Goal: Task Accomplishment & Management: Manage account settings

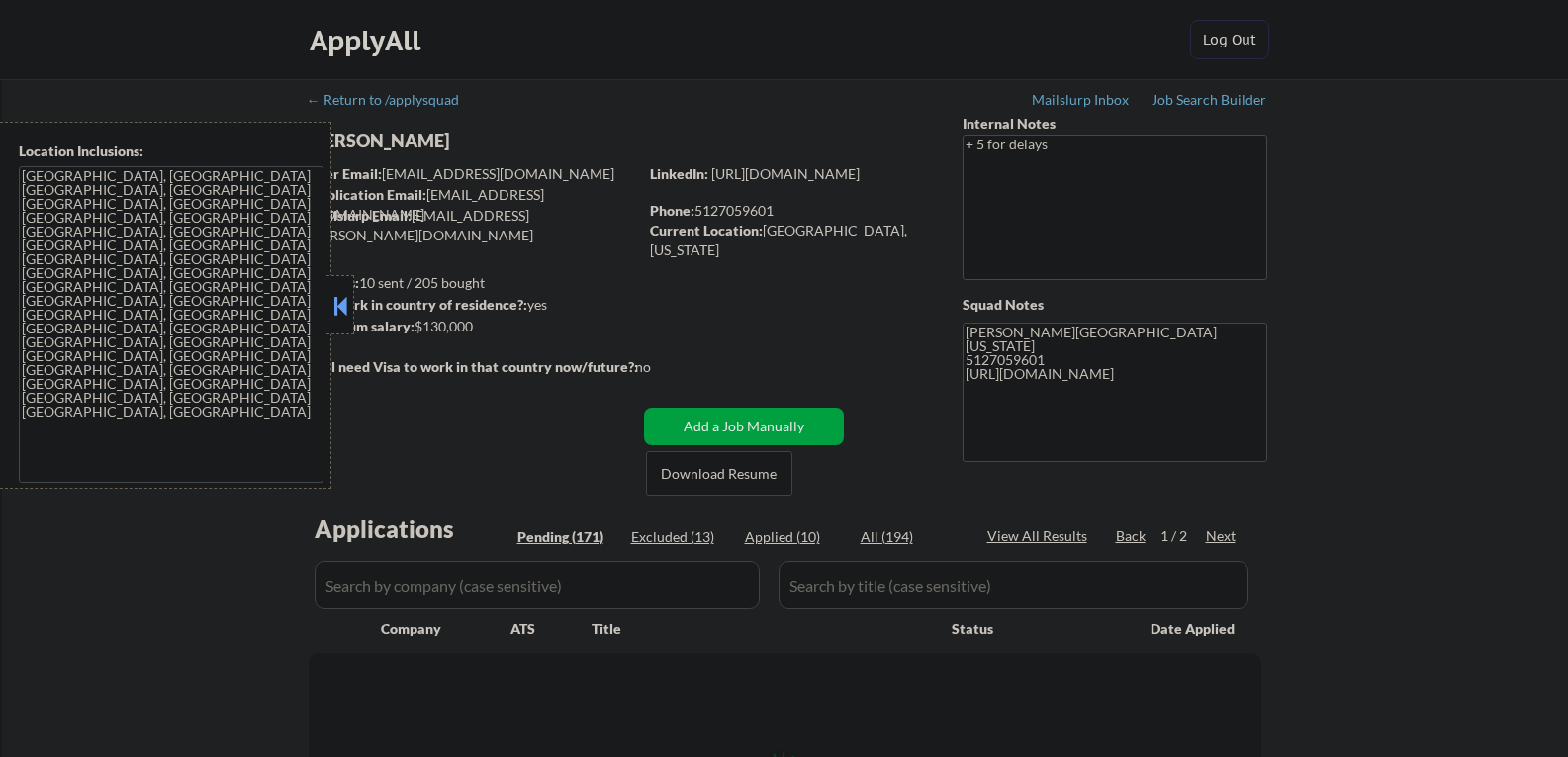
select select ""pending""
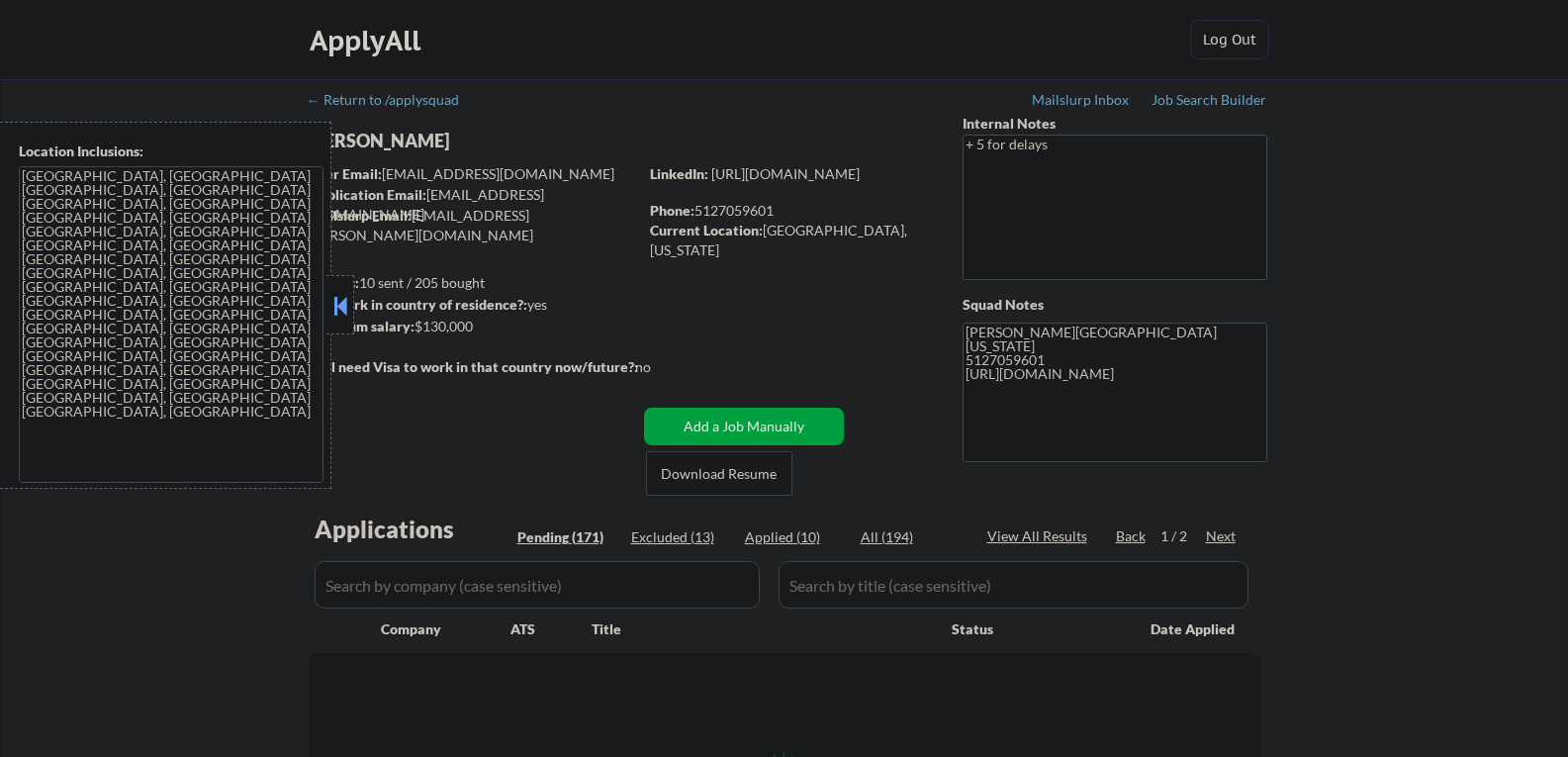
select select ""pending""
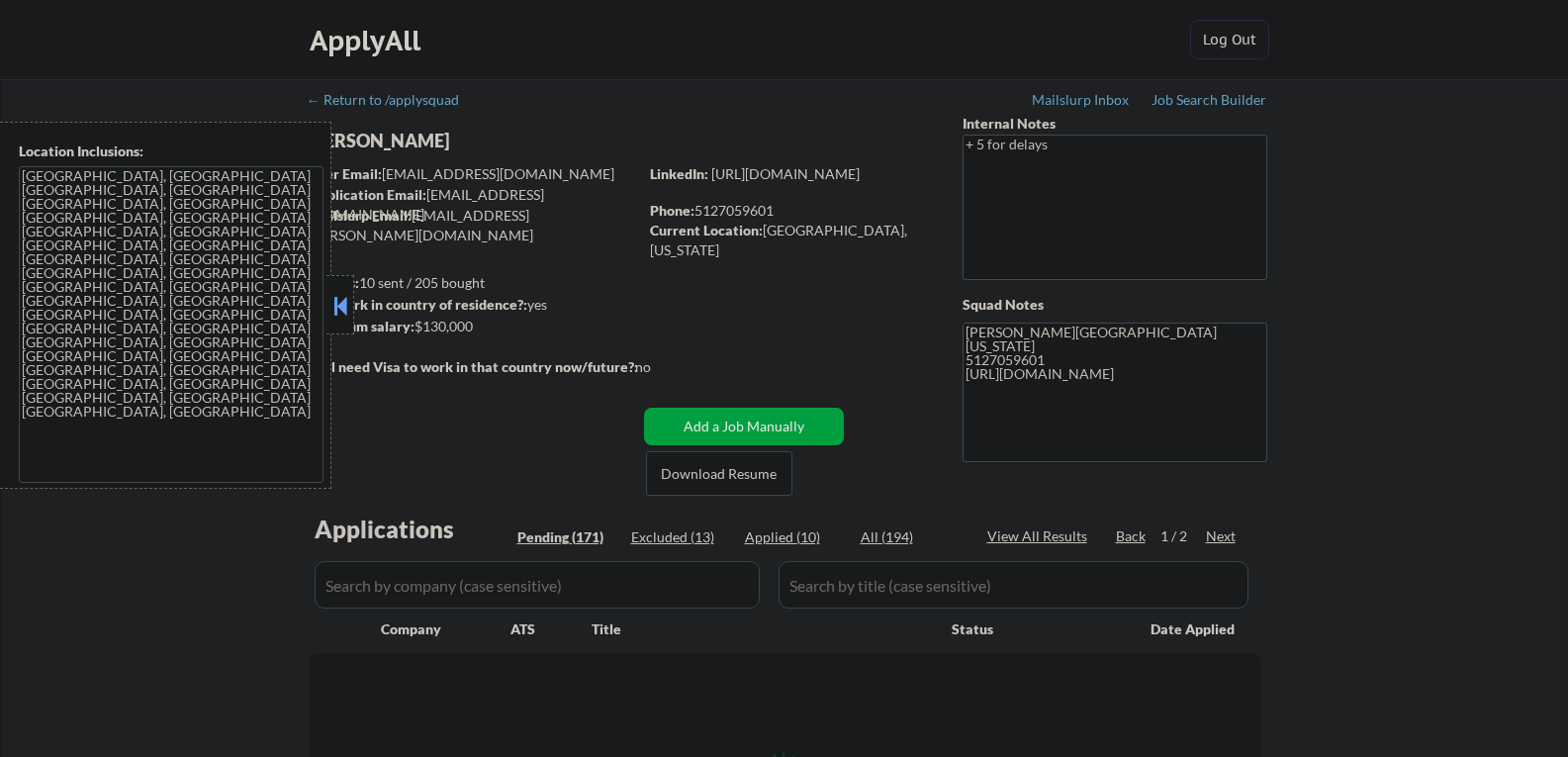
select select ""pending""
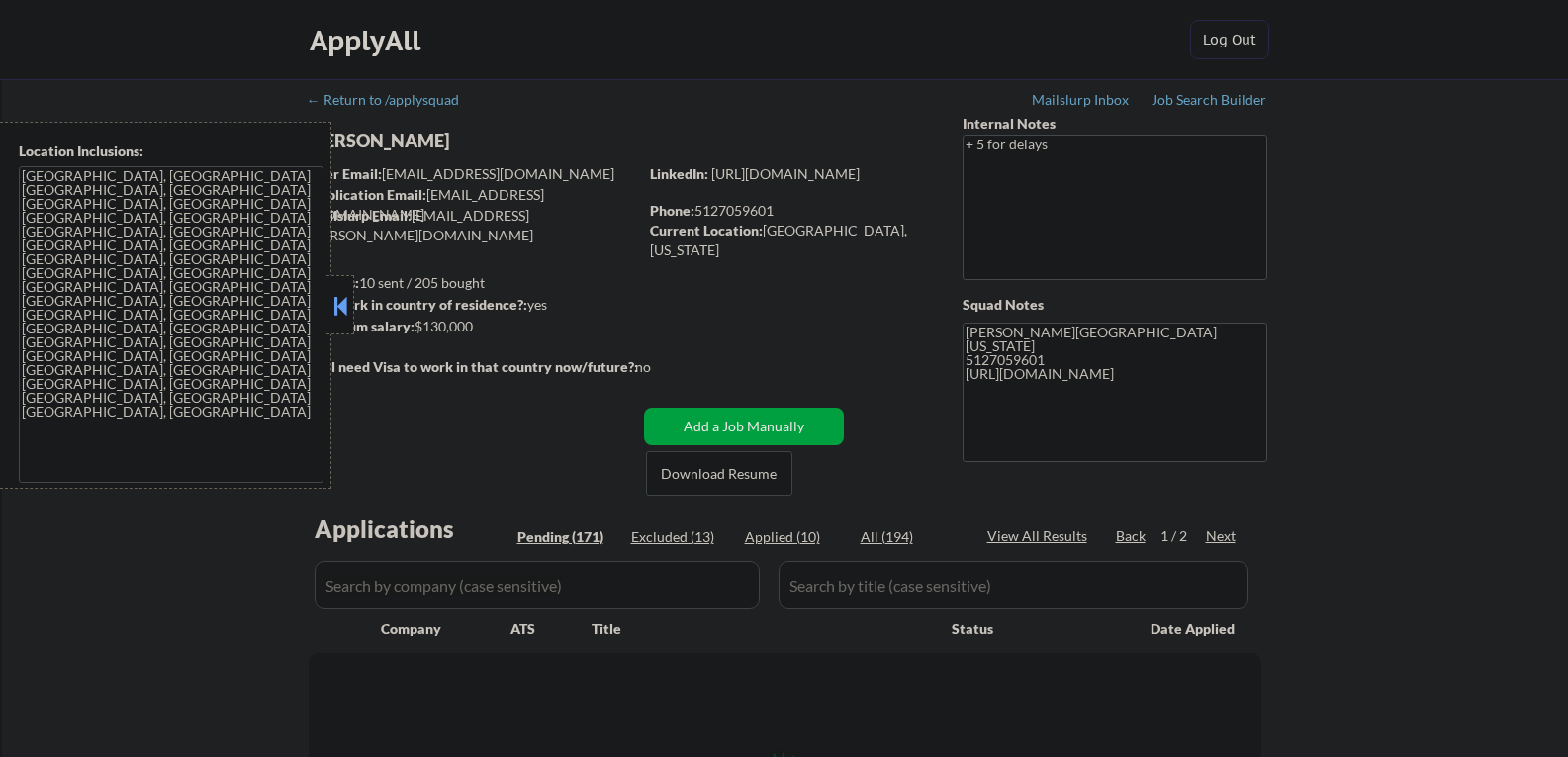
select select ""pending""
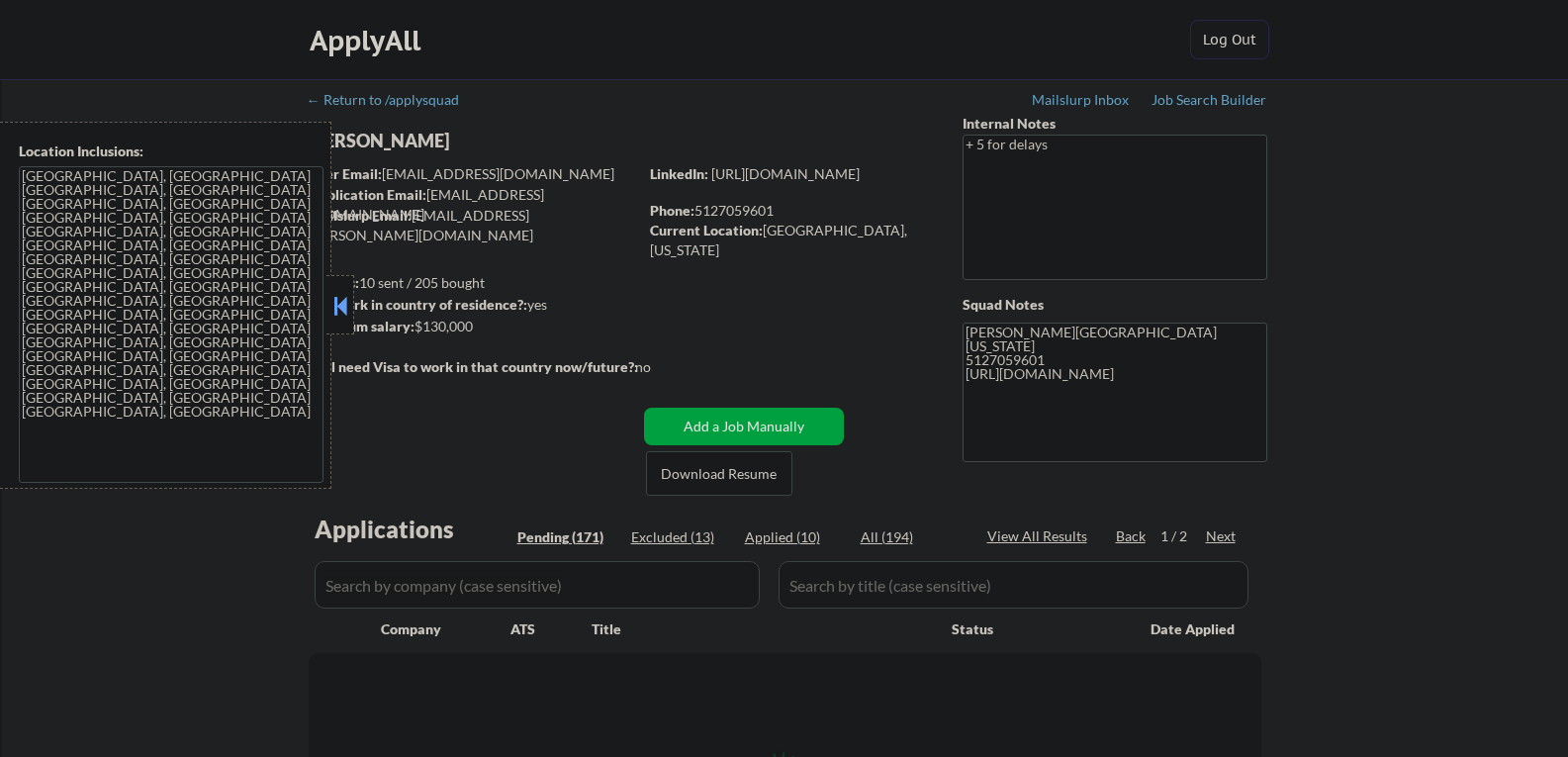
select select ""pending""
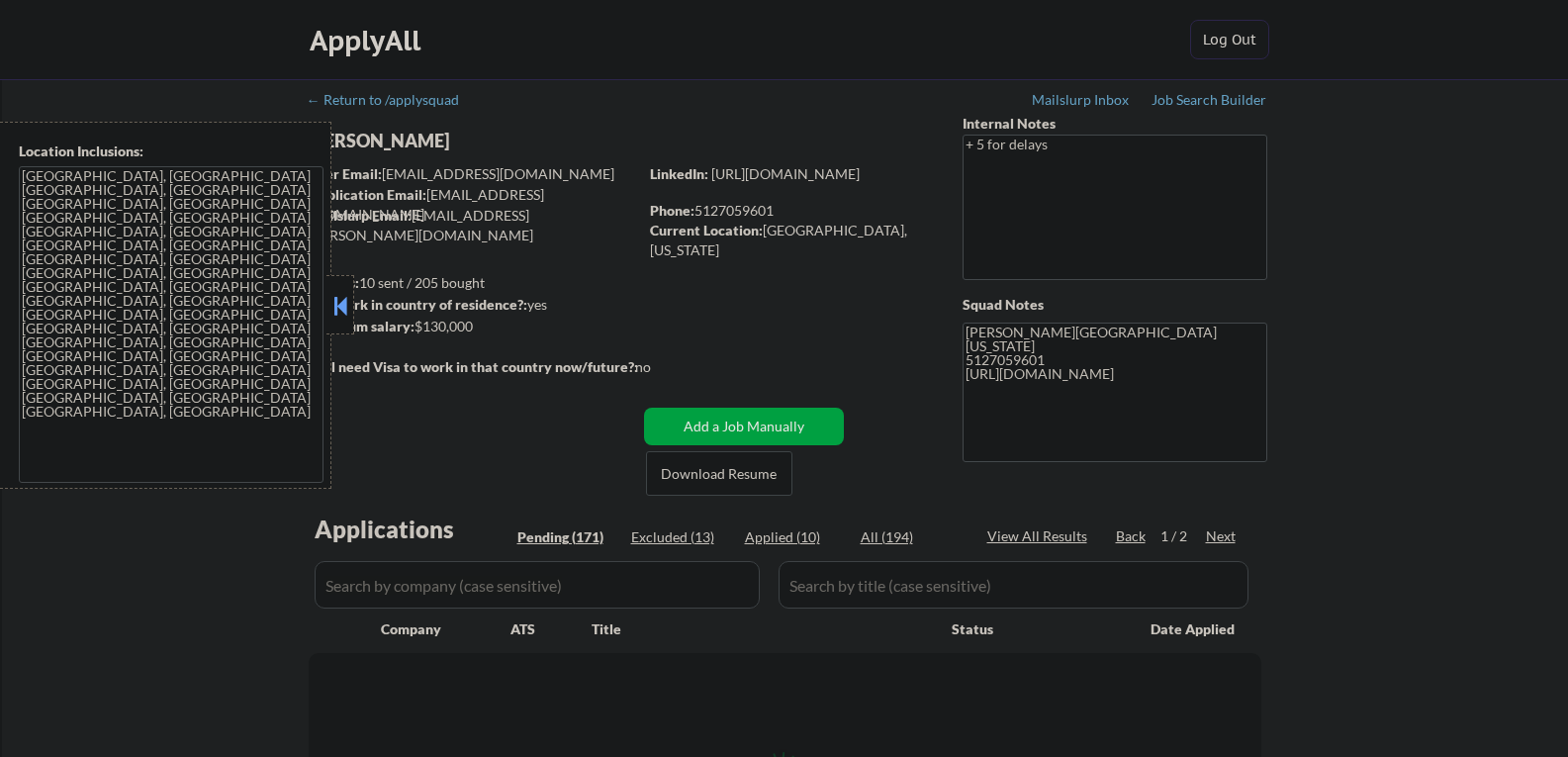
select select ""pending""
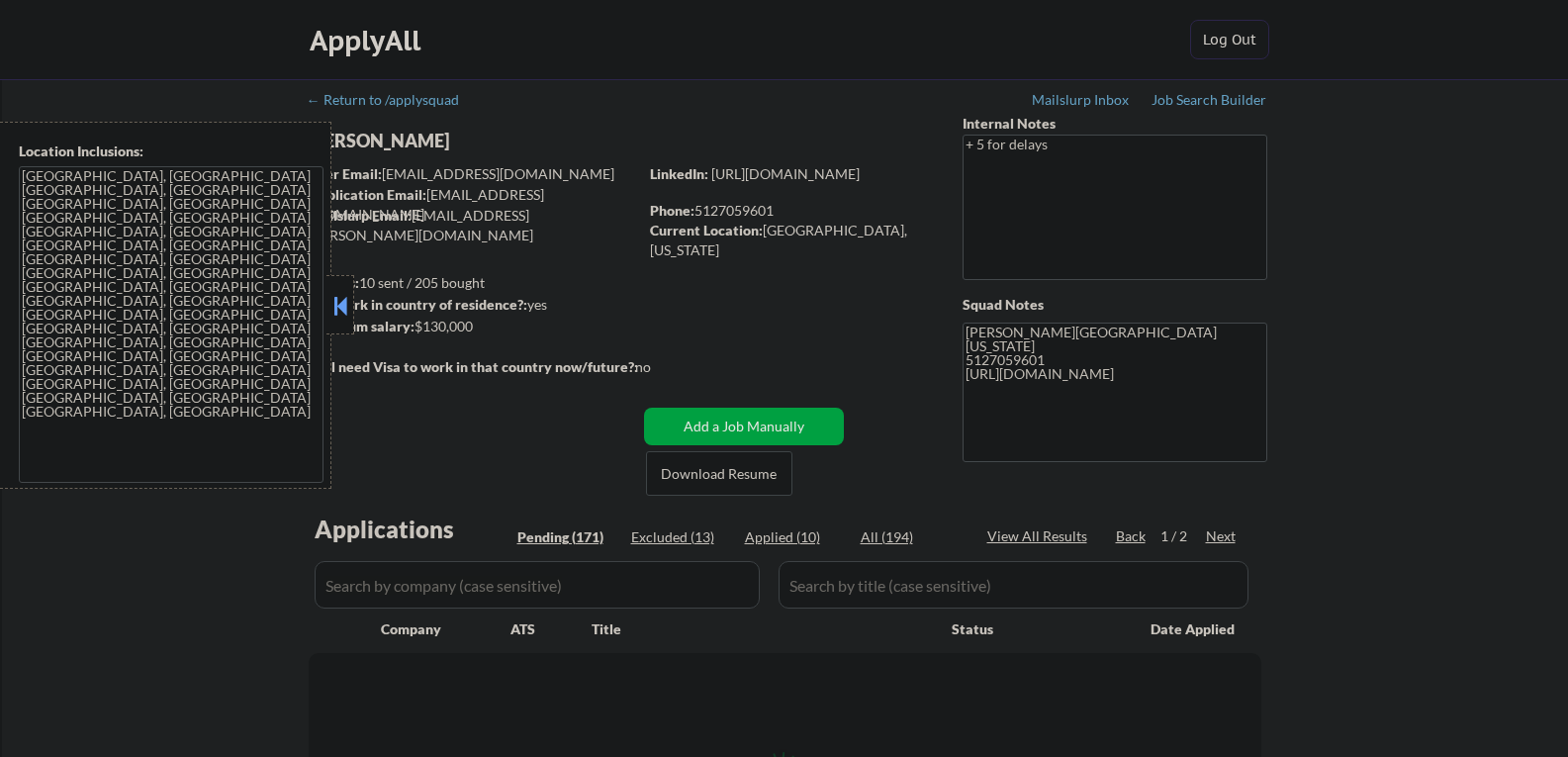
select select ""pending""
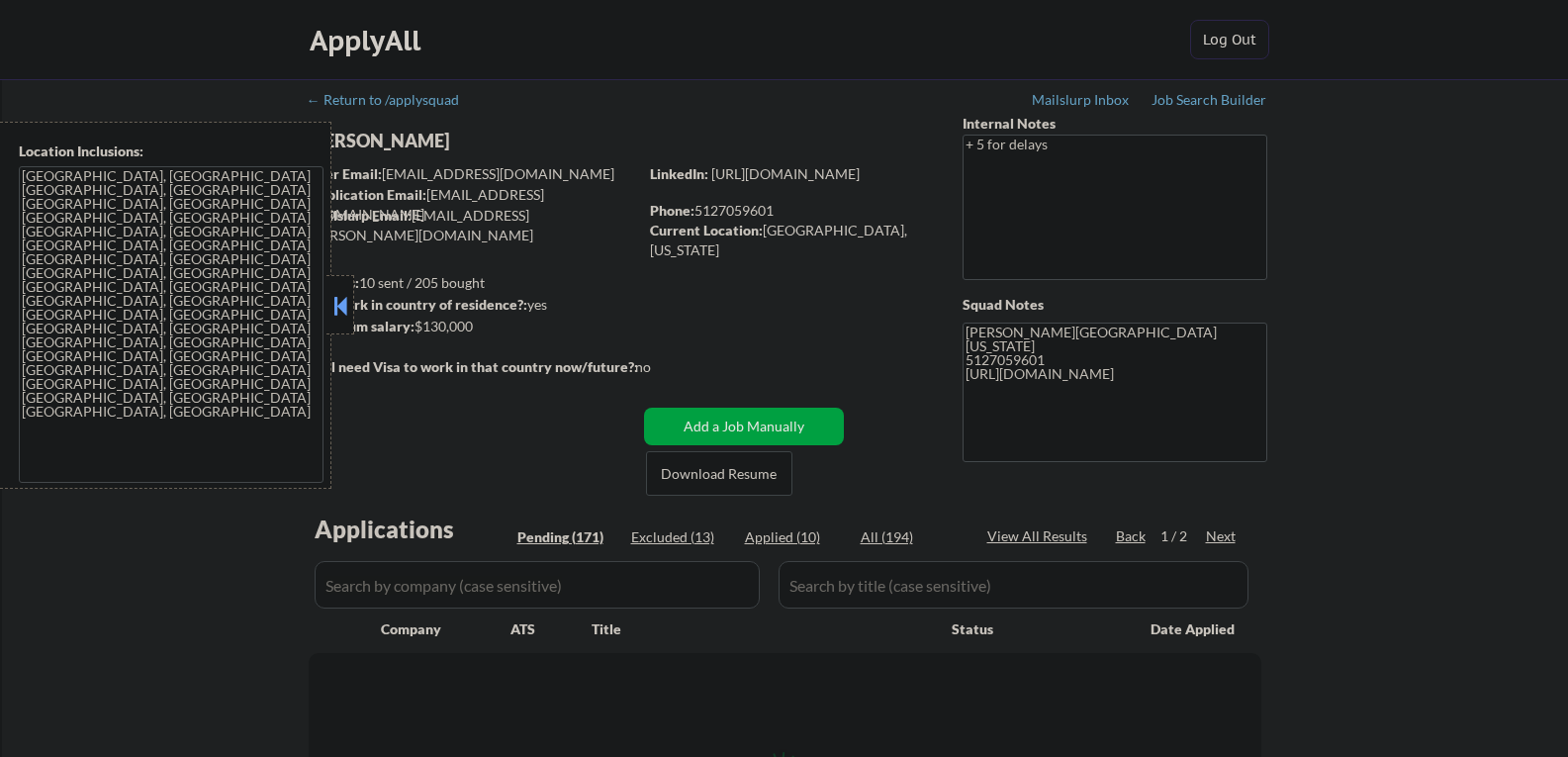
select select ""pending""
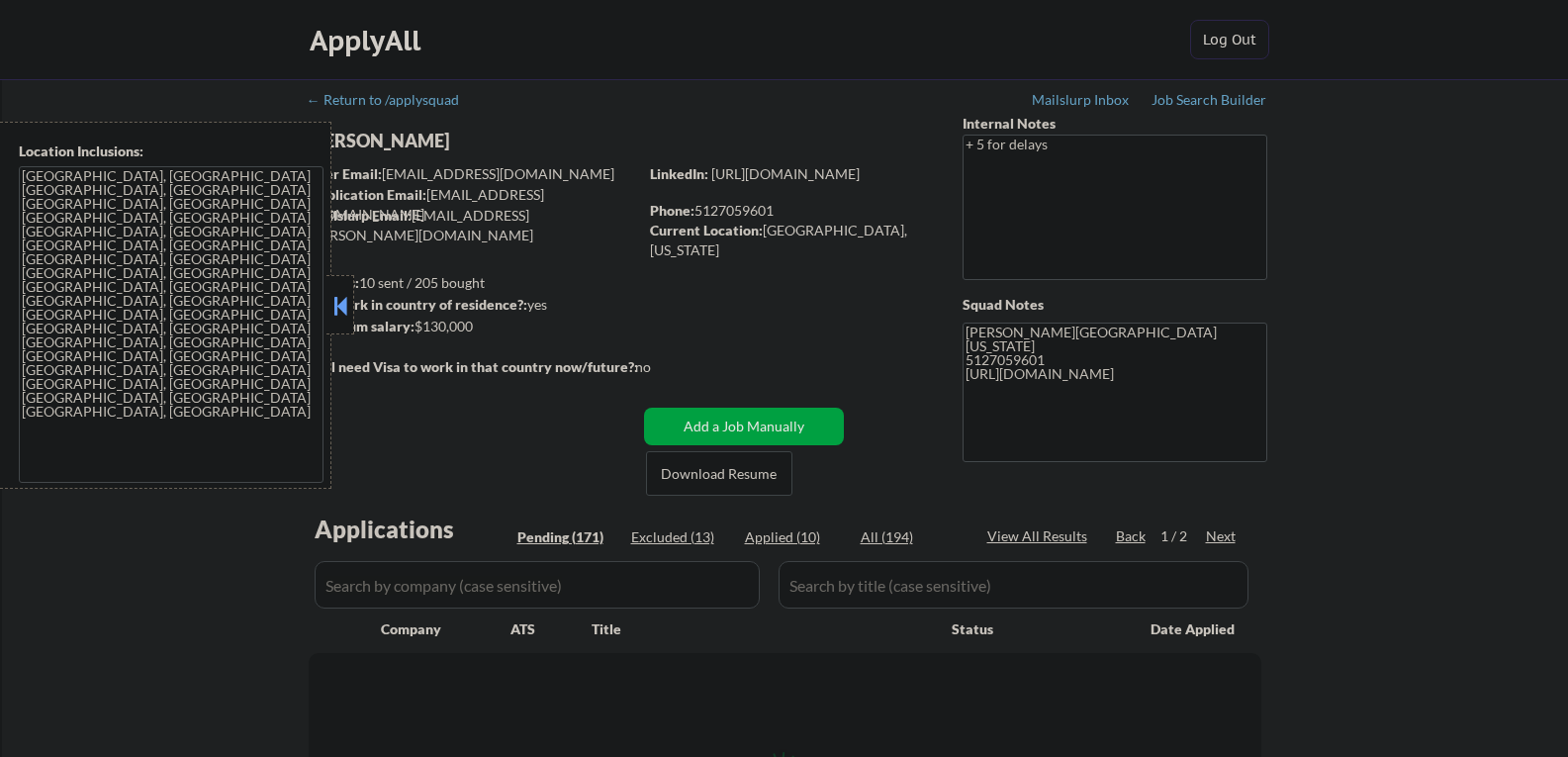
select select ""pending""
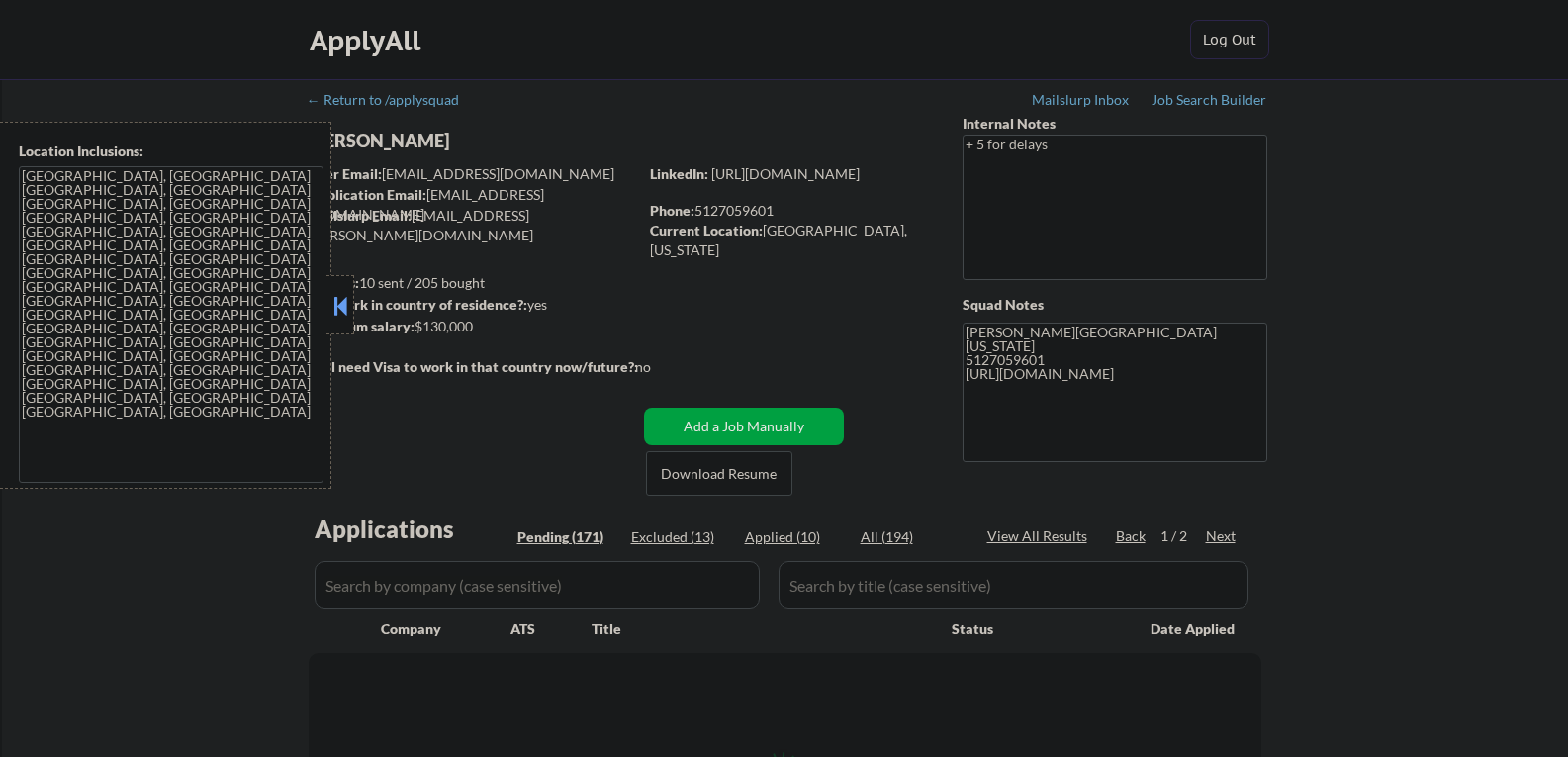
select select ""pending""
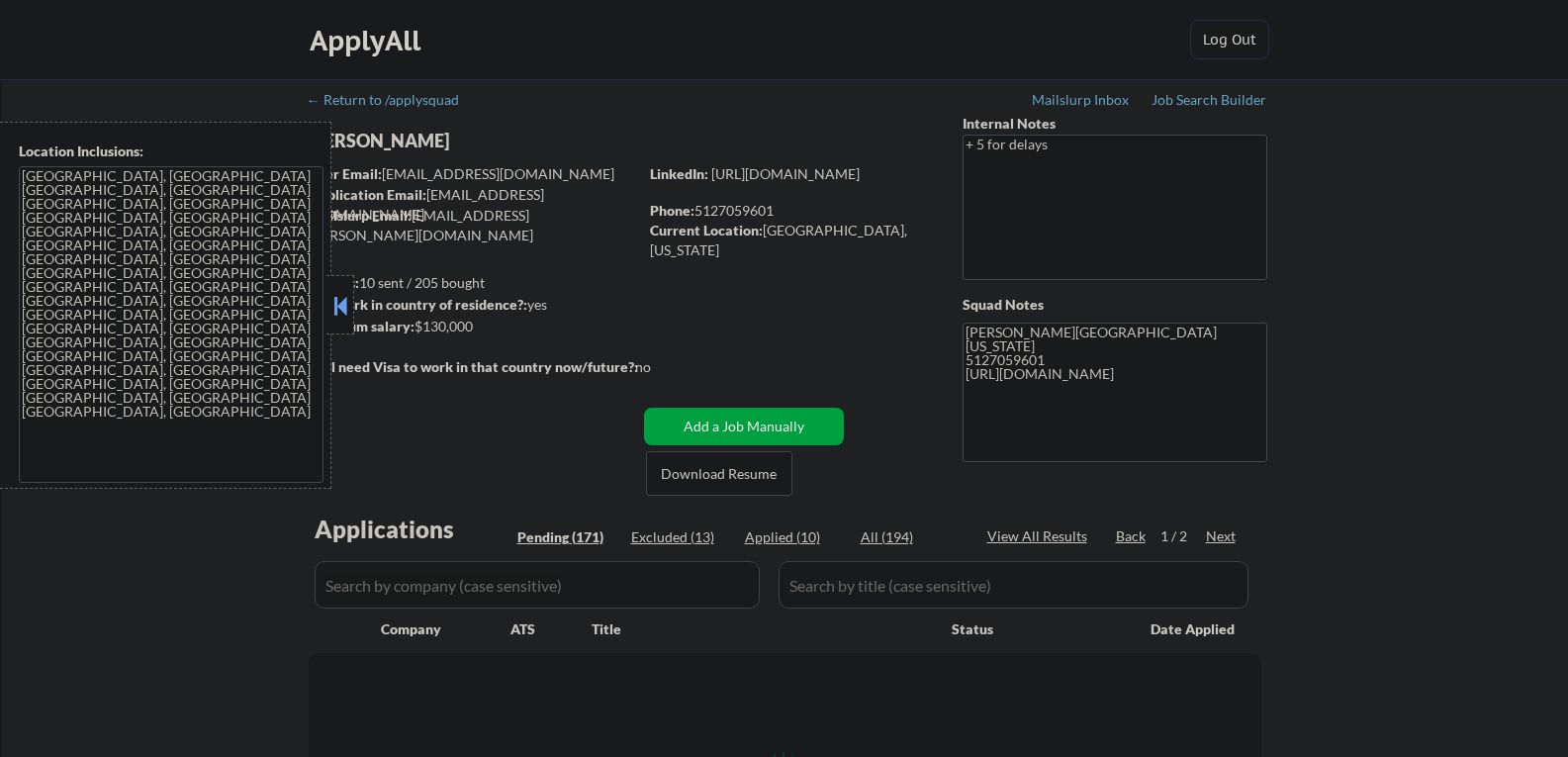
select select ""pending""
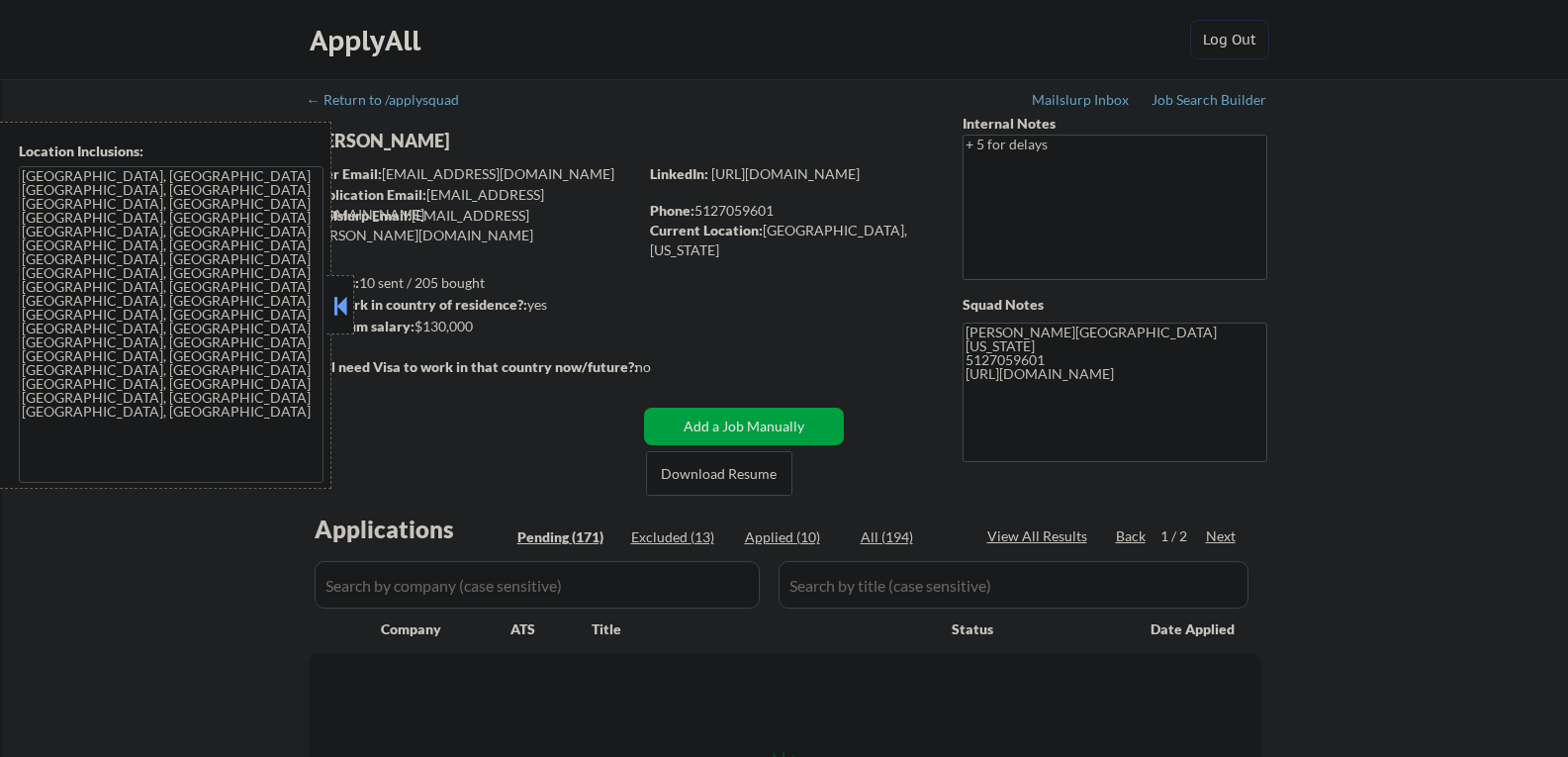
select select ""pending""
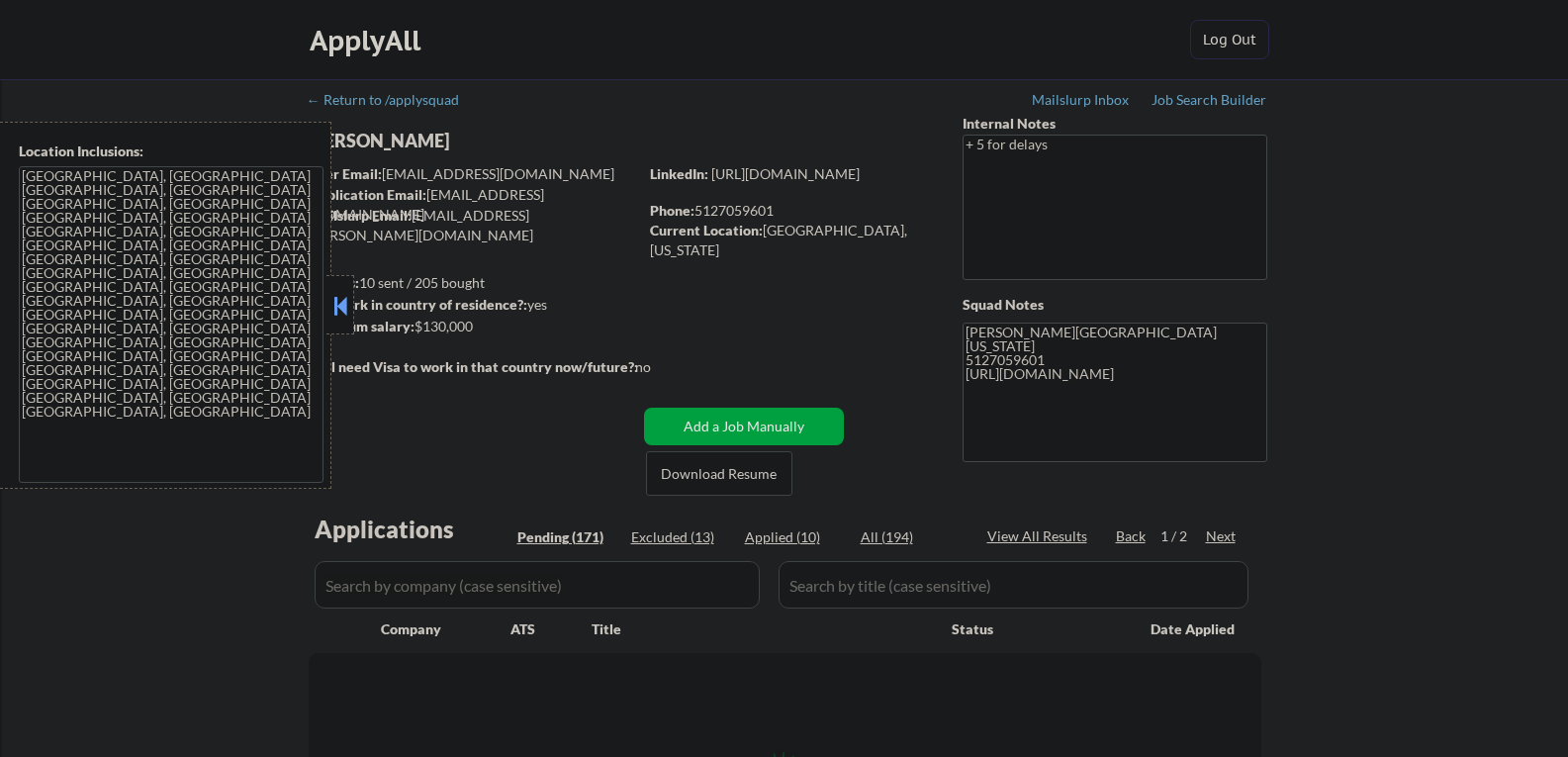
select select ""pending""
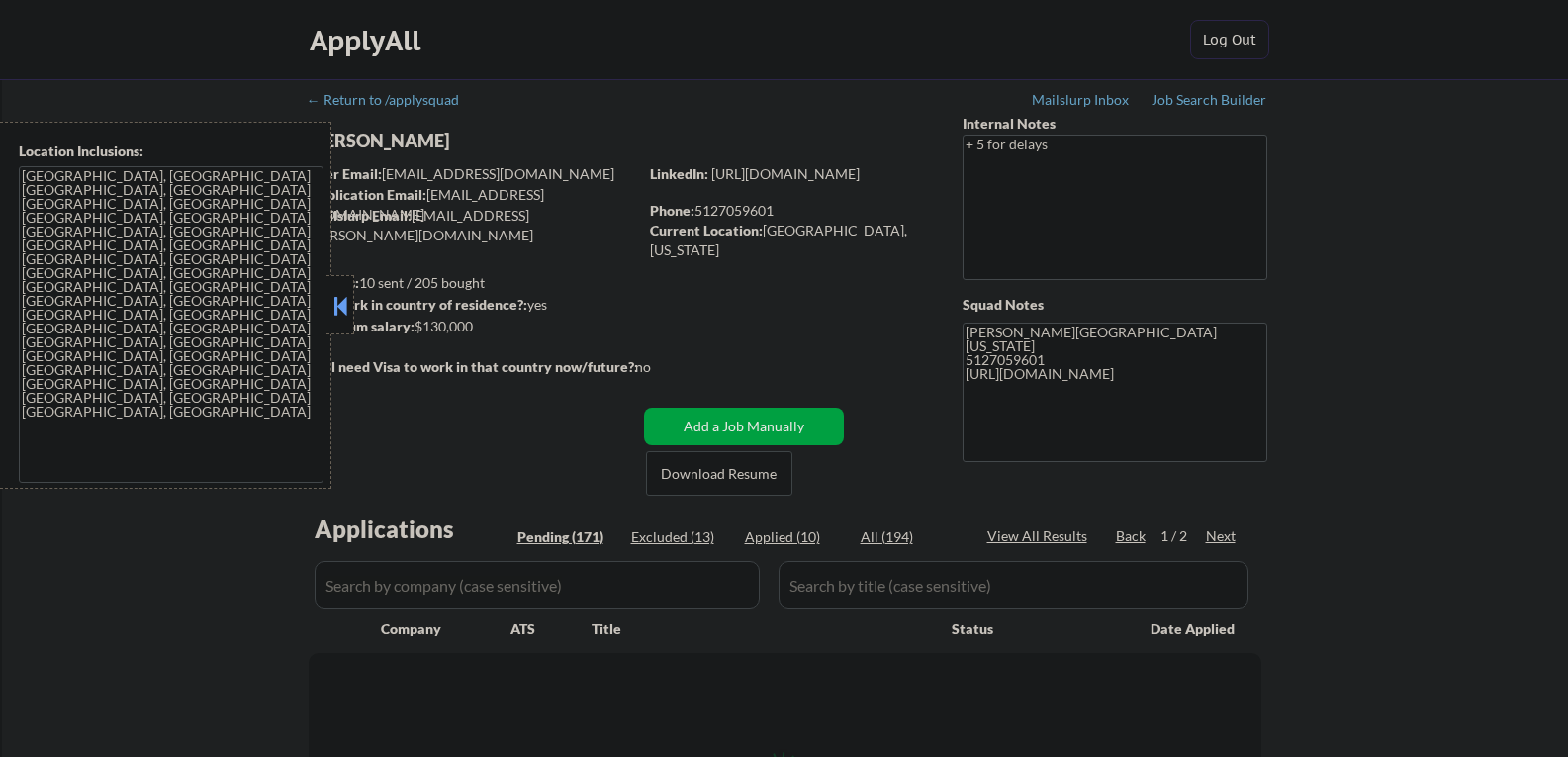
select select ""pending""
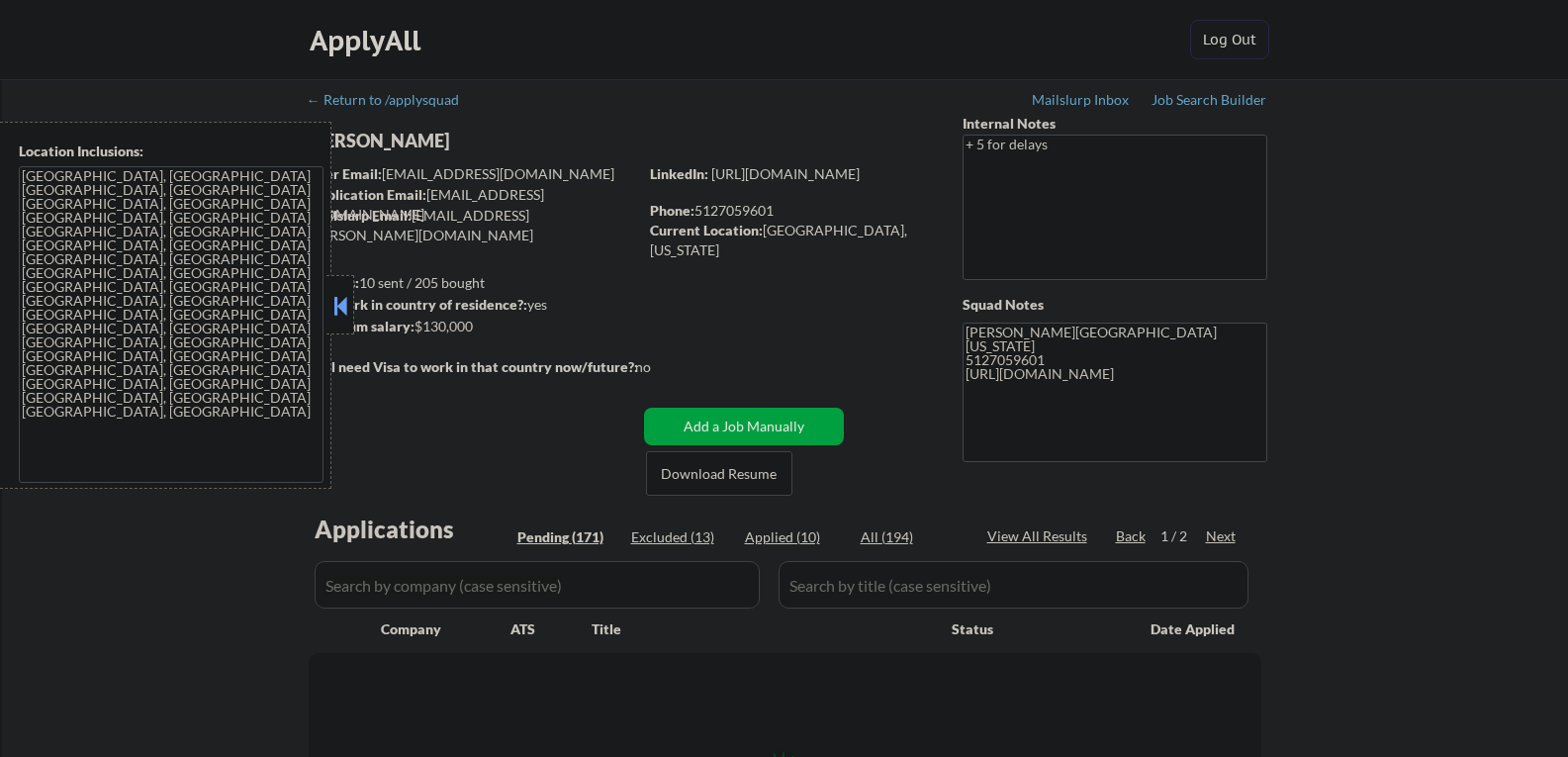
select select ""pending""
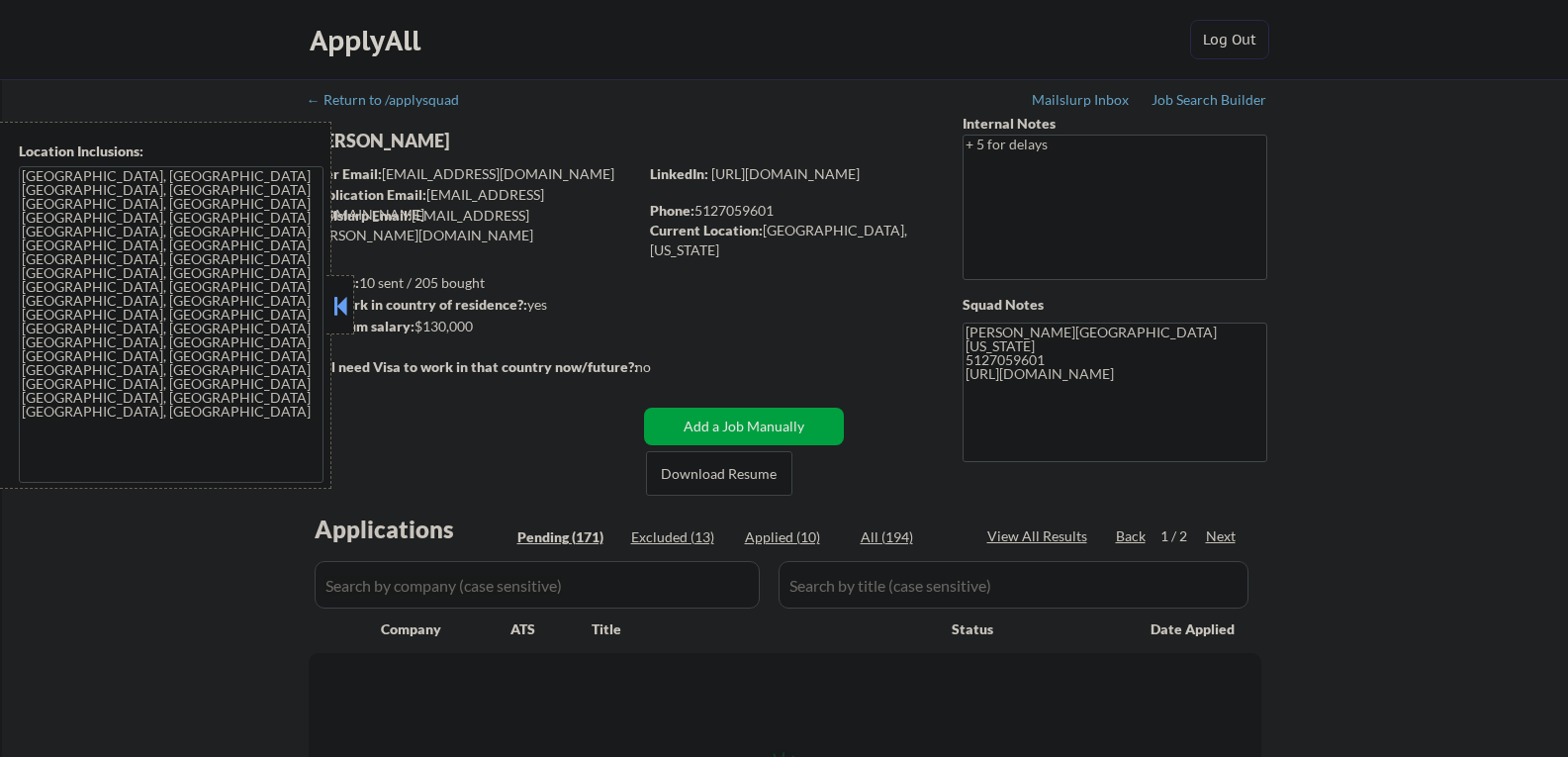
select select ""pending""
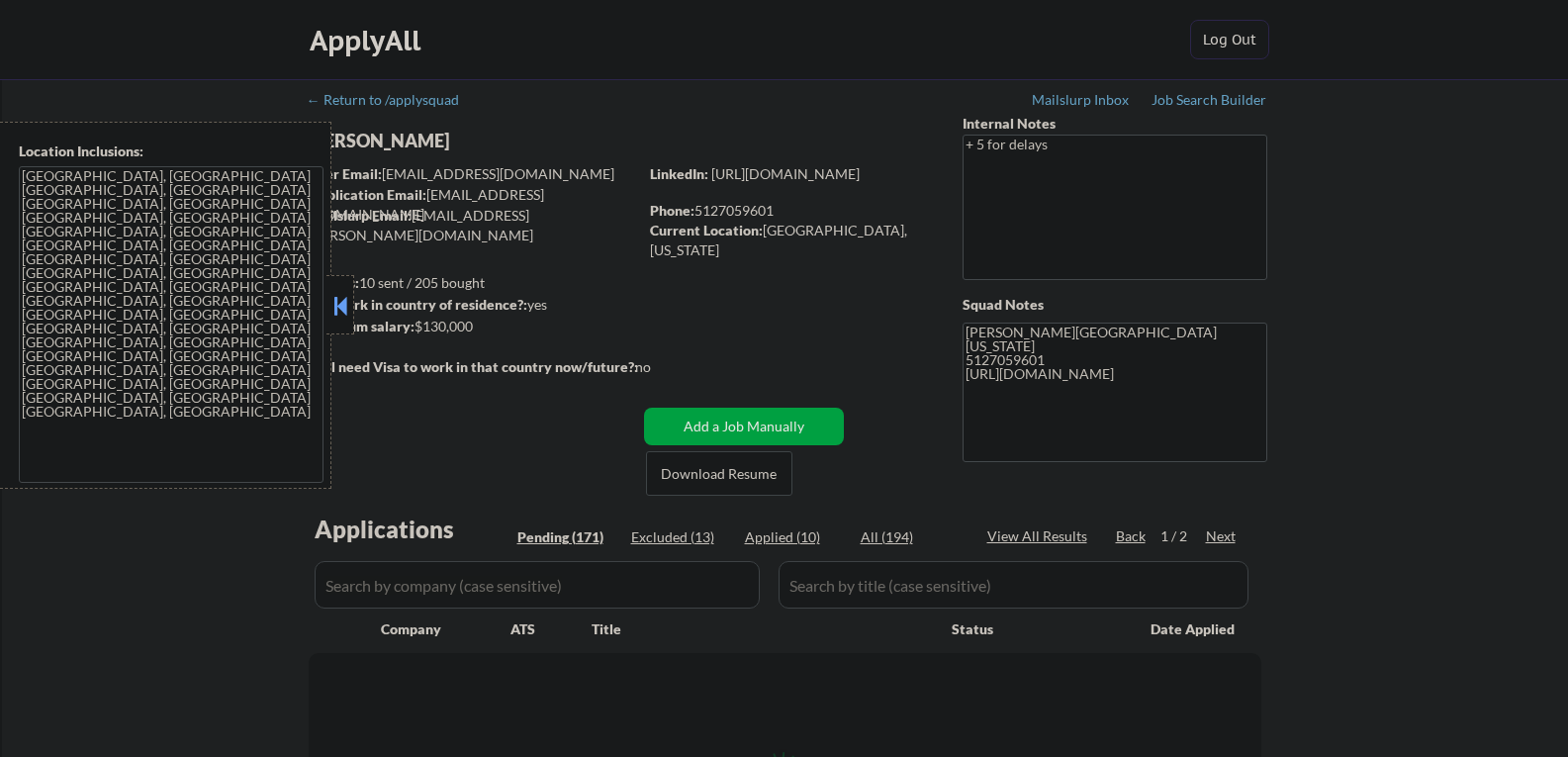
select select ""pending""
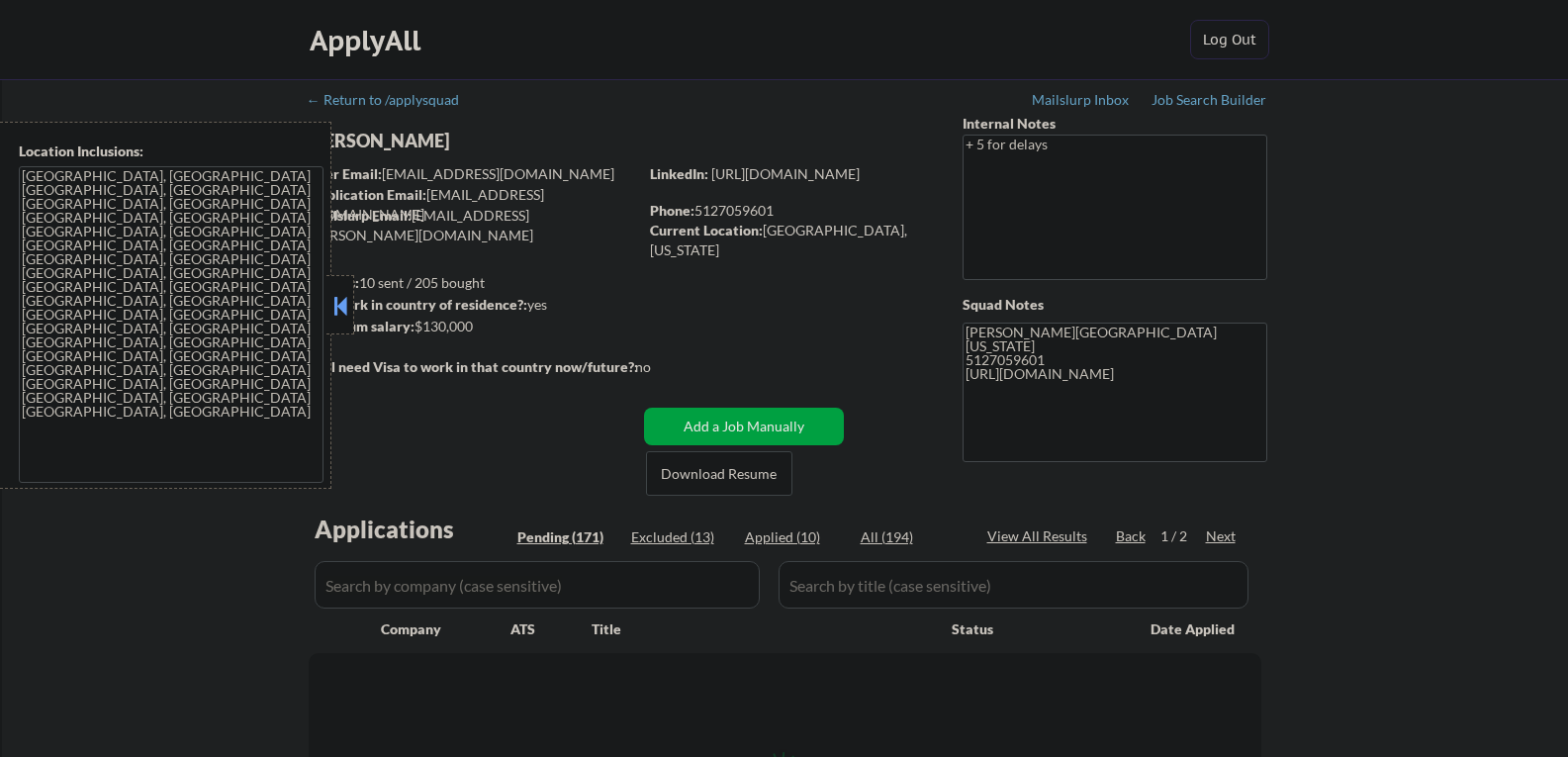
select select ""pending""
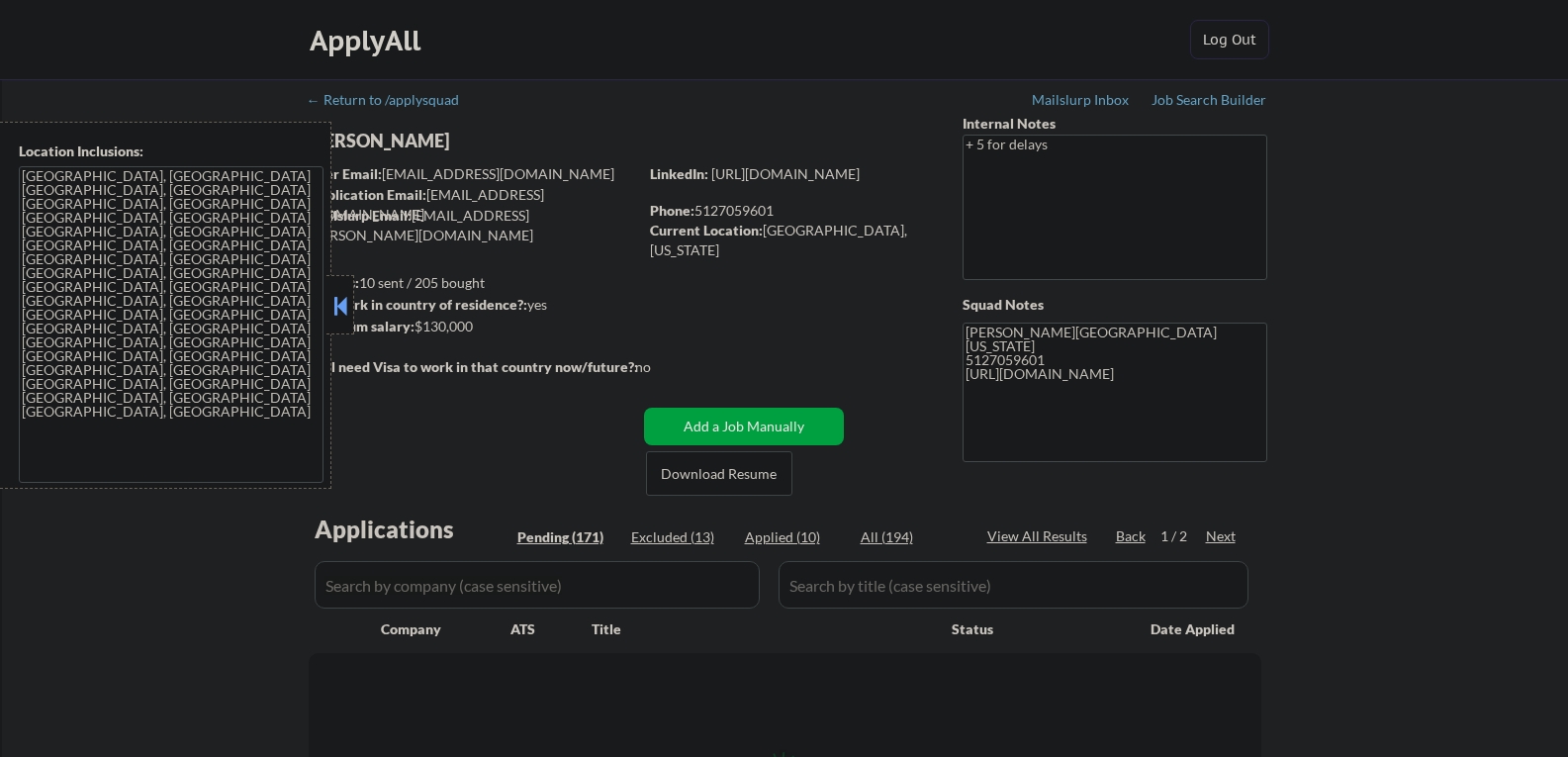
select select ""pending""
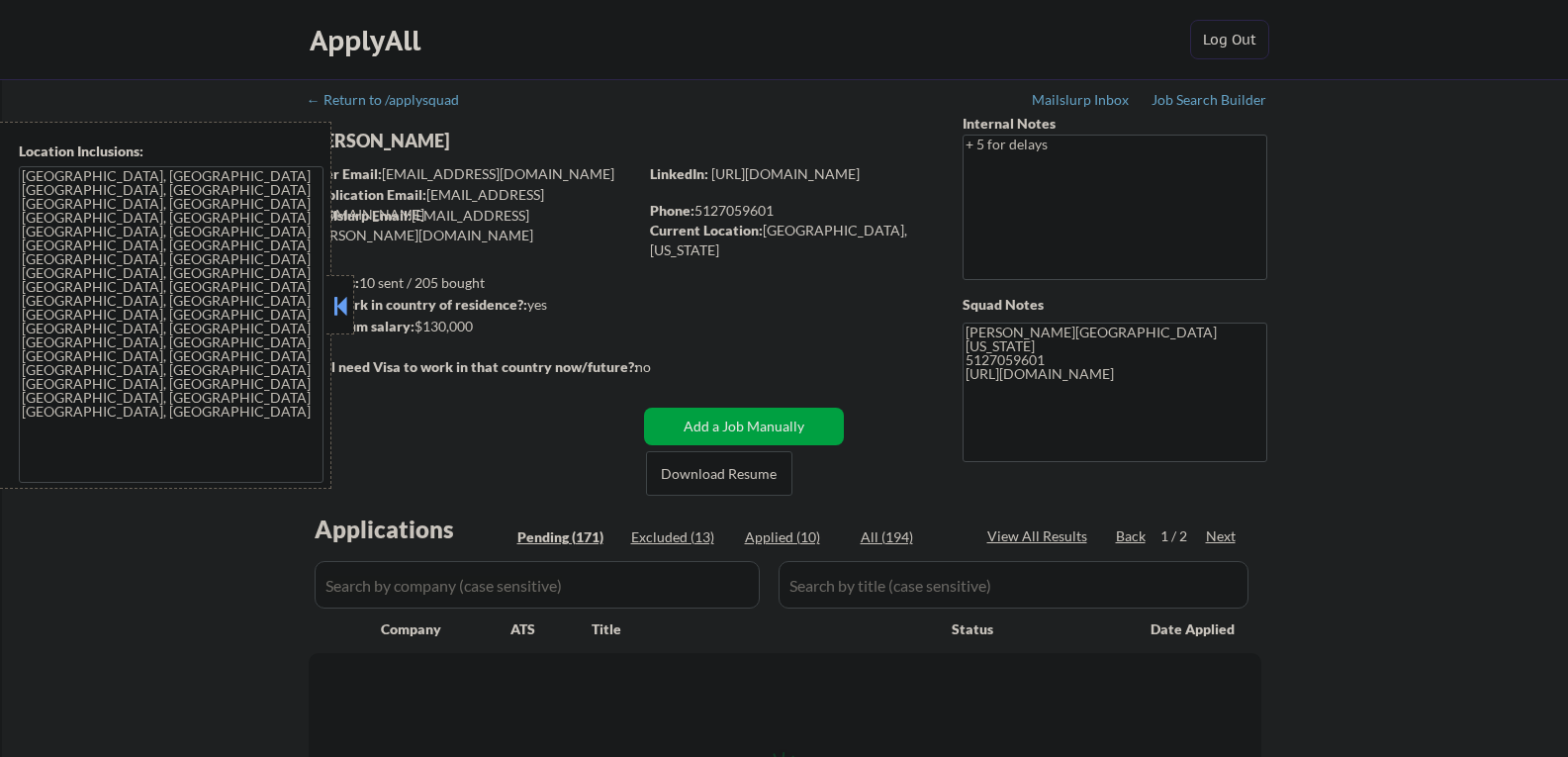
select select ""pending""
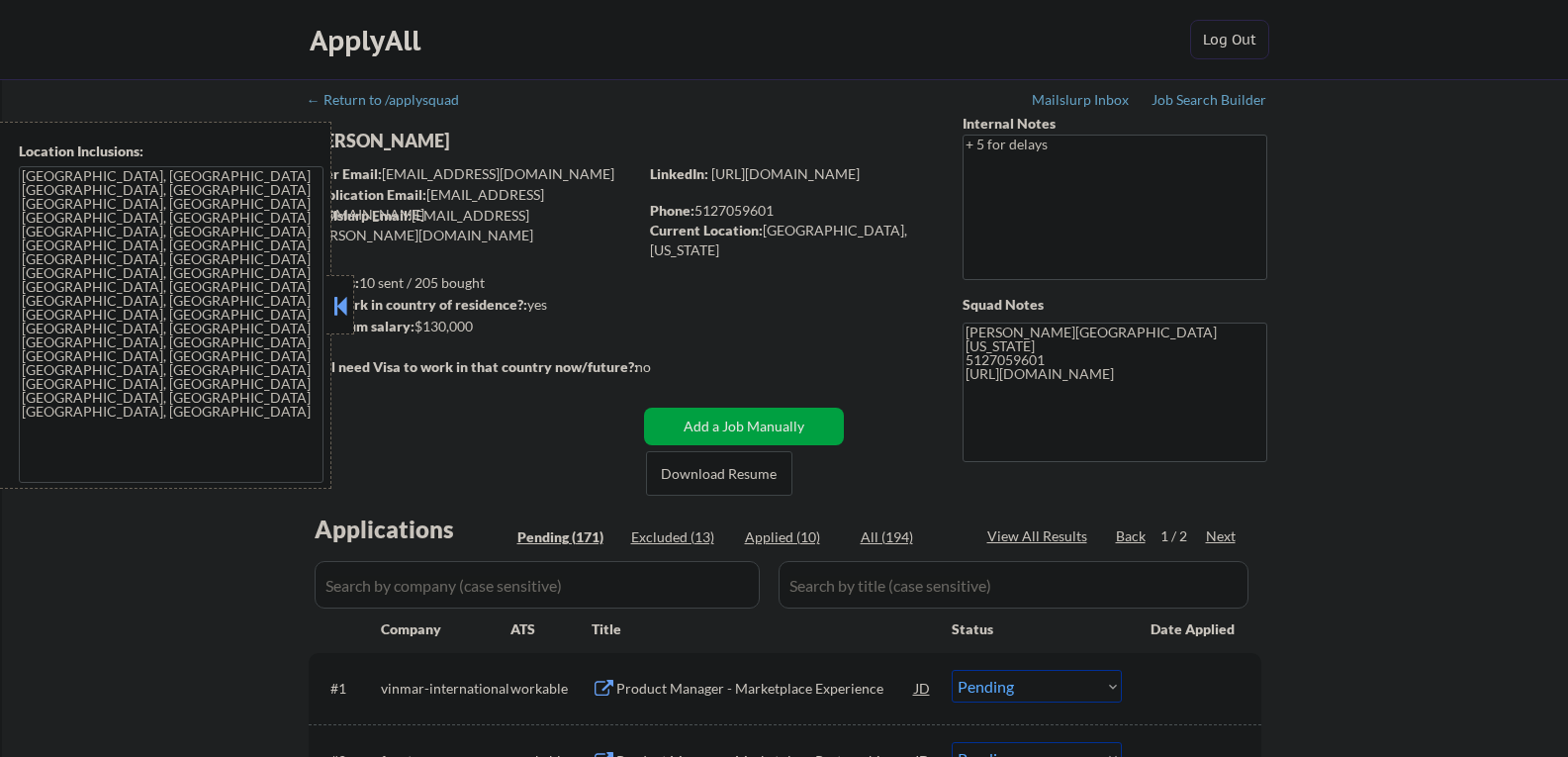
click at [333, 309] on button at bounding box center [341, 306] width 22 height 30
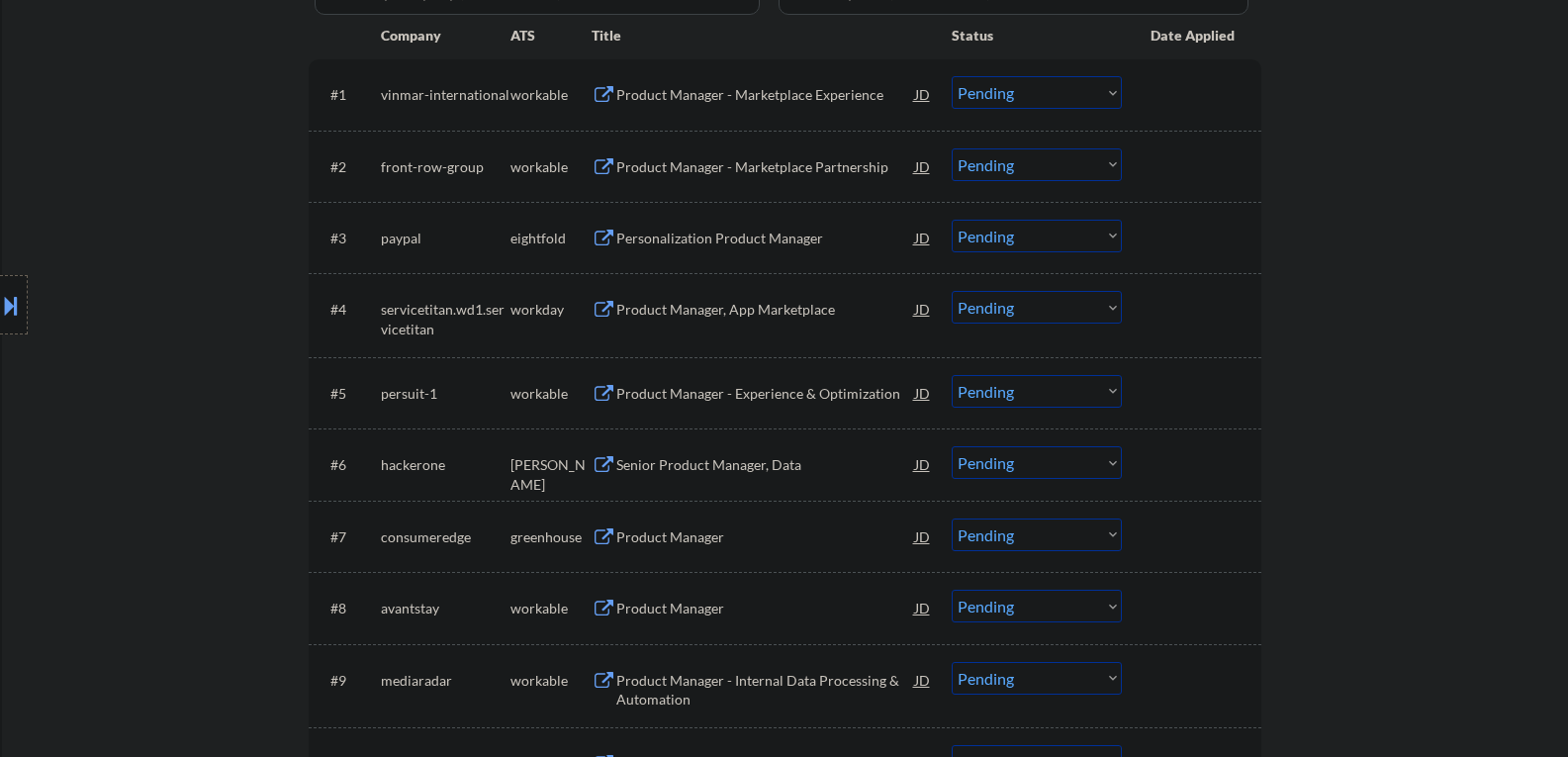
scroll to position [792, 0]
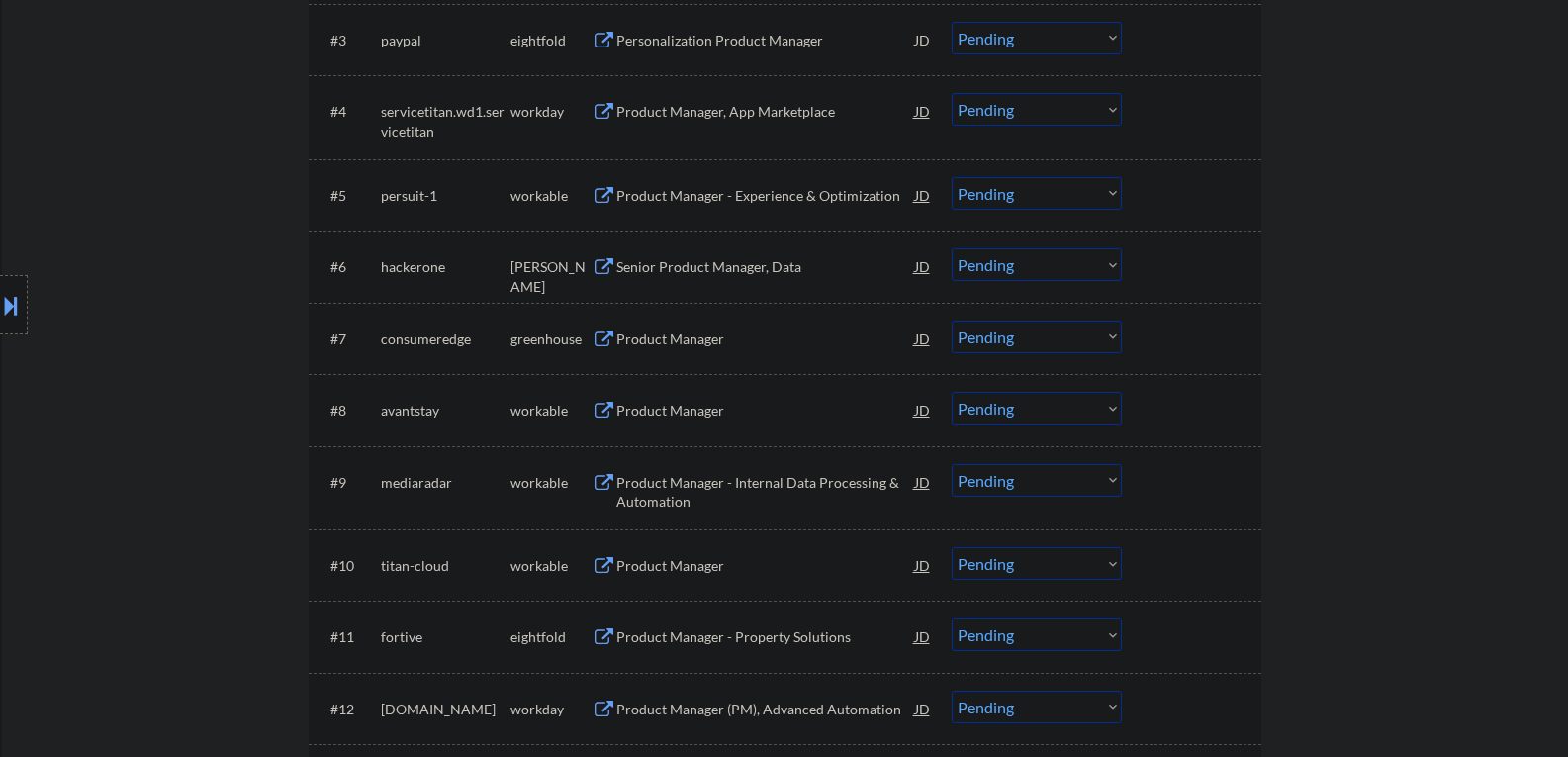
click at [601, 335] on button at bounding box center [604, 340] width 25 height 19
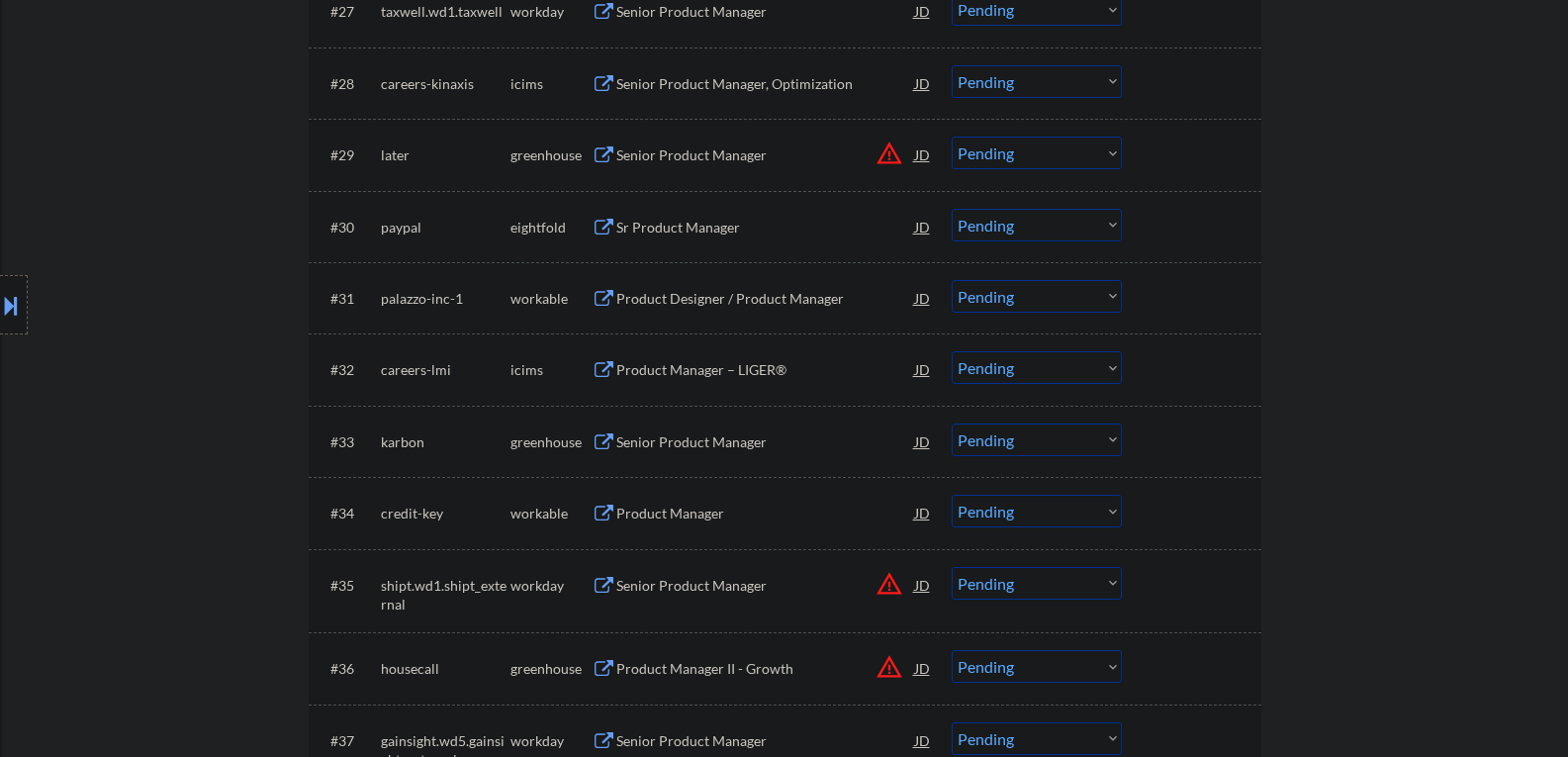
scroll to position [2574, 0]
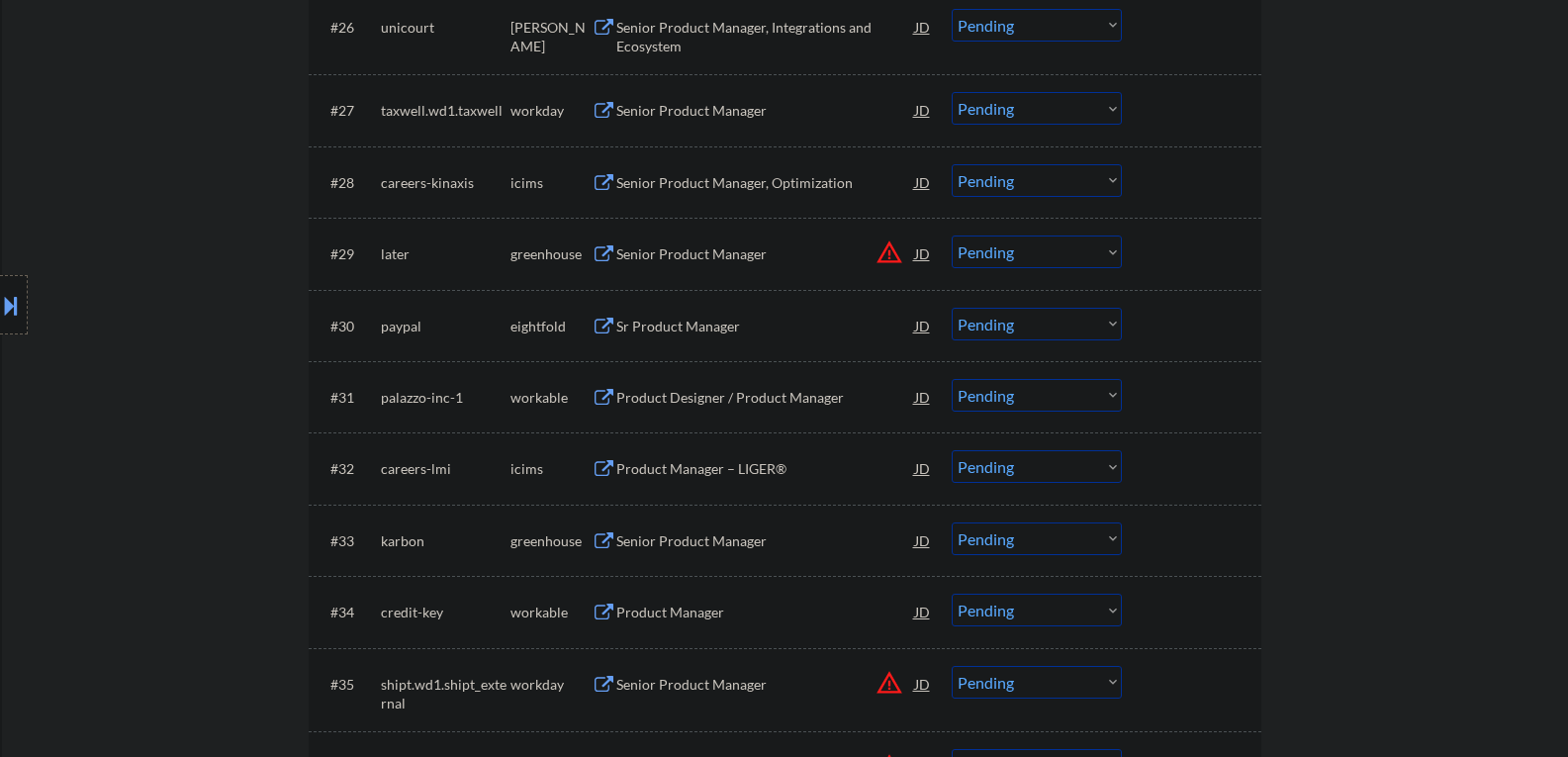
click at [6, 309] on button at bounding box center [11, 305] width 22 height 33
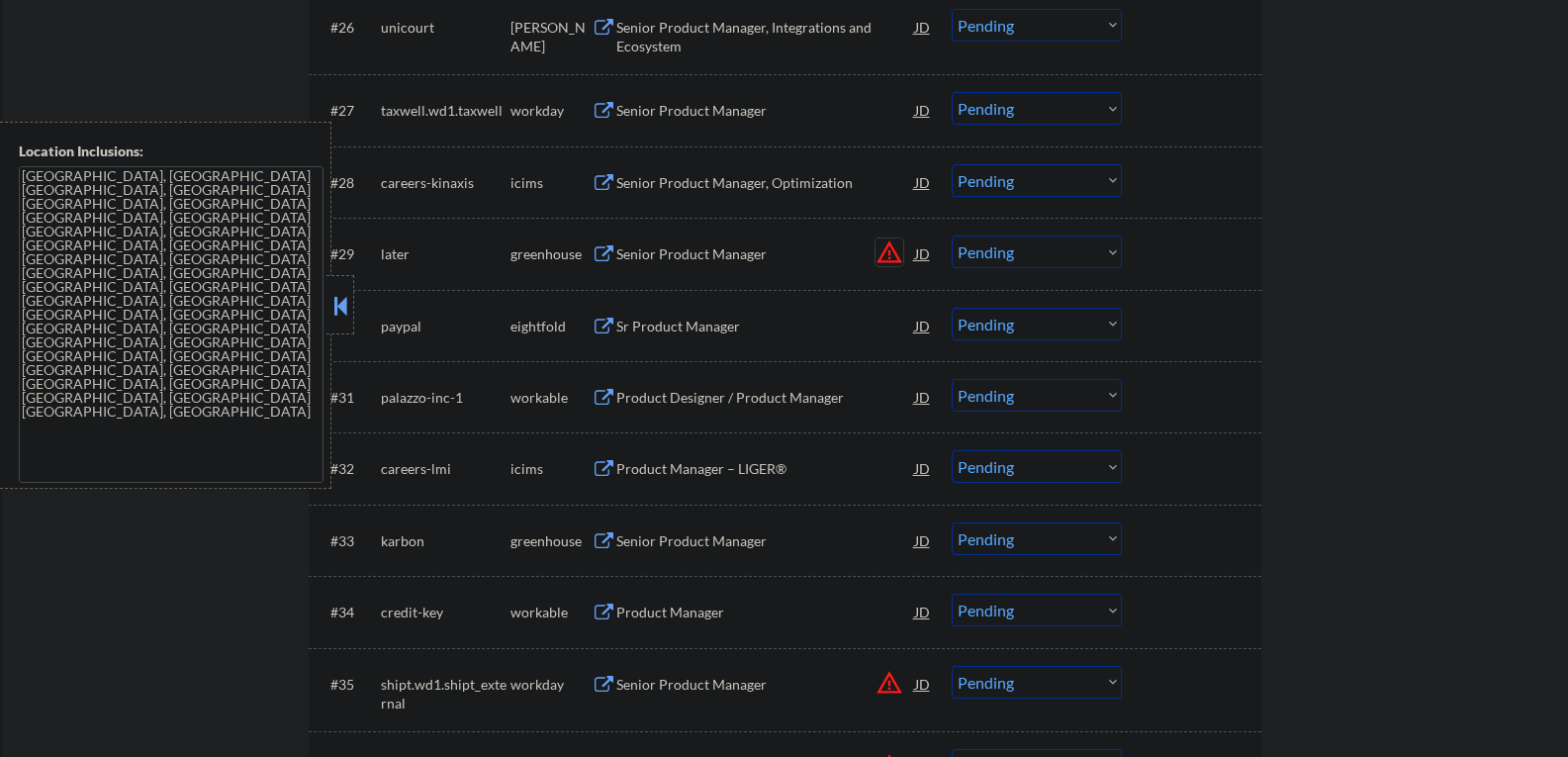
click at [886, 258] on button "warning_amber" at bounding box center [889, 252] width 28 height 28
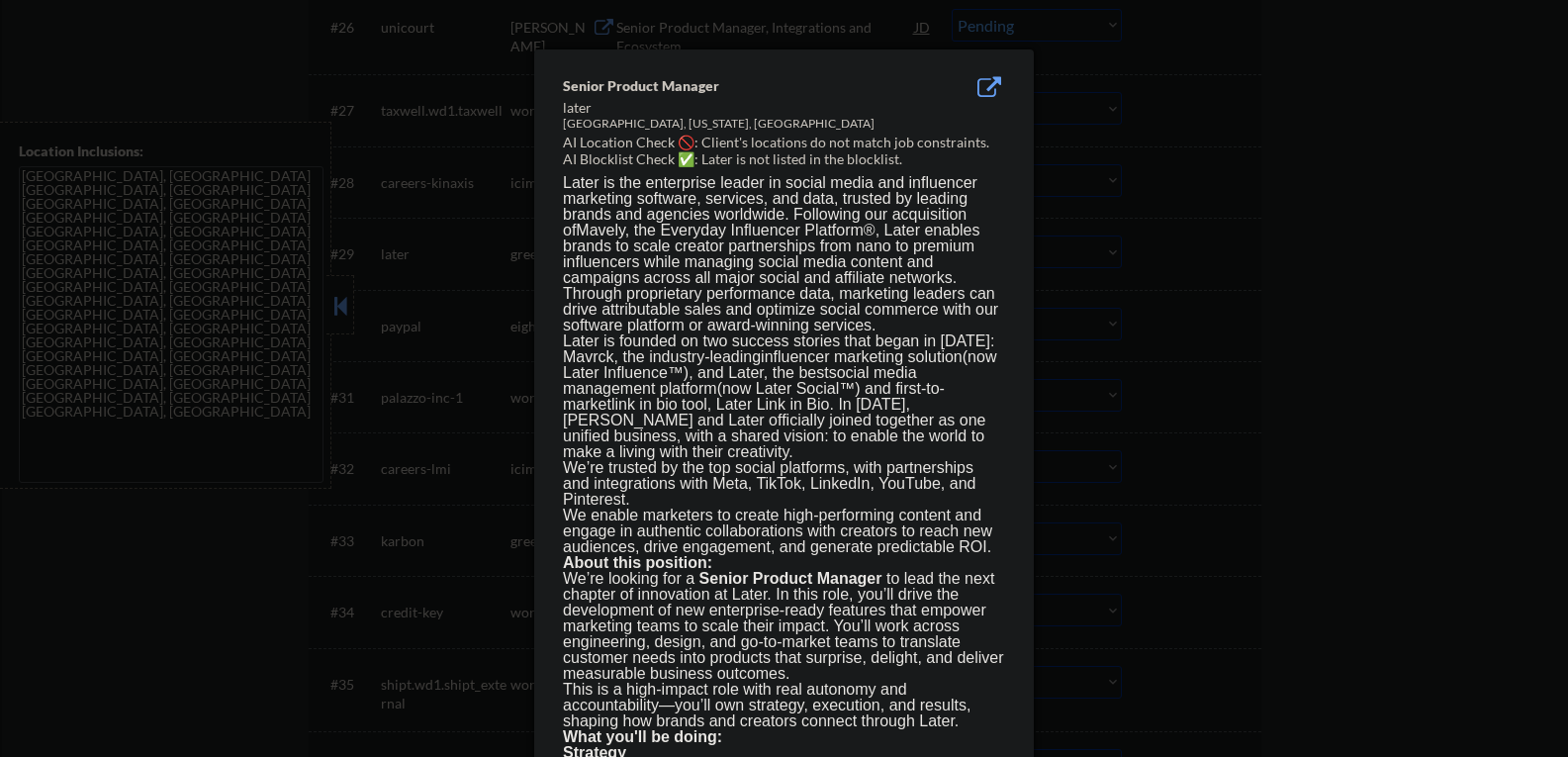
click at [1361, 201] on div at bounding box center [784, 378] width 1568 height 757
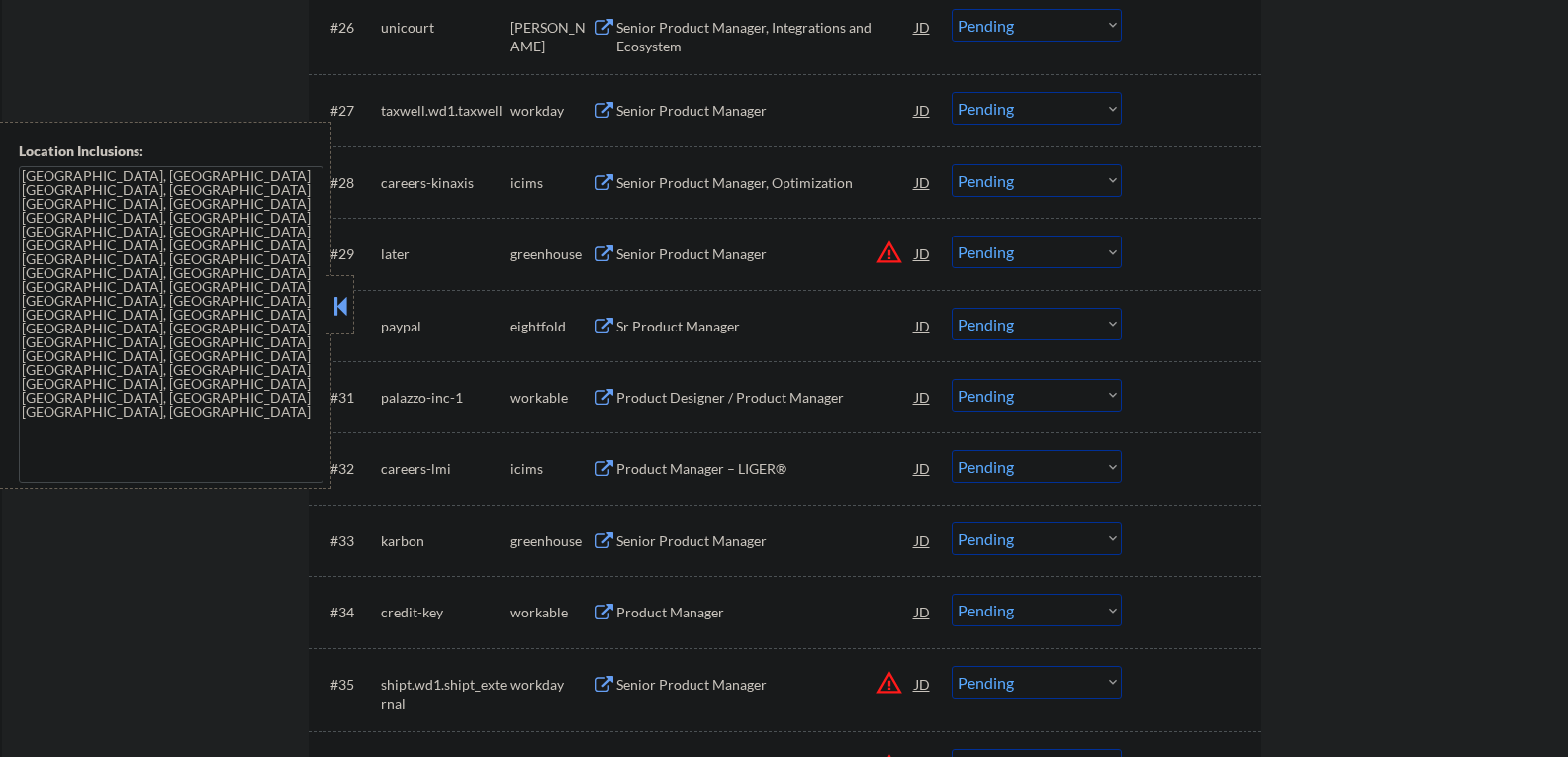
click at [1116, 251] on select "Choose an option... Pending Applied Excluded (Questions) Excluded (Expired) Exc…" at bounding box center [1037, 251] width 170 height 33
click at [952, 235] on select "Choose an option... Pending Applied Excluded (Questions) Excluded (Expired) Exc…" at bounding box center [1037, 251] width 170 height 33
select select ""pending""
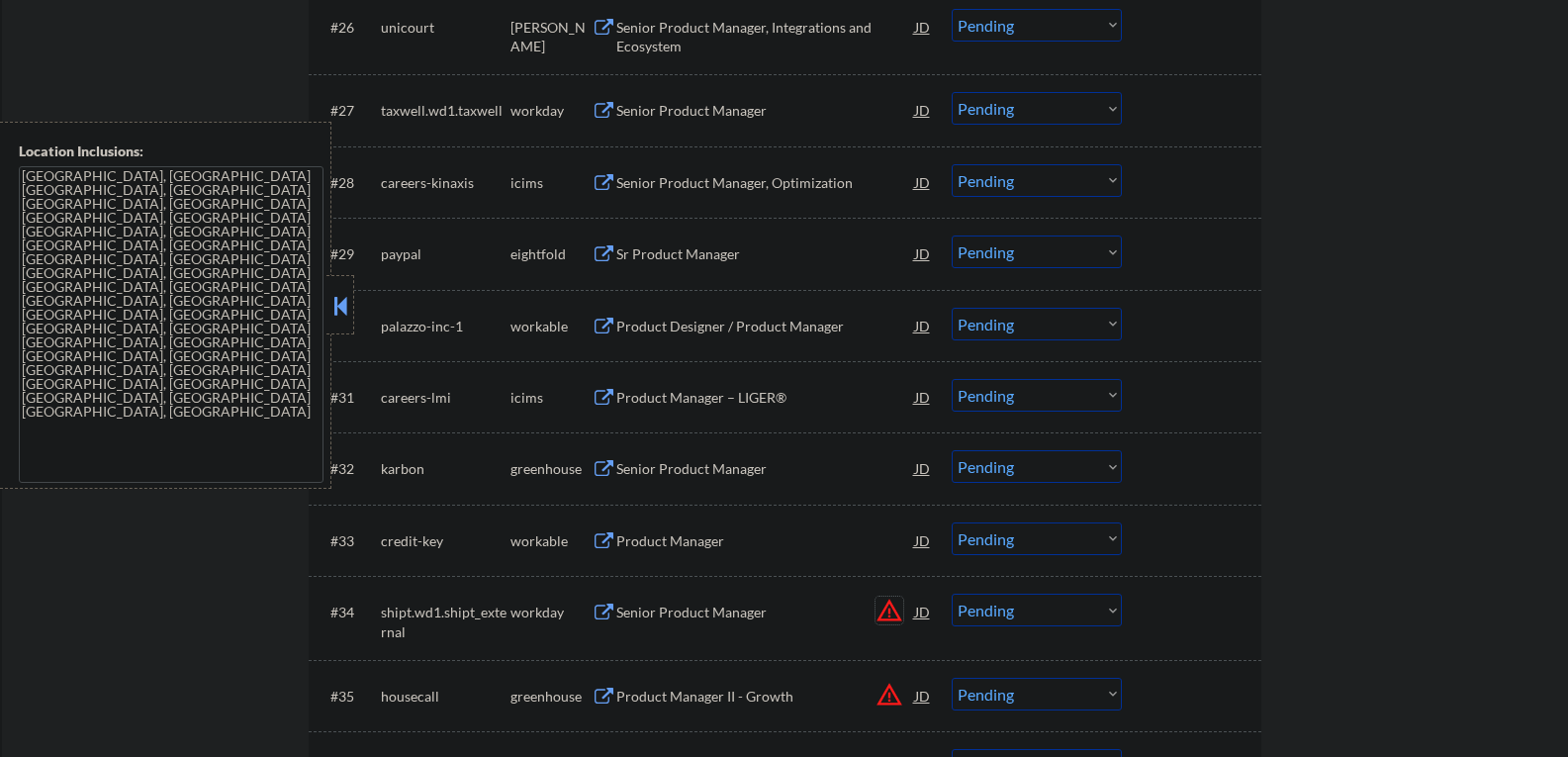
click at [888, 614] on button "warning_amber" at bounding box center [889, 611] width 28 height 28
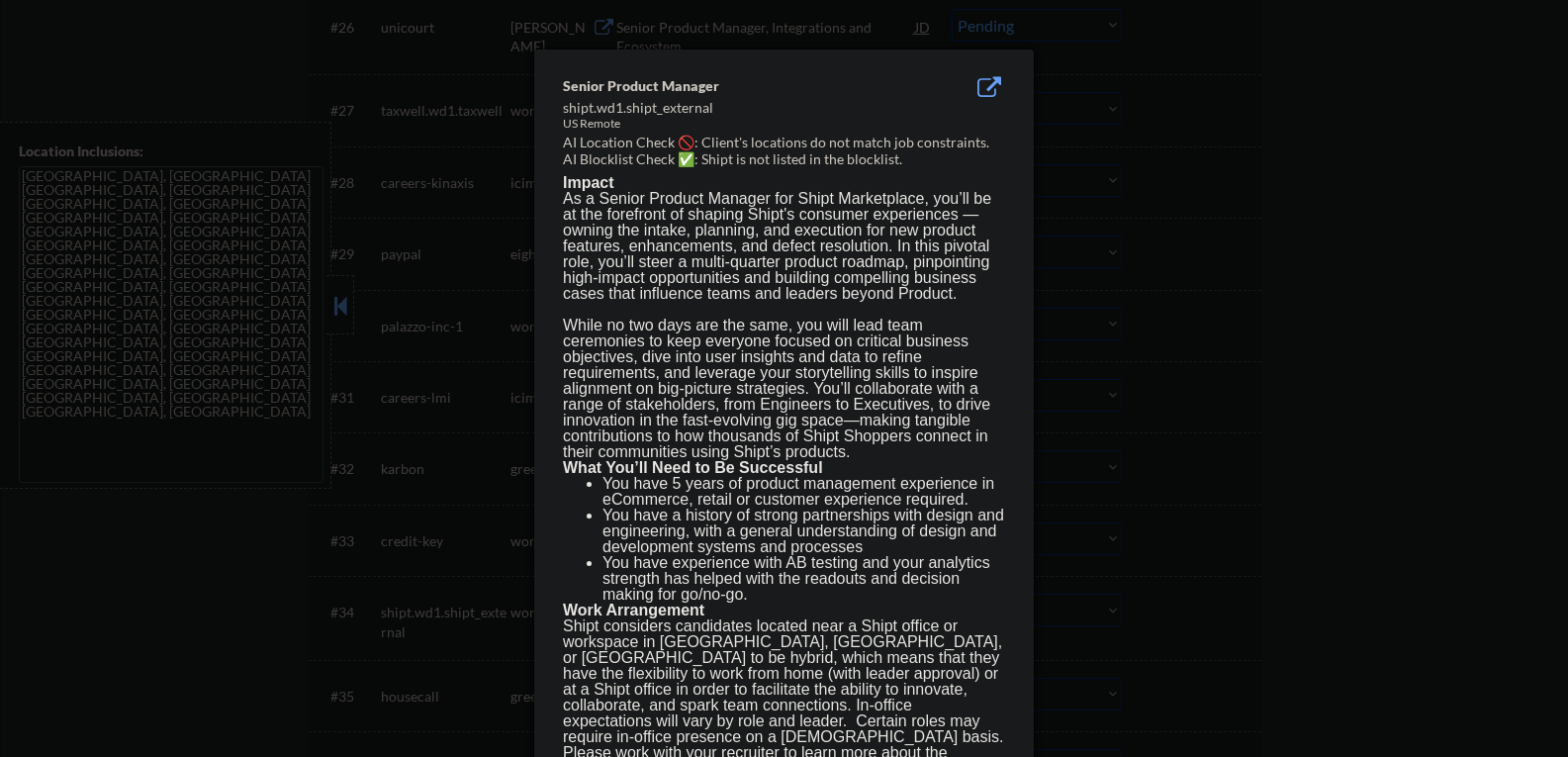
click at [1346, 237] on div at bounding box center [784, 378] width 1568 height 757
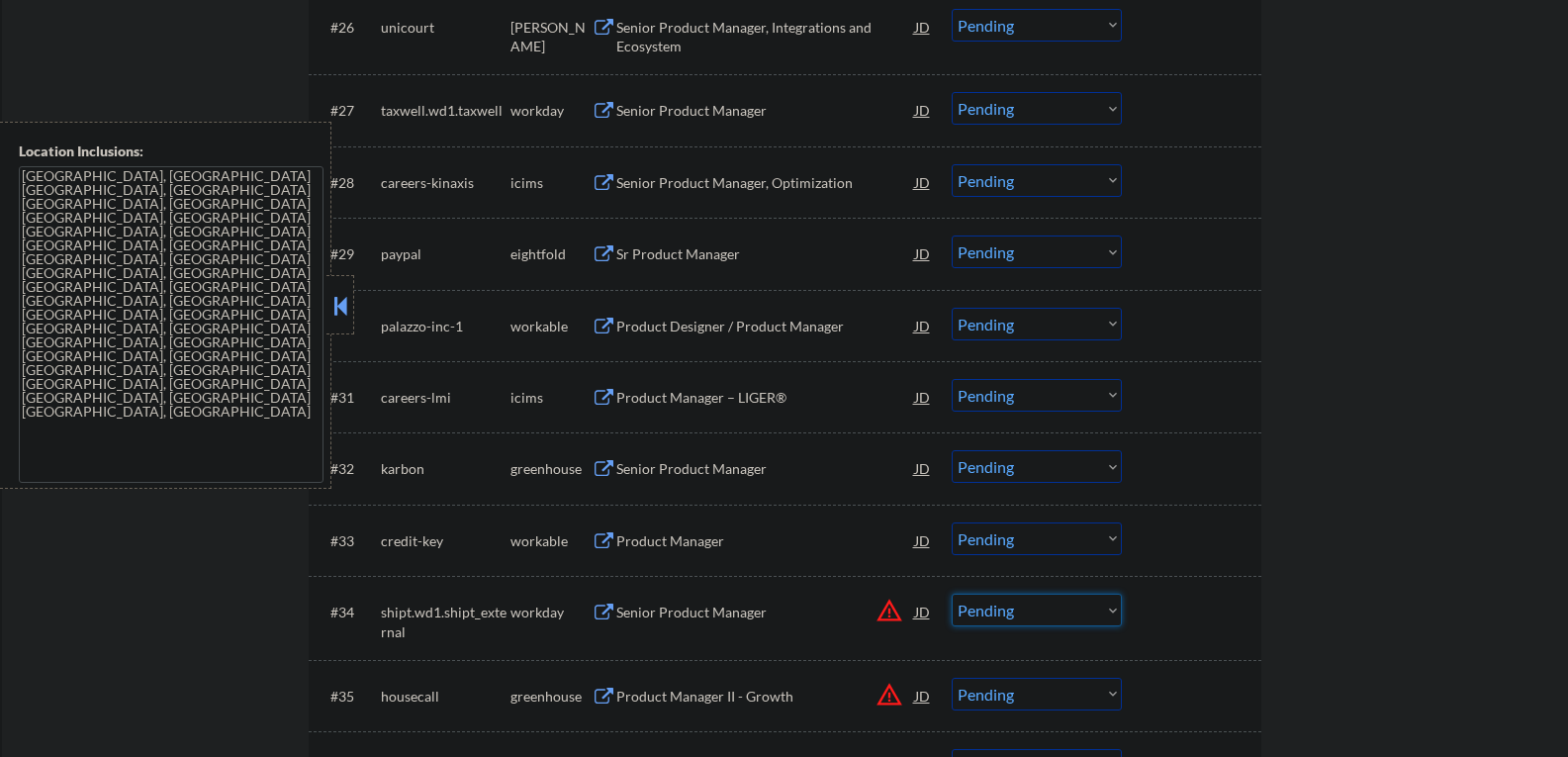
click at [1113, 608] on select "Choose an option... Pending Applied Excluded (Questions) Excluded (Expired) Exc…" at bounding box center [1037, 610] width 170 height 33
click at [952, 594] on select "Choose an option... Pending Applied Excluded (Questions) Excluded (Expired) Exc…" at bounding box center [1037, 610] width 170 height 33
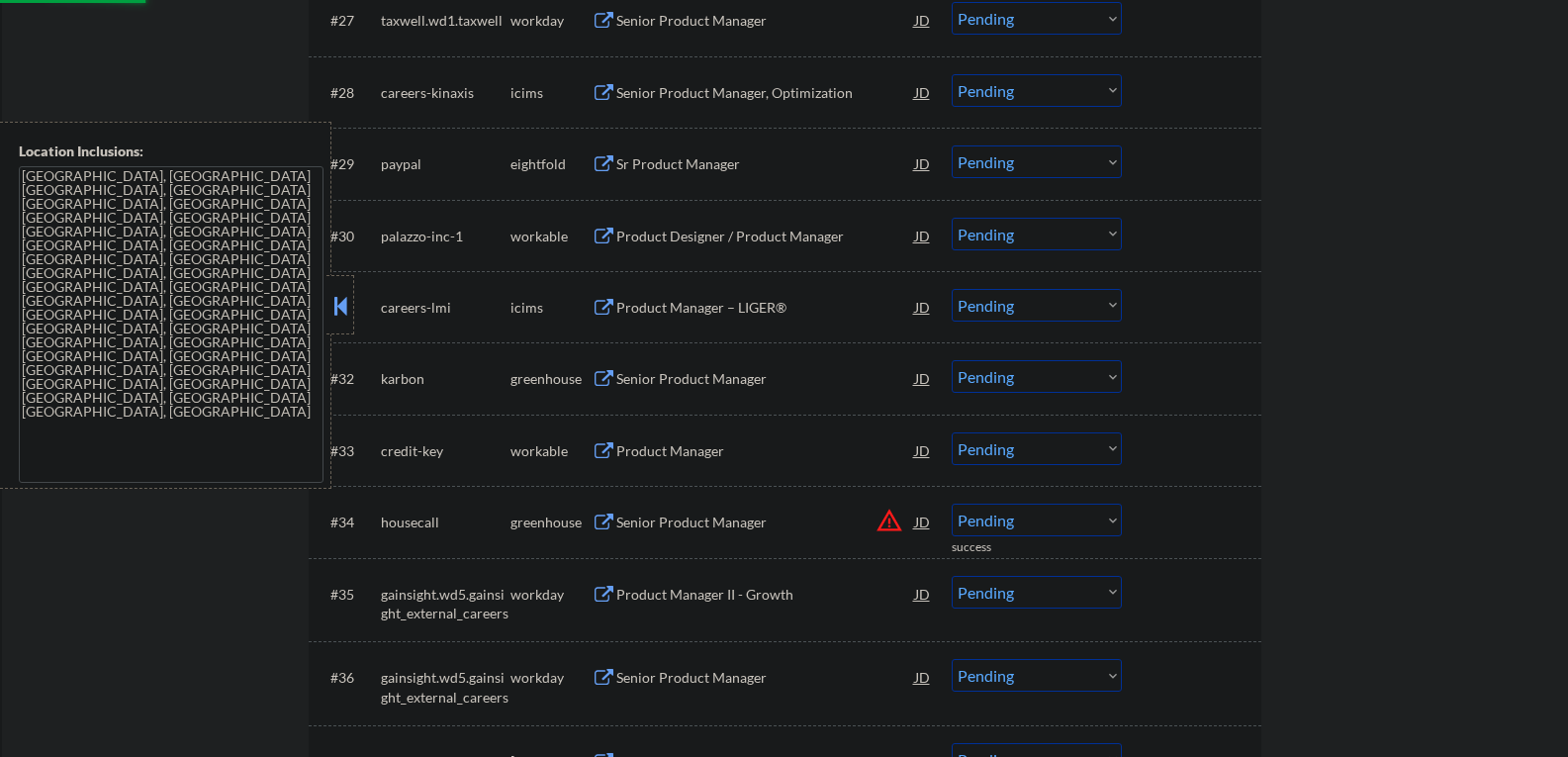
scroll to position [2673, 0]
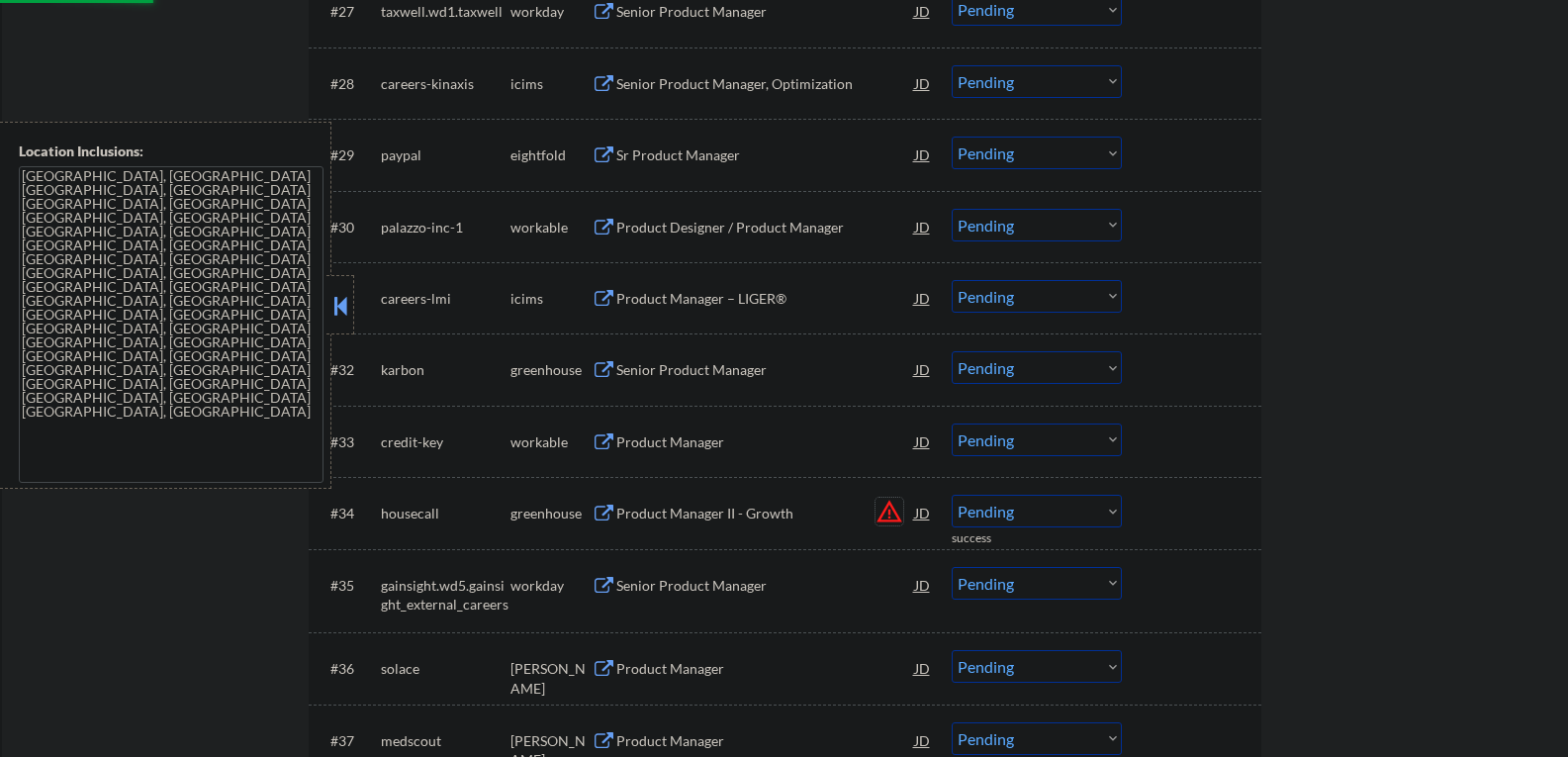
click at [888, 513] on button "warning_amber" at bounding box center [889, 512] width 28 height 28
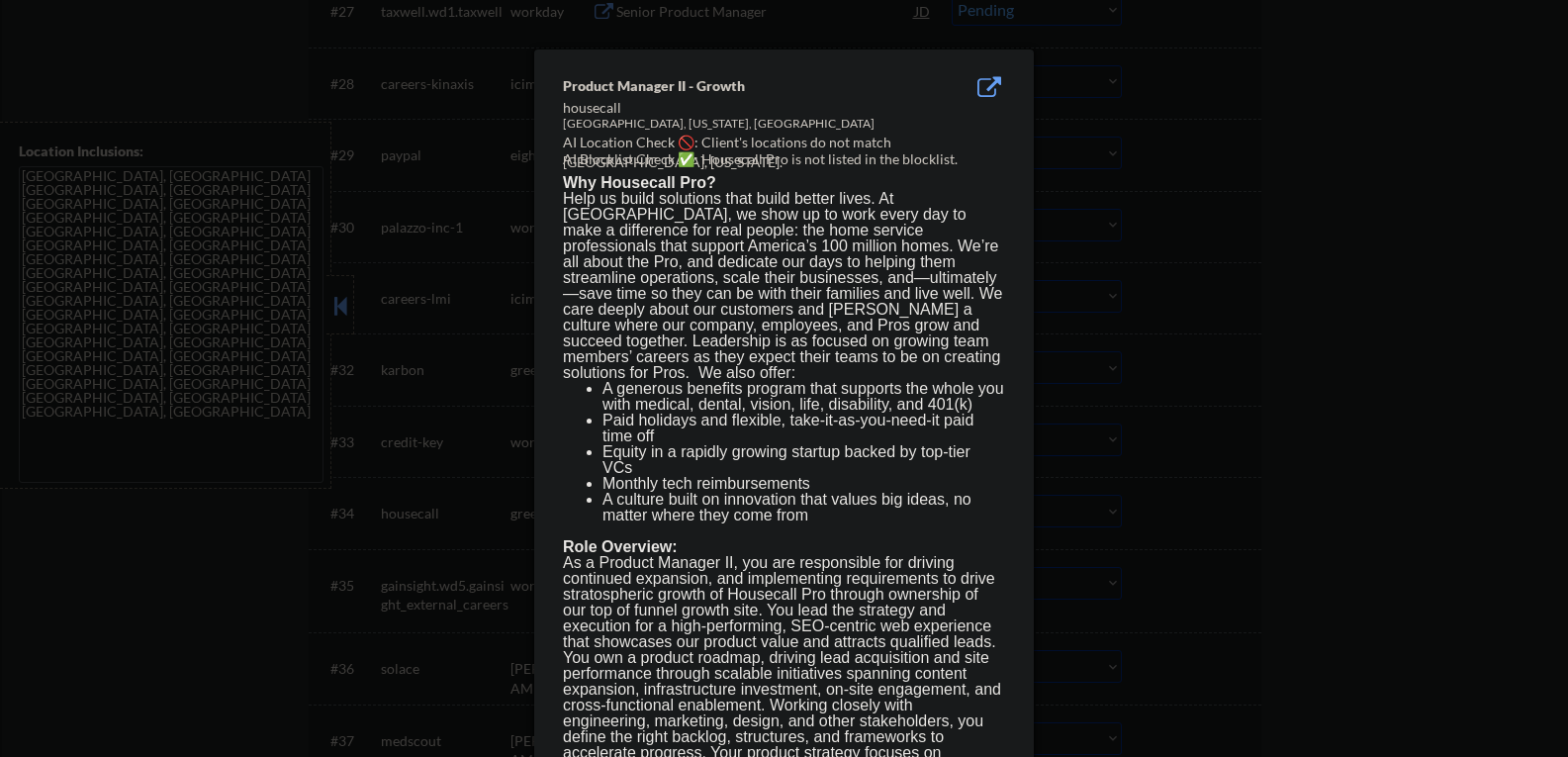
click at [1373, 274] on div at bounding box center [784, 378] width 1568 height 757
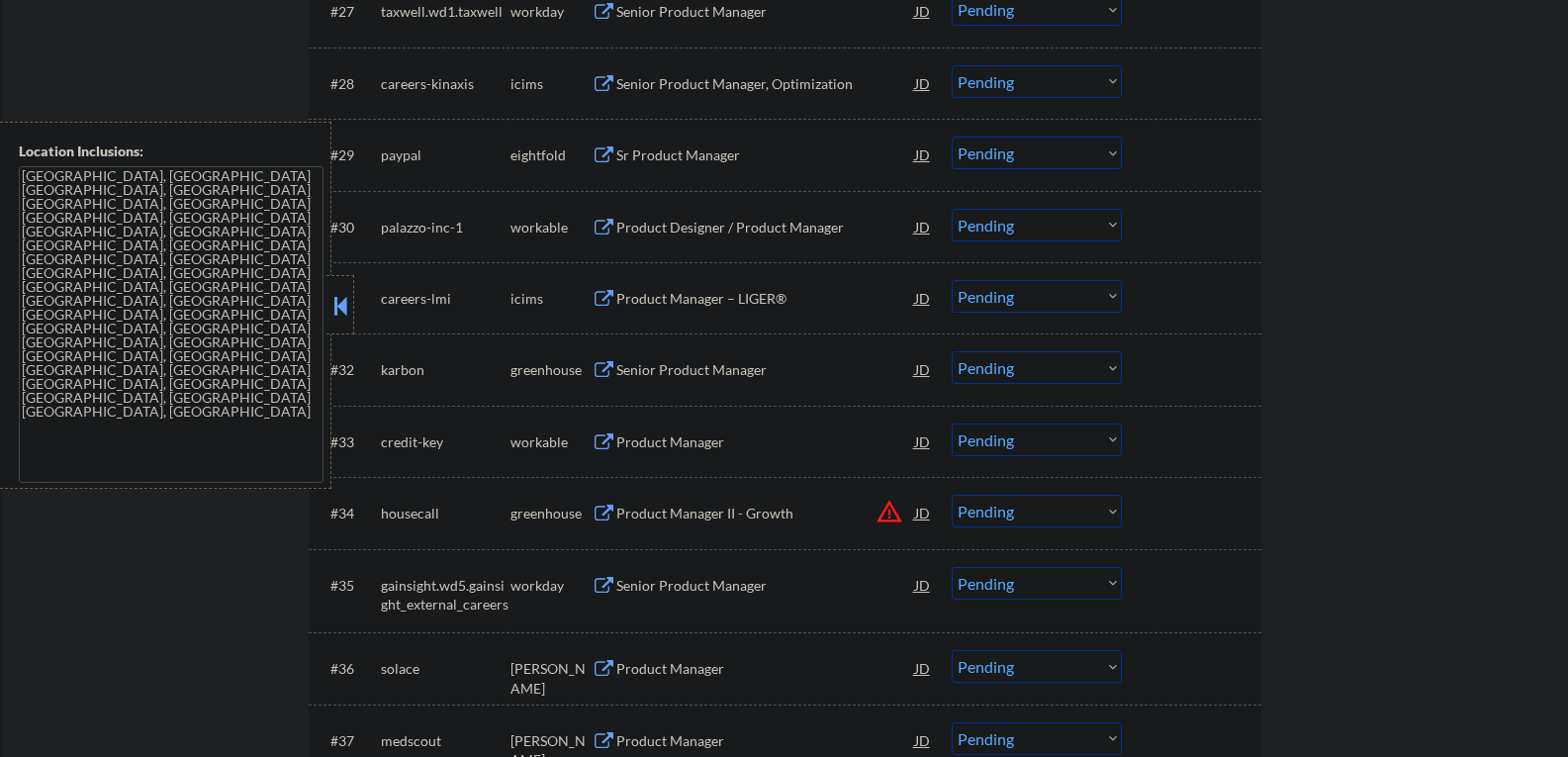
click at [1112, 511] on select "Choose an option... Pending Applied Excluded (Questions) Excluded (Expired) Exc…" at bounding box center [1037, 511] width 170 height 33
click at [952, 495] on select "Choose an option... Pending Applied Excluded (Questions) Excluded (Expired) Exc…" at bounding box center [1037, 511] width 170 height 33
select select ""pending""
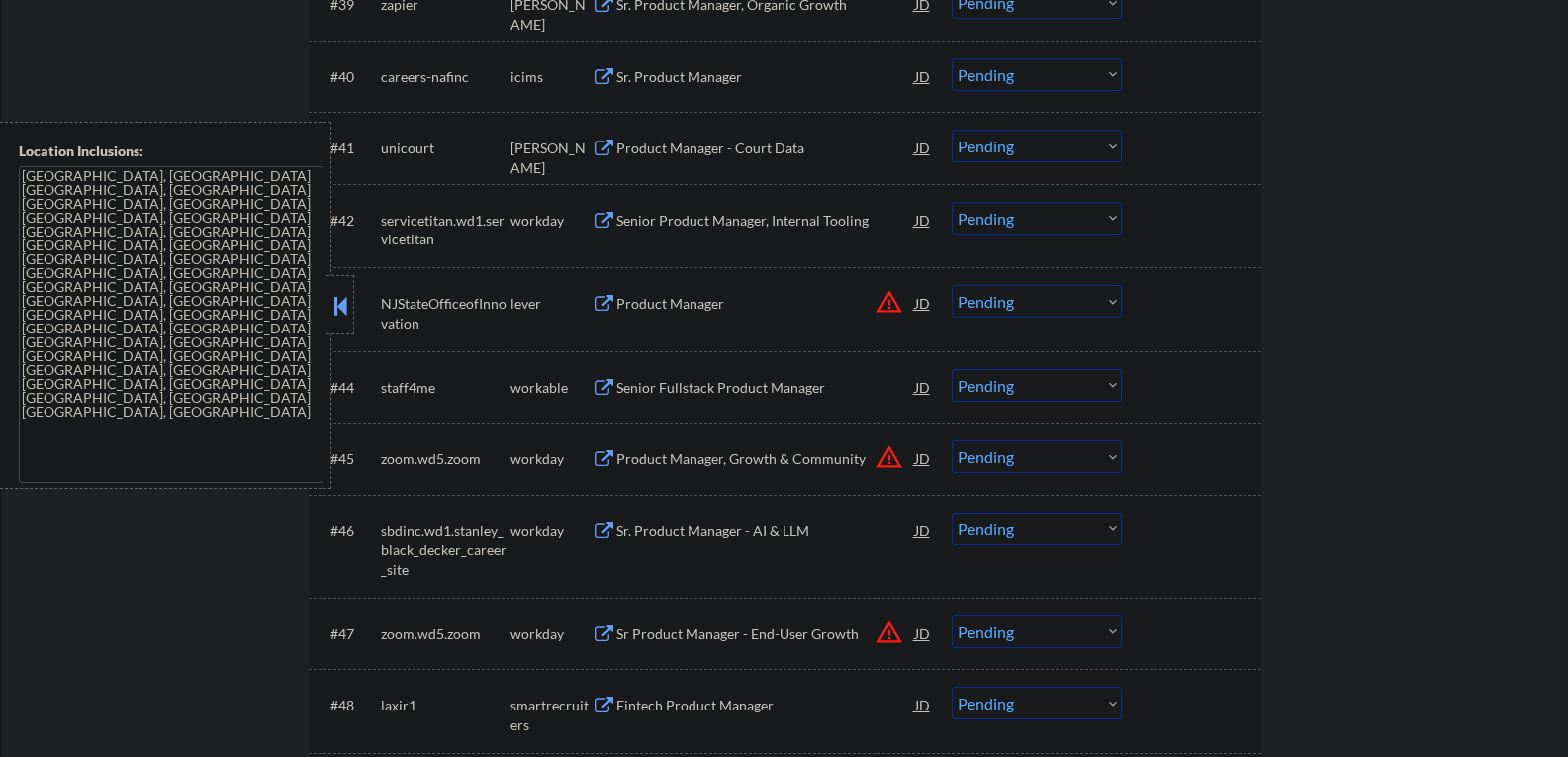
scroll to position [3465, 0]
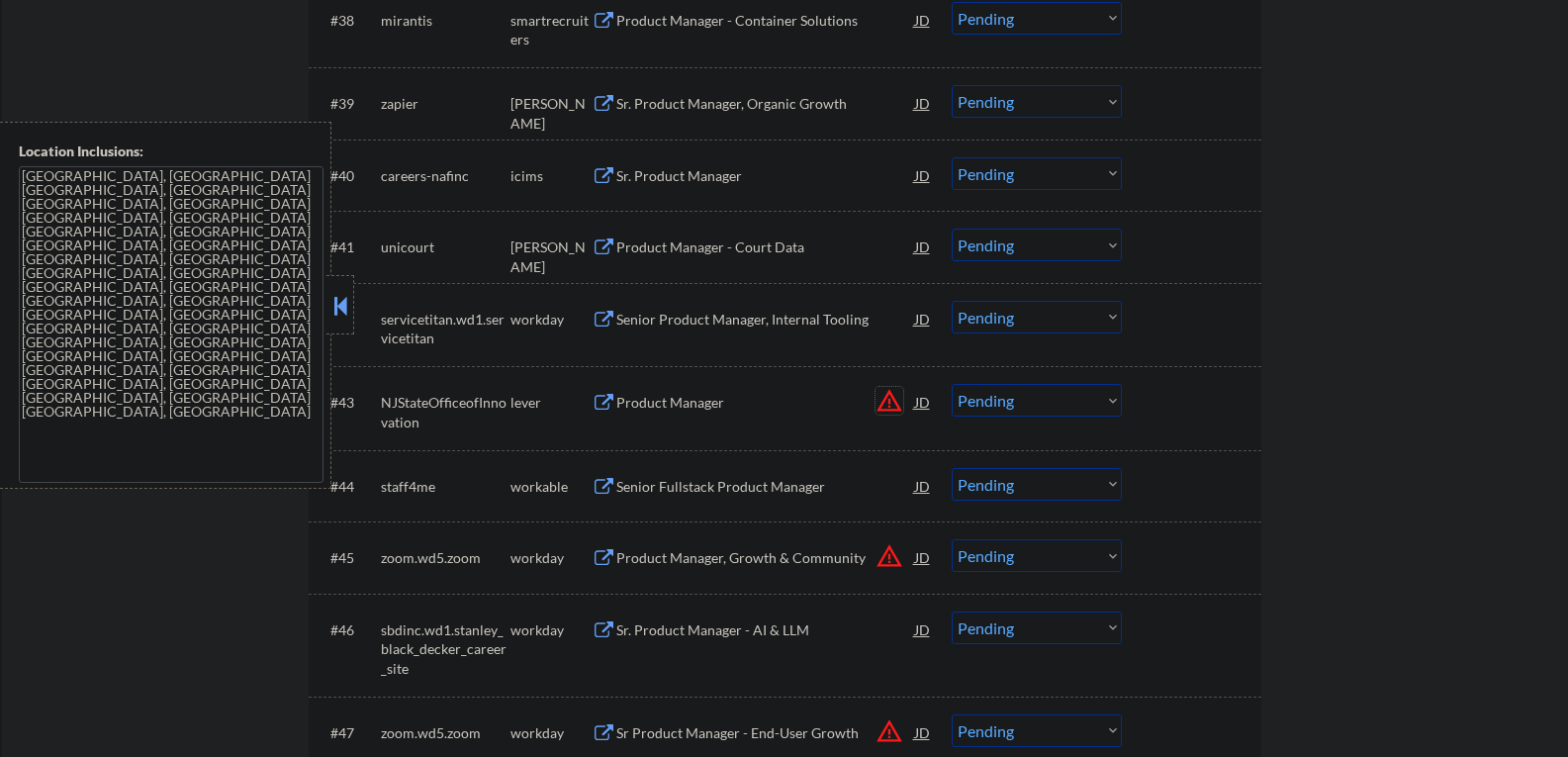
click at [891, 404] on button "warning_amber" at bounding box center [889, 401] width 28 height 28
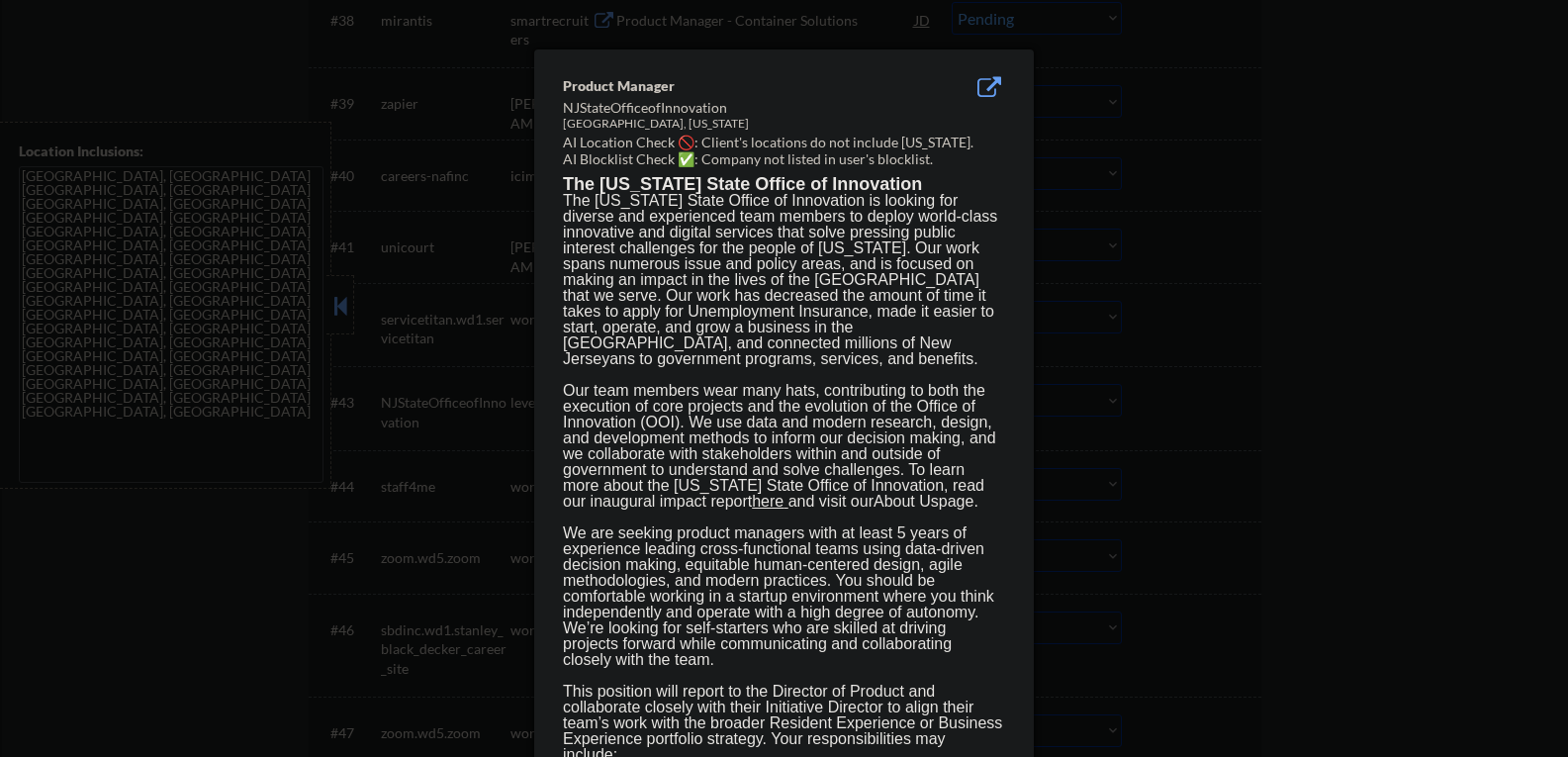
click at [1462, 498] on div at bounding box center [784, 378] width 1568 height 757
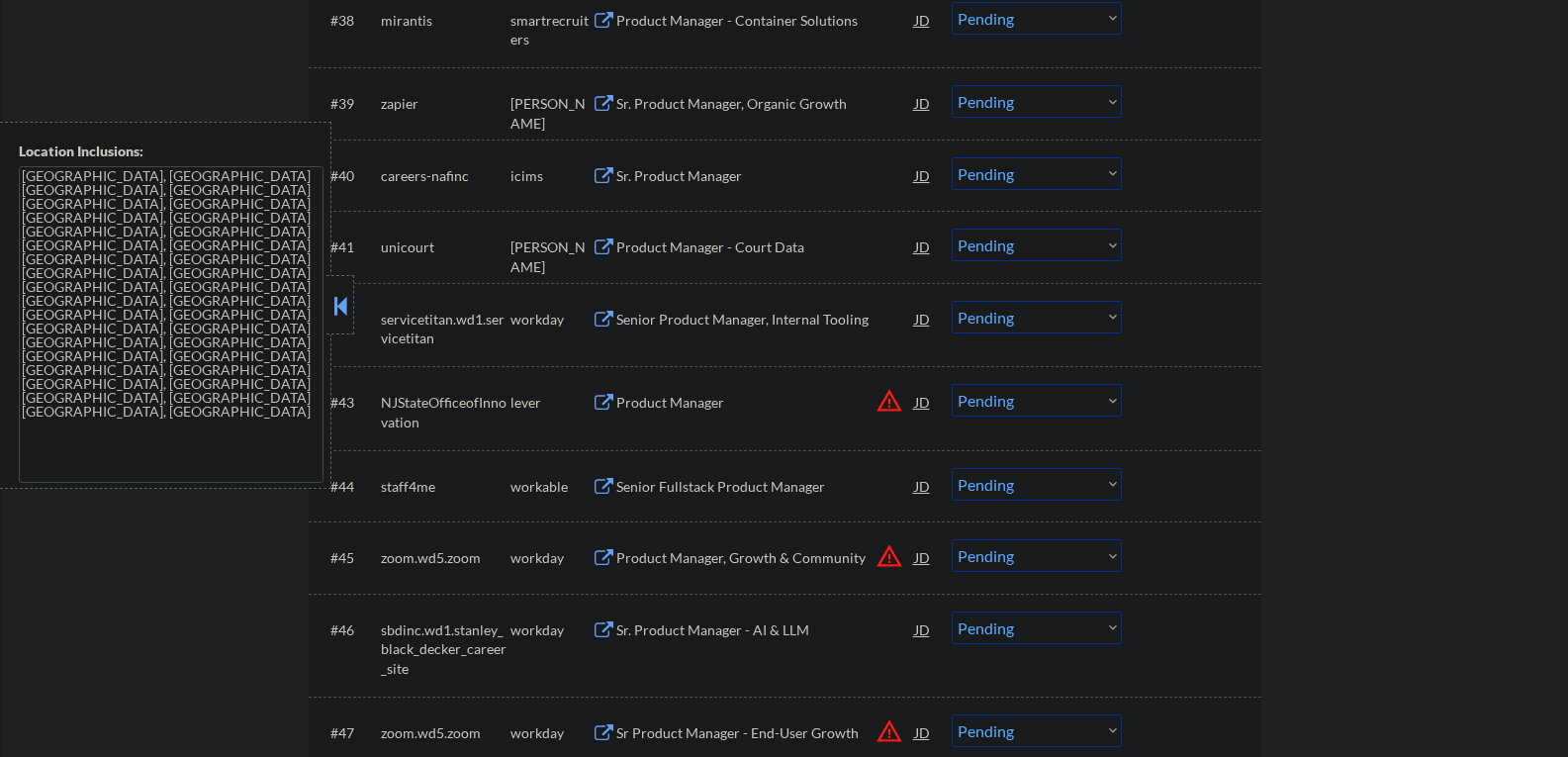
click at [1113, 400] on select "Choose an option... Pending Applied Excluded (Questions) Excluded (Expired) Exc…" at bounding box center [1037, 400] width 170 height 33
click at [952, 384] on select "Choose an option... Pending Applied Excluded (Questions) Excluded (Expired) Exc…" at bounding box center [1037, 400] width 170 height 33
select select ""pending""
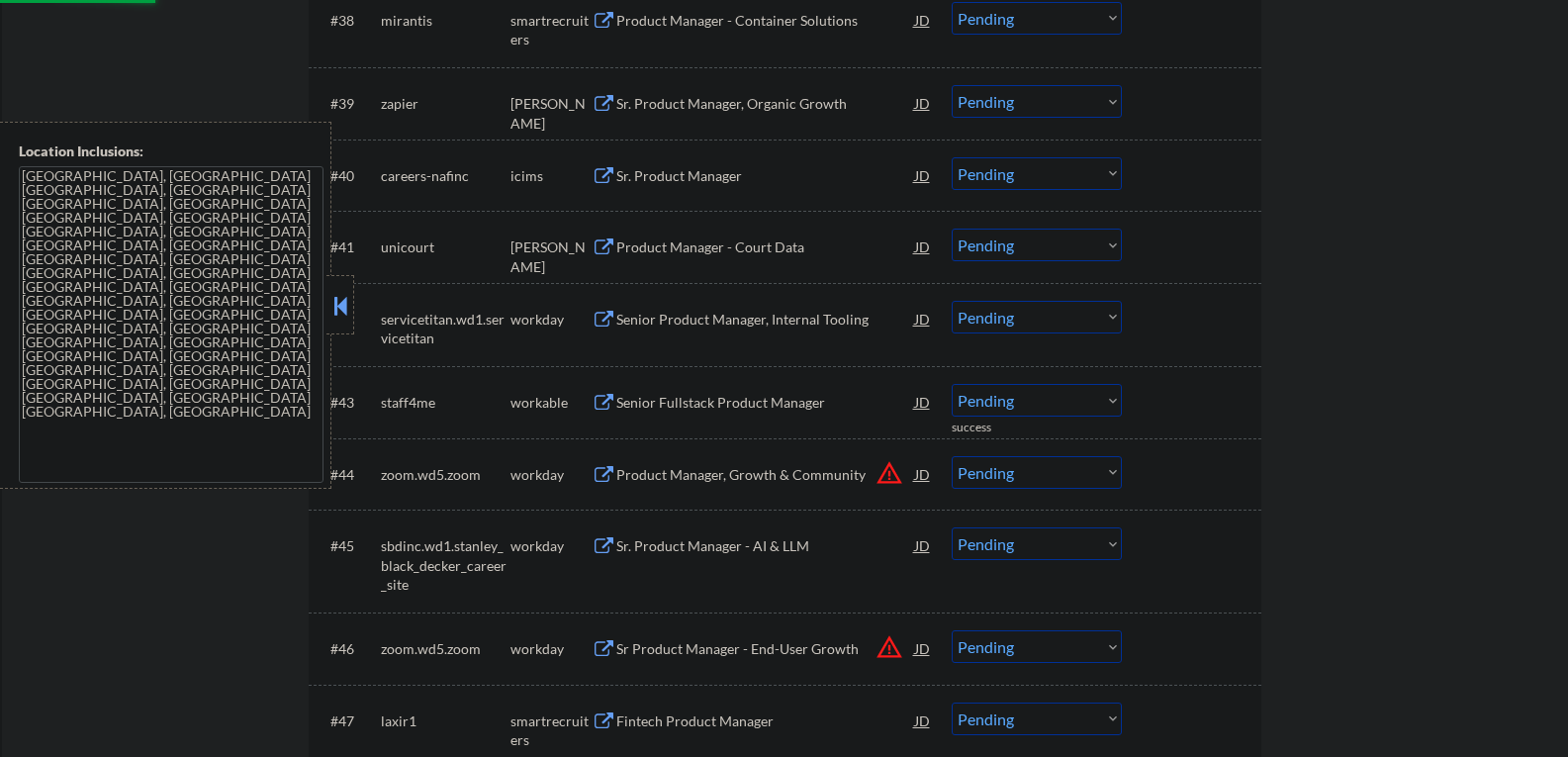
click at [886, 475] on button "warning_amber" at bounding box center [889, 474] width 28 height 28
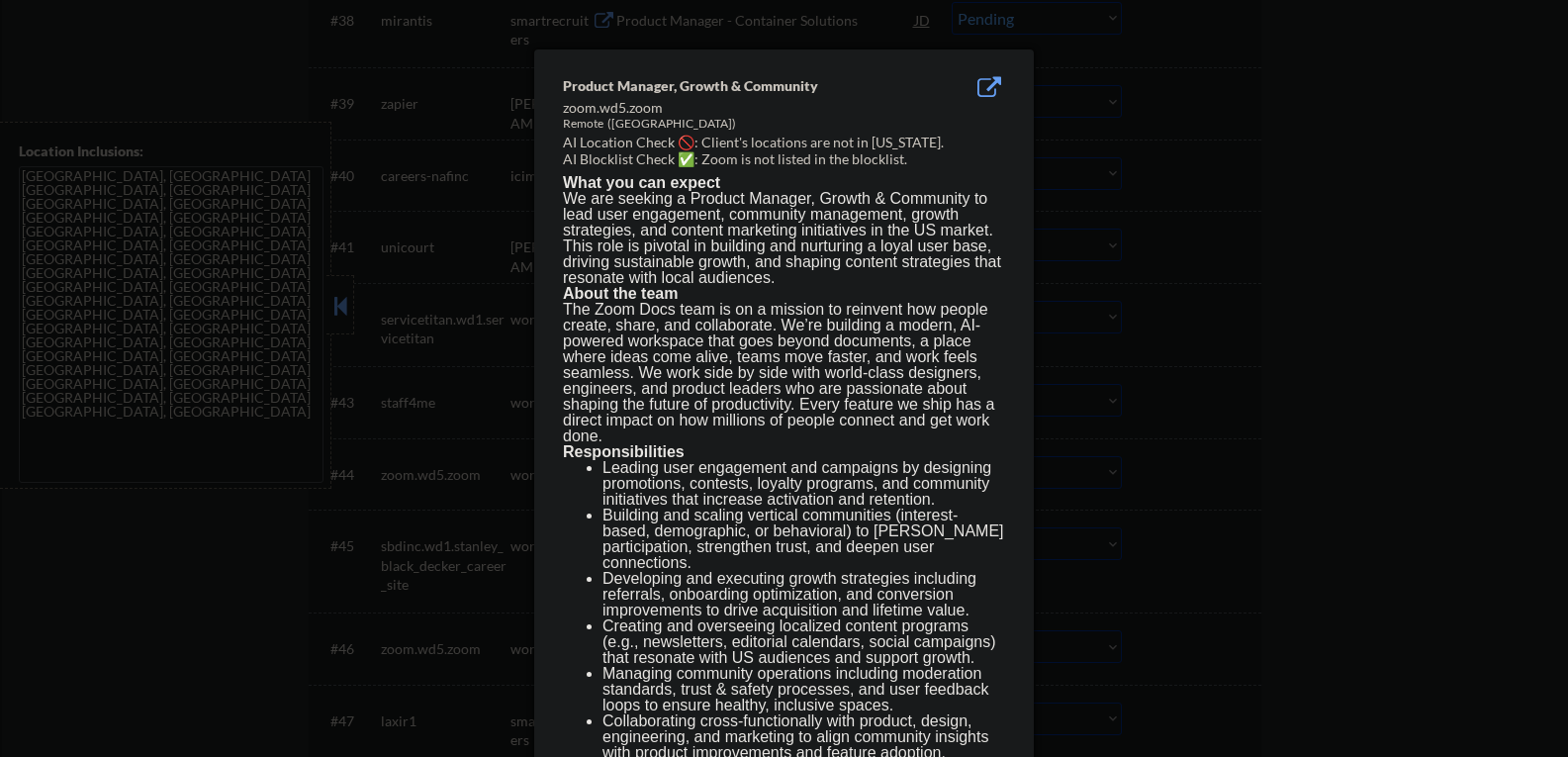
click at [1405, 377] on div at bounding box center [784, 378] width 1568 height 757
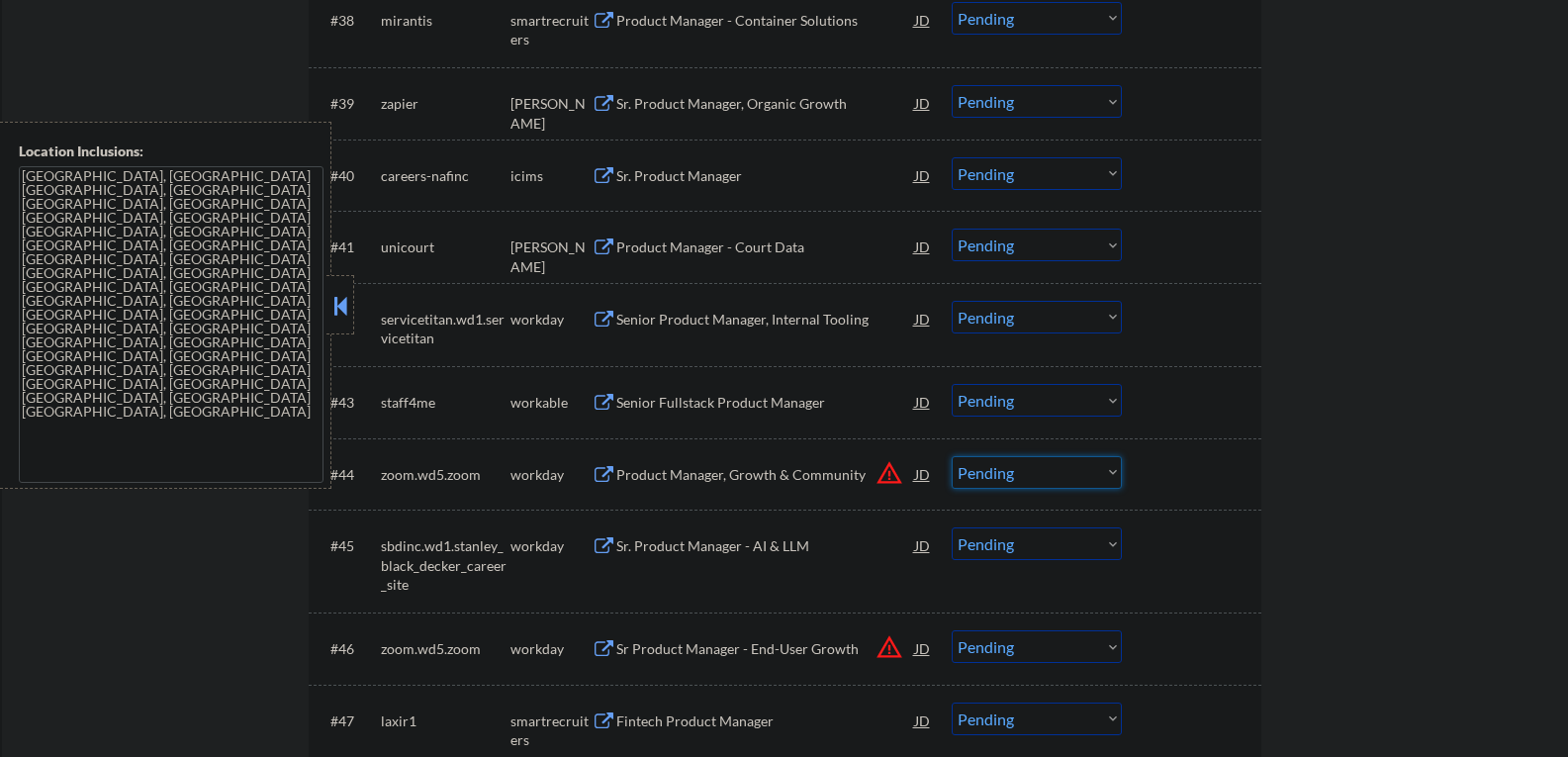
click at [1109, 472] on select "Choose an option... Pending Applied Excluded (Questions) Excluded (Expired) Exc…" at bounding box center [1037, 473] width 170 height 33
click at [952, 457] on select "Choose an option... Pending Applied Excluded (Questions) Excluded (Expired) Exc…" at bounding box center [1037, 473] width 170 height 33
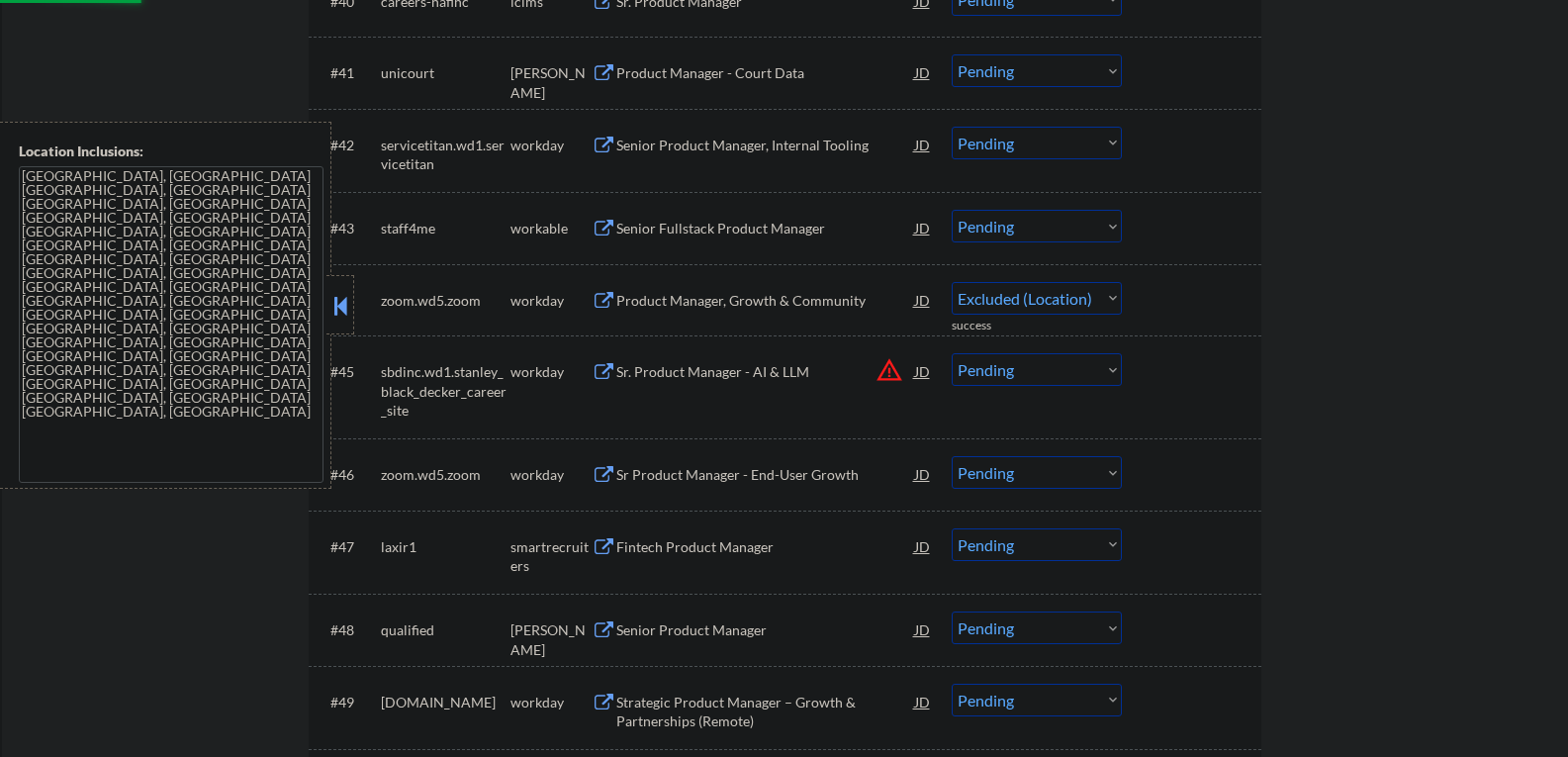
select select ""pending""
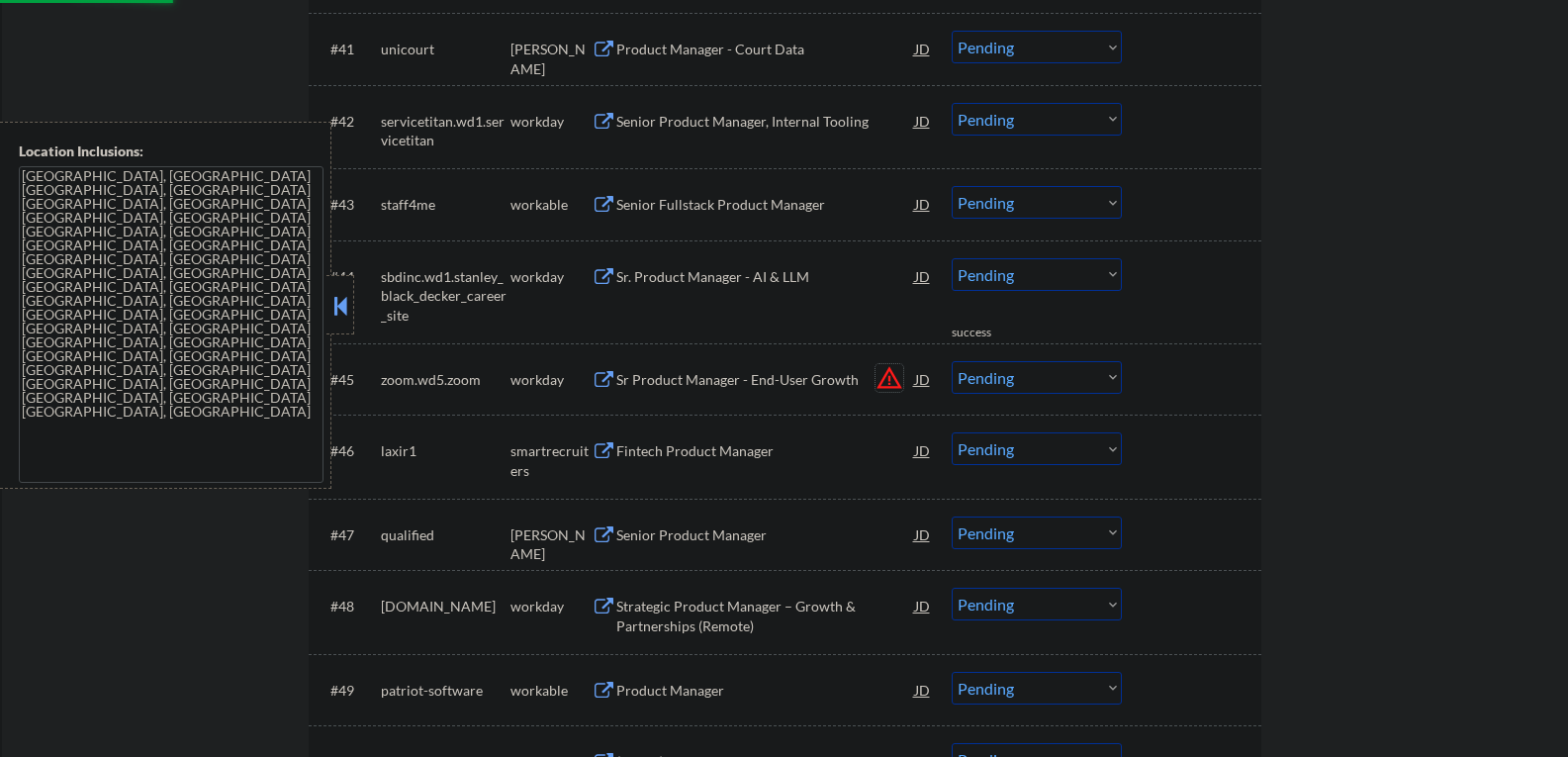
click at [886, 376] on button "warning_amber" at bounding box center [889, 378] width 28 height 28
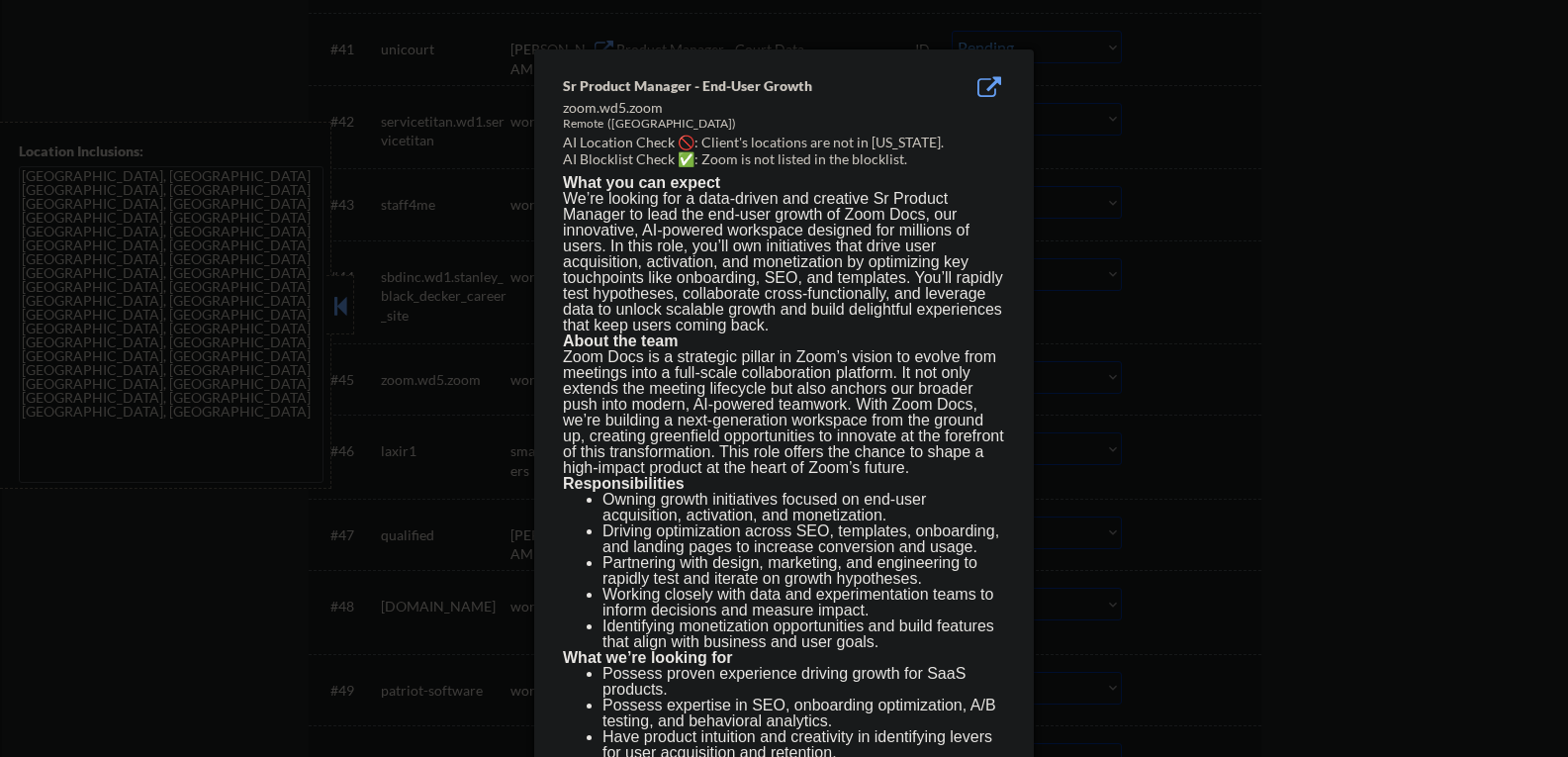
click at [1304, 180] on div at bounding box center [784, 378] width 1568 height 757
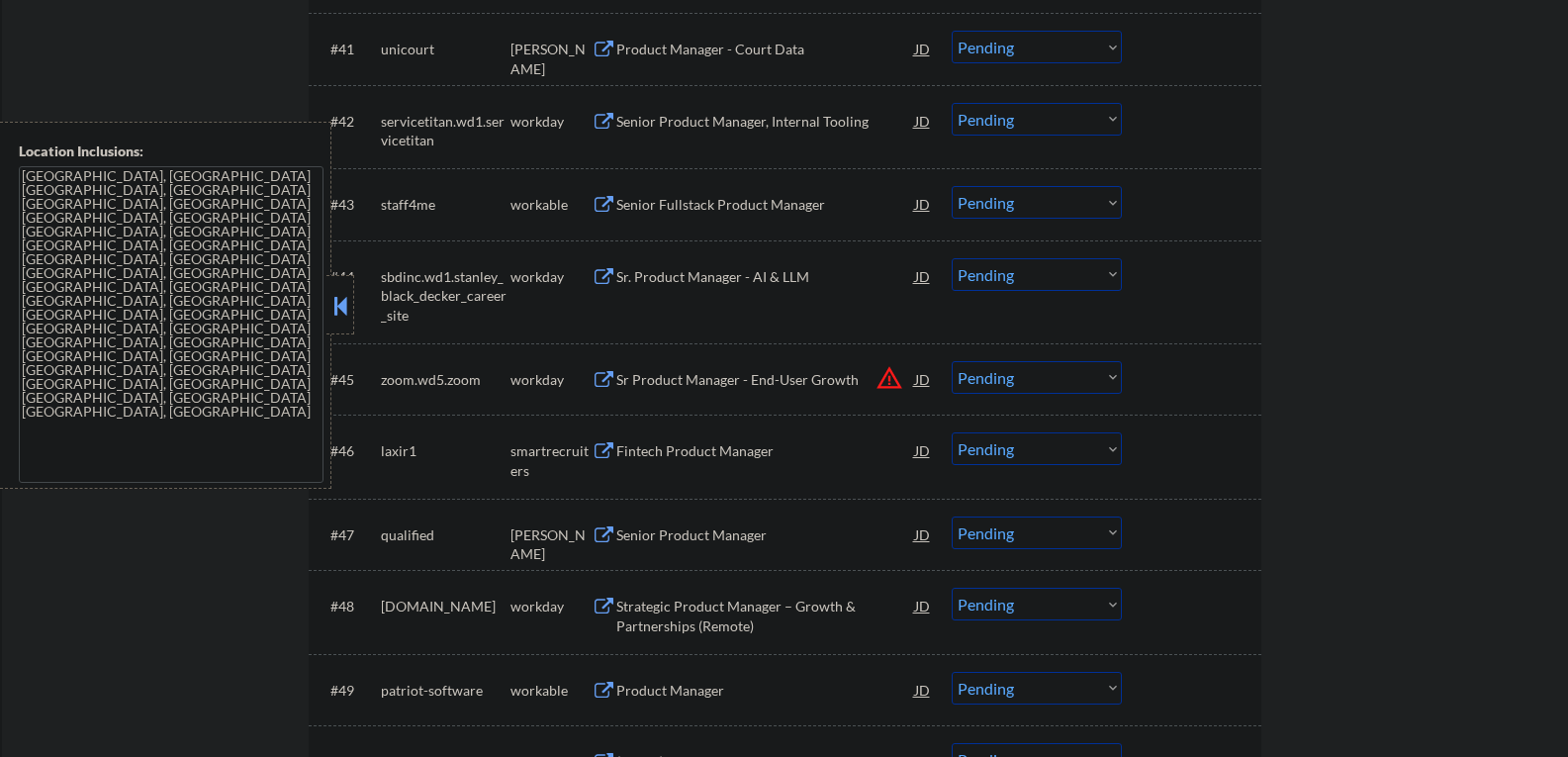
click at [1111, 370] on select "Choose an option... Pending Applied Excluded (Questions) Excluded (Expired) Exc…" at bounding box center [1037, 377] width 170 height 33
click at [952, 361] on select "Choose an option... Pending Applied Excluded (Questions) Excluded (Expired) Exc…" at bounding box center [1037, 377] width 170 height 33
select select ""pending""
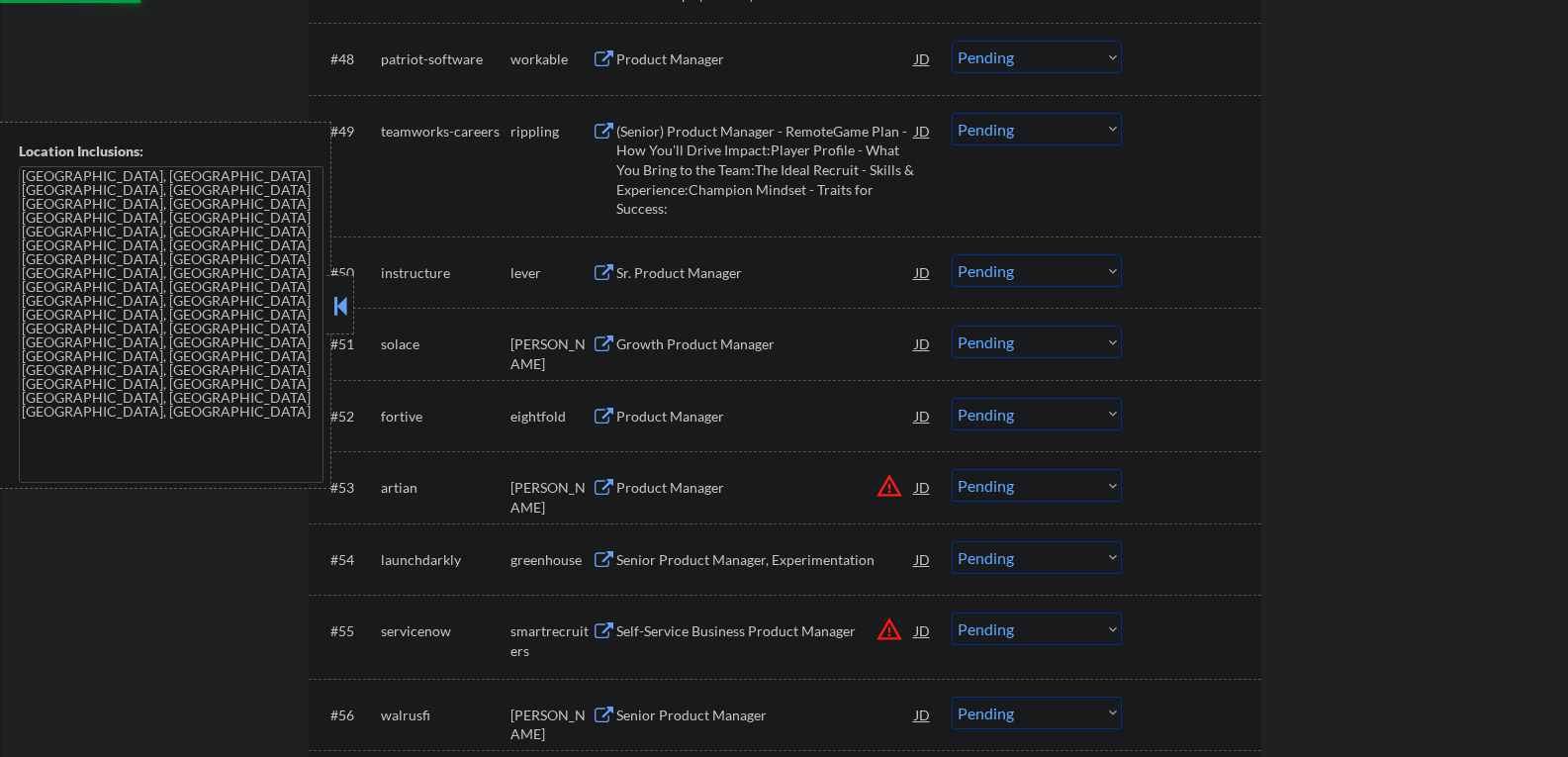
scroll to position [4257, 0]
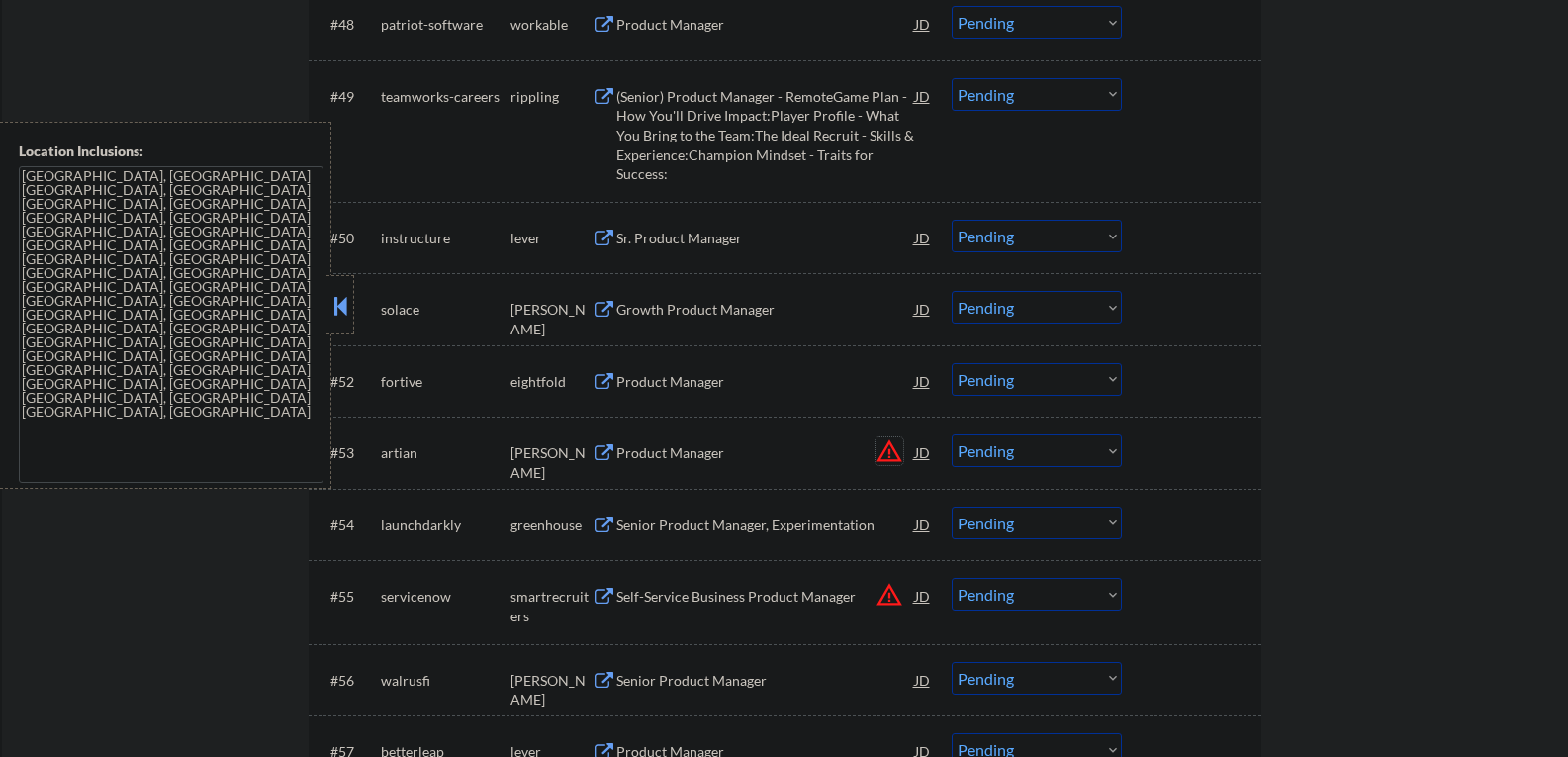
click at [889, 458] on button "warning_amber" at bounding box center [889, 452] width 28 height 28
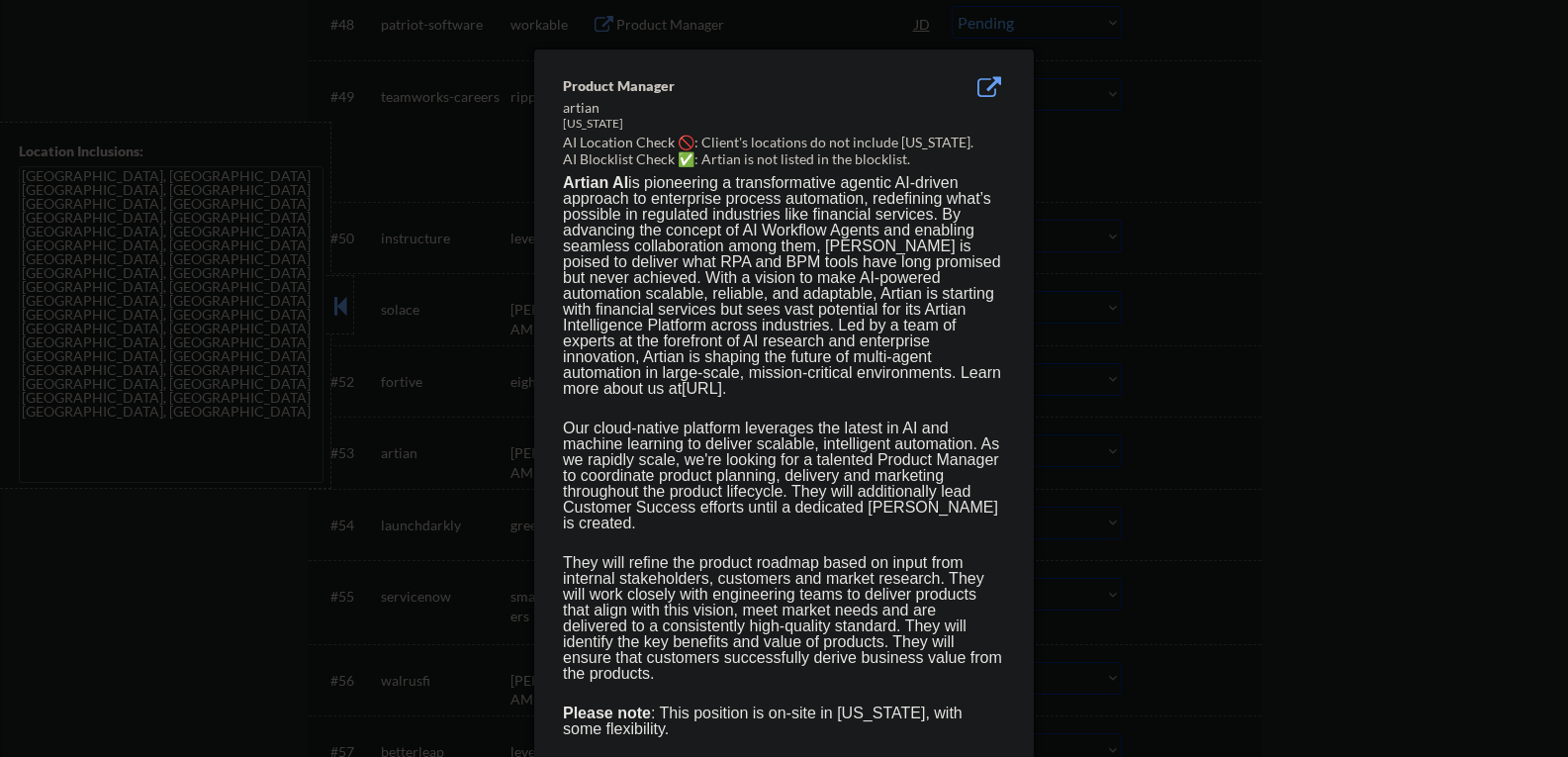
click at [1387, 363] on div at bounding box center [784, 378] width 1568 height 757
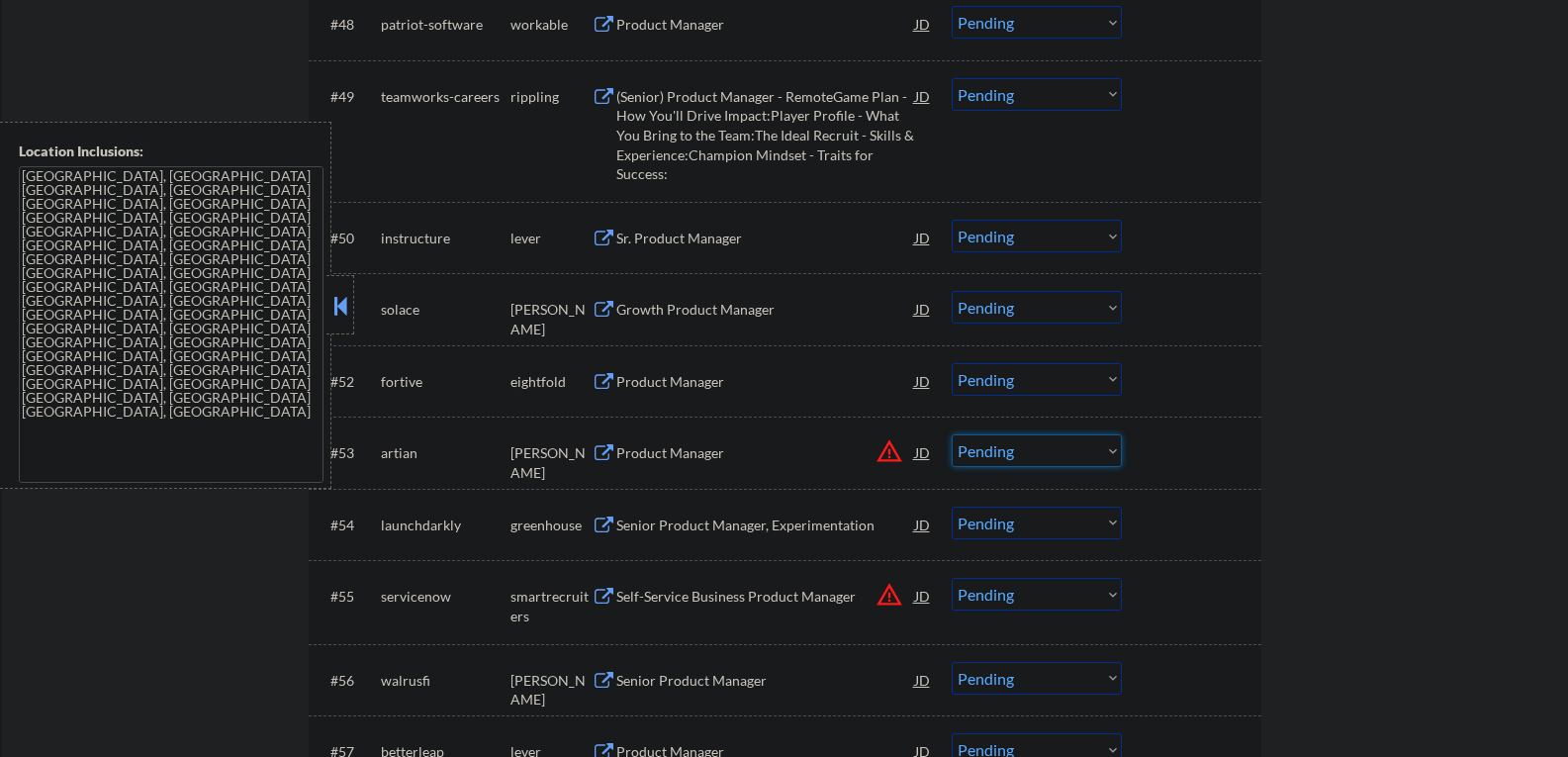
click at [1112, 454] on select "Choose an option... Pending Applied Excluded (Questions) Excluded (Expired) Exc…" at bounding box center [1037, 451] width 170 height 33
click at [952, 435] on select "Choose an option... Pending Applied Excluded (Questions) Excluded (Expired) Exc…" at bounding box center [1037, 451] width 170 height 33
select select ""pending""
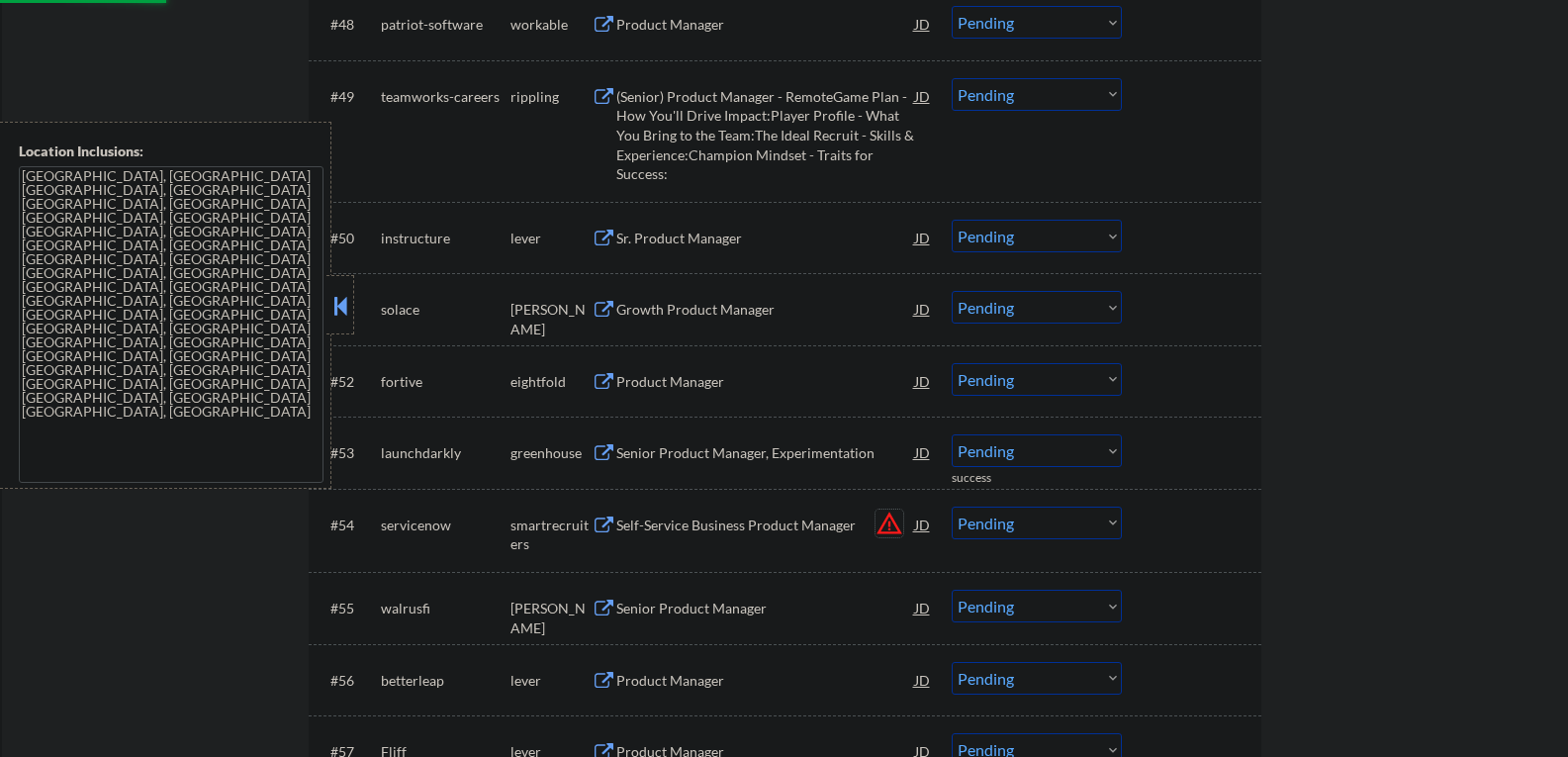
click at [883, 527] on button "warning_amber" at bounding box center [889, 524] width 28 height 28
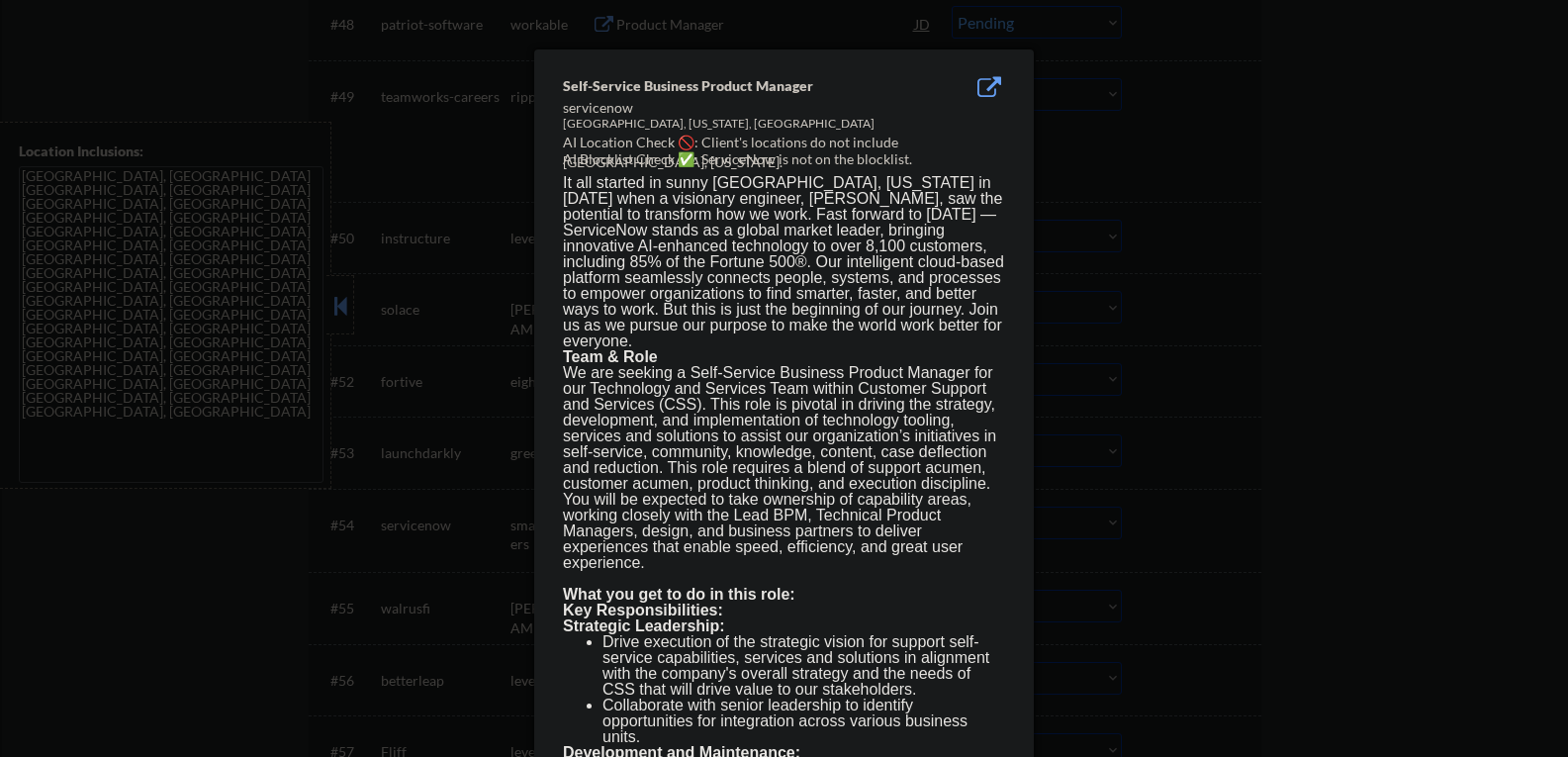
click at [1206, 170] on div at bounding box center [784, 378] width 1568 height 757
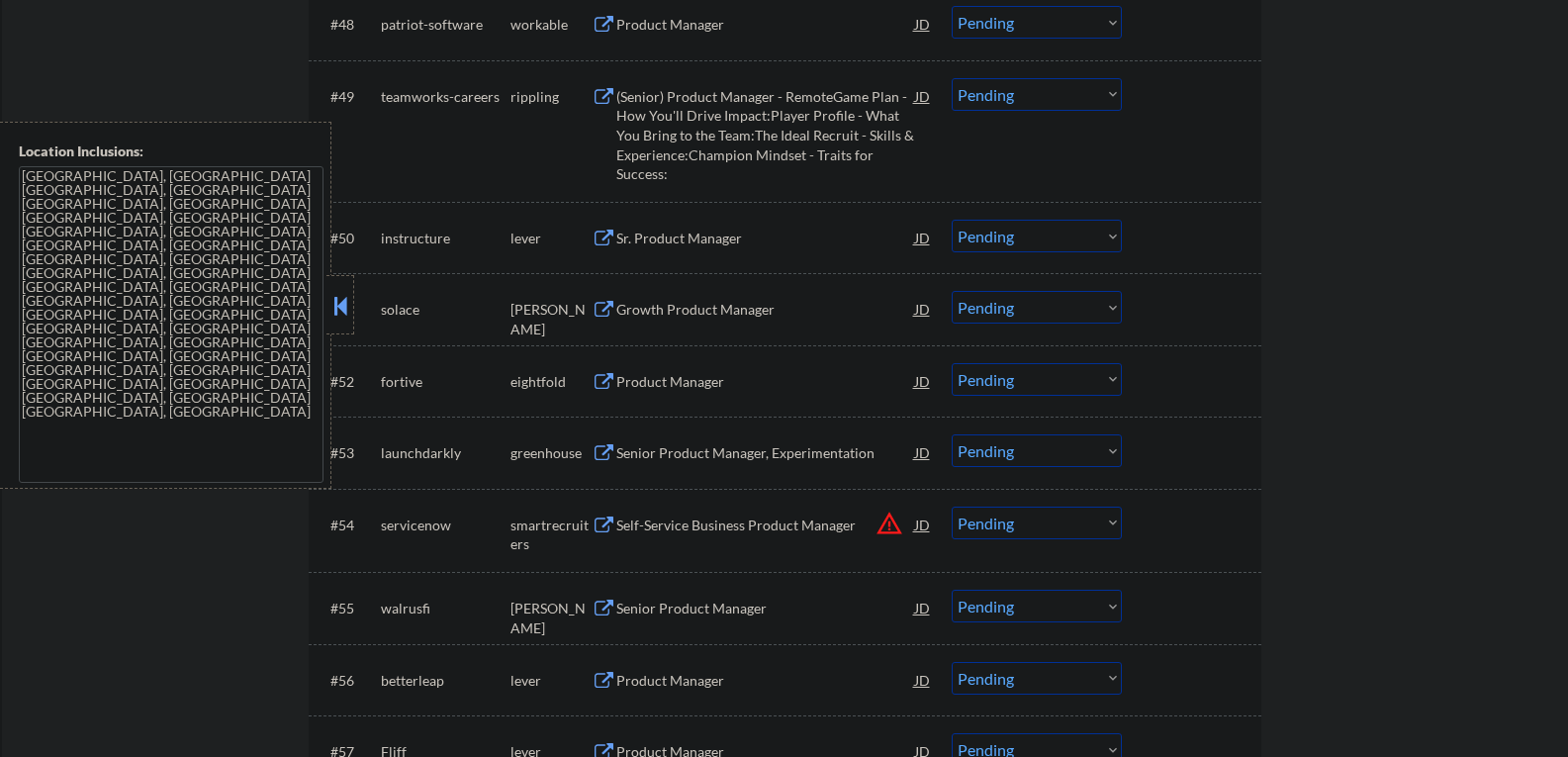
click at [1116, 525] on select "Choose an option... Pending Applied Excluded (Questions) Excluded (Expired) Exc…" at bounding box center [1037, 523] width 170 height 33
click at [952, 507] on select "Choose an option... Pending Applied Excluded (Questions) Excluded (Expired) Exc…" at bounding box center [1037, 523] width 170 height 33
select select ""pending""
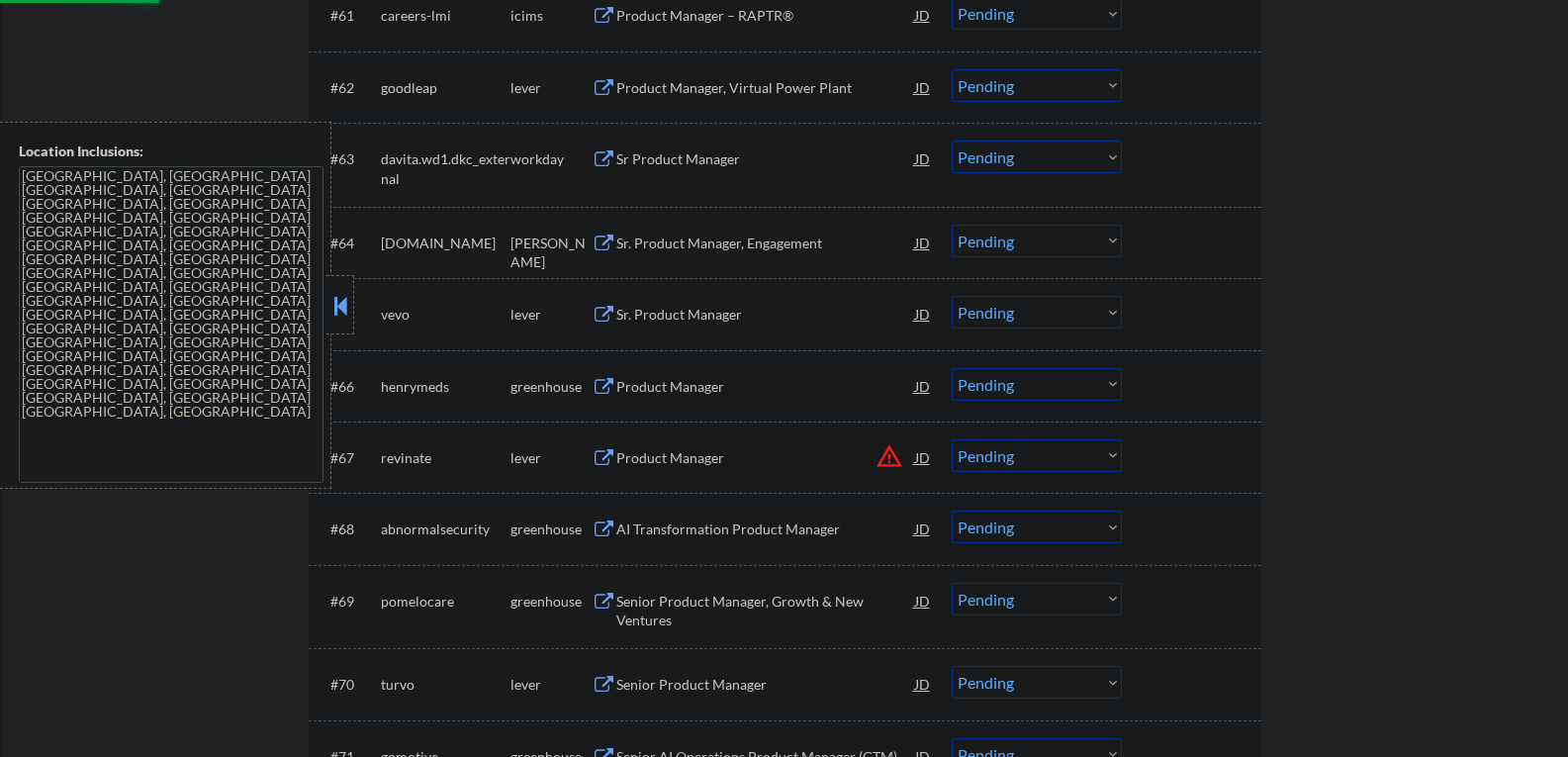
scroll to position [5445, 0]
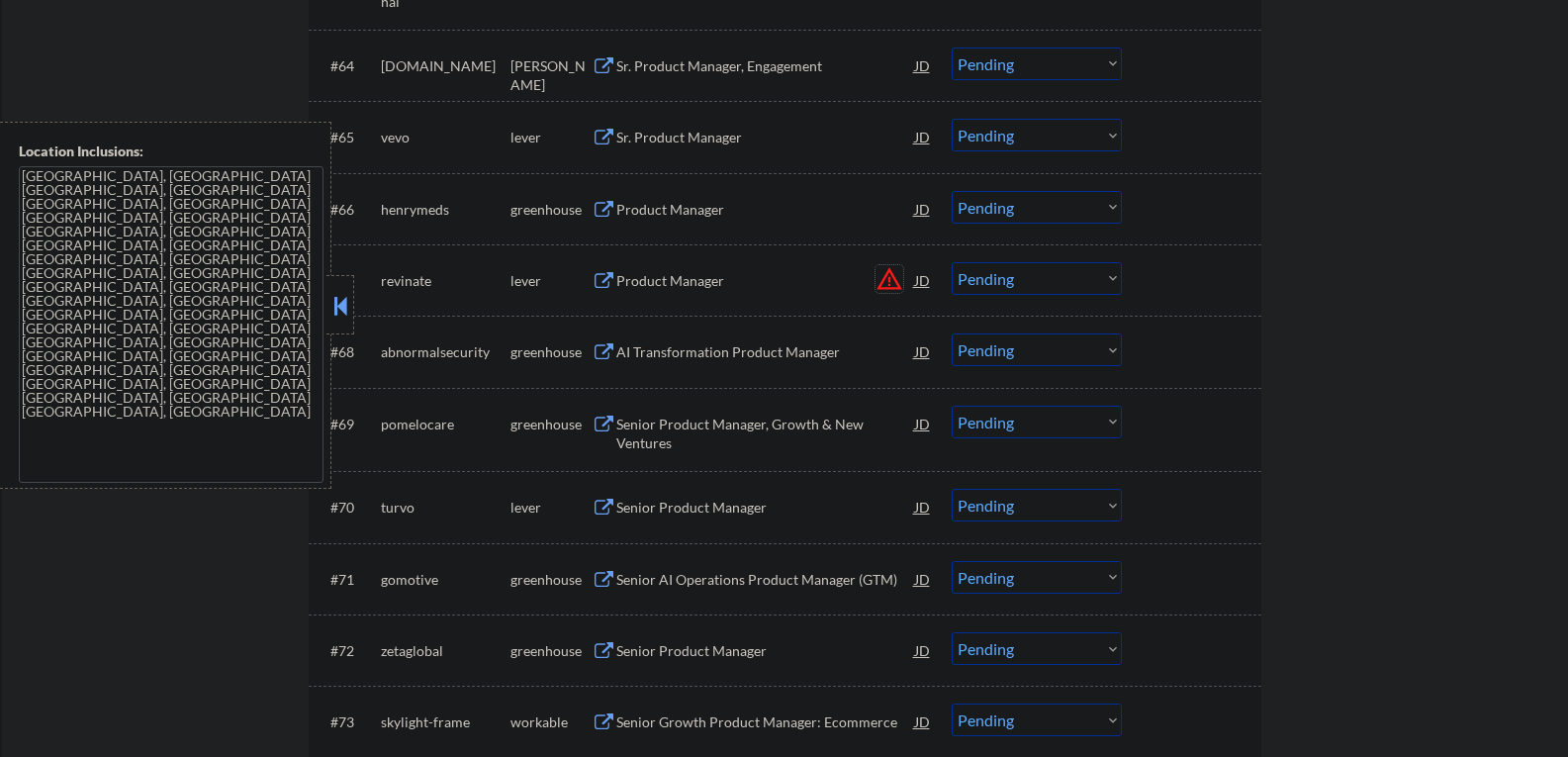
click at [884, 276] on button "warning_amber" at bounding box center [889, 279] width 28 height 28
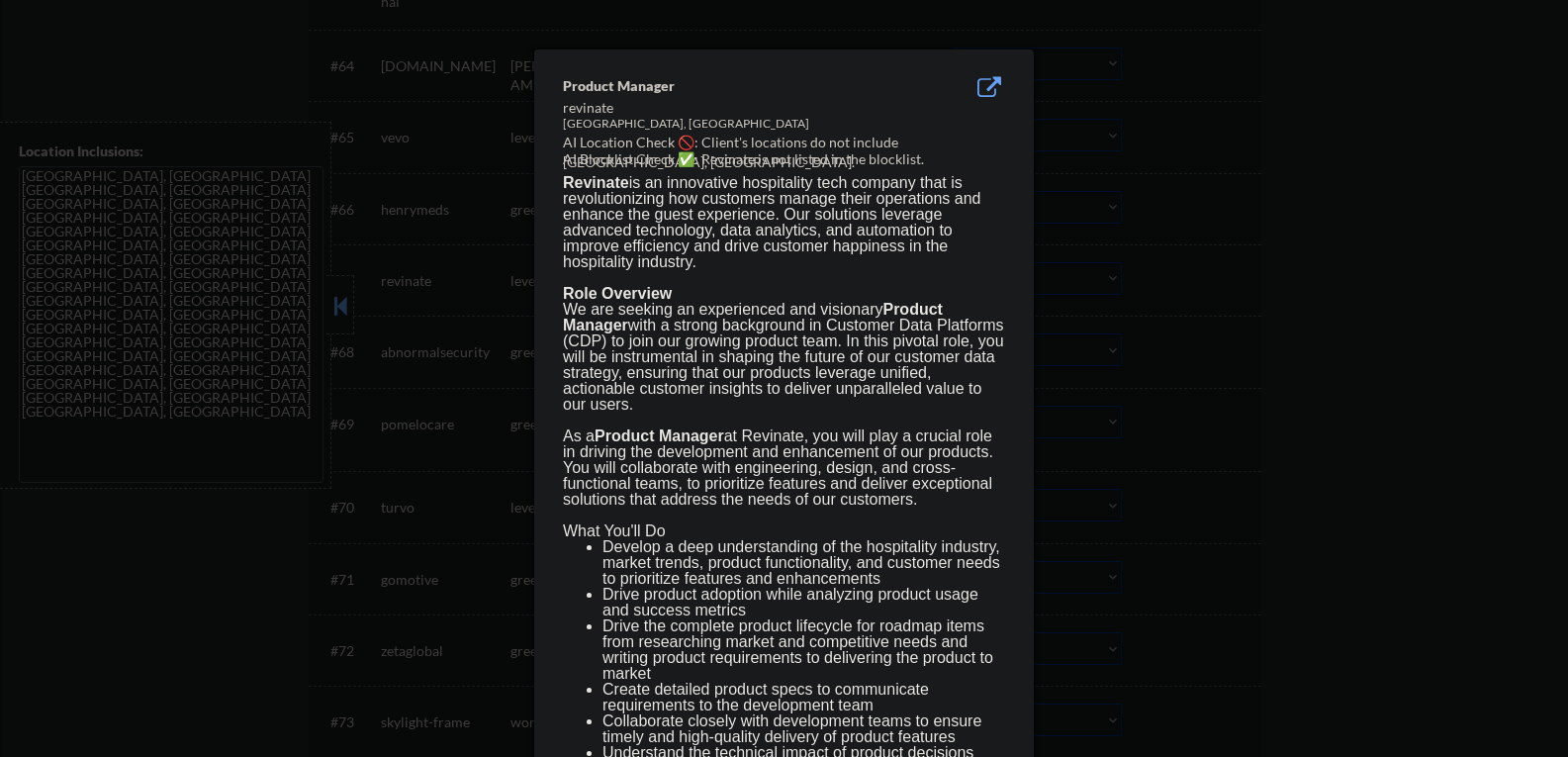
click at [1347, 265] on div at bounding box center [784, 378] width 1568 height 757
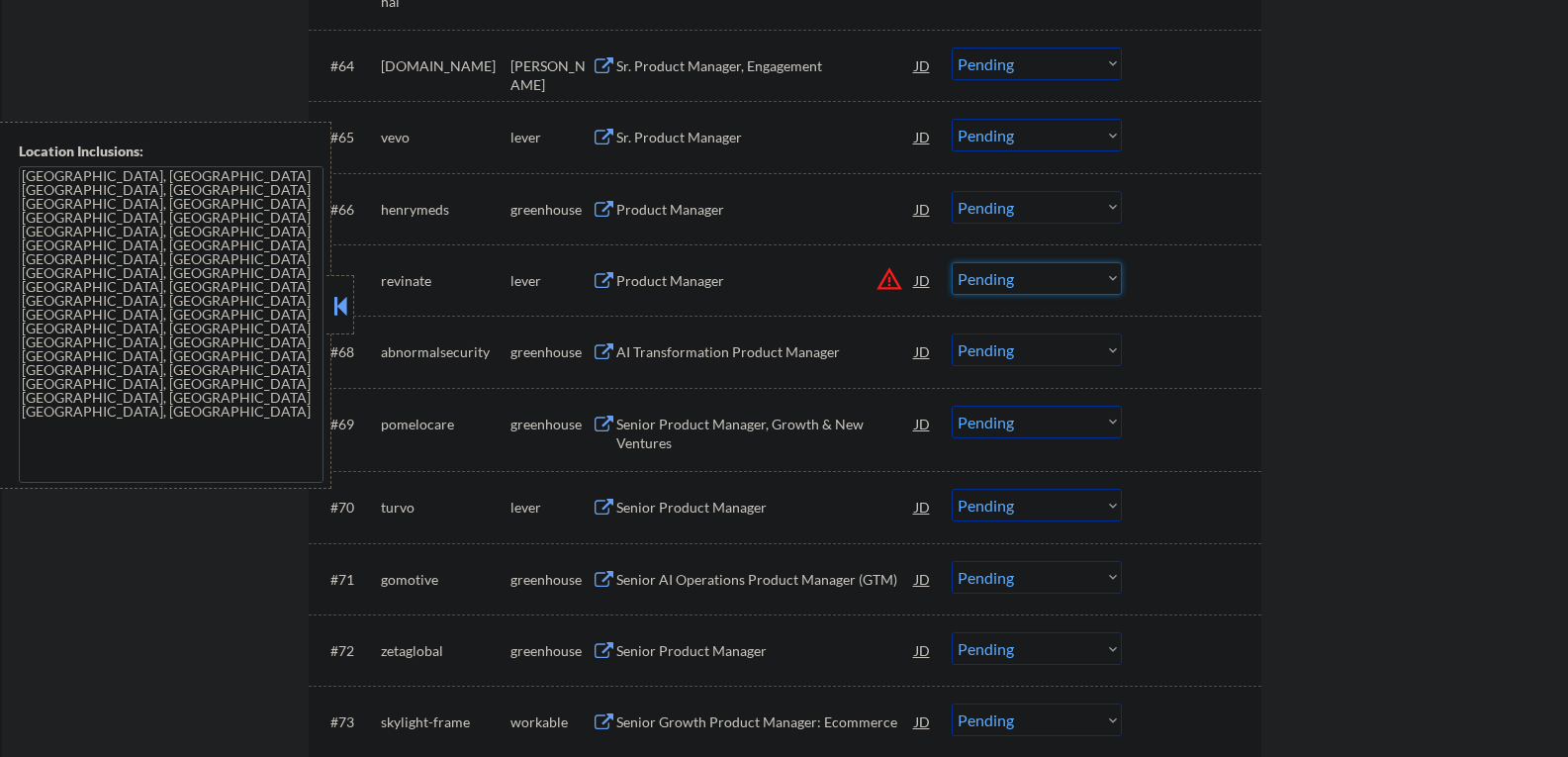
click at [1113, 280] on select "Choose an option... Pending Applied Excluded (Questions) Excluded (Expired) Exc…" at bounding box center [1037, 278] width 170 height 33
click at [952, 262] on select "Choose an option... Pending Applied Excluded (Questions) Excluded (Expired) Exc…" at bounding box center [1037, 278] width 170 height 33
select select ""pending""
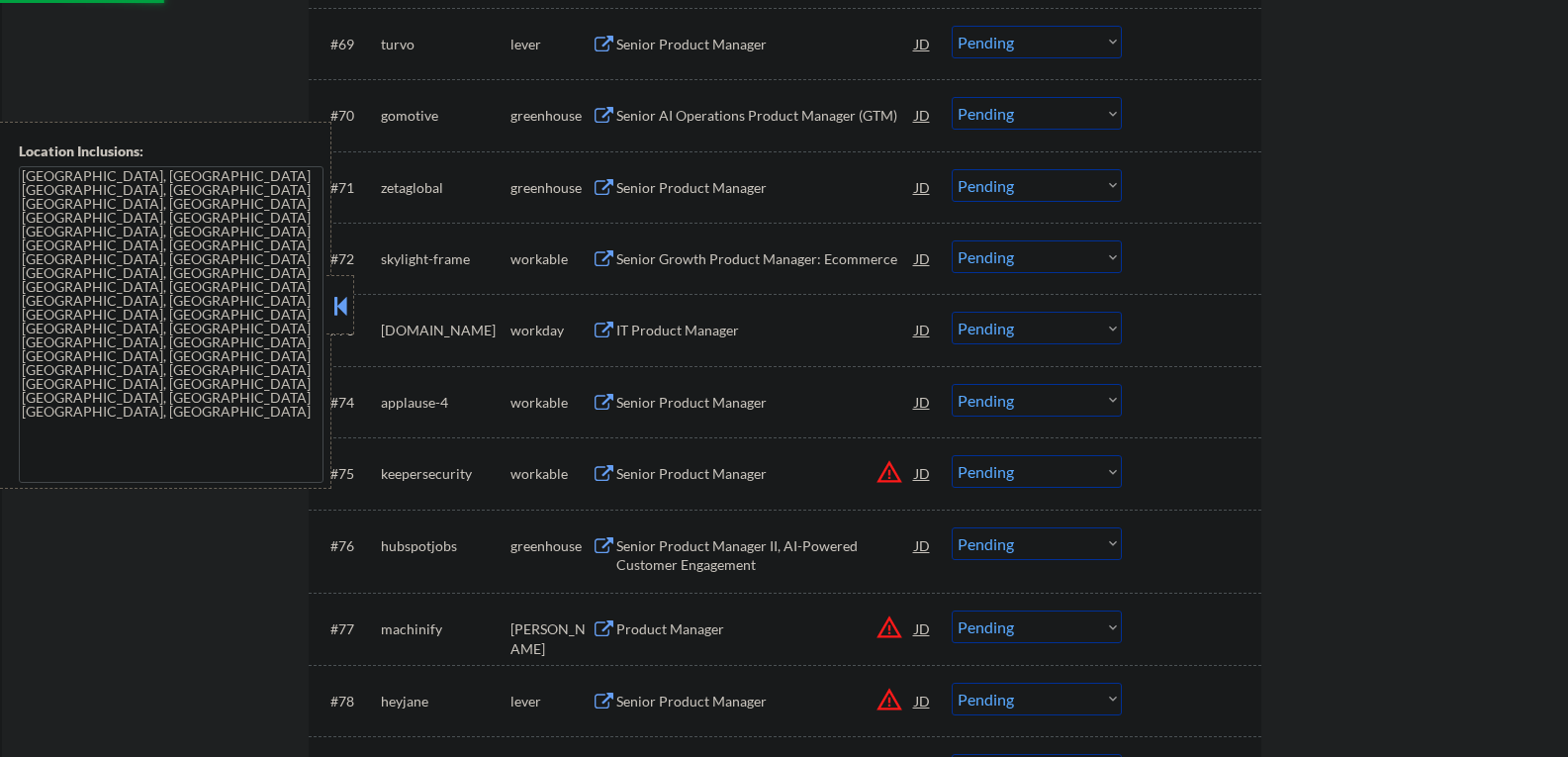
scroll to position [5940, 0]
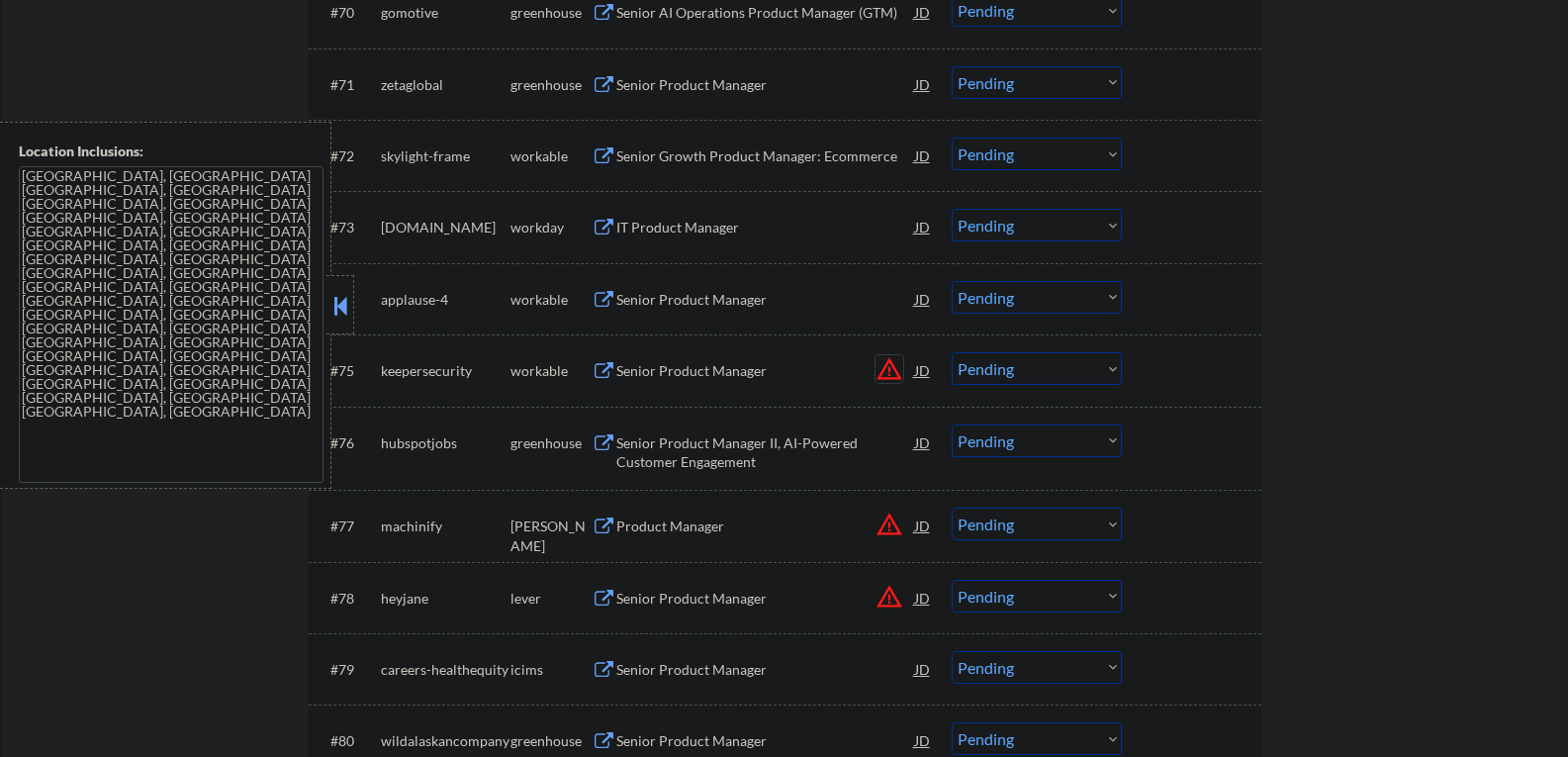
click at [890, 373] on button "warning_amber" at bounding box center [889, 369] width 28 height 28
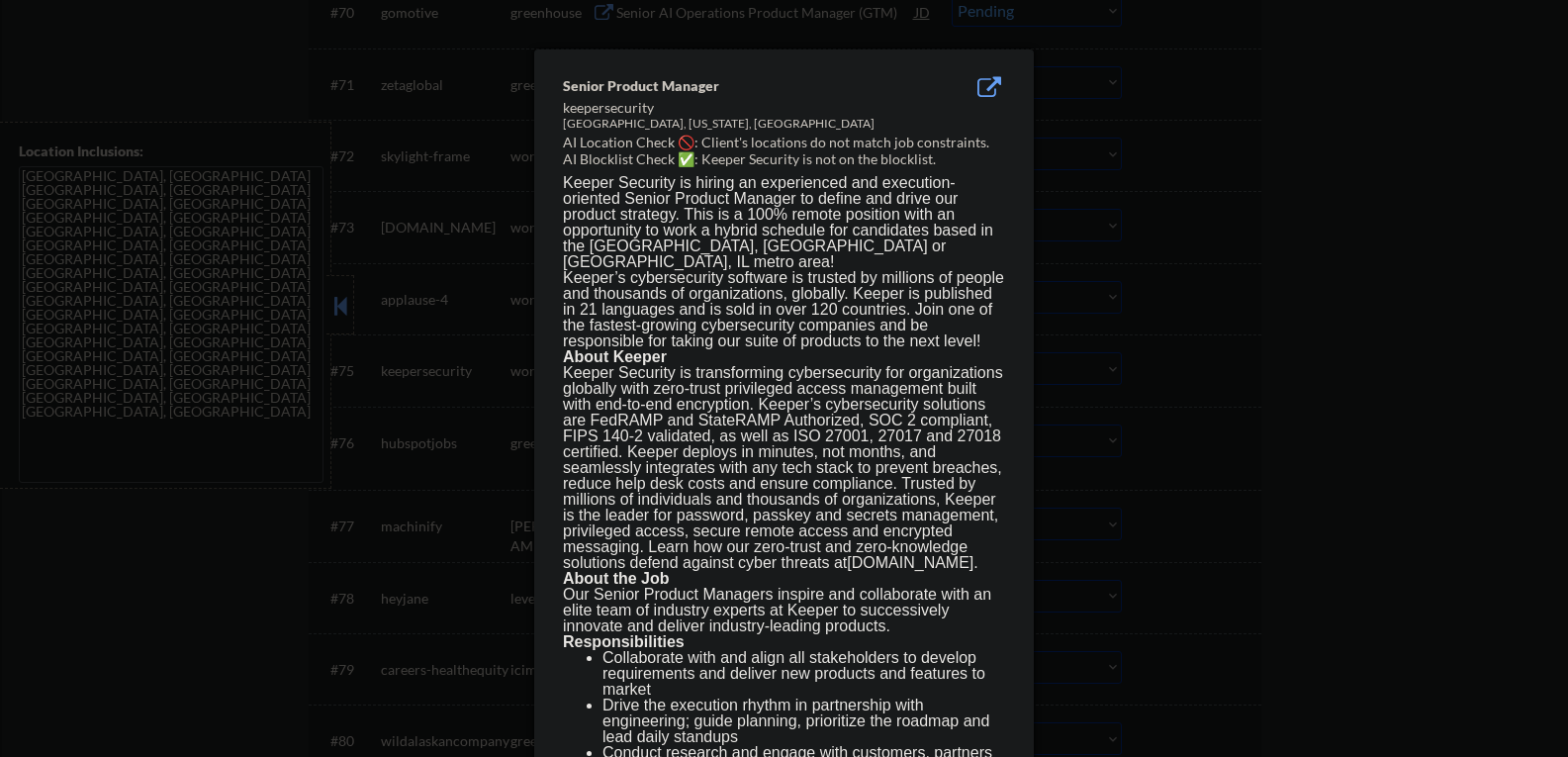
click at [1364, 239] on div at bounding box center [784, 378] width 1568 height 757
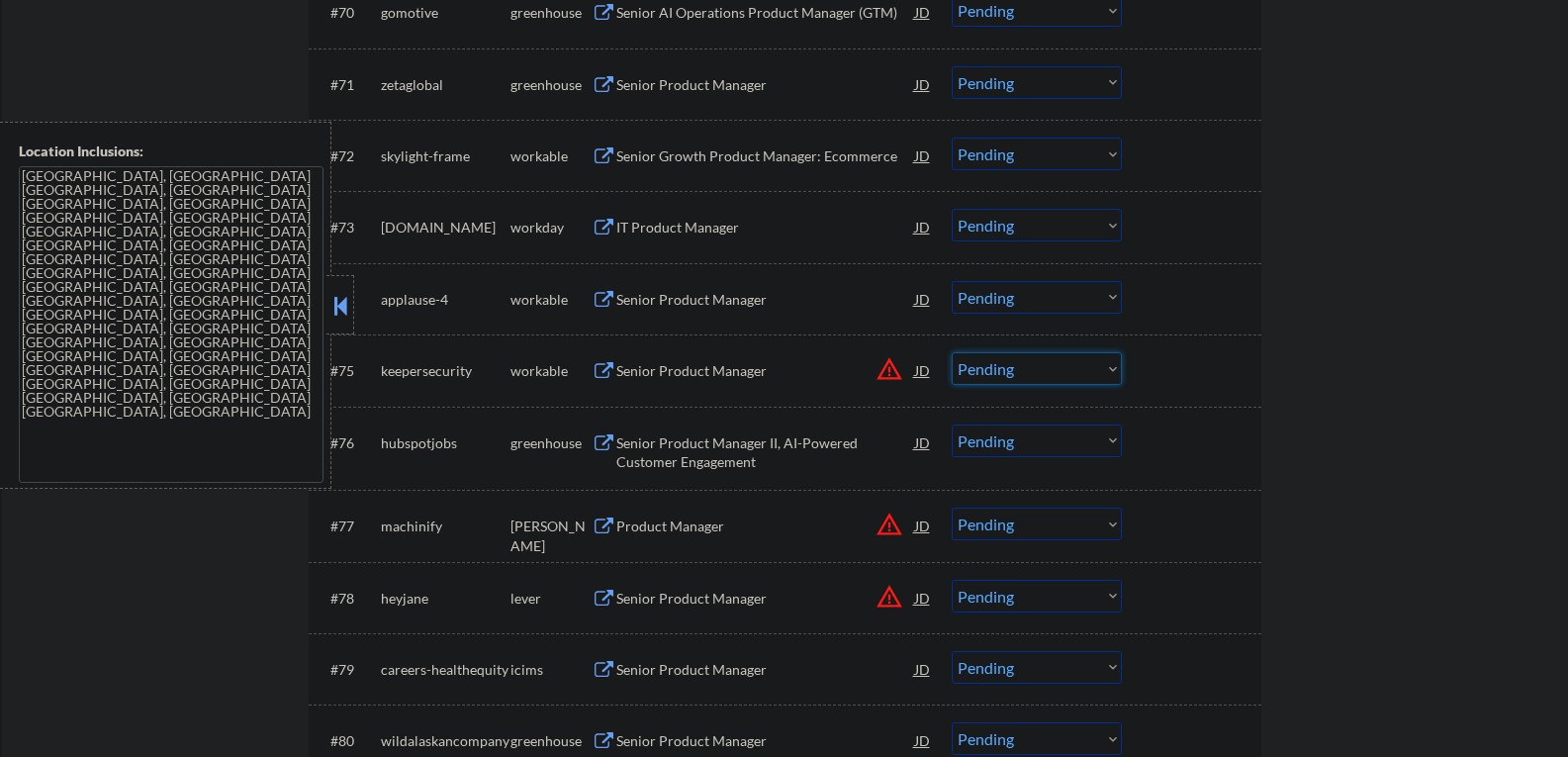
click at [1114, 371] on select "Choose an option... Pending Applied Excluded (Questions) Excluded (Expired) Exc…" at bounding box center [1037, 368] width 170 height 33
click at [952, 352] on select "Choose an option... Pending Applied Excluded (Questions) Excluded (Expired) Exc…" at bounding box center [1037, 368] width 170 height 33
select select ""pending""
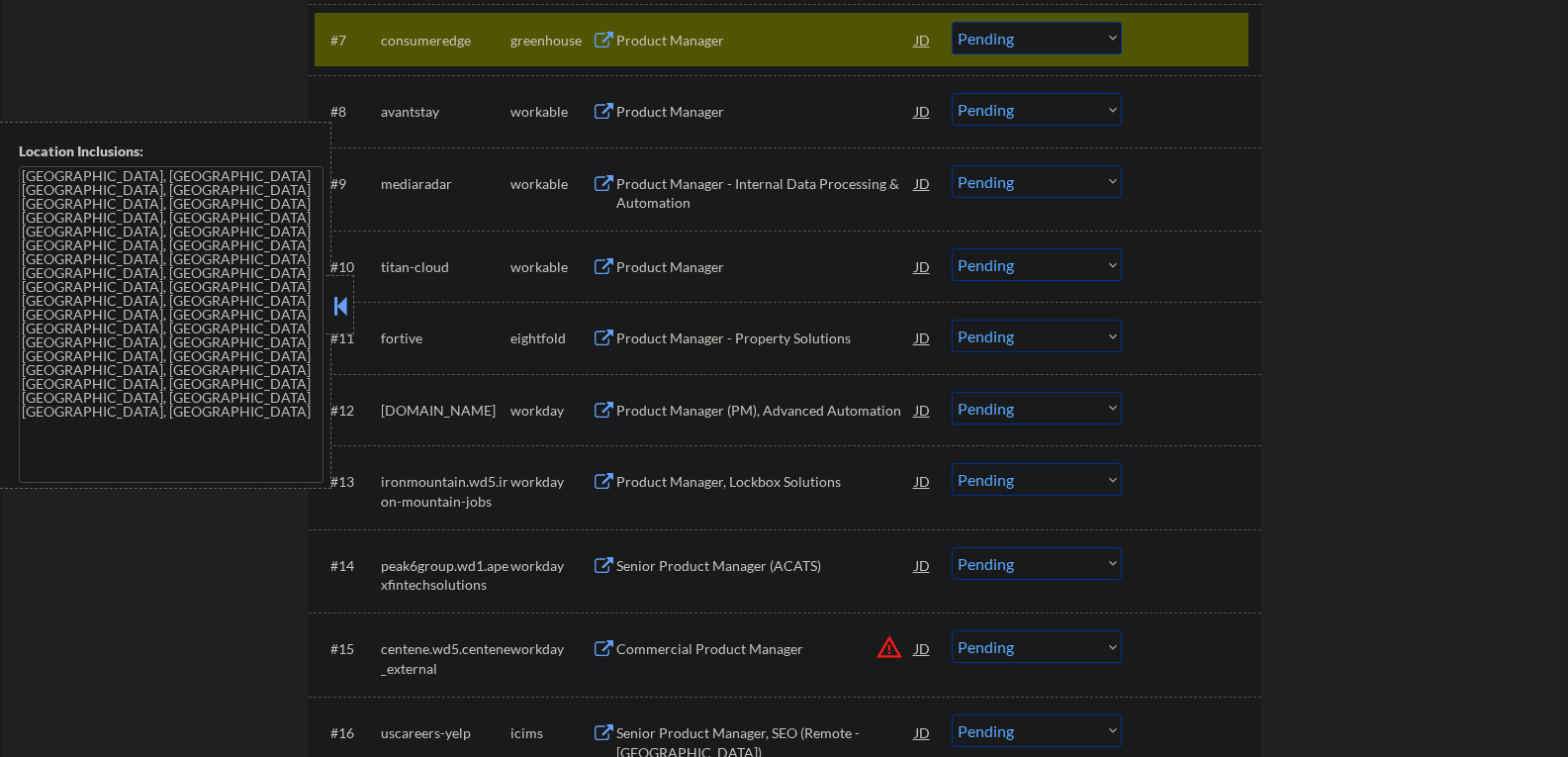
scroll to position [1089, 0]
click at [343, 308] on button at bounding box center [341, 306] width 22 height 30
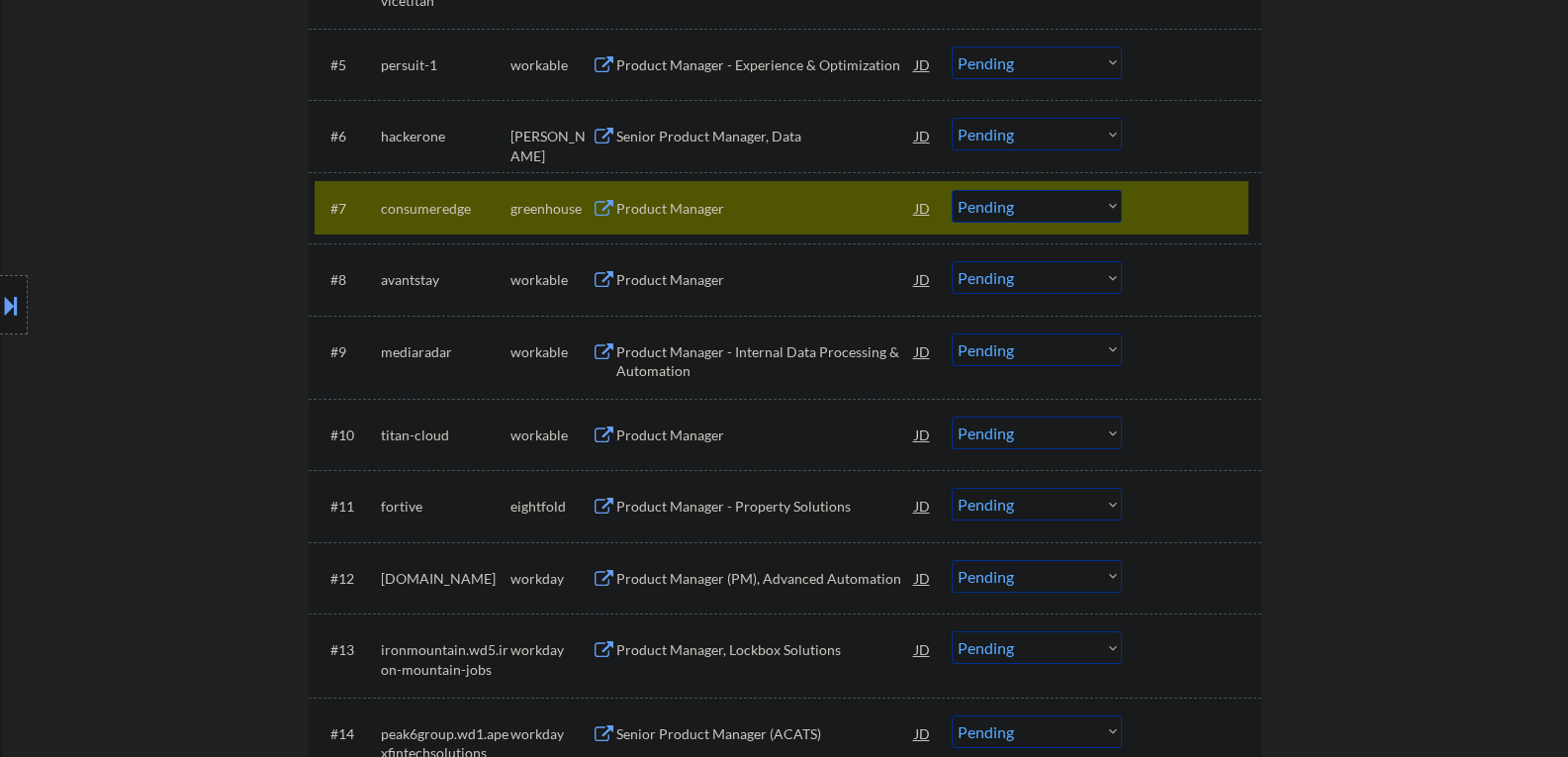
scroll to position [891, 0]
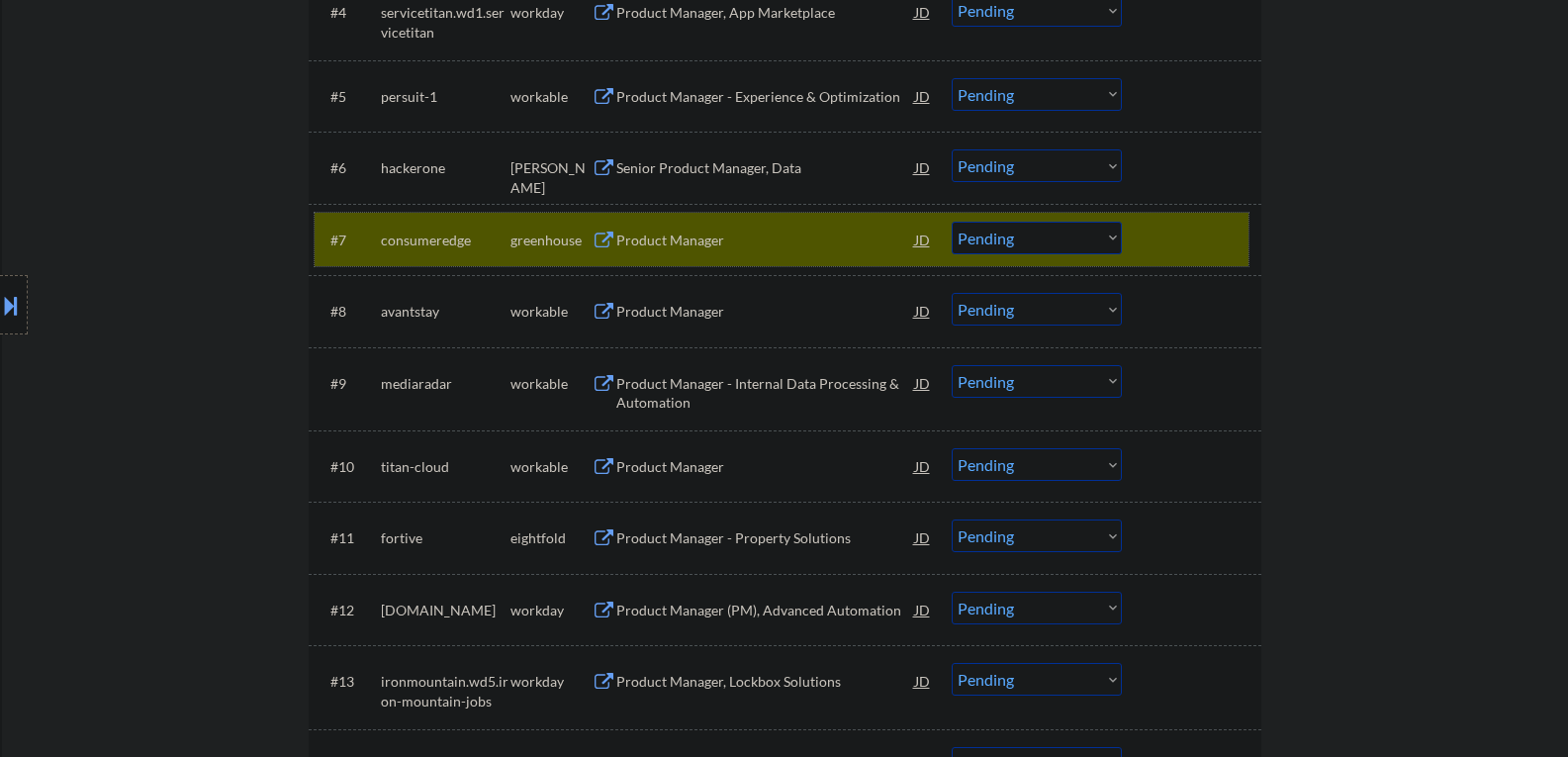
click at [1189, 238] on div at bounding box center [1193, 239] width 87 height 36
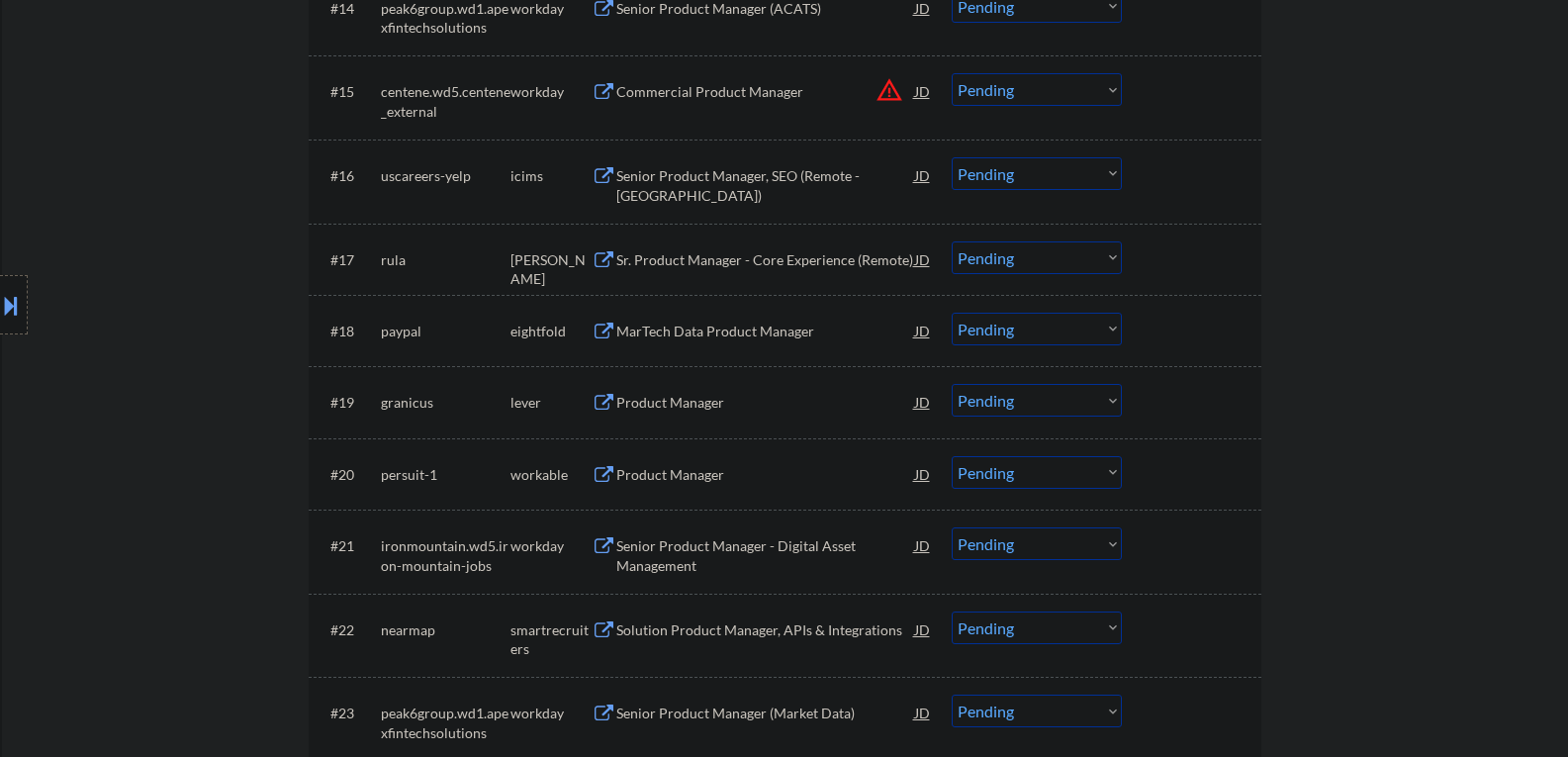
scroll to position [1683, 0]
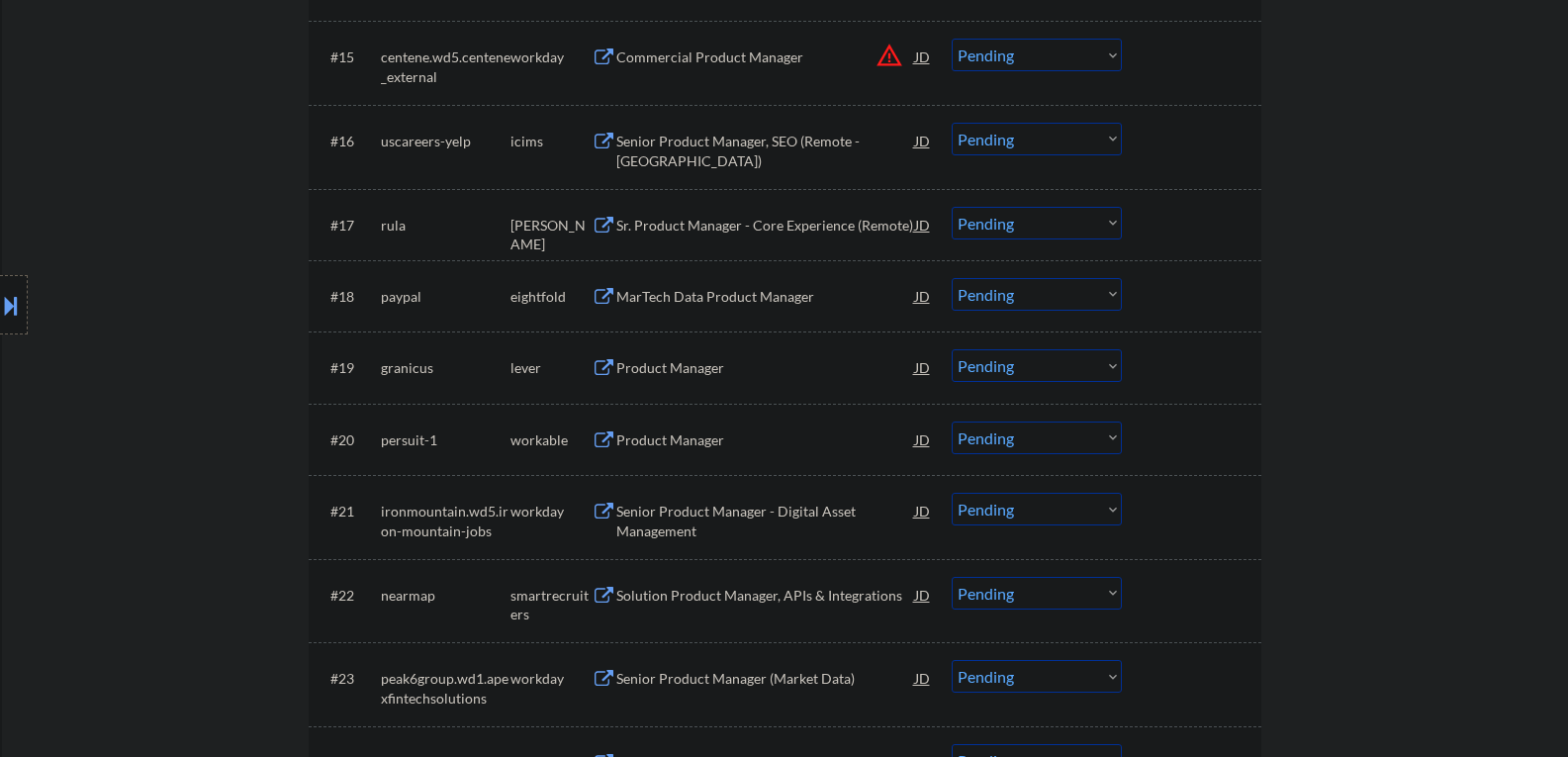
click at [605, 366] on button at bounding box center [604, 368] width 25 height 19
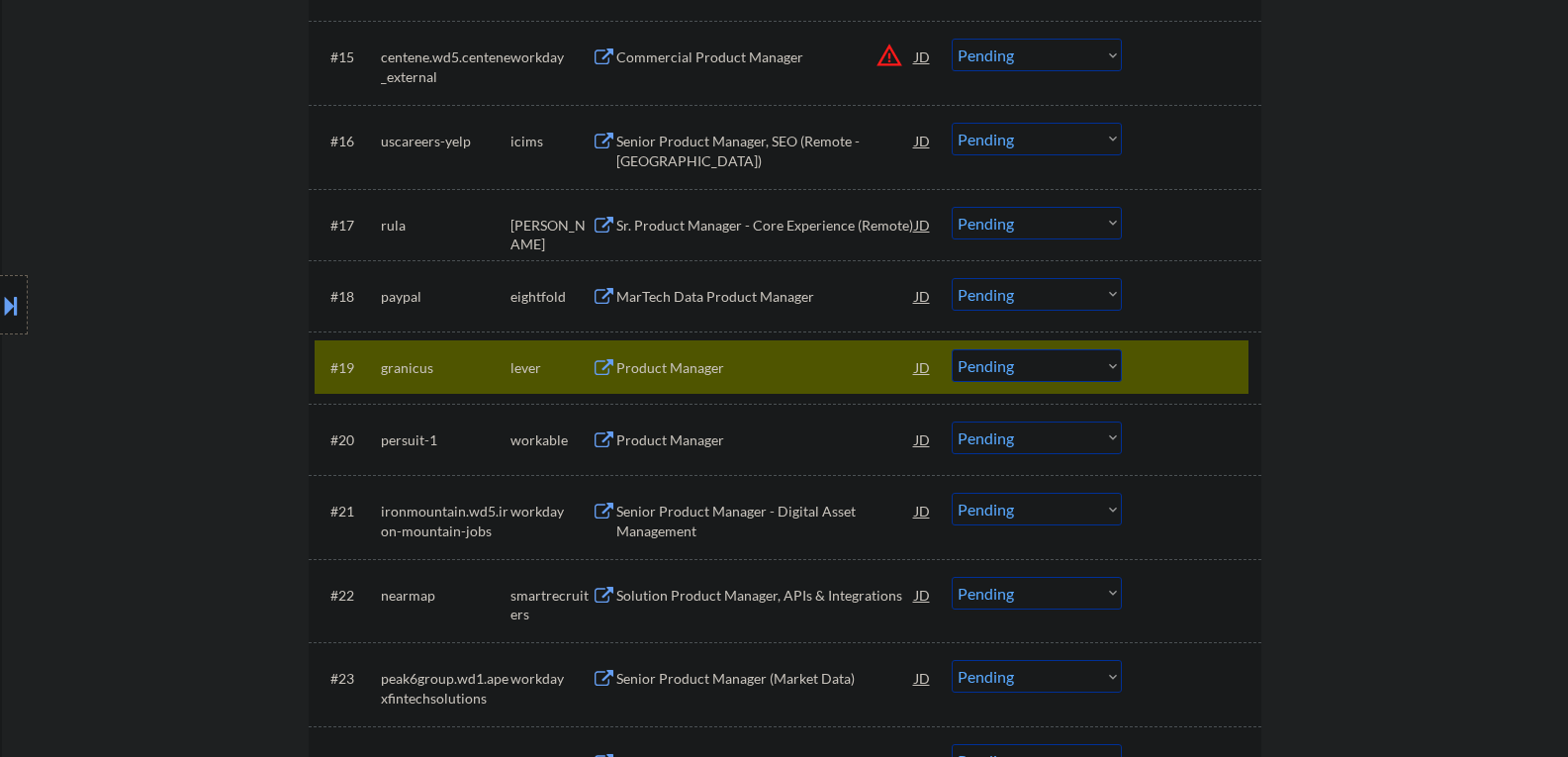
click at [1113, 364] on select "Choose an option... Pending Applied Excluded (Questions) Excluded (Expired) Exc…" at bounding box center [1037, 365] width 170 height 33
click at [952, 349] on select "Choose an option... Pending Applied Excluded (Questions) Excluded (Expired) Exc…" at bounding box center [1037, 365] width 170 height 33
select select ""pending""
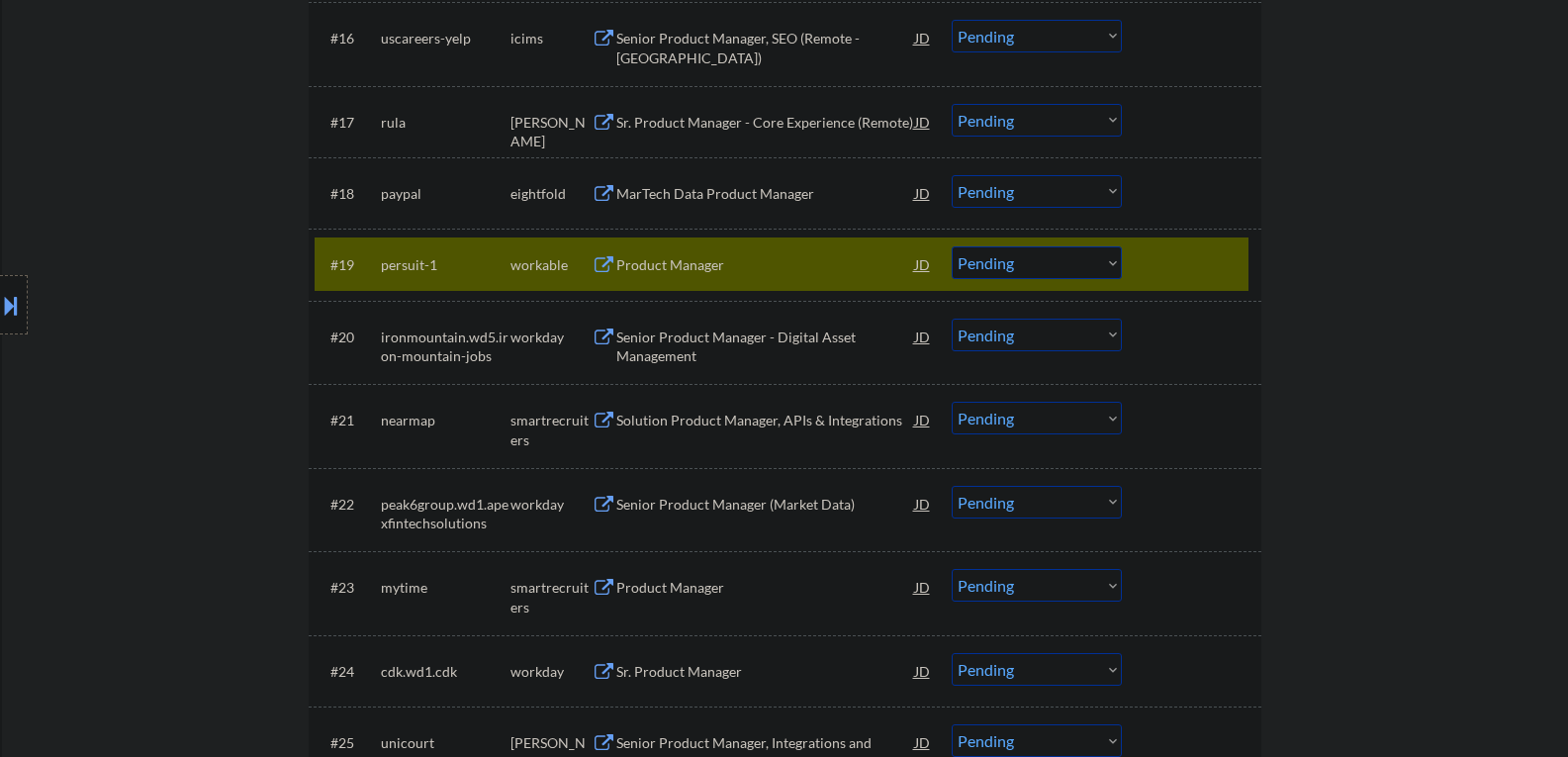
scroll to position [1881, 0]
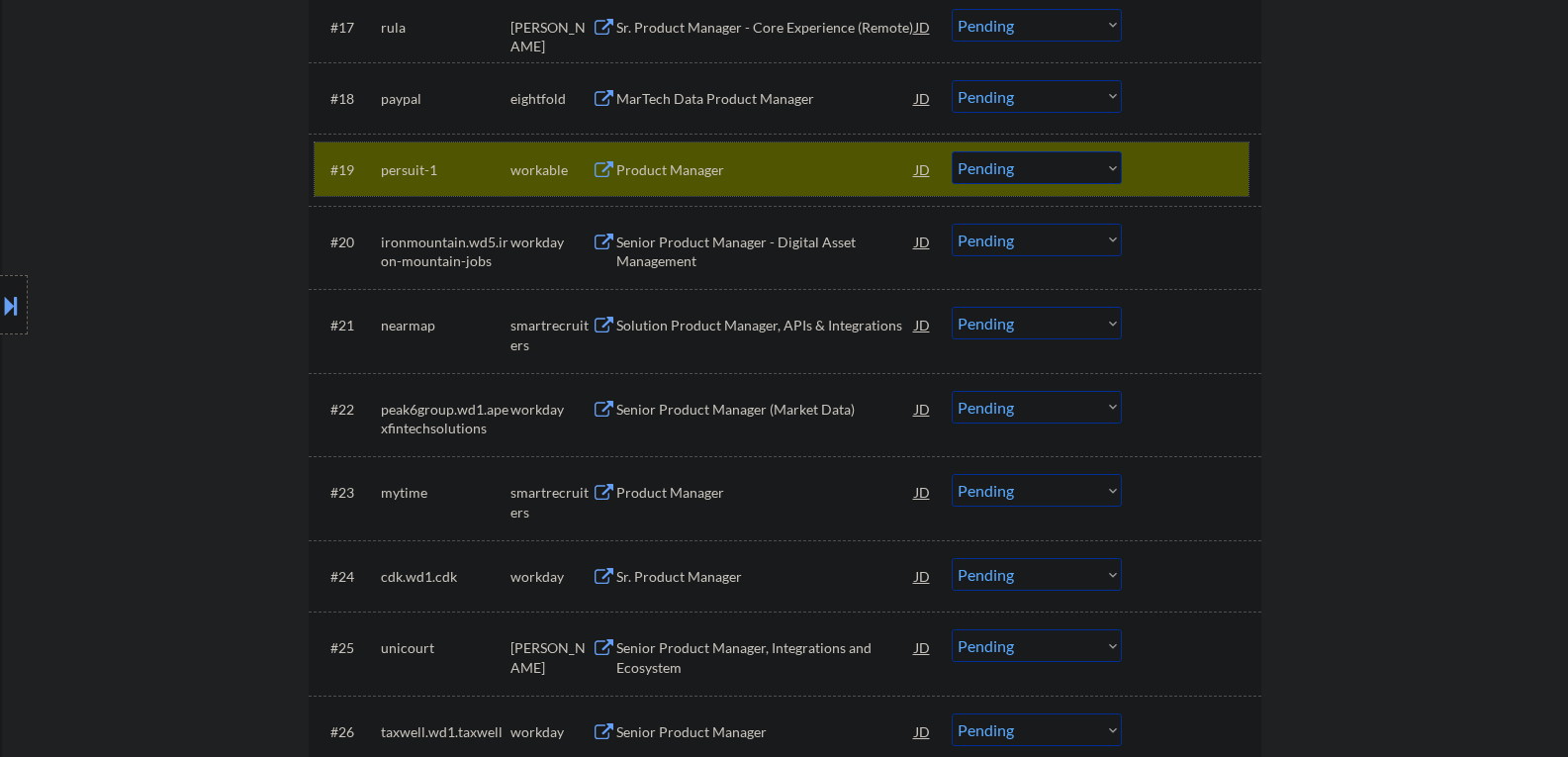
click at [1185, 182] on div at bounding box center [1193, 170] width 87 height 36
click at [1189, 174] on div at bounding box center [1193, 170] width 87 height 36
click at [1232, 172] on div at bounding box center [1193, 170] width 87 height 36
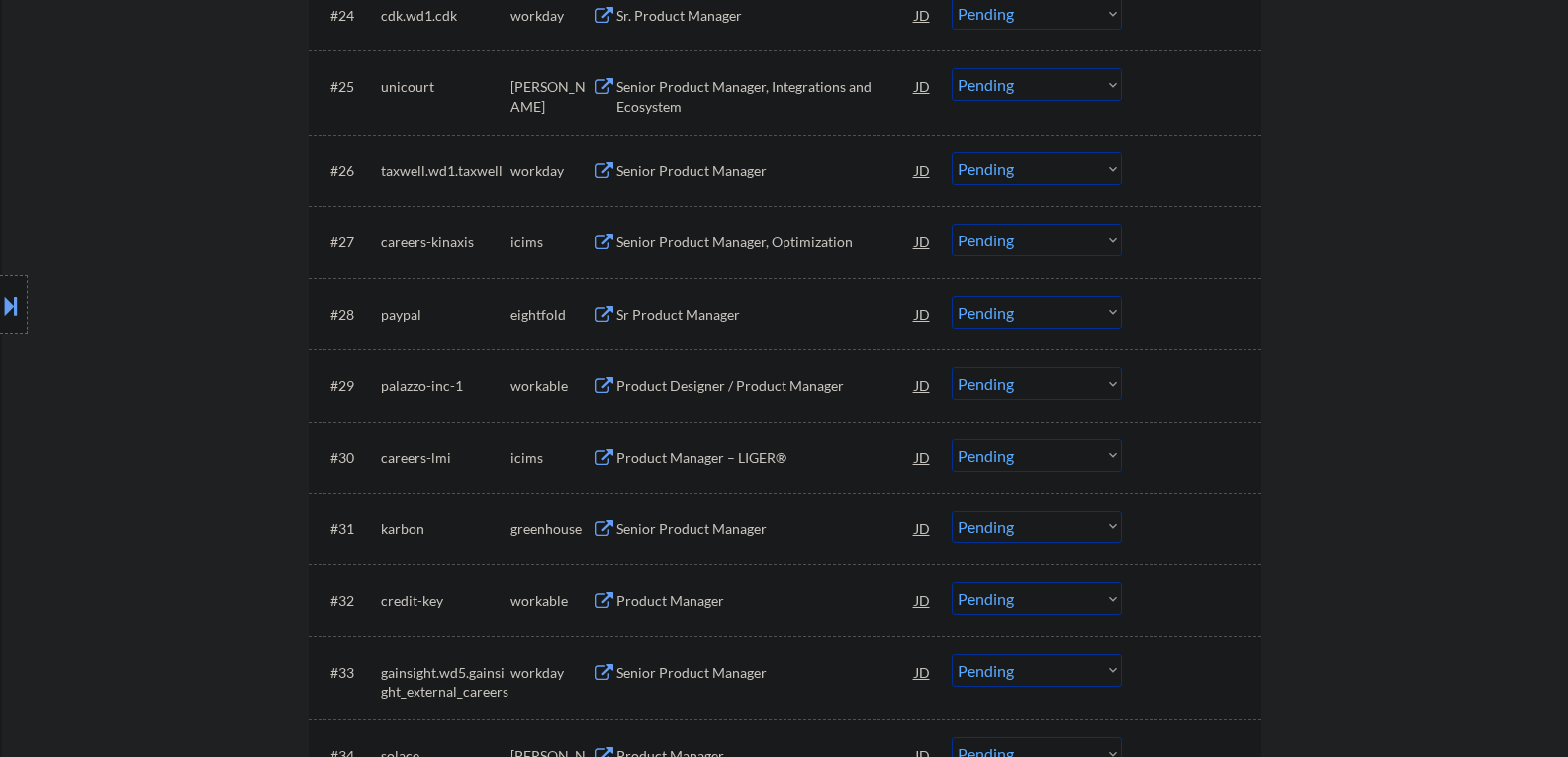
scroll to position [2574, 0]
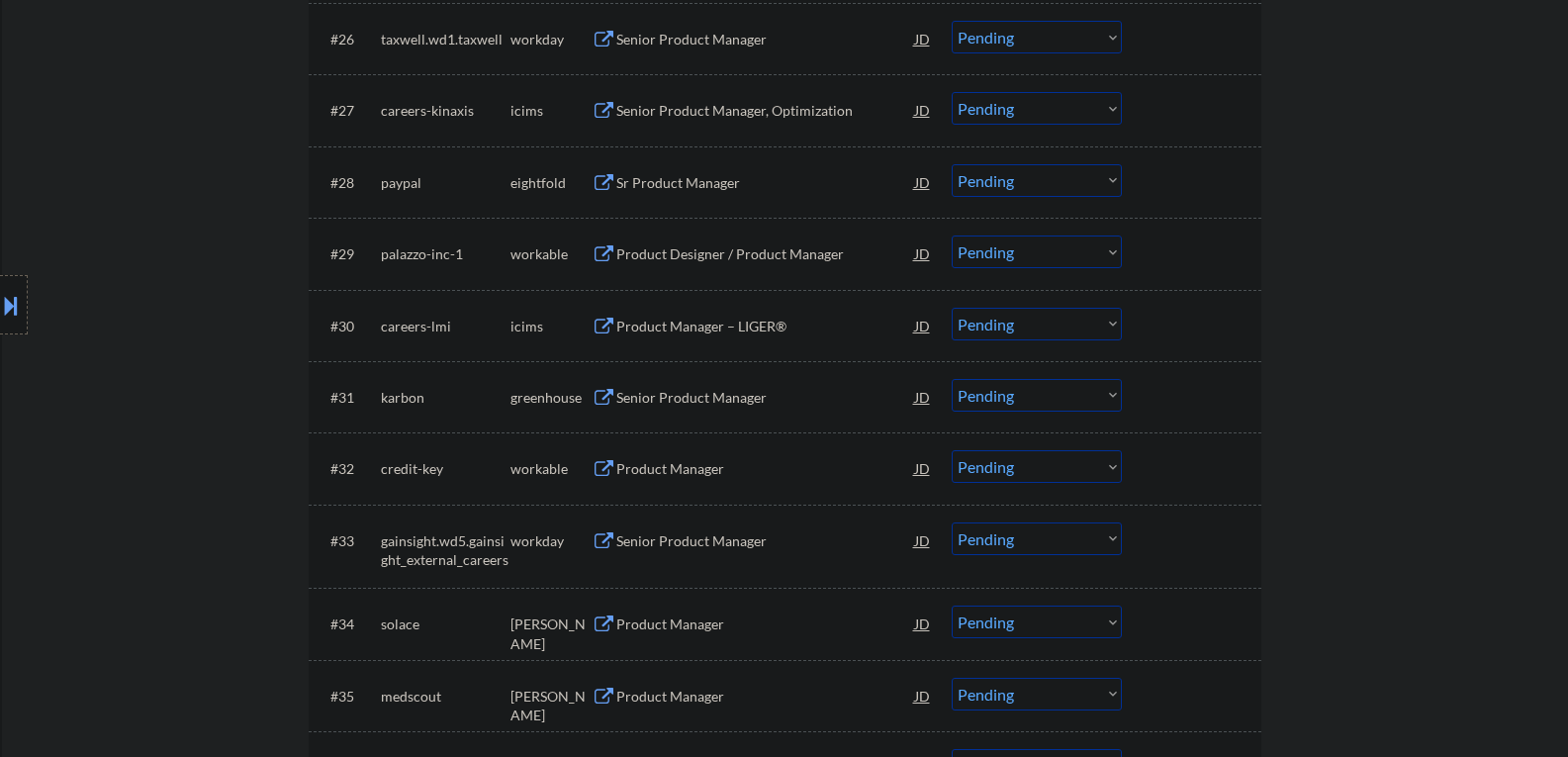
click at [603, 397] on button at bounding box center [604, 398] width 25 height 19
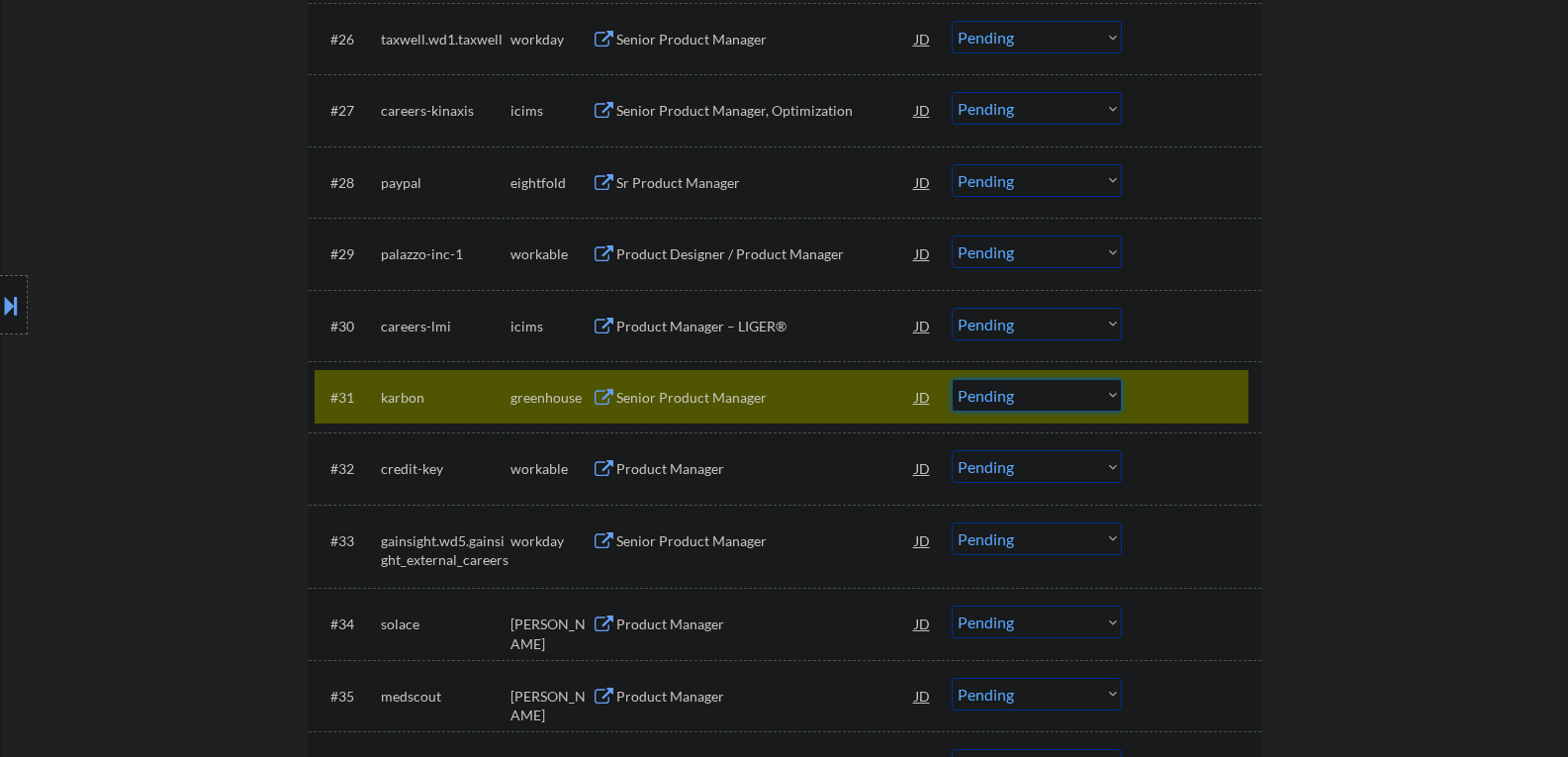
click at [1114, 394] on select "Choose an option... Pending Applied Excluded (Questions) Excluded (Expired) Exc…" at bounding box center [1037, 395] width 170 height 33
click at [952, 379] on select "Choose an option... Pending Applied Excluded (Questions) Excluded (Expired) Exc…" at bounding box center [1037, 395] width 170 height 33
select select ""pending""
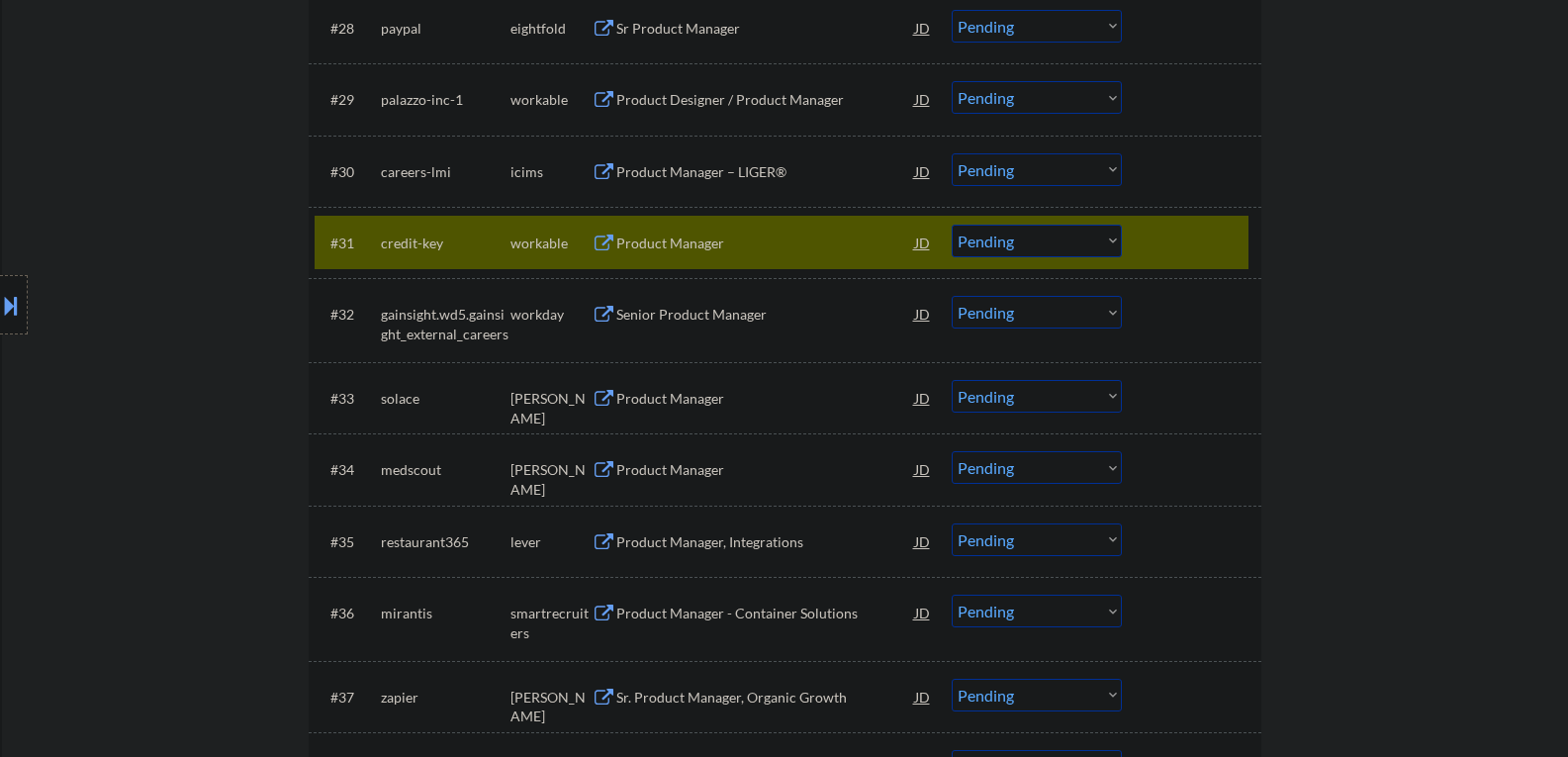
scroll to position [2772, 0]
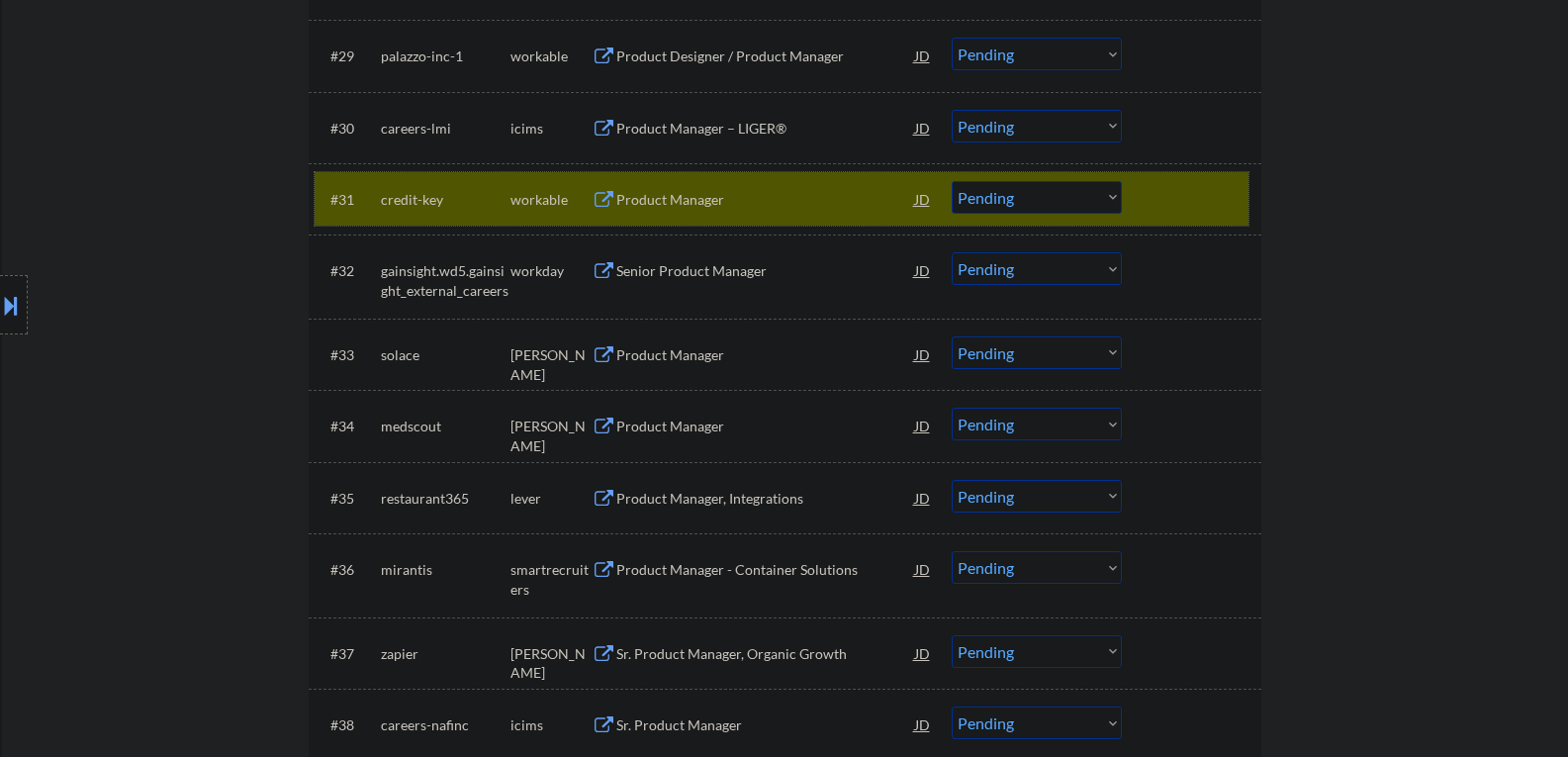
click at [1201, 211] on div at bounding box center [1193, 199] width 87 height 36
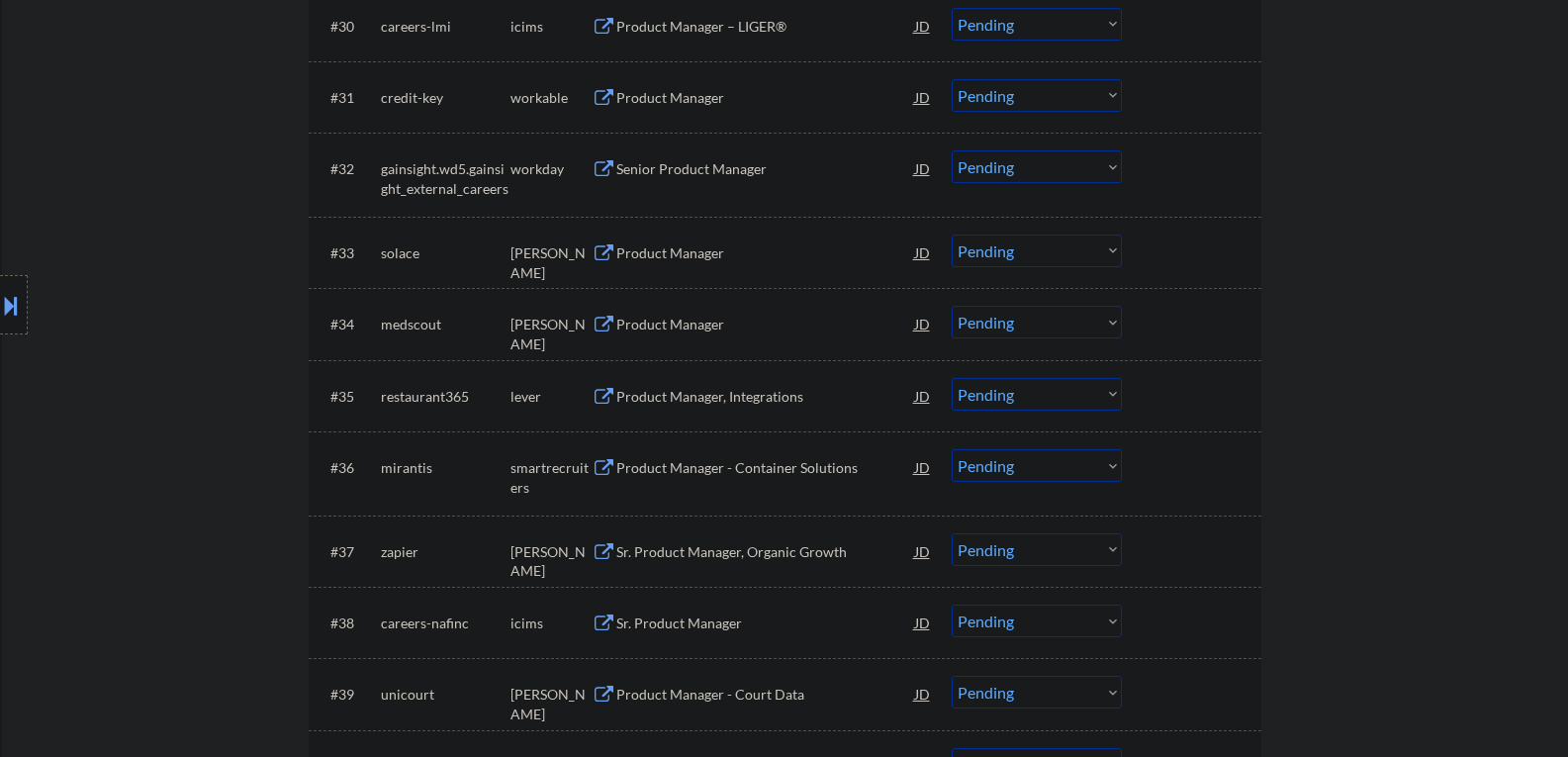
scroll to position [2970, 0]
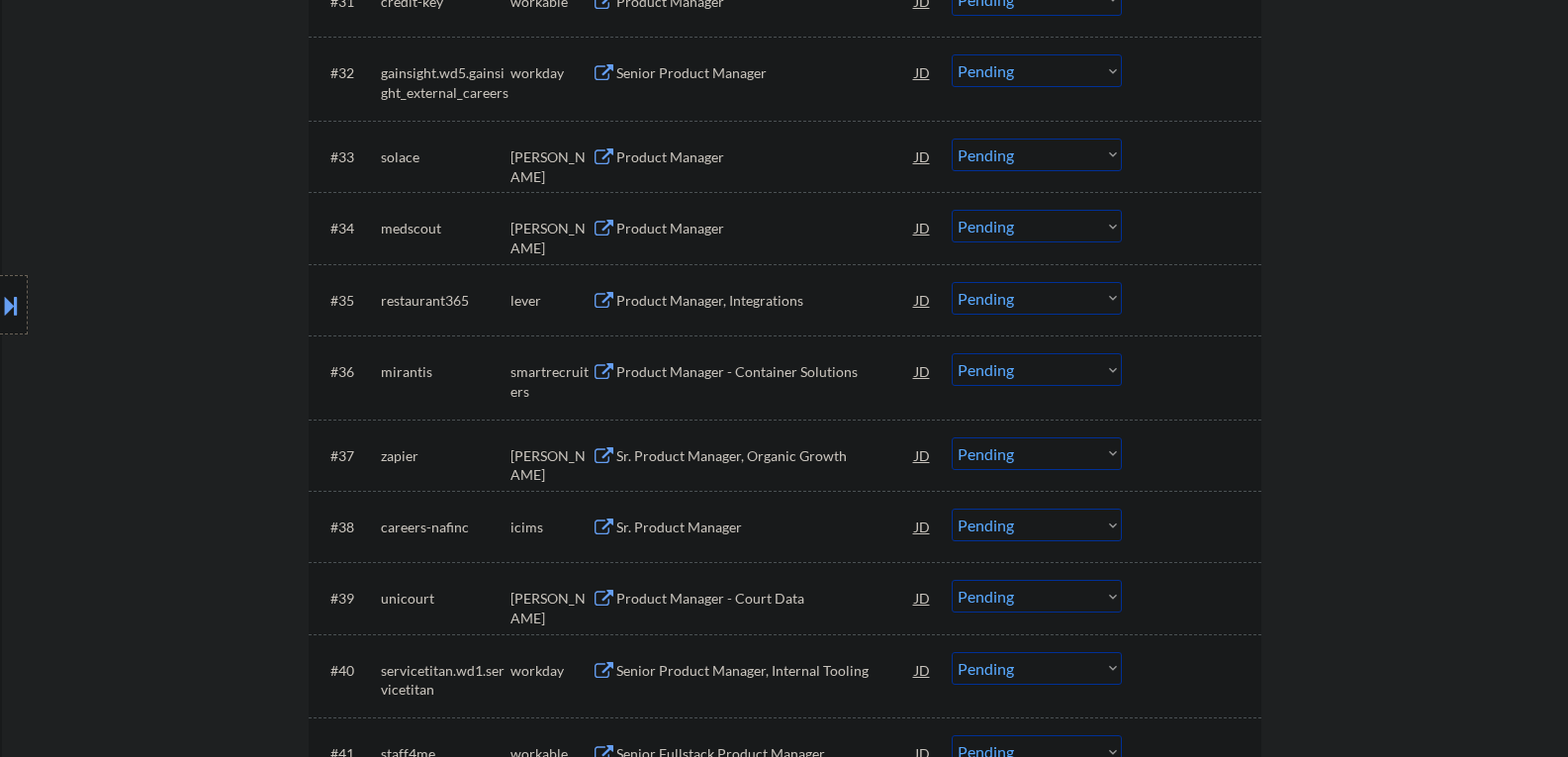
click at [604, 302] on button at bounding box center [604, 301] width 25 height 19
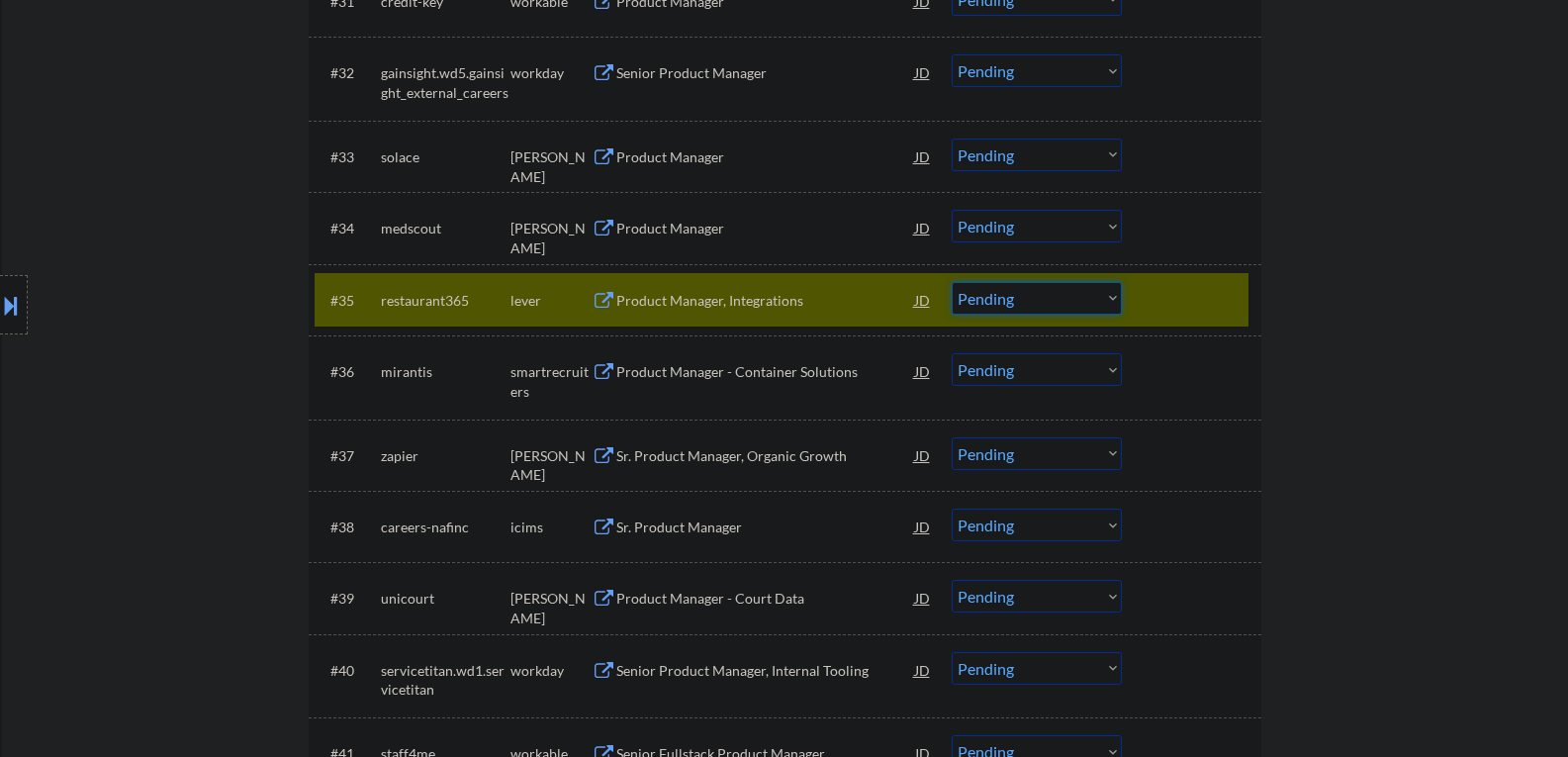
click at [1111, 297] on select "Choose an option... Pending Applied Excluded (Questions) Excluded (Expired) Exc…" at bounding box center [1037, 298] width 170 height 33
click at [952, 282] on select "Choose an option... Pending Applied Excluded (Questions) Excluded (Expired) Exc…" at bounding box center [1037, 298] width 170 height 33
select select ""pending""
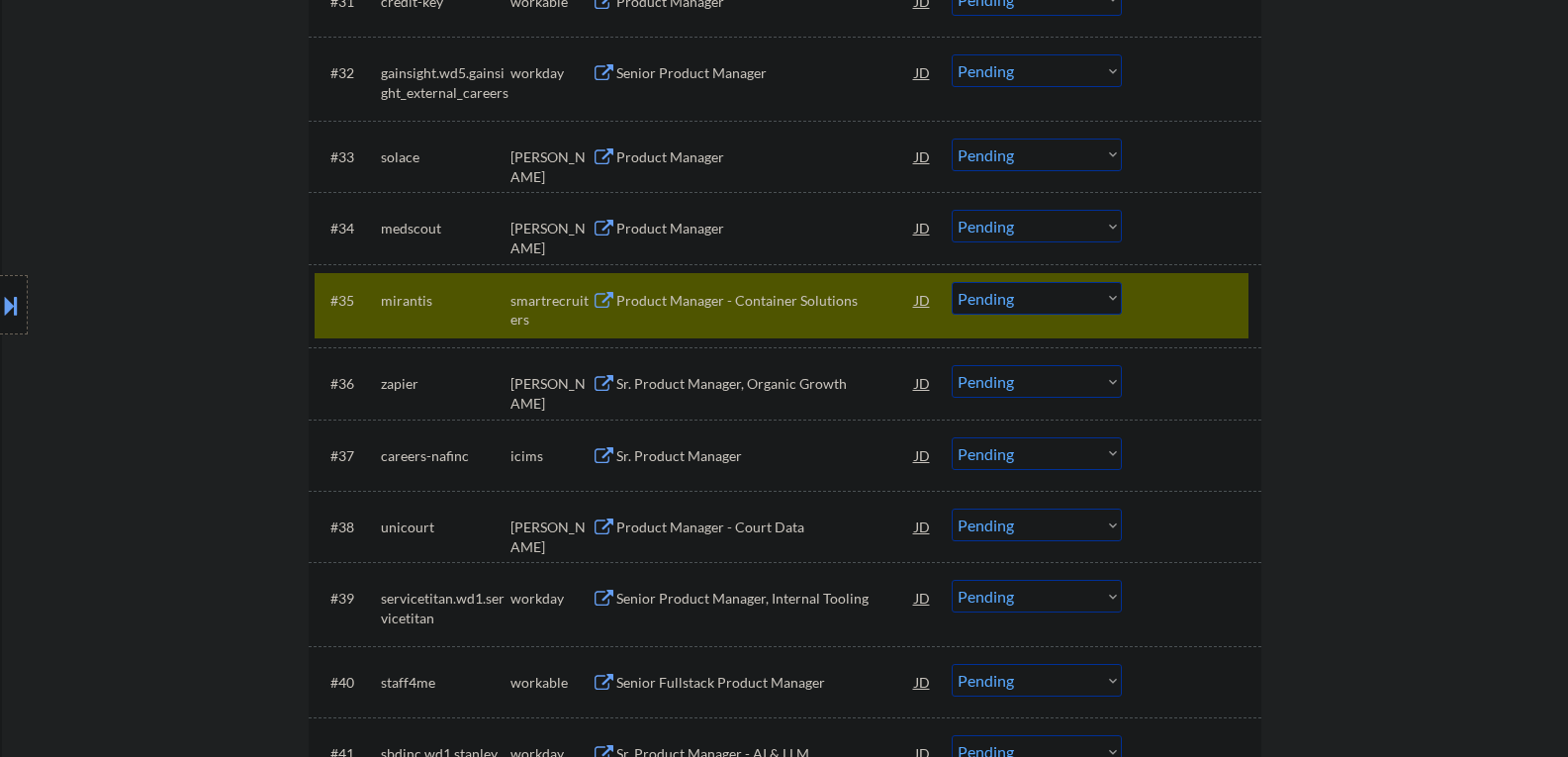
click at [1174, 305] on div at bounding box center [1193, 300] width 87 height 36
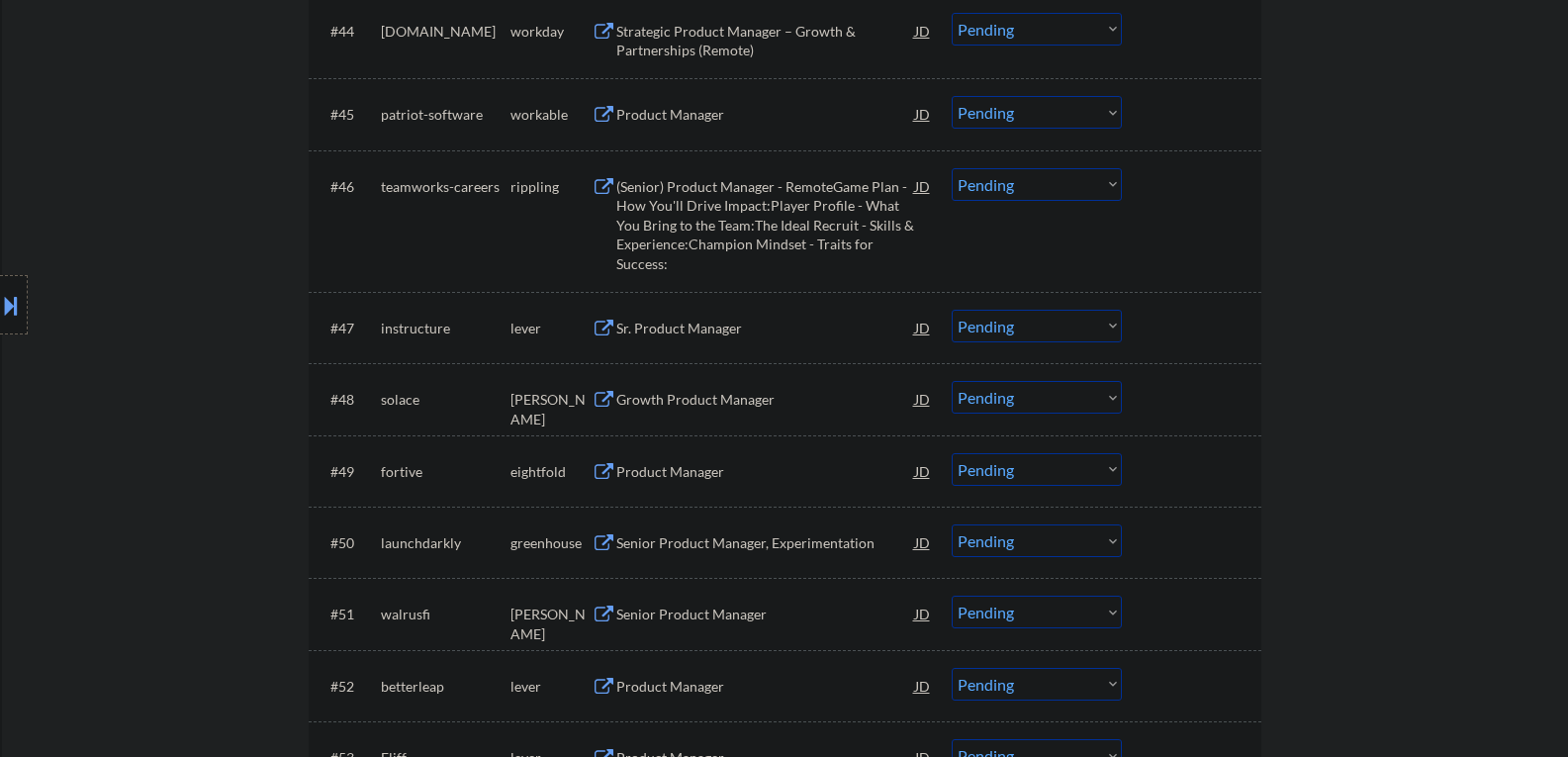
scroll to position [3960, 0]
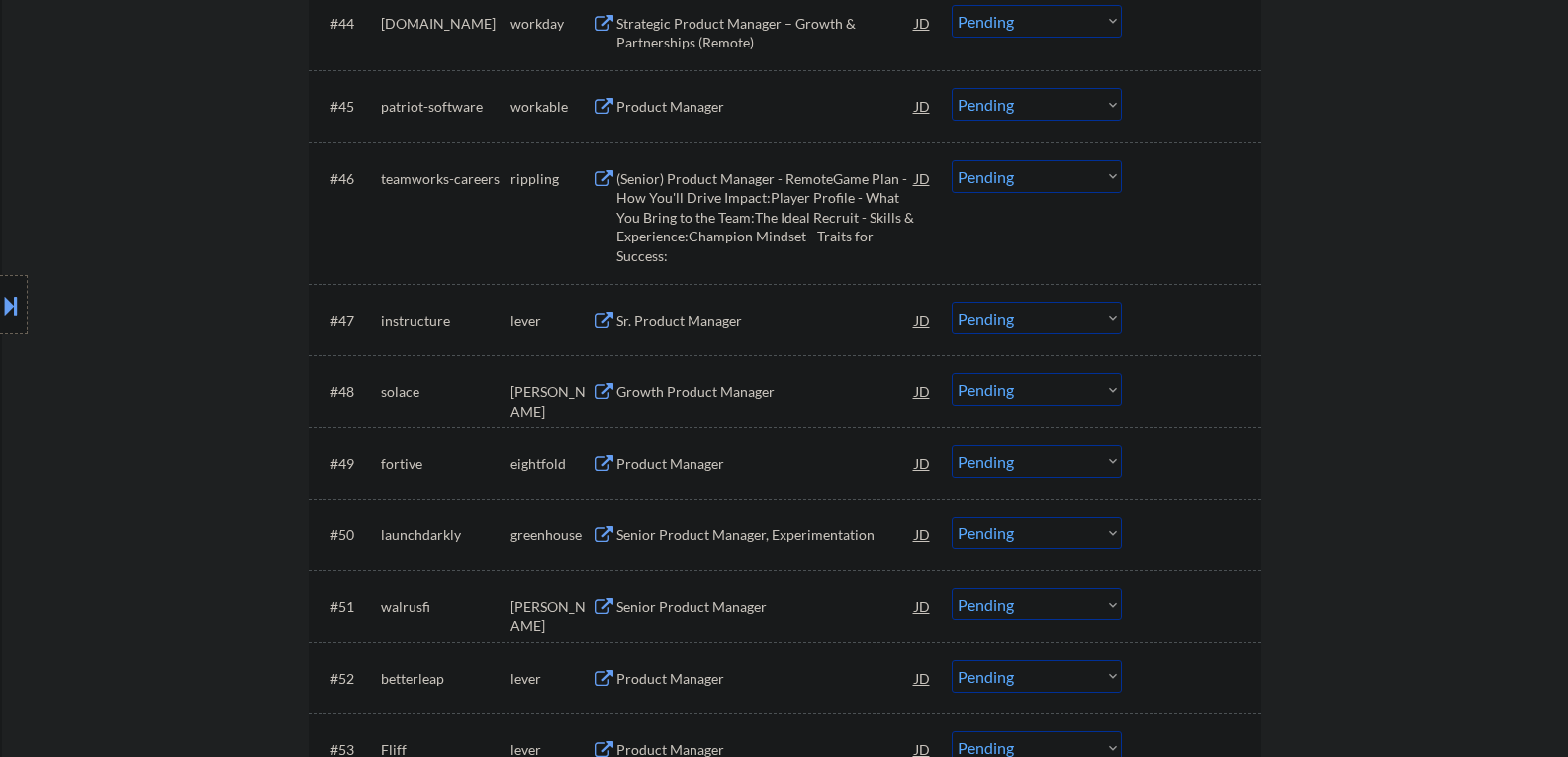
click at [601, 321] on button at bounding box center [604, 321] width 25 height 19
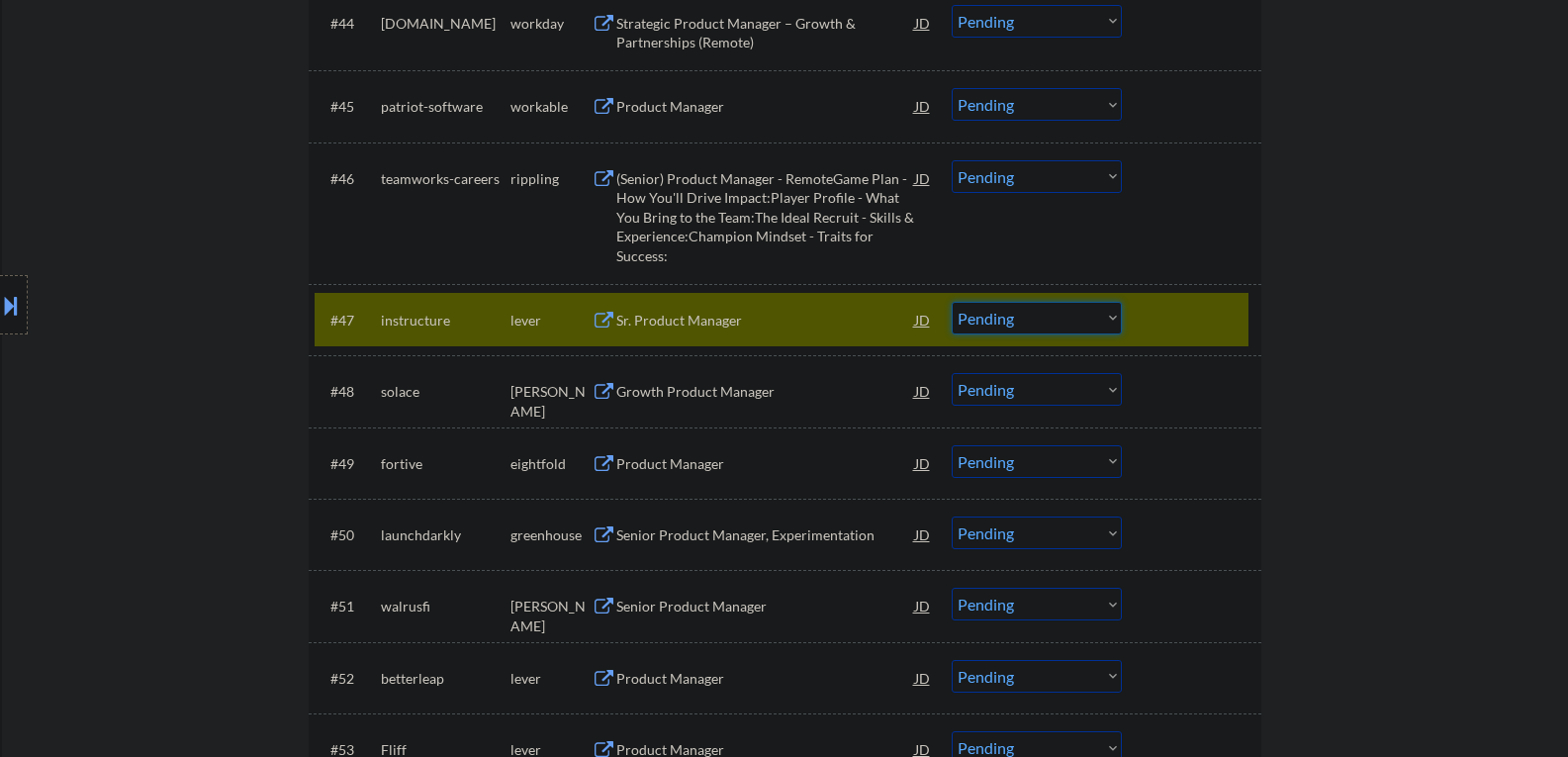
click at [1109, 313] on select "Choose an option... Pending Applied Excluded (Questions) Excluded (Expired) Exc…" at bounding box center [1037, 318] width 170 height 33
click at [952, 302] on select "Choose an option... Pending Applied Excluded (Questions) Excluded (Expired) Exc…" at bounding box center [1037, 318] width 170 height 33
select select ""pending""
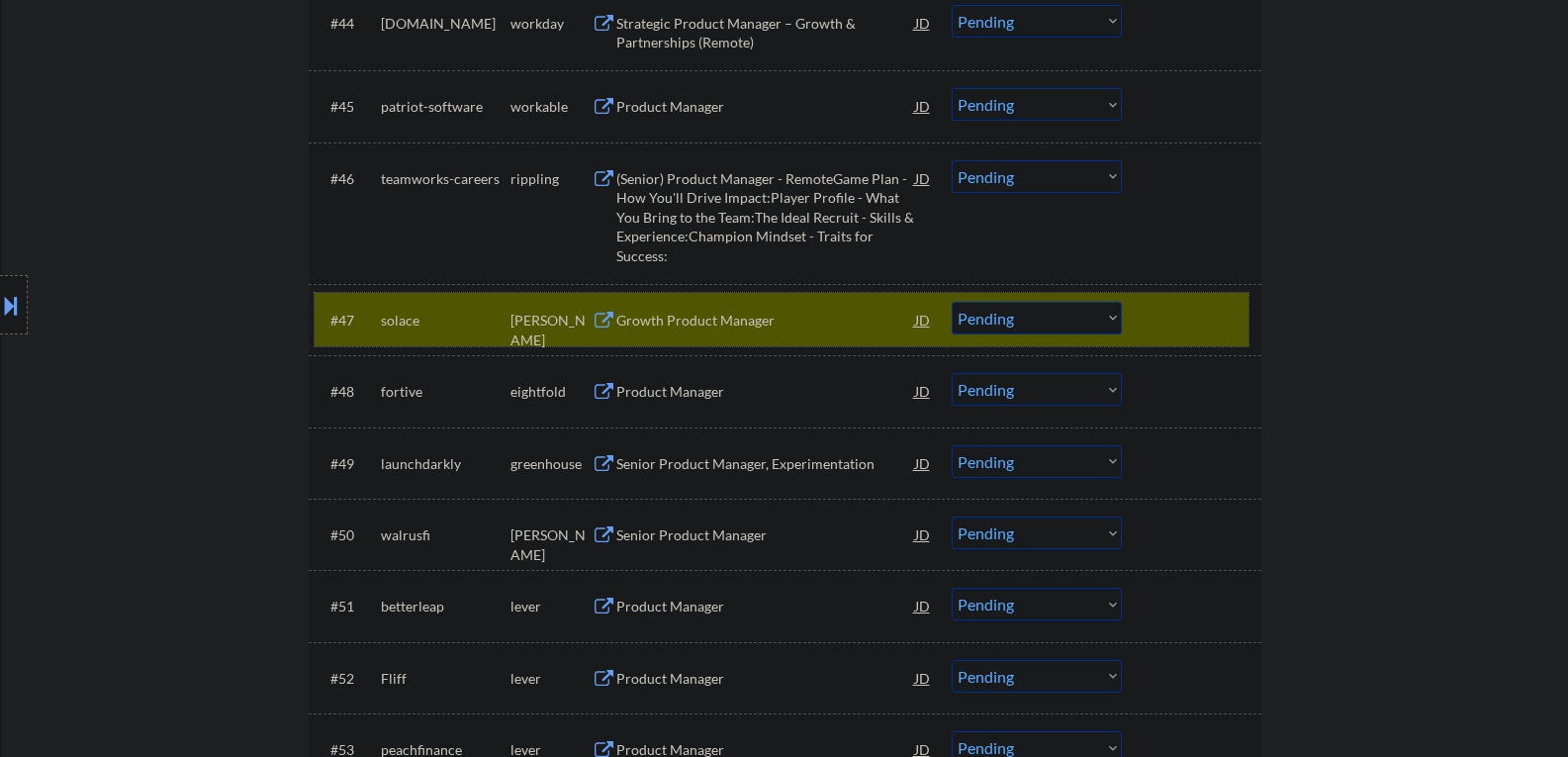
click at [1217, 318] on div at bounding box center [1193, 320] width 87 height 36
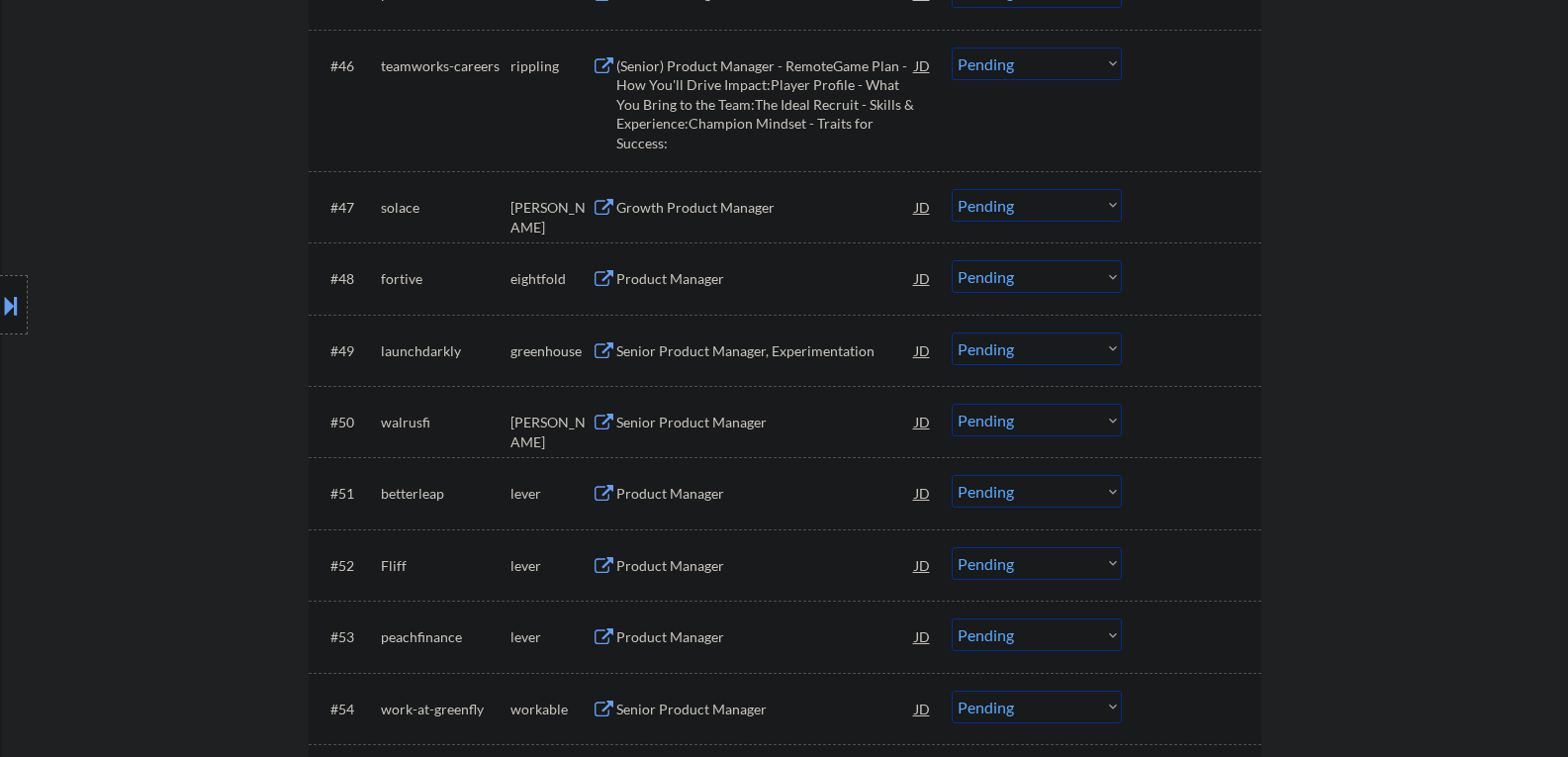
scroll to position [4158, 0]
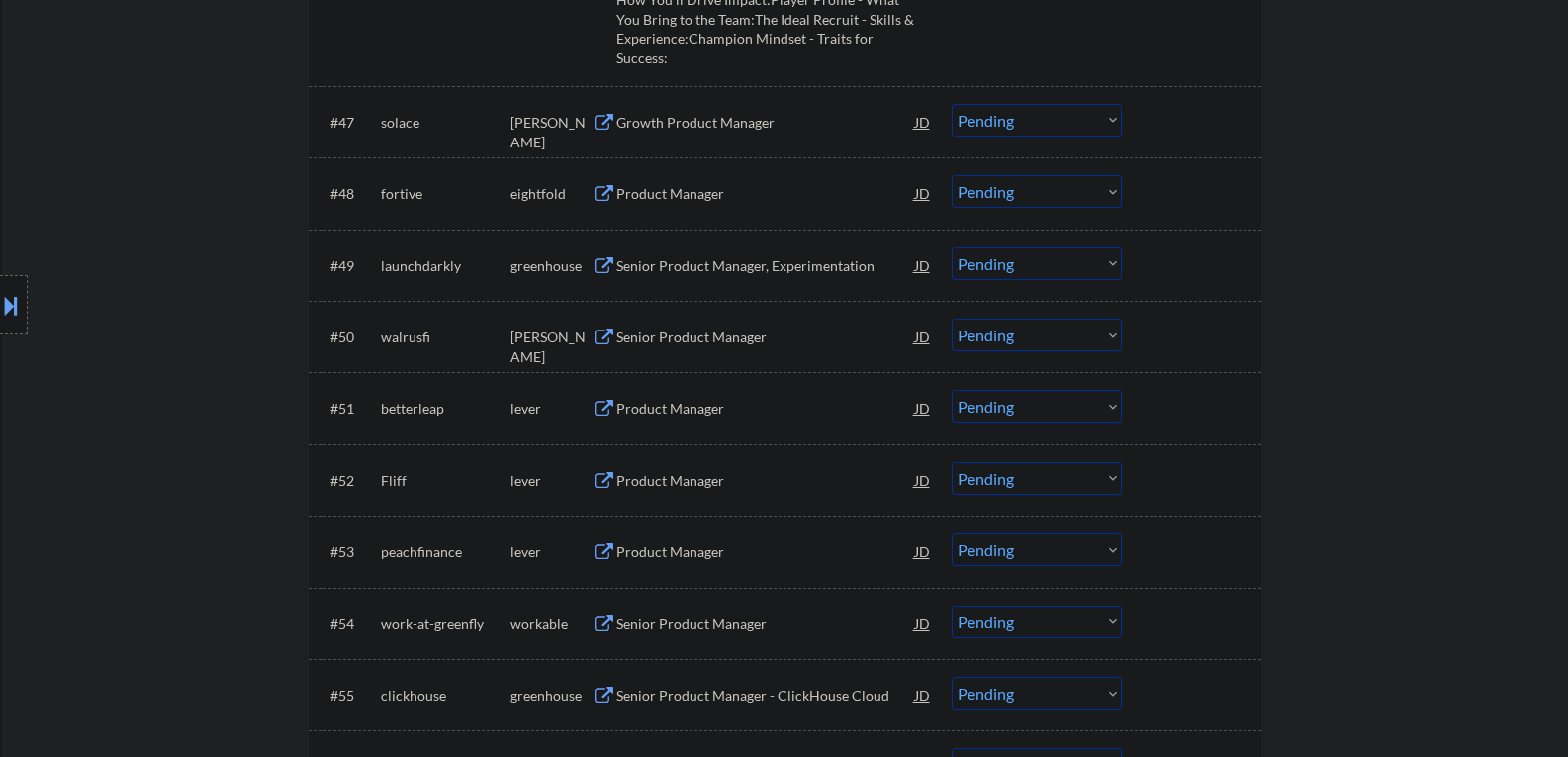
click at [601, 267] on button at bounding box center [604, 266] width 25 height 19
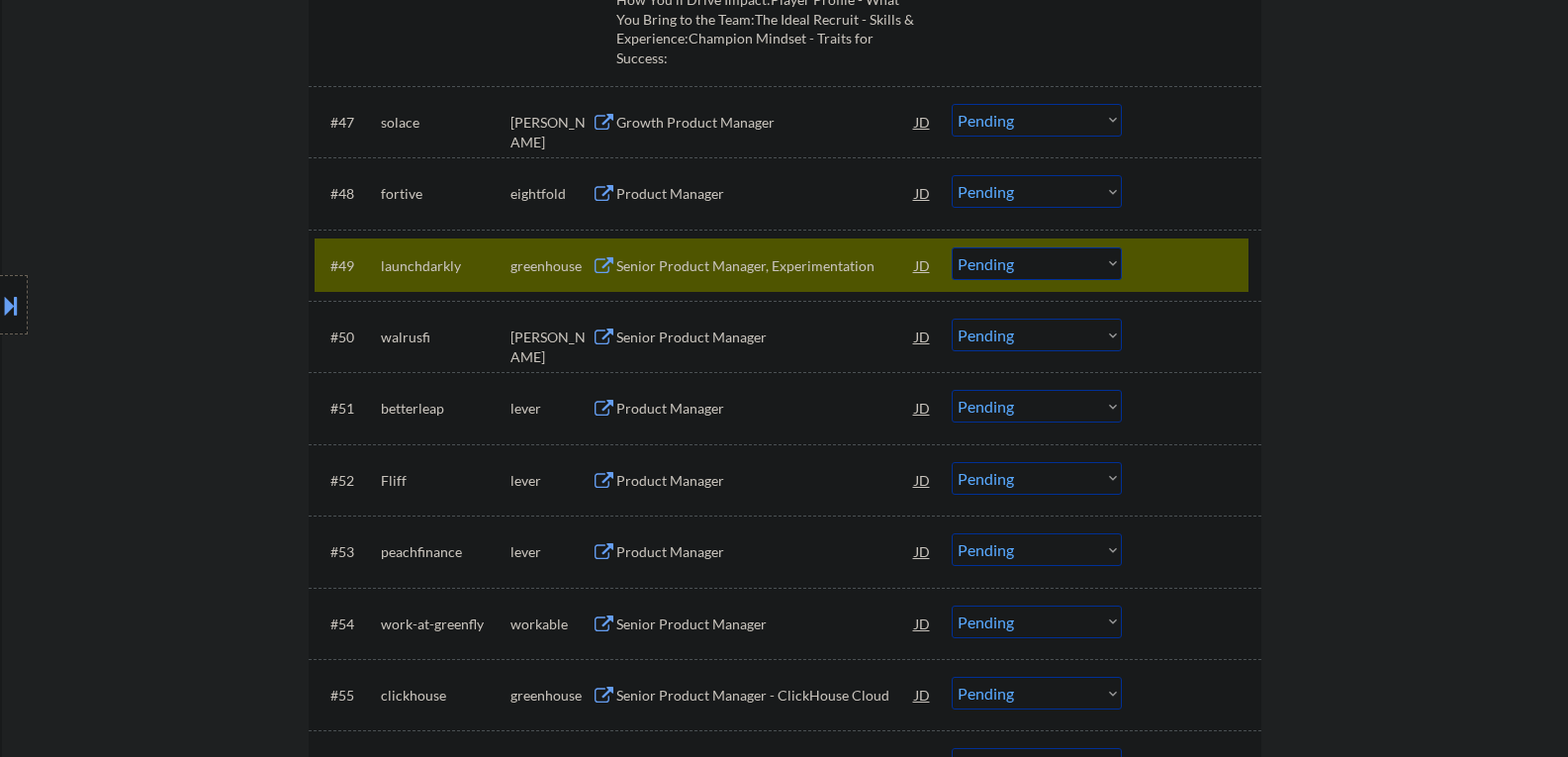
click at [1113, 261] on select "Choose an option... Pending Applied Excluded (Questions) Excluded (Expired) Exc…" at bounding box center [1037, 263] width 170 height 33
click at [952, 247] on select "Choose an option... Pending Applied Excluded (Questions) Excluded (Expired) Exc…" at bounding box center [1037, 263] width 170 height 33
select select ""pending""
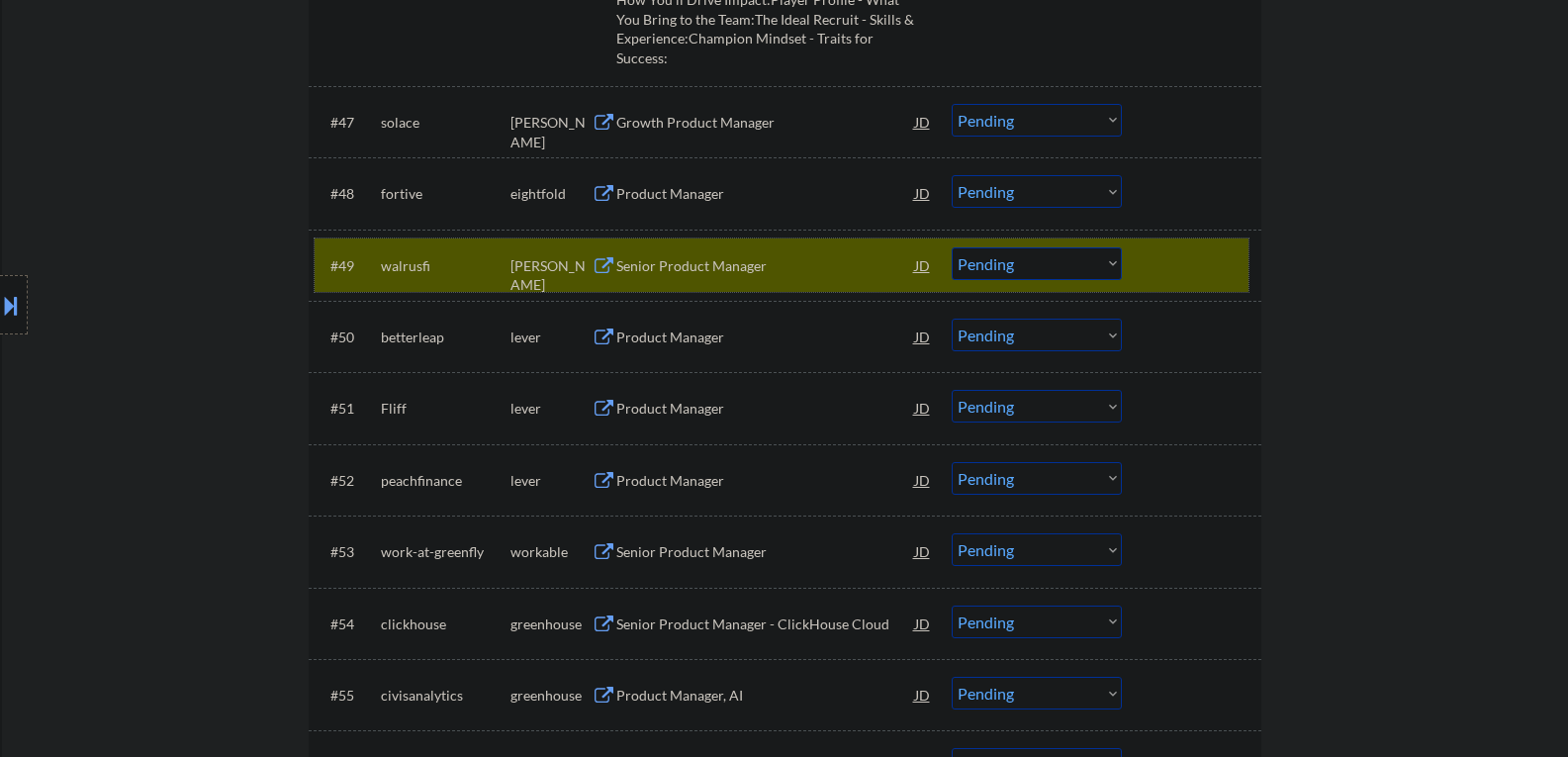
click at [1166, 267] on div at bounding box center [1193, 265] width 87 height 36
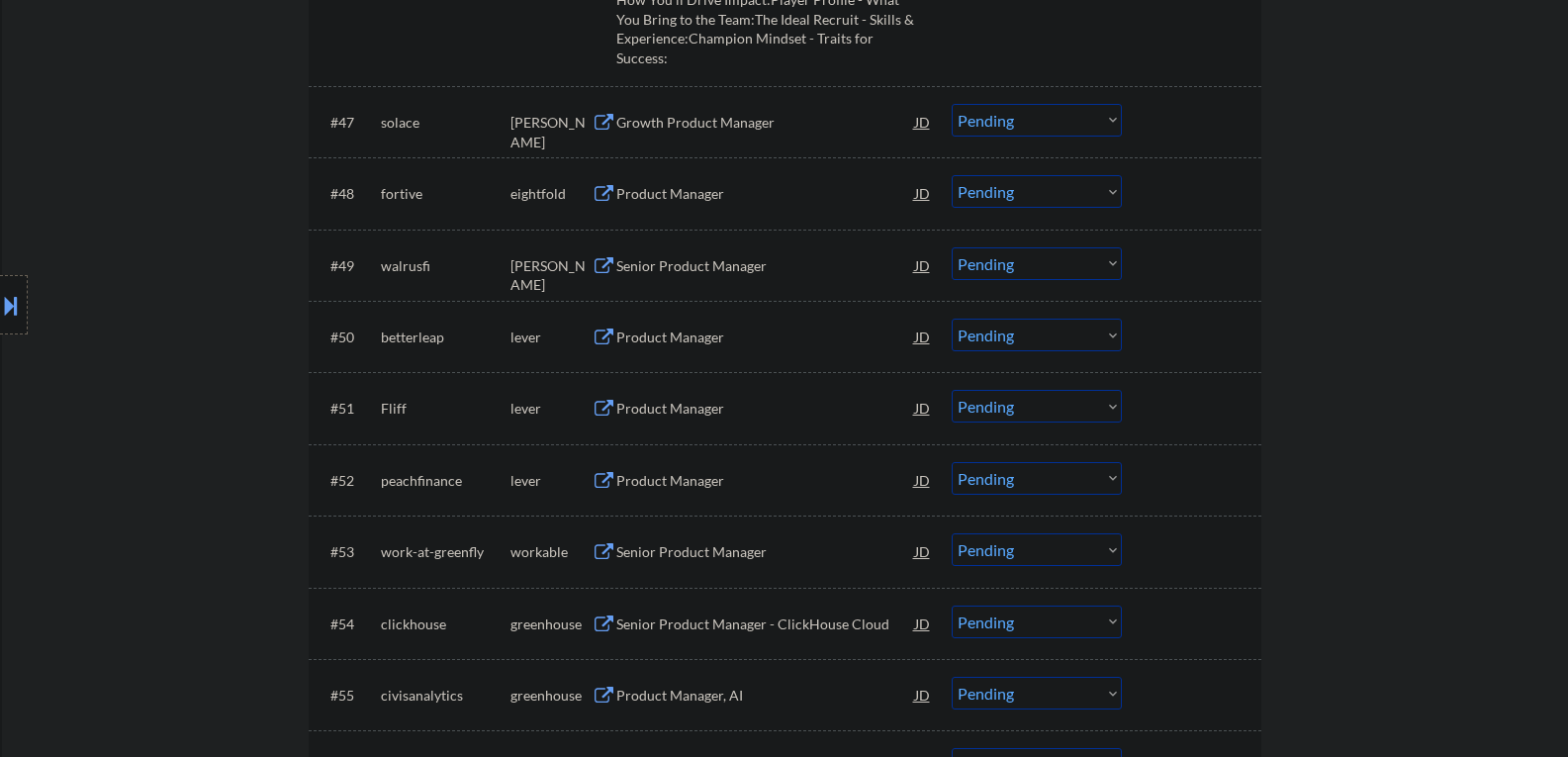
click at [603, 341] on button at bounding box center [604, 338] width 25 height 19
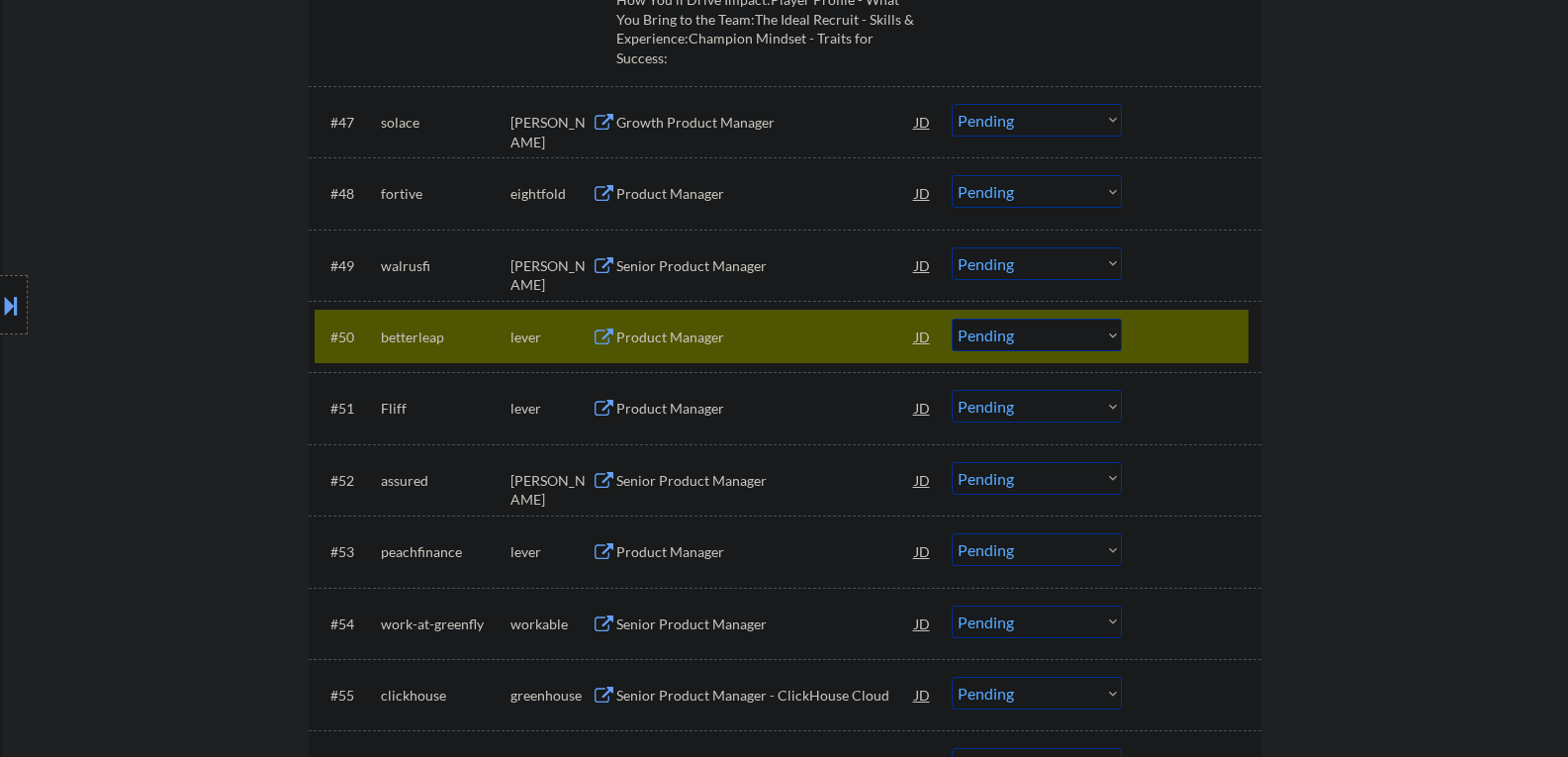
click at [1109, 334] on select "Choose an option... Pending Applied Excluded (Questions) Excluded (Expired) Exc…" at bounding box center [1037, 335] width 170 height 33
click at [952, 319] on select "Choose an option... Pending Applied Excluded (Questions) Excluded (Expired) Exc…" at bounding box center [1037, 335] width 170 height 33
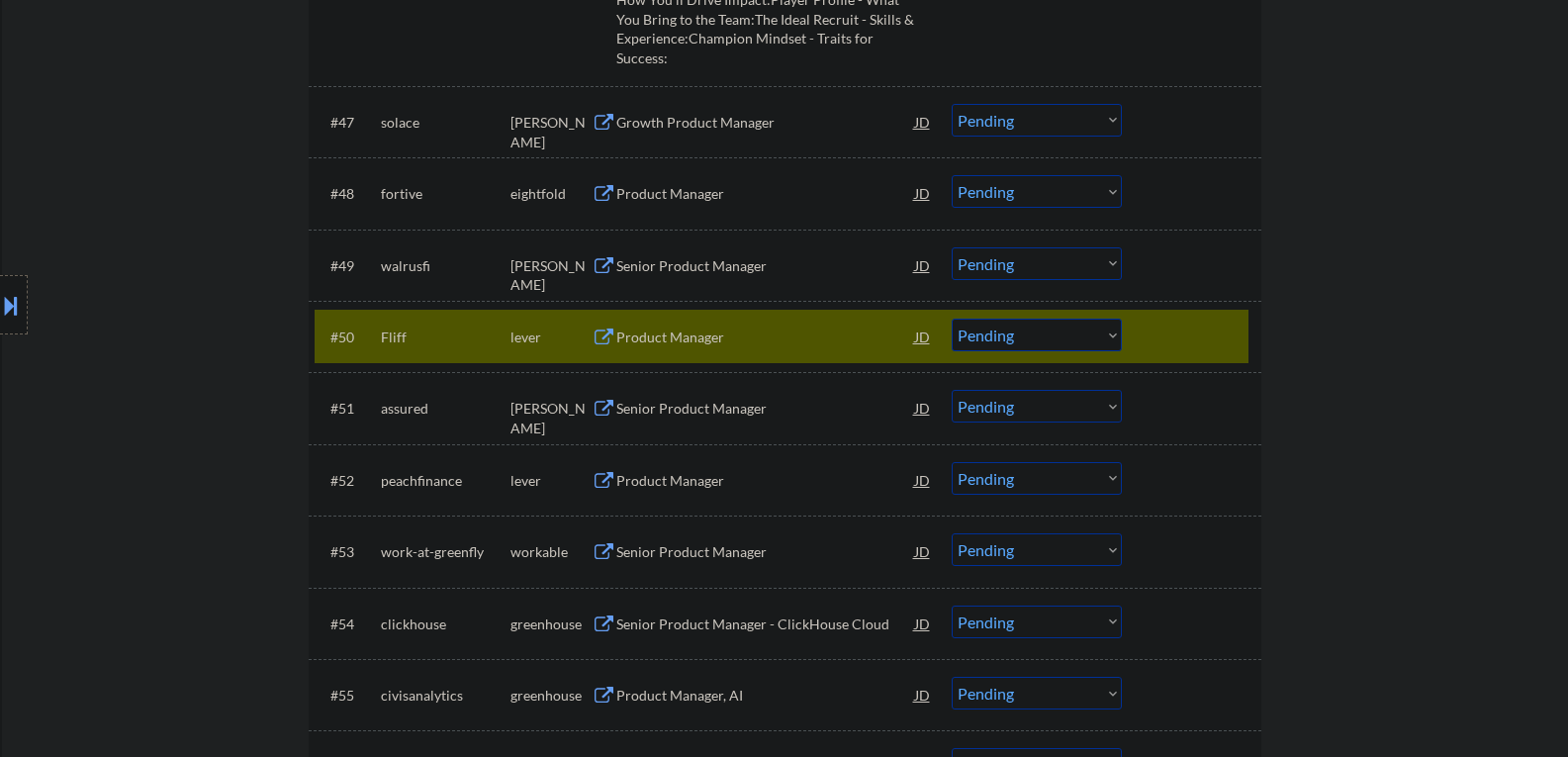
click at [603, 335] on button at bounding box center [604, 338] width 25 height 19
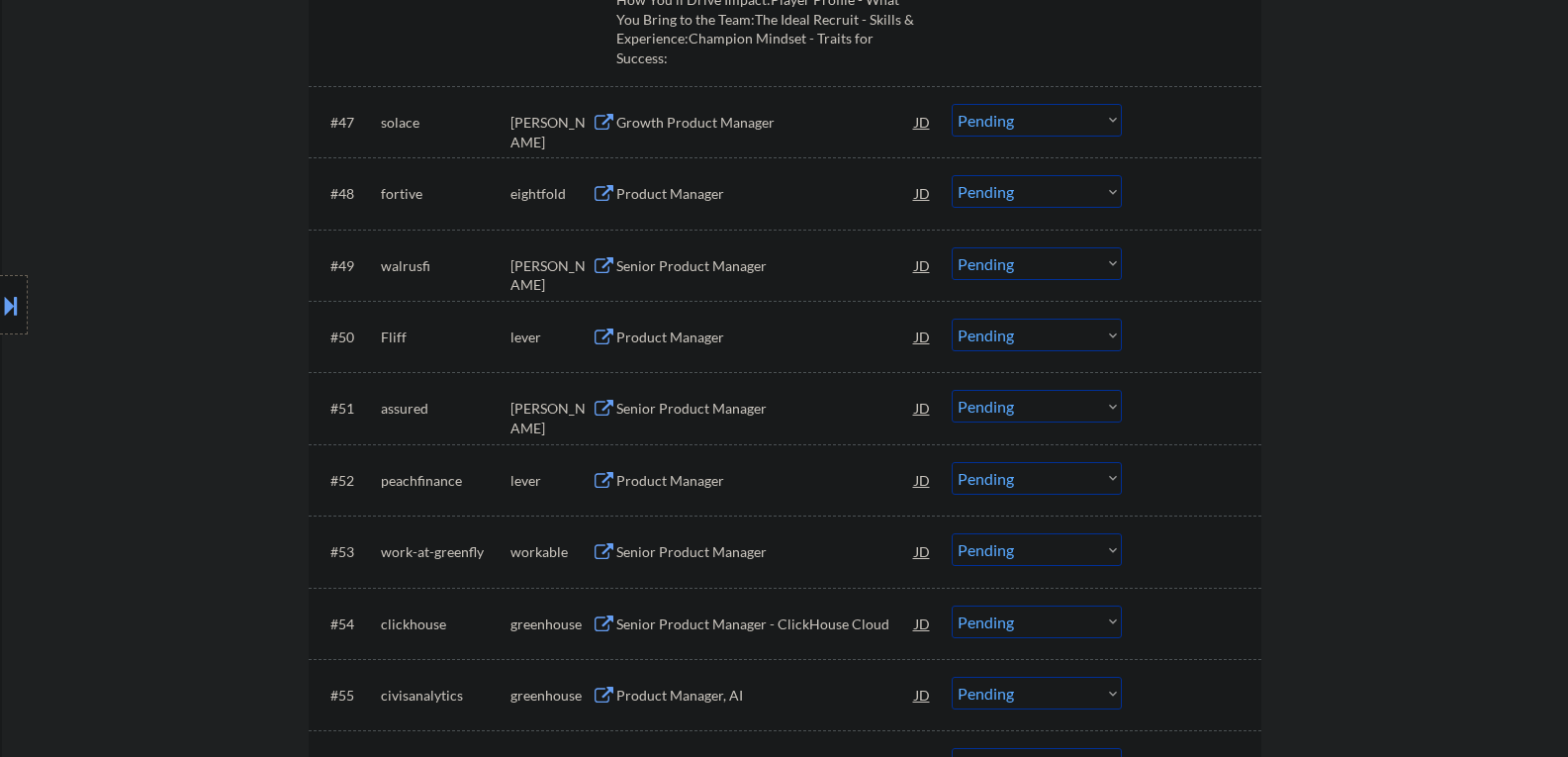
click at [1112, 335] on select "Choose an option... Pending Applied Excluded (Questions) Excluded (Expired) Exc…" at bounding box center [1037, 335] width 170 height 33
click at [952, 319] on select "Choose an option... Pending Applied Excluded (Questions) Excluded (Expired) Exc…" at bounding box center [1037, 335] width 170 height 33
select select ""pending""
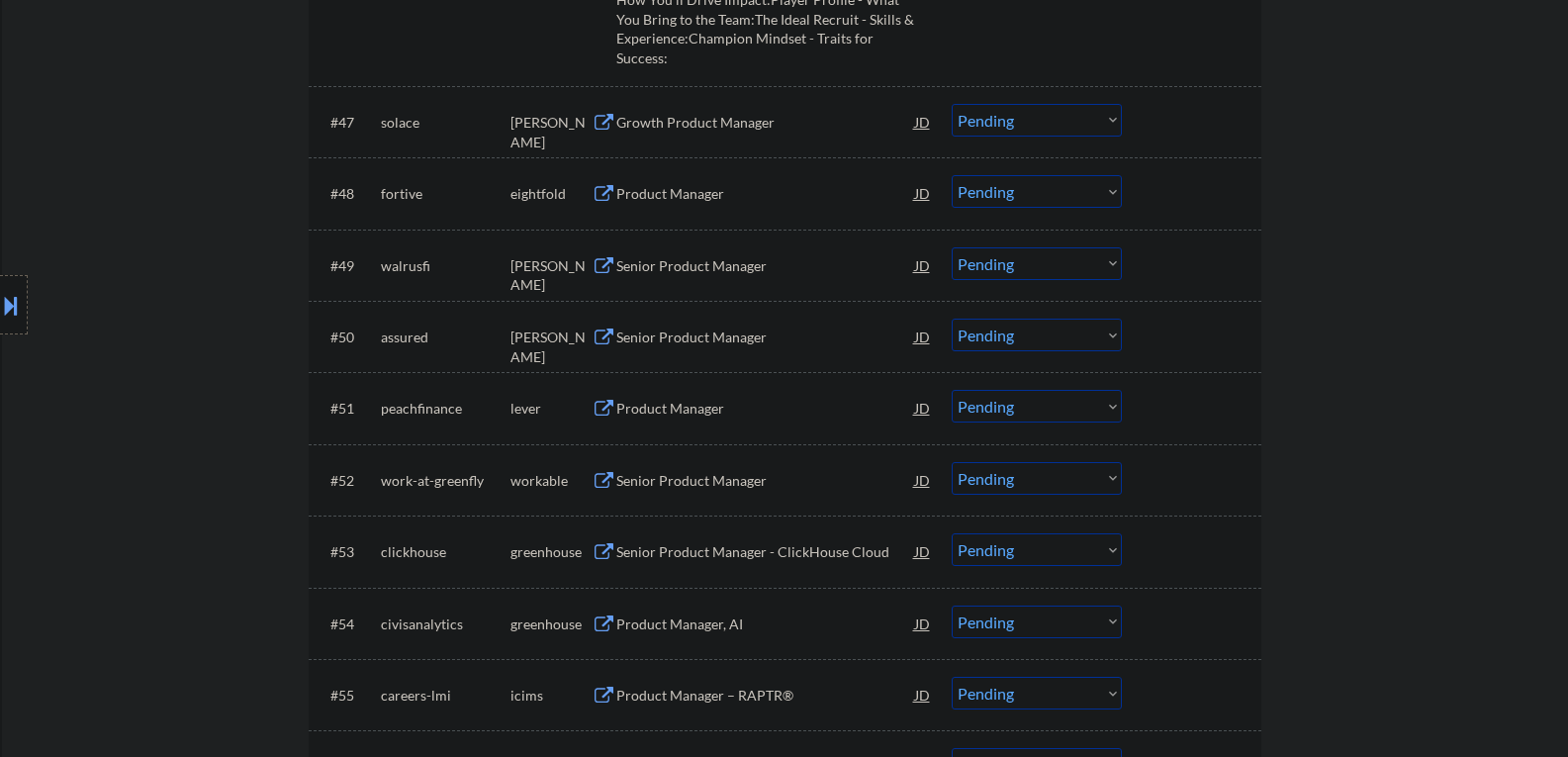
scroll to position [4257, 0]
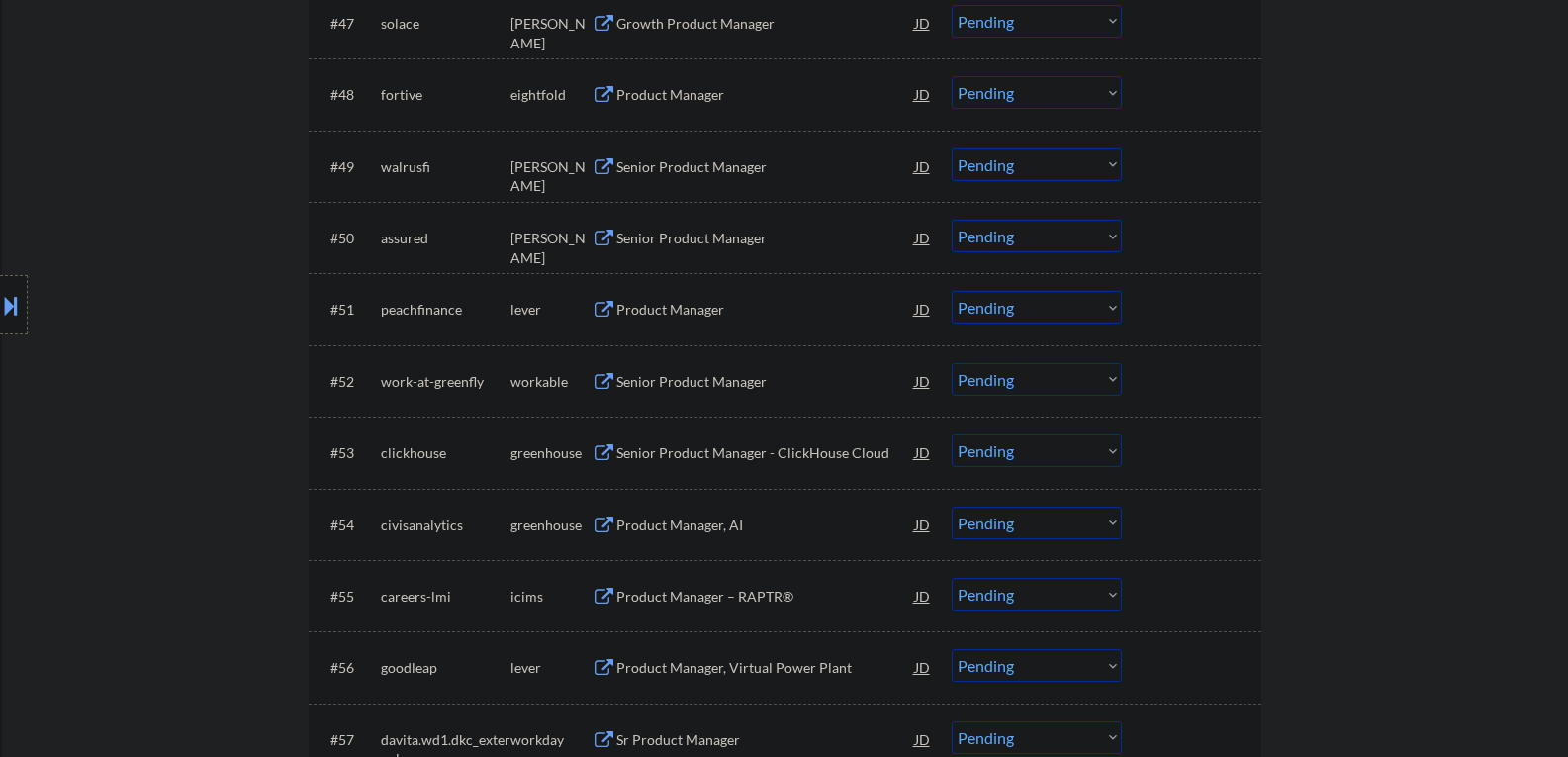
click at [605, 308] on button at bounding box center [604, 310] width 25 height 19
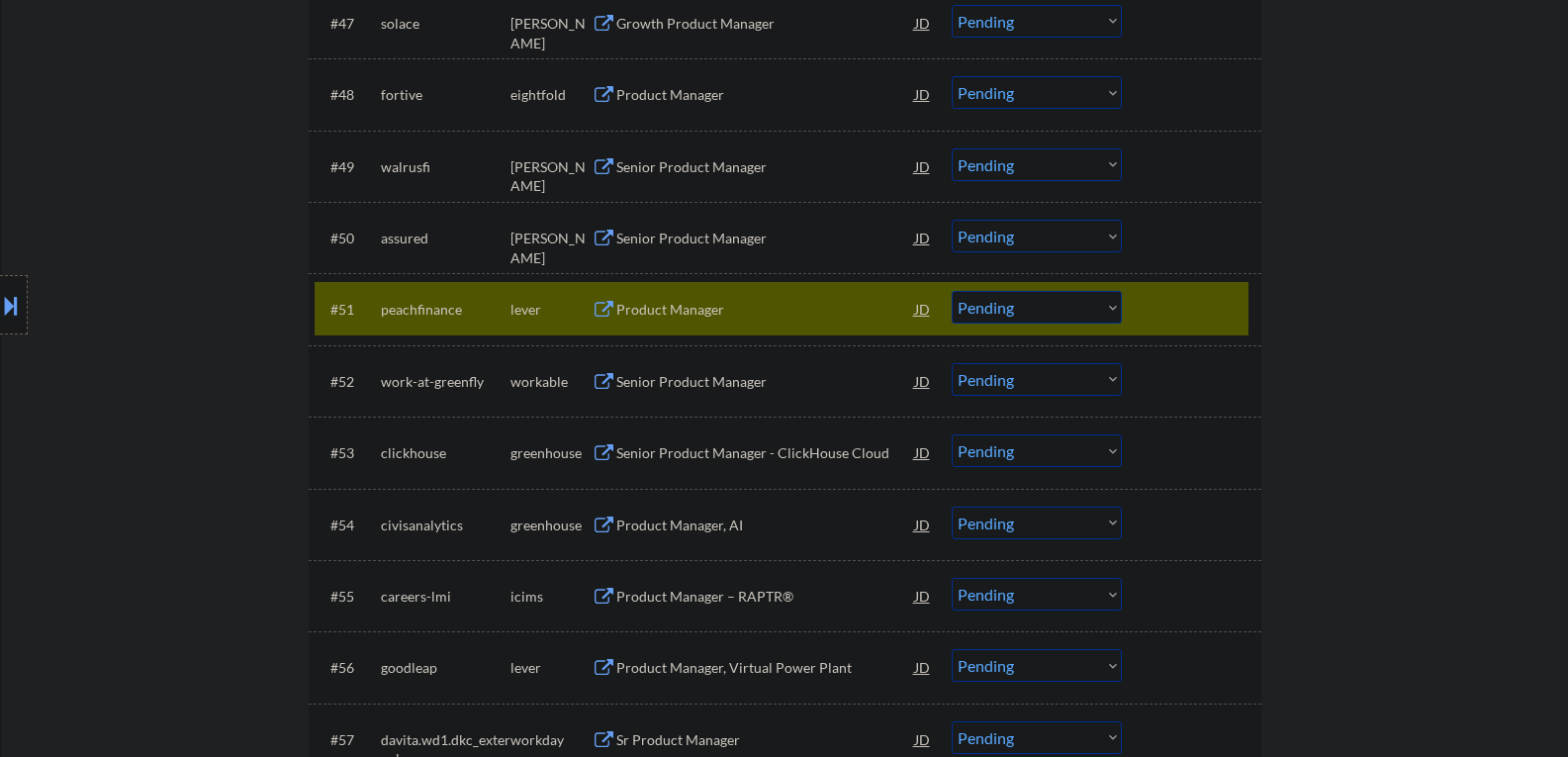
click at [3, 308] on button at bounding box center [11, 305] width 22 height 33
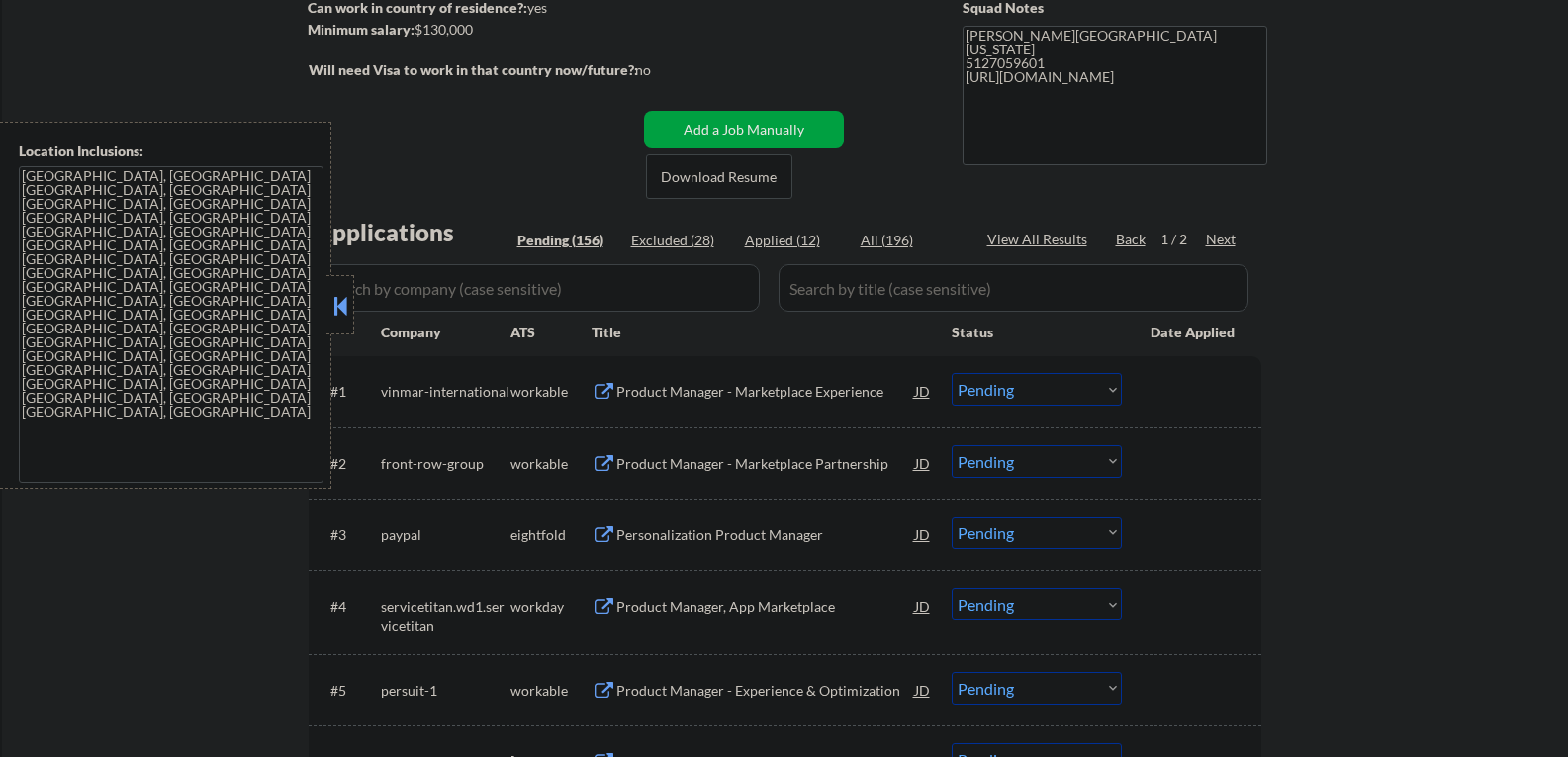
scroll to position [0, 0]
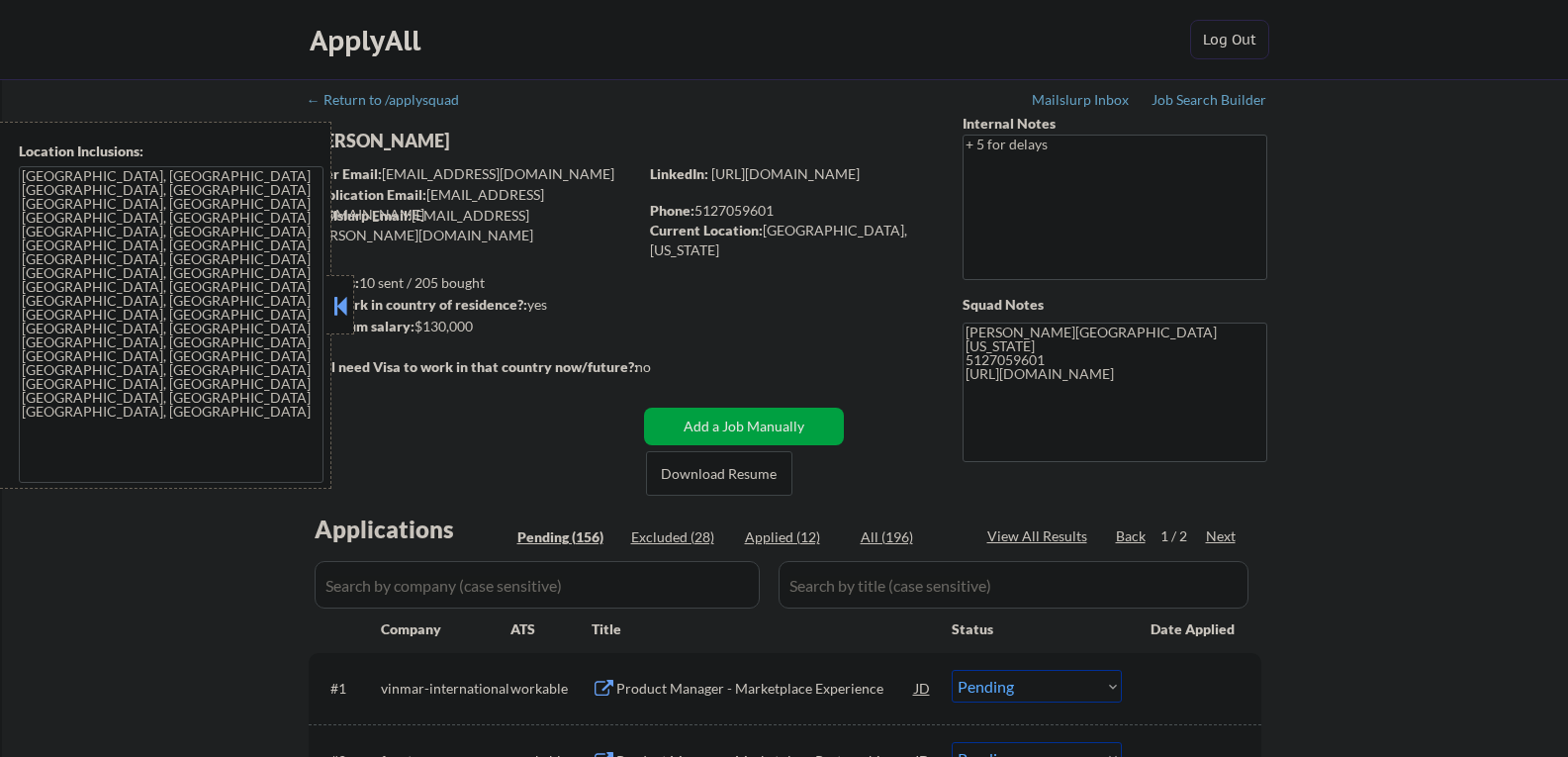
drag, startPoint x: 331, startPoint y: 309, endPoint x: 123, endPoint y: 313, distance: 208.0
click at [123, 313] on div "Location Inclusions: [GEOGRAPHIC_DATA], [GEOGRAPHIC_DATA] [GEOGRAPHIC_DATA], [G…" at bounding box center [176, 305] width 354 height 367
click at [337, 307] on button at bounding box center [341, 306] width 22 height 30
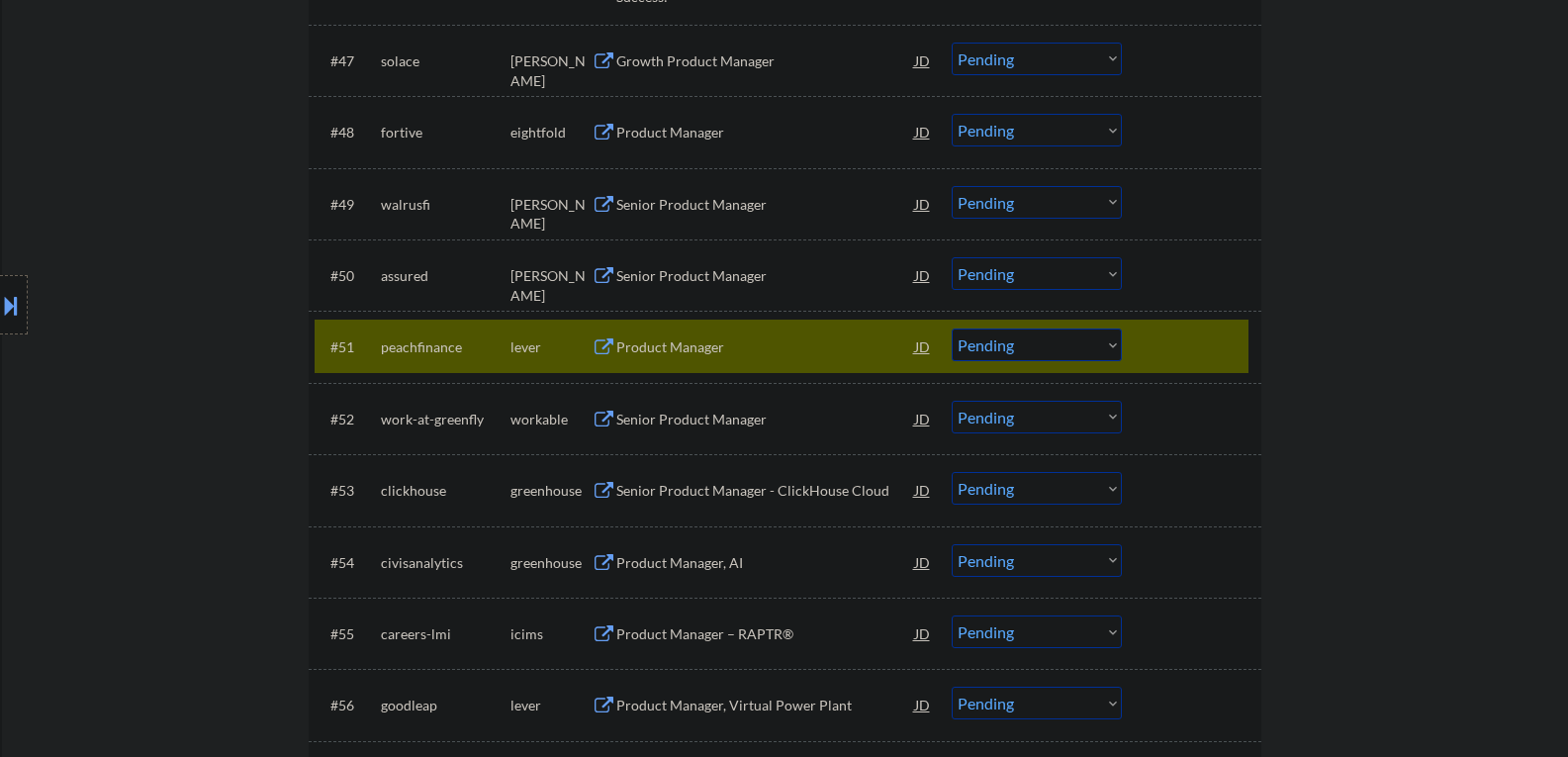
scroll to position [4257, 0]
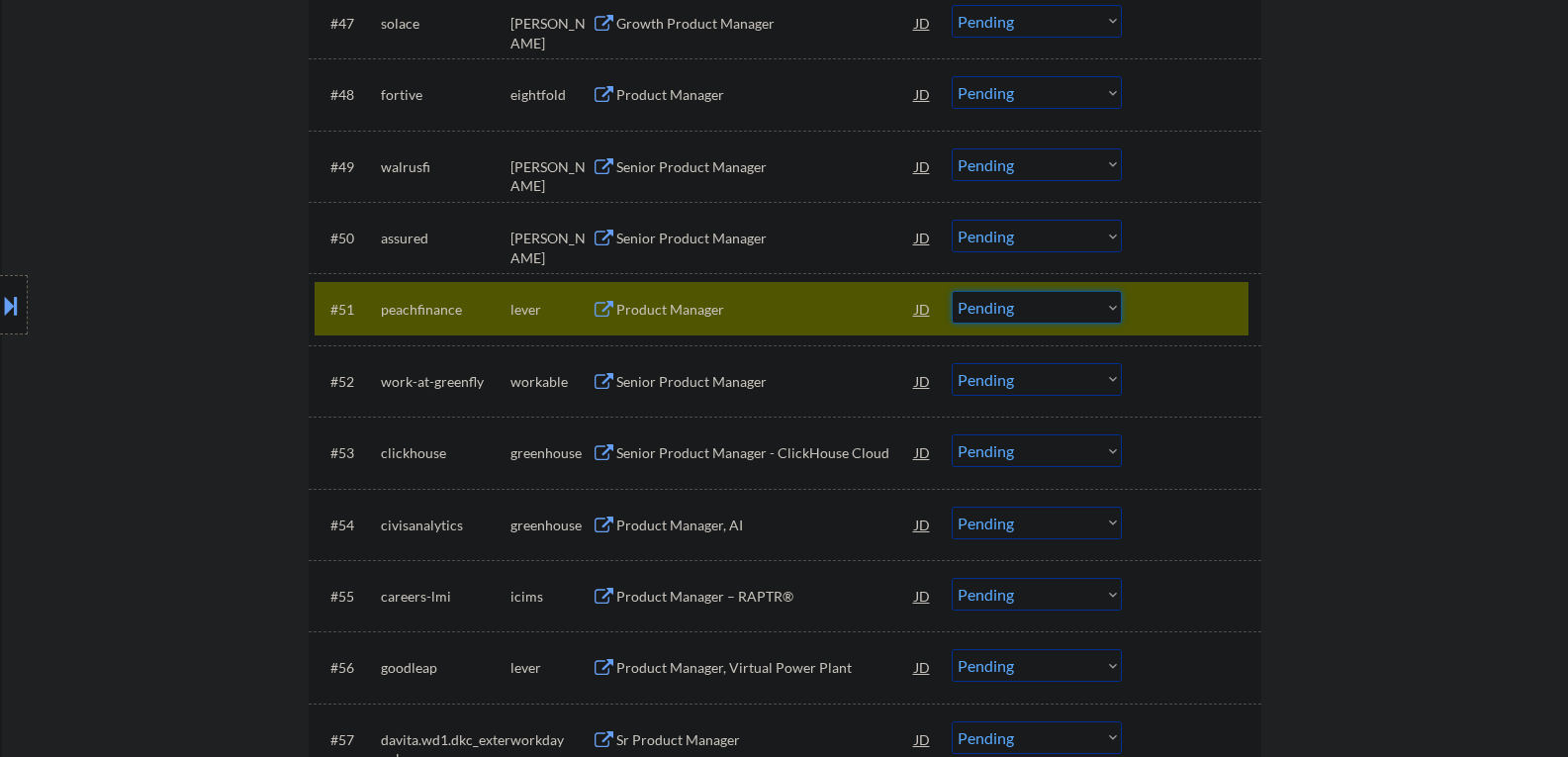
click at [1111, 307] on select "Choose an option... Pending Applied Excluded (Questions) Excluded (Expired) Exc…" at bounding box center [1037, 307] width 170 height 33
click at [952, 291] on select "Choose an option... Pending Applied Excluded (Questions) Excluded (Expired) Exc…" at bounding box center [1037, 307] width 170 height 33
select select ""pending""
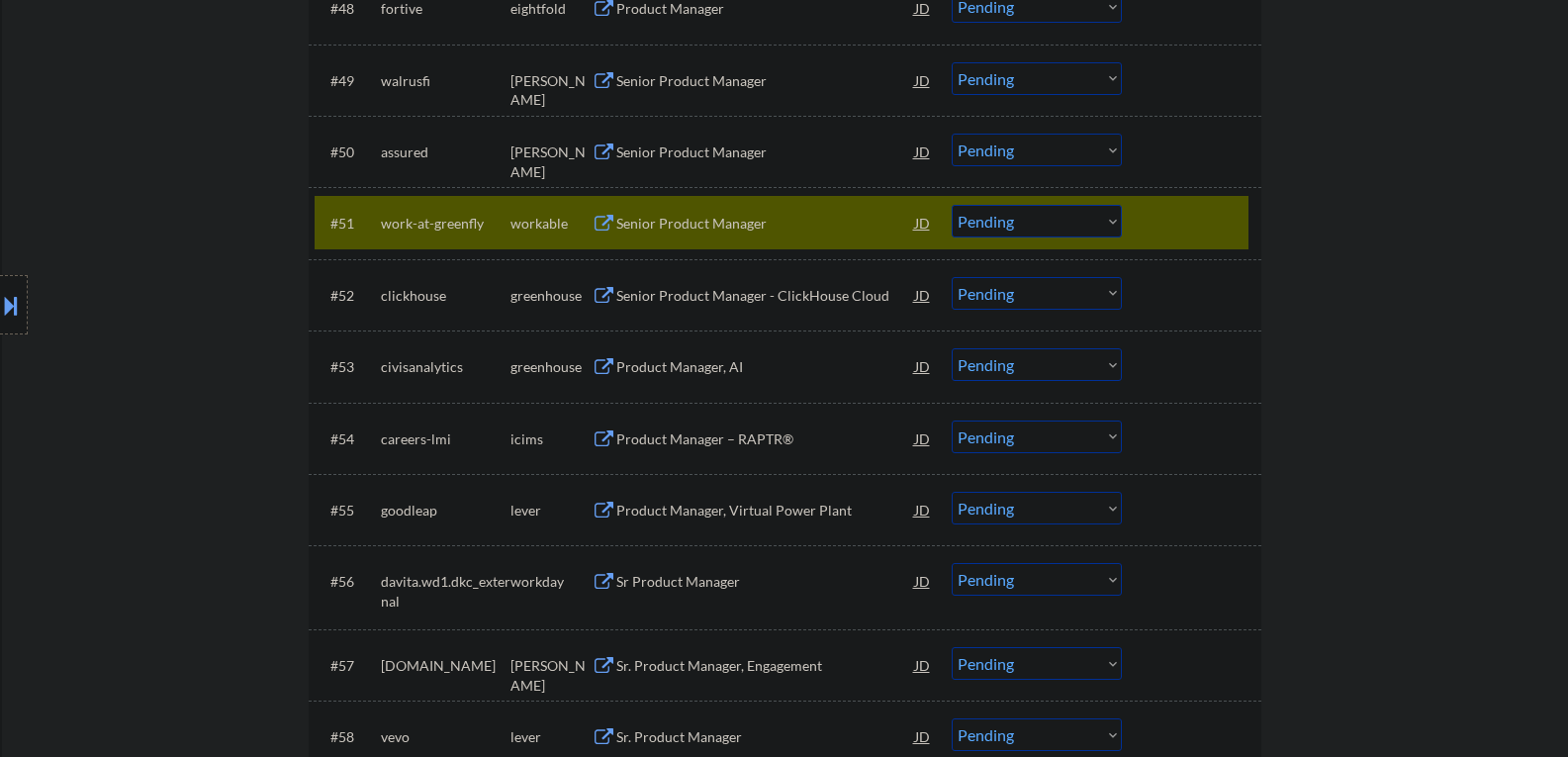
scroll to position [4455, 0]
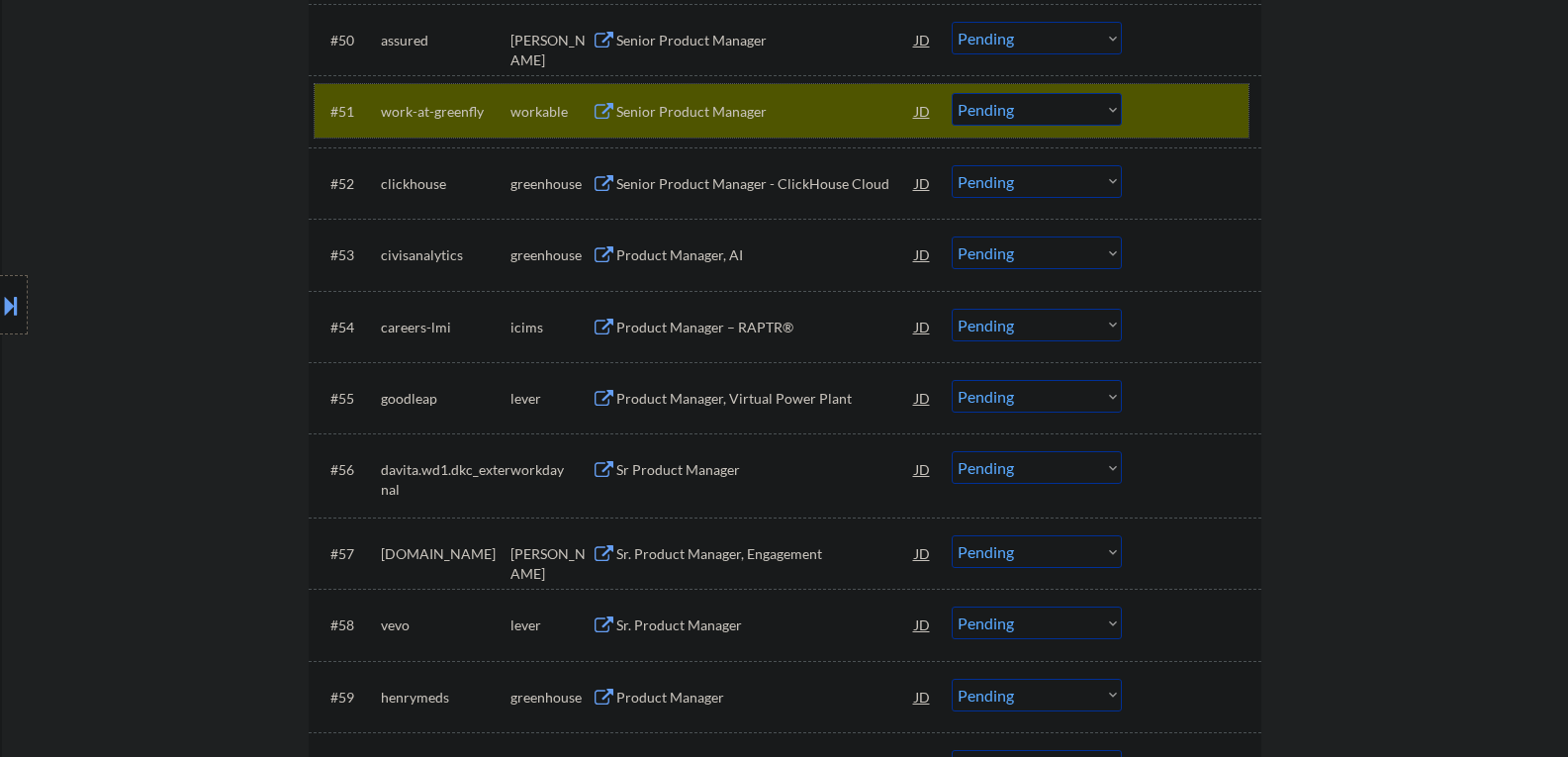
click at [1190, 101] on div at bounding box center [1193, 111] width 87 height 36
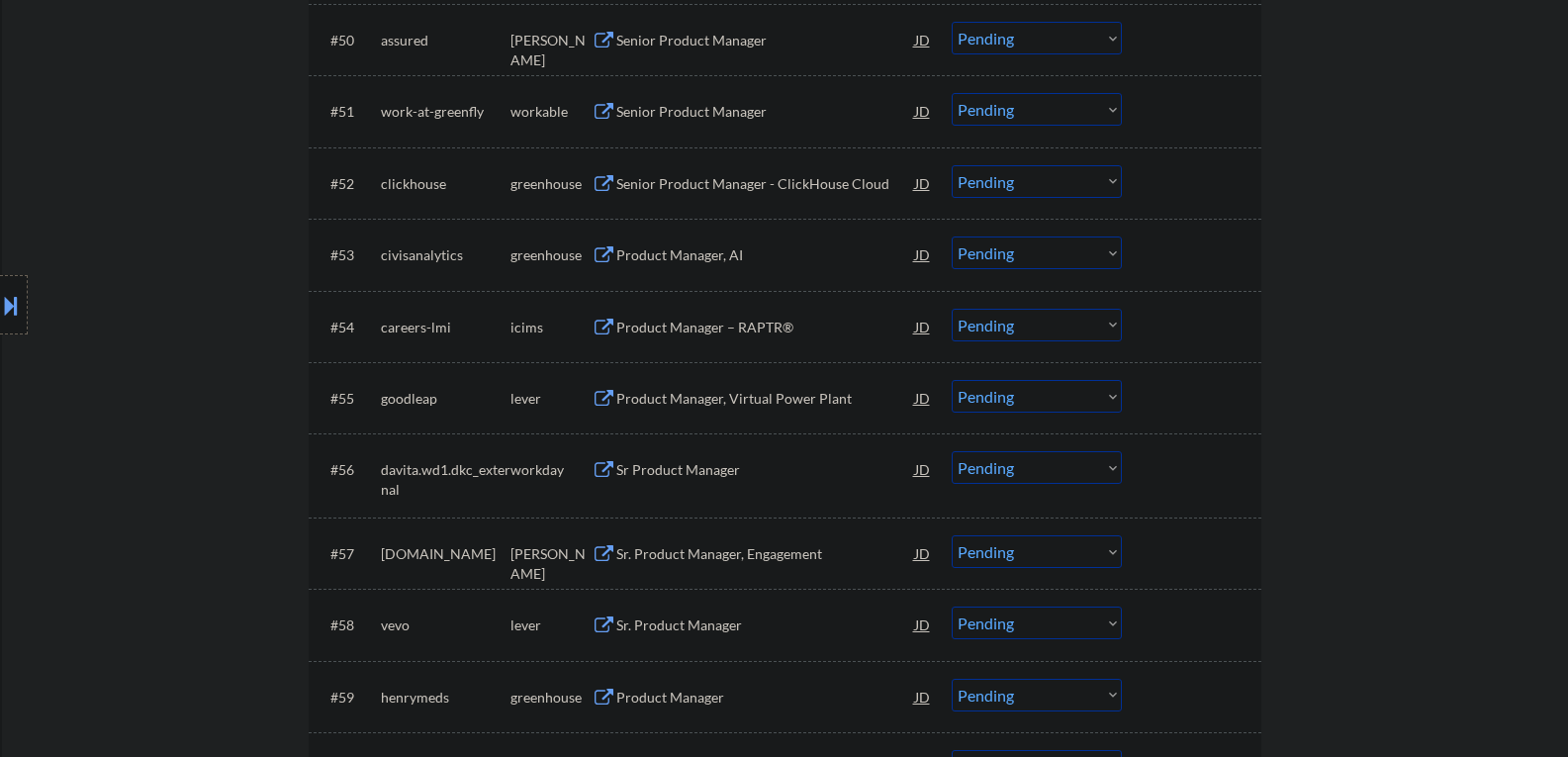
click at [597, 180] on button at bounding box center [604, 185] width 25 height 19
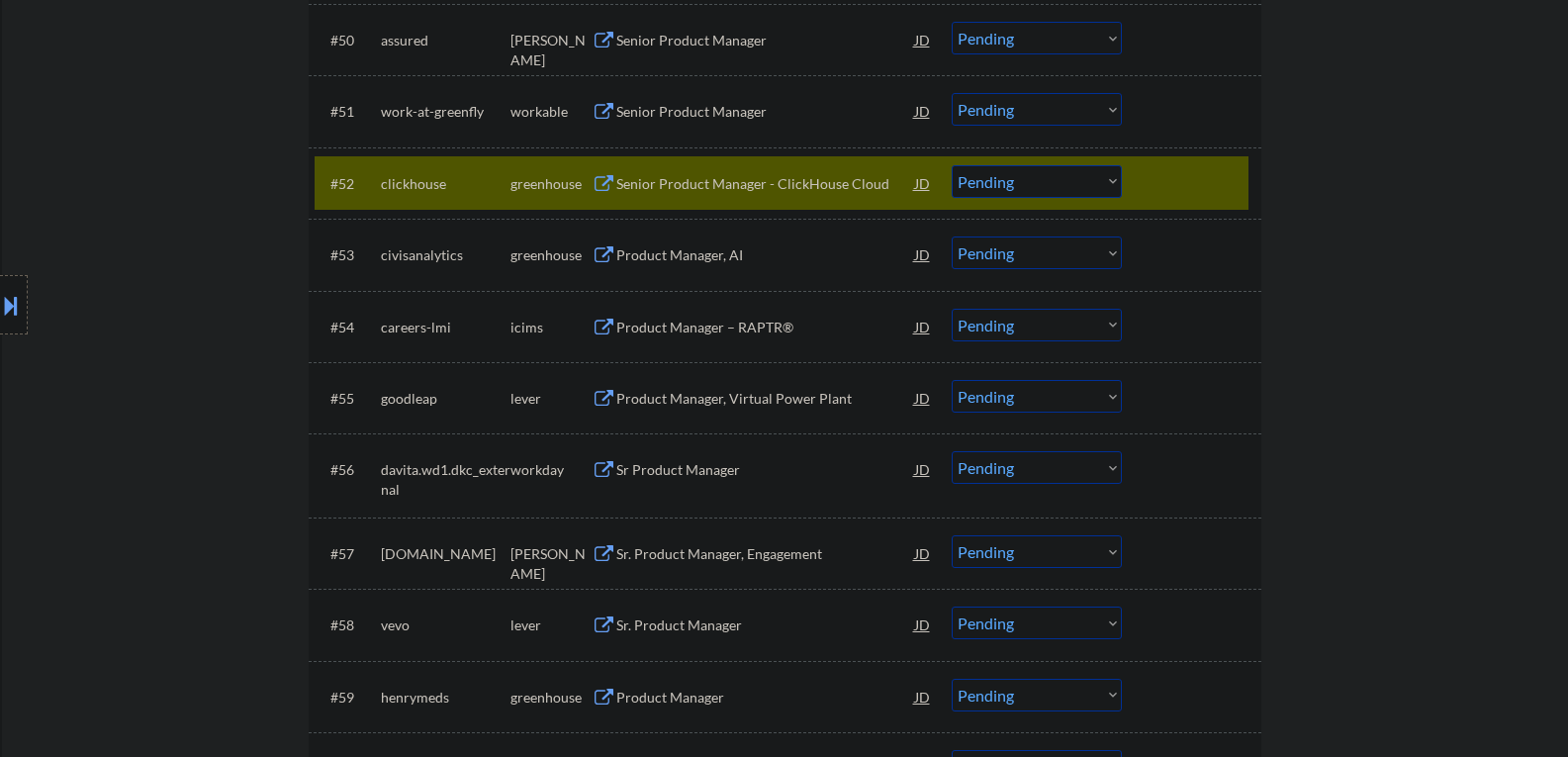
click at [1111, 180] on select "Choose an option... Pending Applied Excluded (Questions) Excluded (Expired) Exc…" at bounding box center [1037, 182] width 170 height 33
click at [952, 166] on select "Choose an option... Pending Applied Excluded (Questions) Excluded (Expired) Exc…" at bounding box center [1037, 182] width 170 height 33
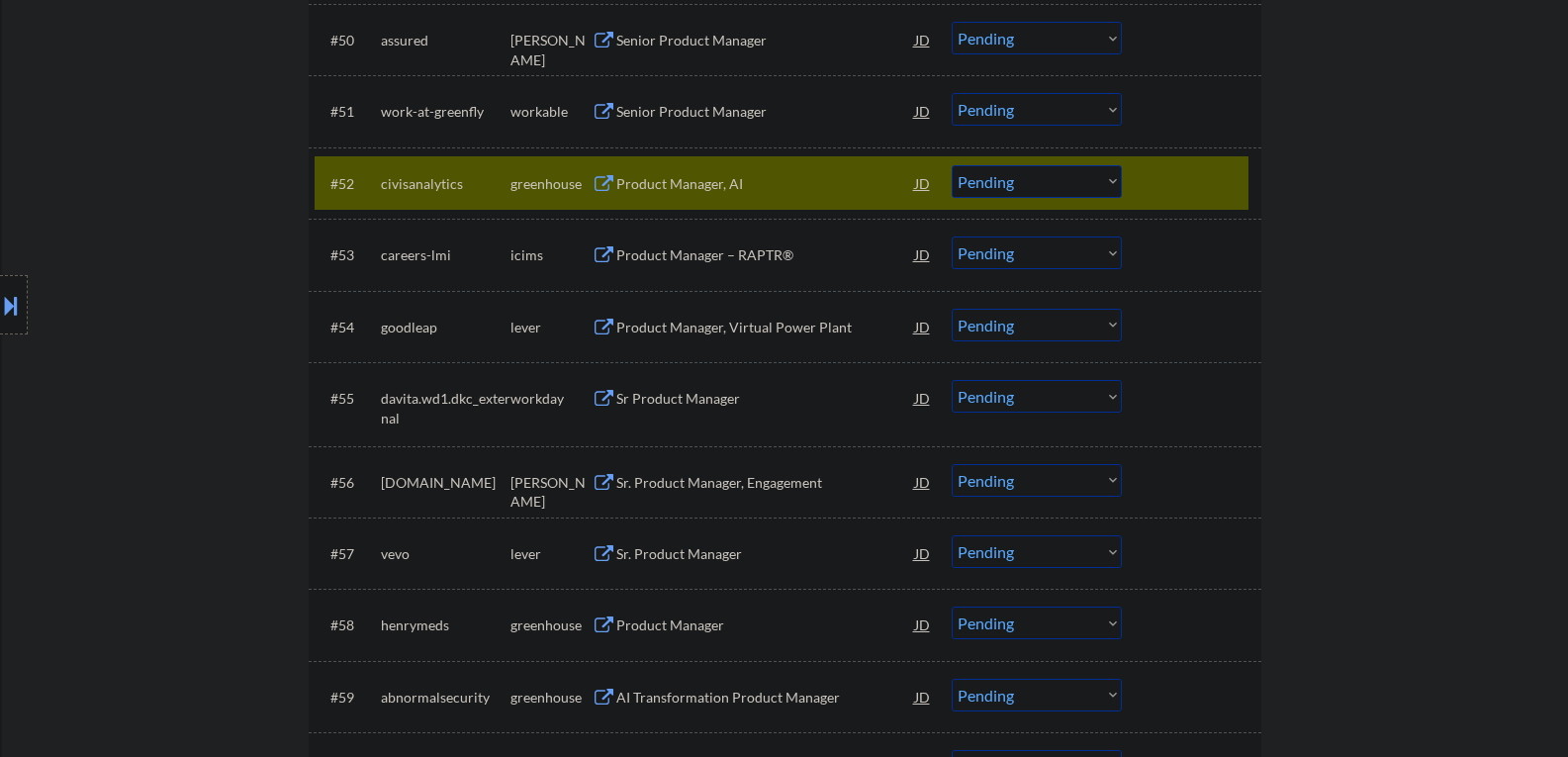
click at [606, 185] on button at bounding box center [604, 185] width 25 height 19
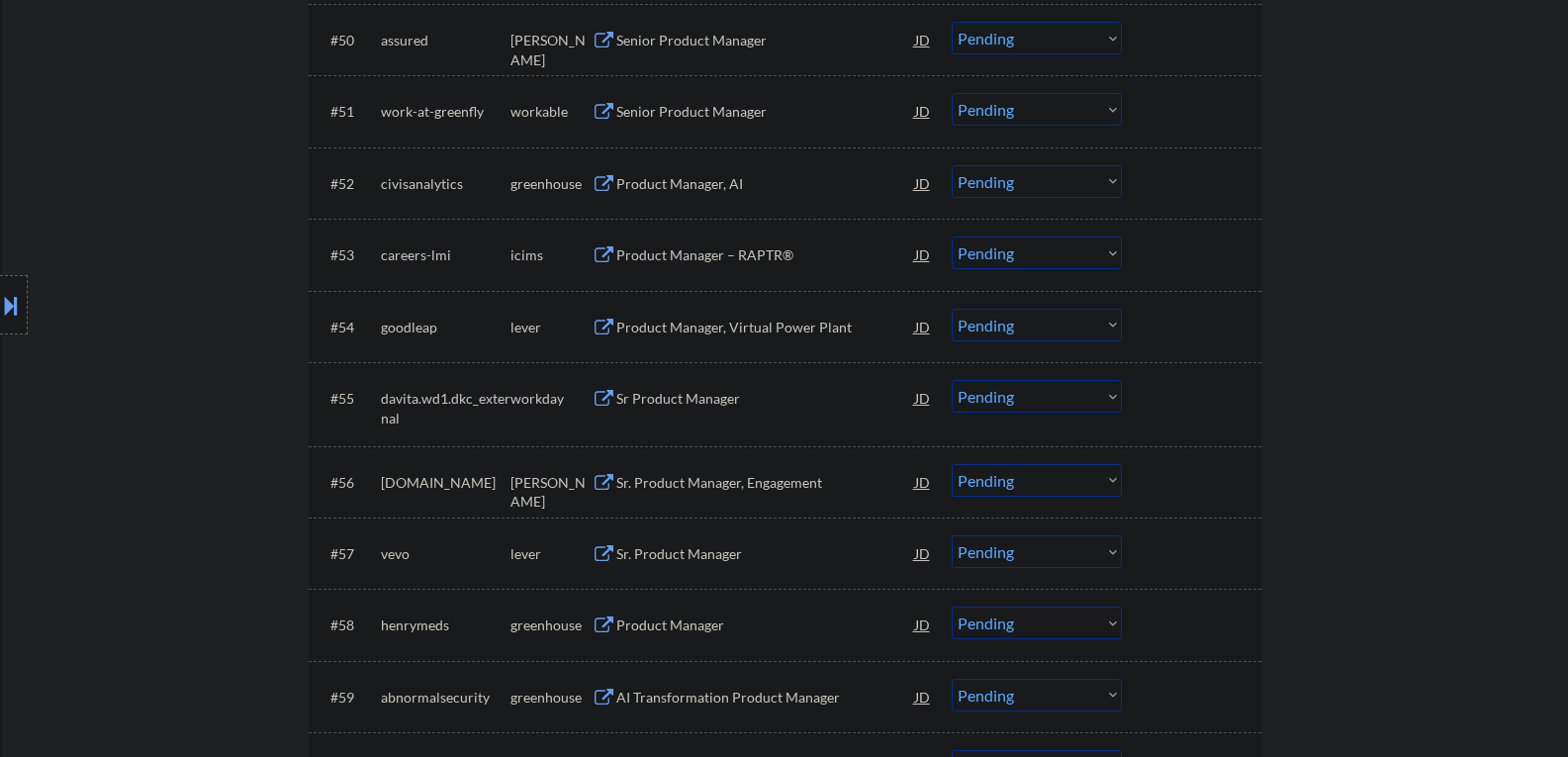
click at [1111, 179] on select "Choose an option... Pending Applied Excluded (Questions) Excluded (Expired) Exc…" at bounding box center [1037, 182] width 170 height 33
click at [952, 166] on select "Choose an option... Pending Applied Excluded (Questions) Excluded (Expired) Exc…" at bounding box center [1037, 182] width 170 height 33
select select ""pending""
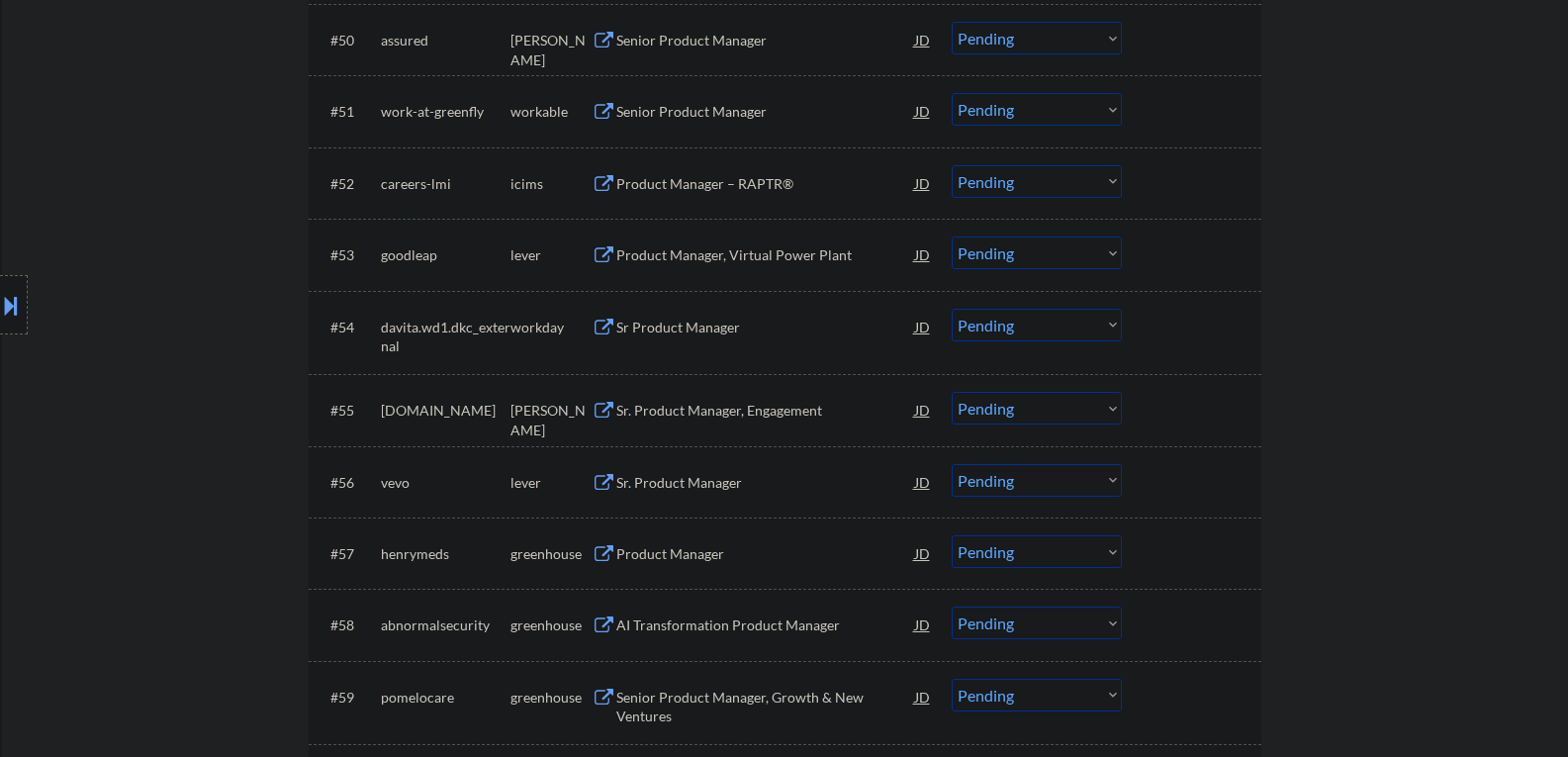
scroll to position [4554, 0]
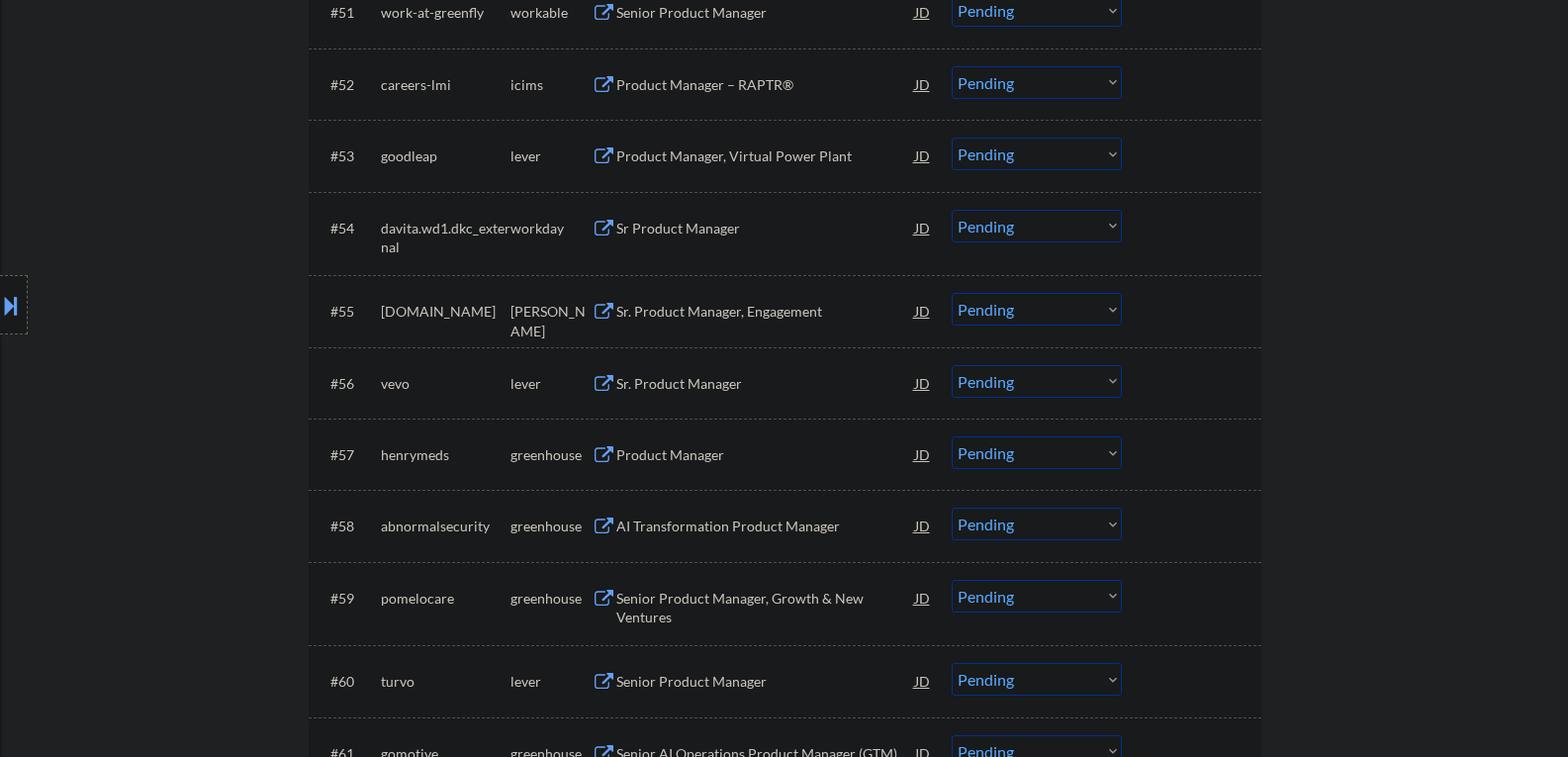
click at [606, 155] on button at bounding box center [604, 157] width 25 height 19
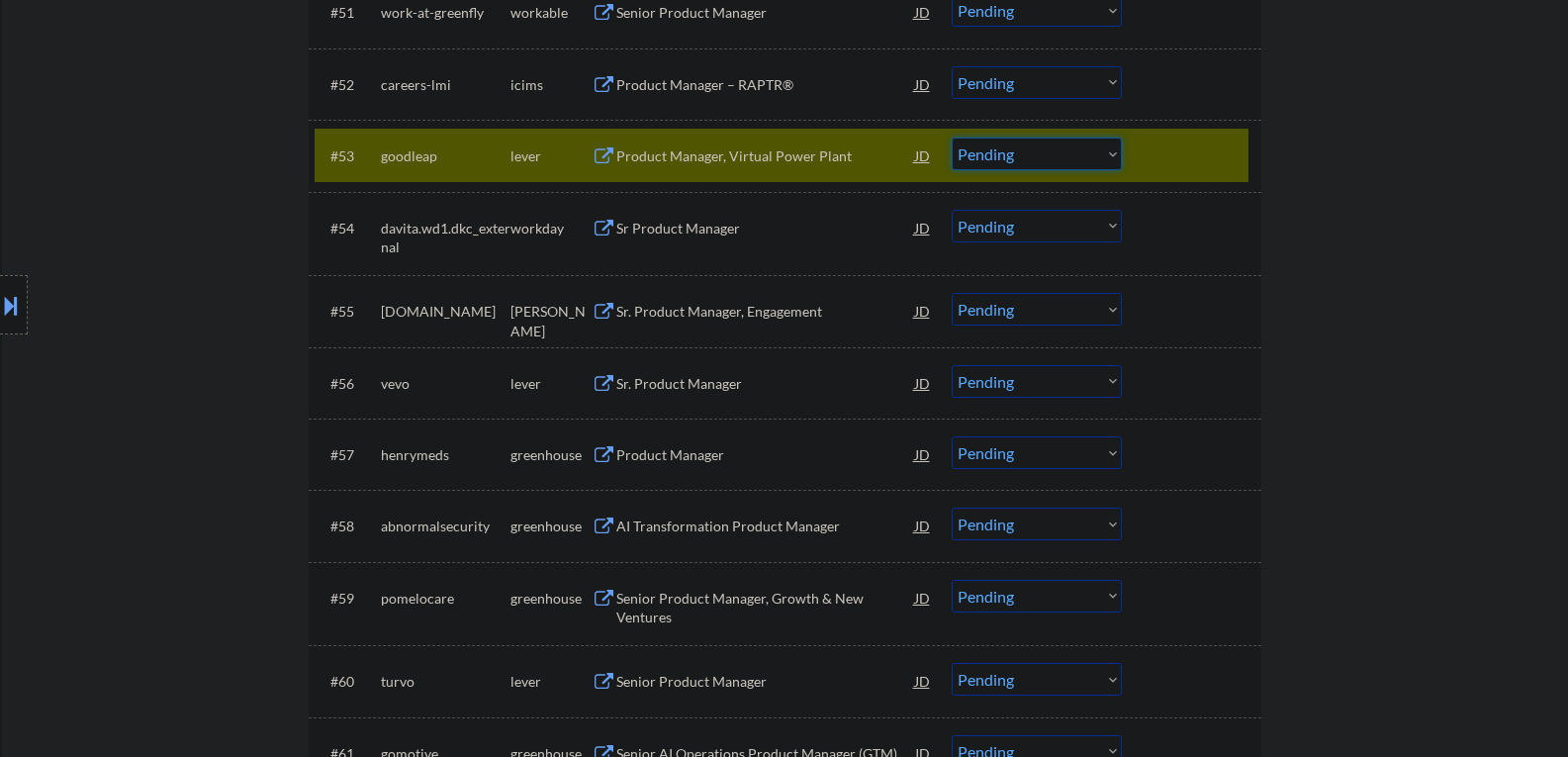
click at [1111, 152] on select "Choose an option... Pending Applied Excluded (Questions) Excluded (Expired) Exc…" at bounding box center [1037, 154] width 170 height 33
click at [952, 138] on select "Choose an option... Pending Applied Excluded (Questions) Excluded (Expired) Exc…" at bounding box center [1037, 154] width 170 height 33
select select ""pending""
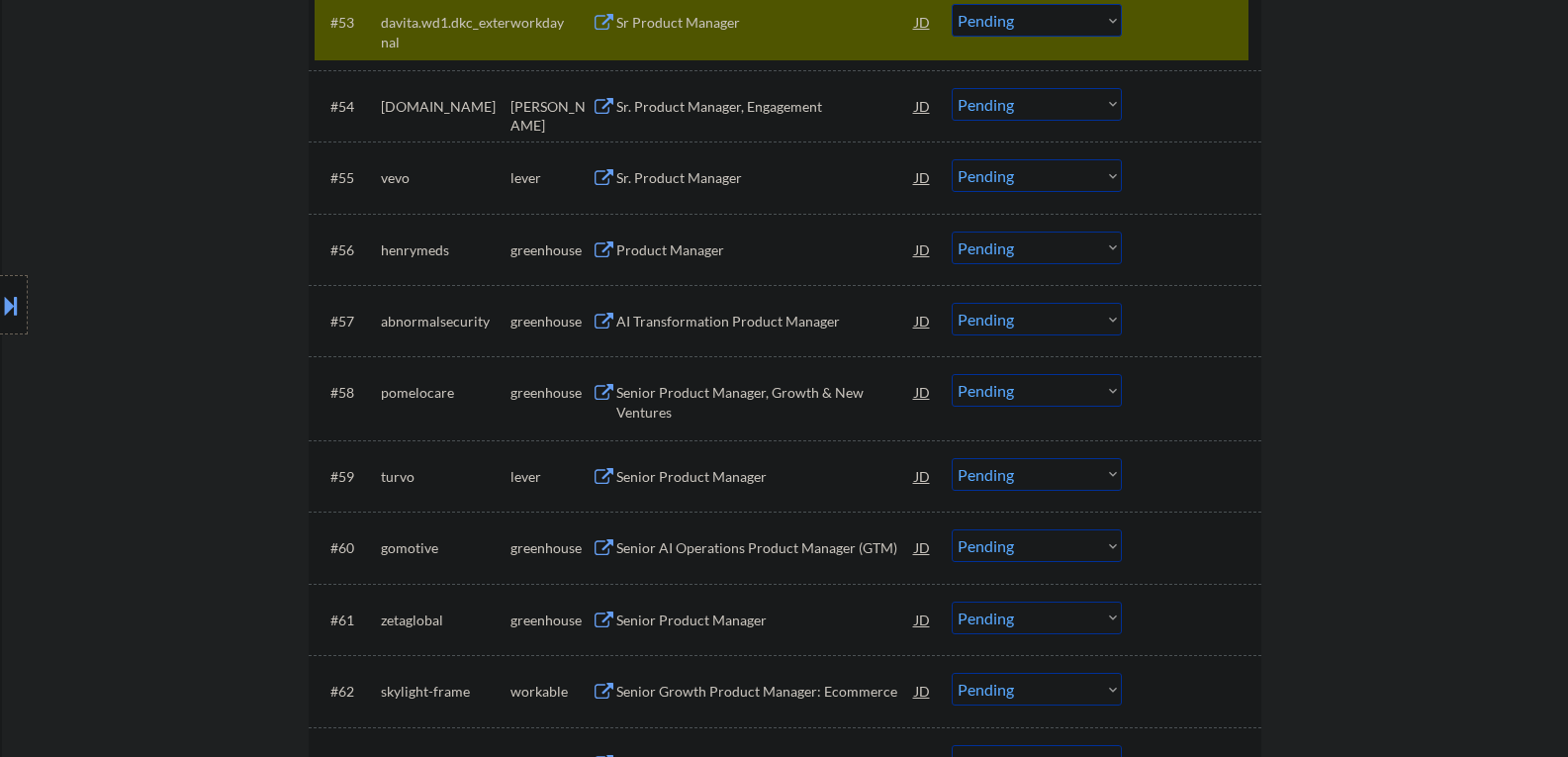
scroll to position [4653, 0]
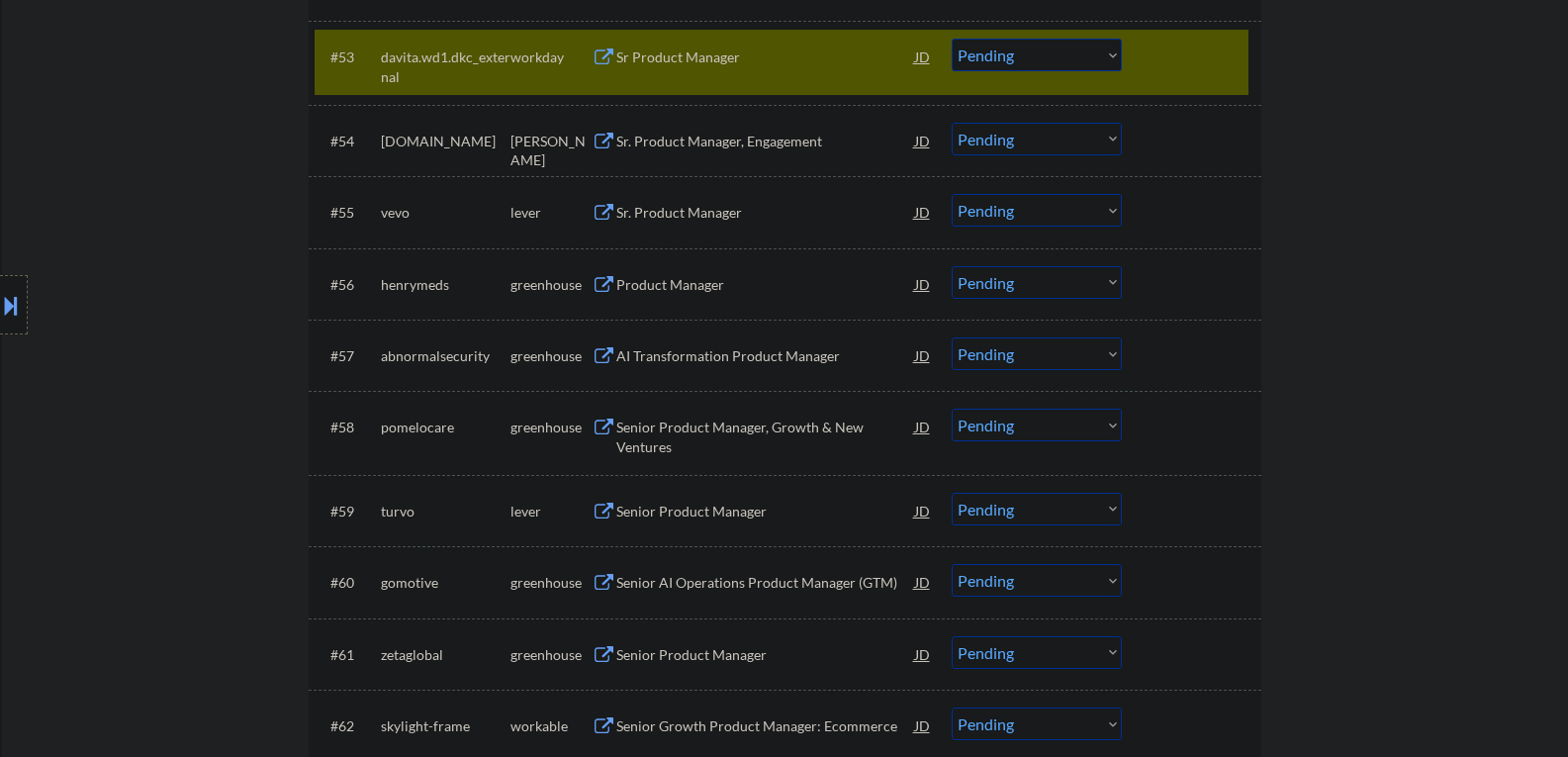
click at [1164, 70] on div at bounding box center [1193, 57] width 87 height 36
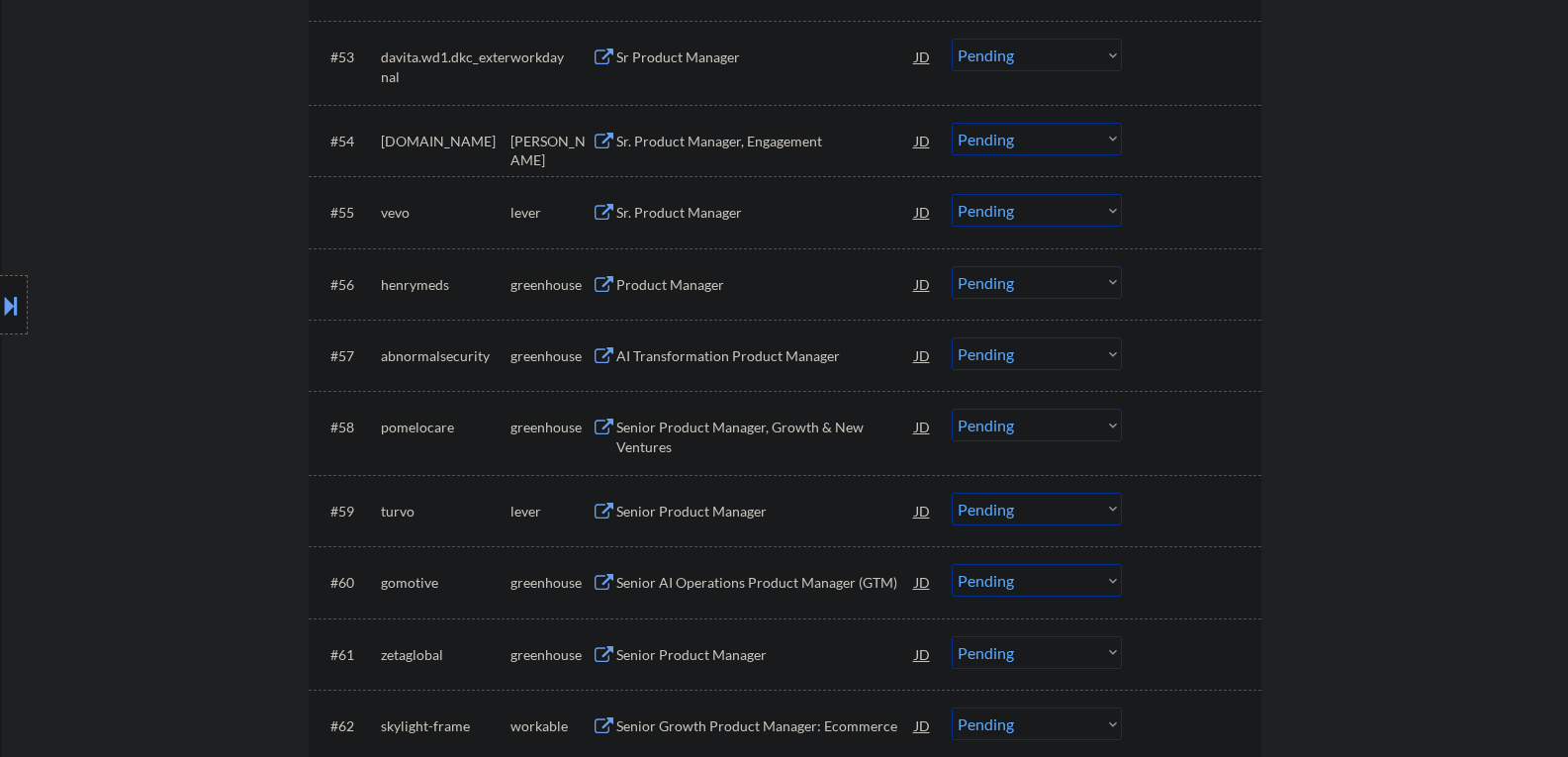
click at [599, 214] on button at bounding box center [604, 212] width 25 height 19
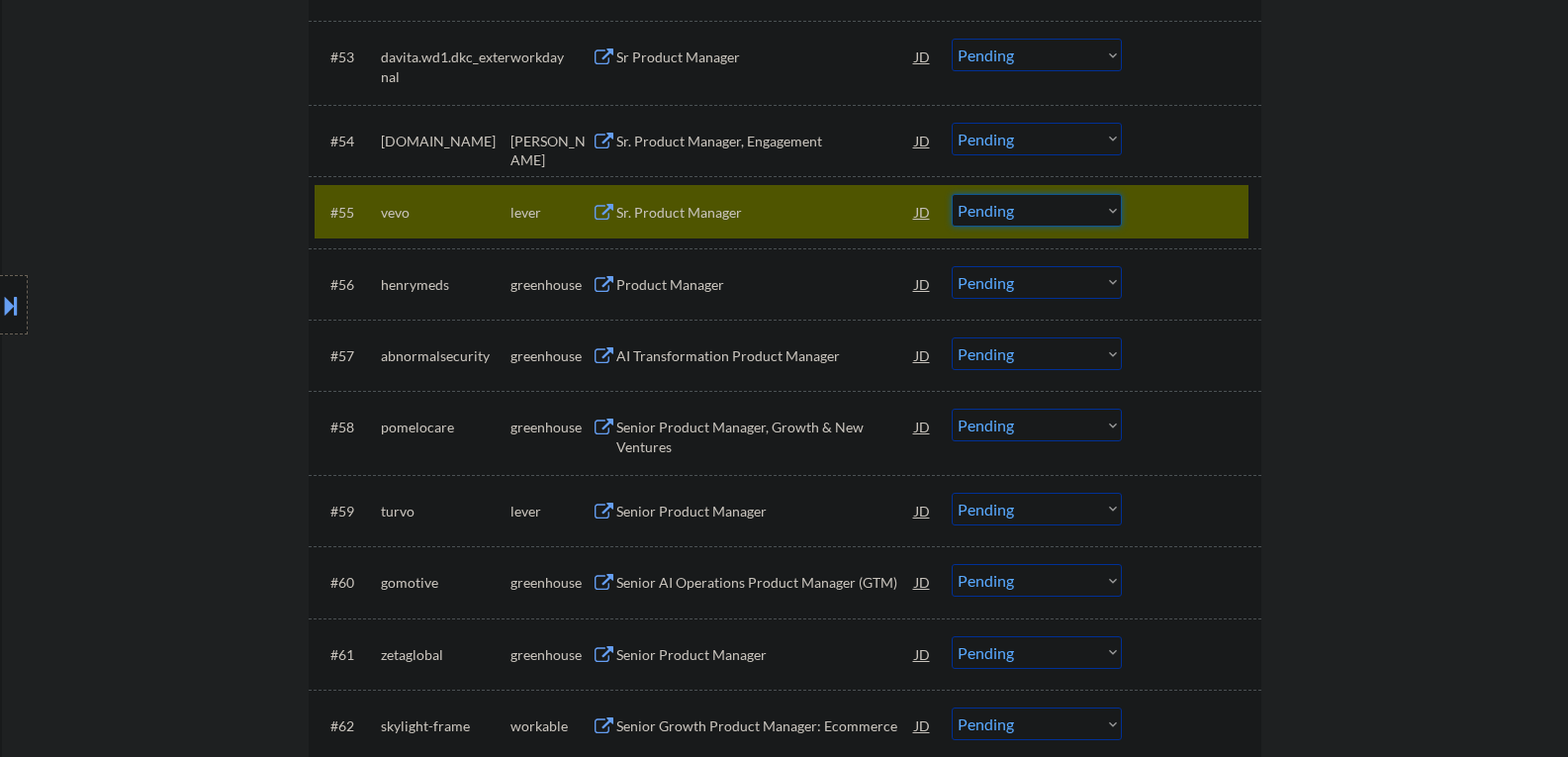
click at [1114, 210] on select "Choose an option... Pending Applied Excluded (Questions) Excluded (Expired) Exc…" at bounding box center [1037, 210] width 170 height 33
click at [952, 194] on select "Choose an option... Pending Applied Excluded (Questions) Excluded (Expired) Exc…" at bounding box center [1037, 210] width 170 height 33
select select ""pending""
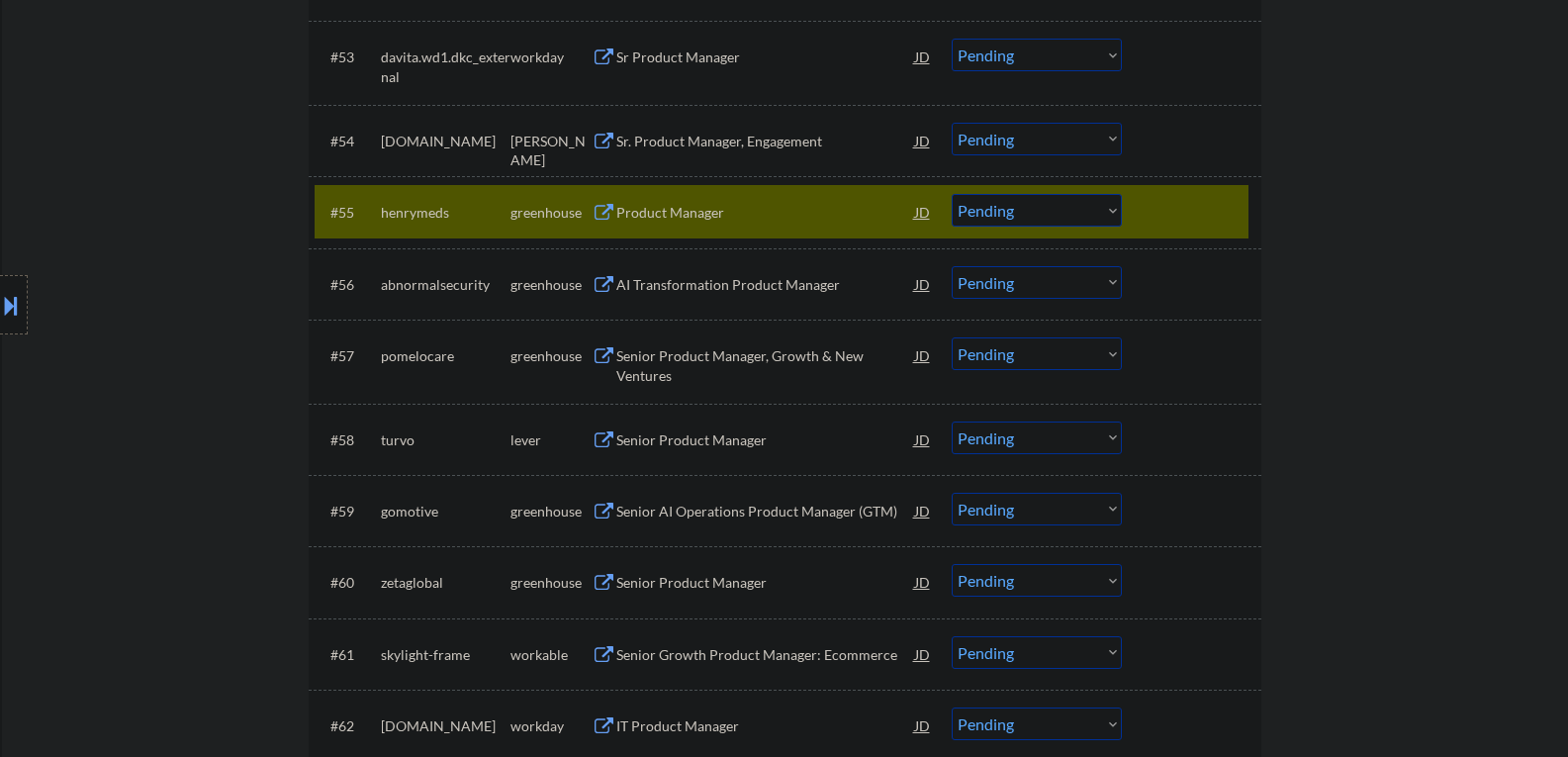
click at [604, 212] on button at bounding box center [604, 212] width 25 height 19
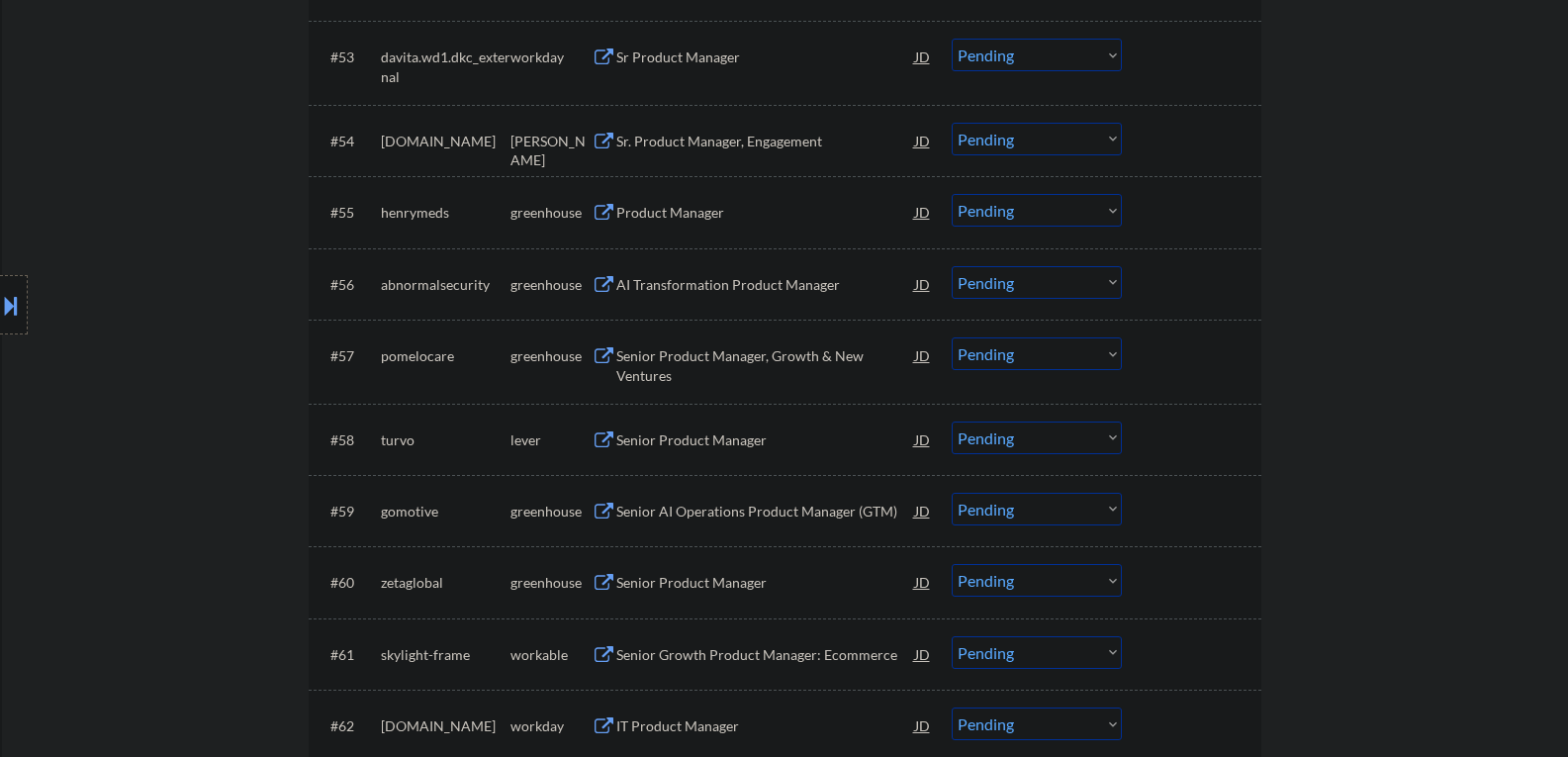
click at [825, 221] on div "Product Manager" at bounding box center [766, 212] width 299 height 20
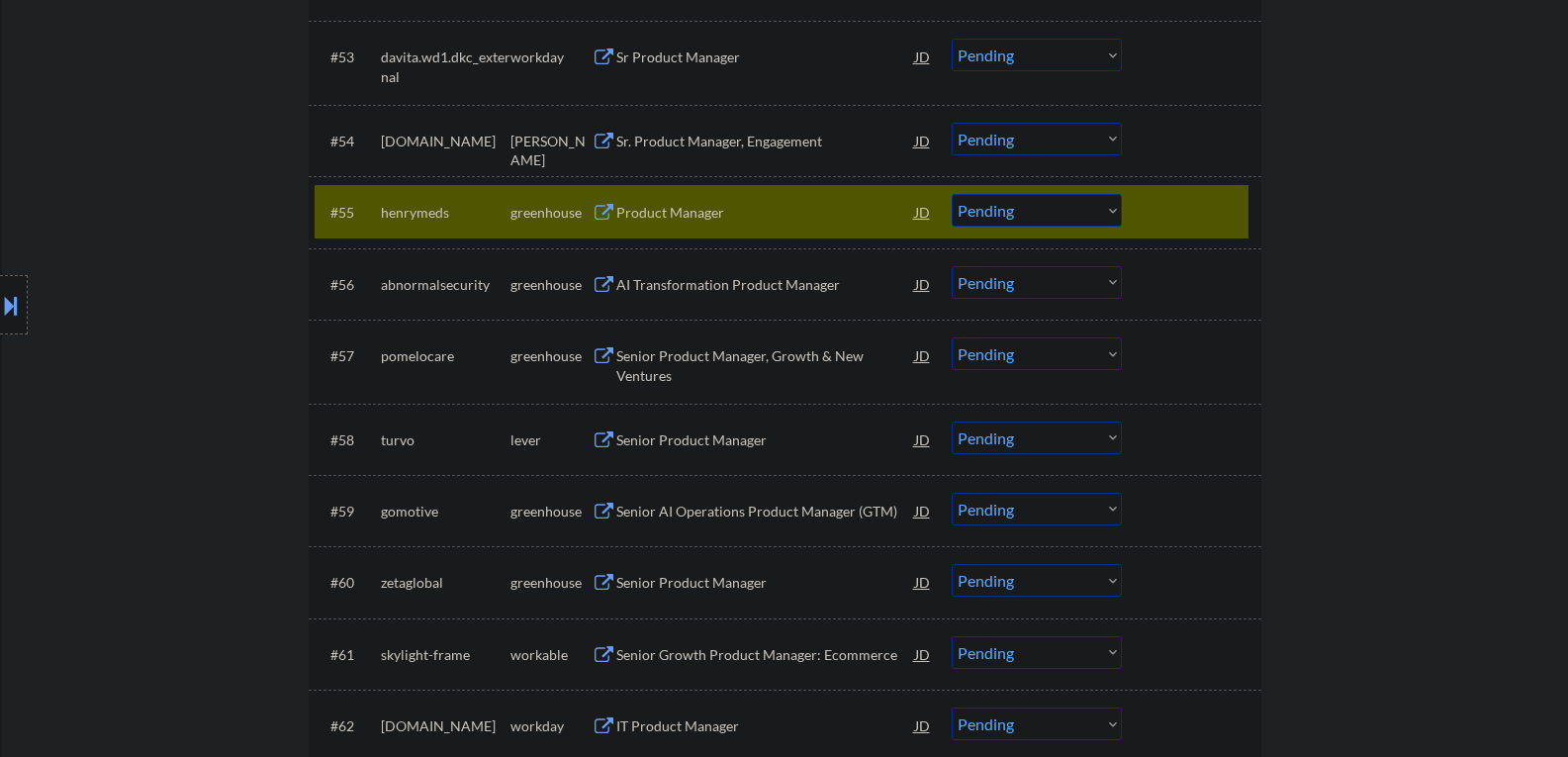
click at [1234, 205] on div at bounding box center [1193, 212] width 87 height 36
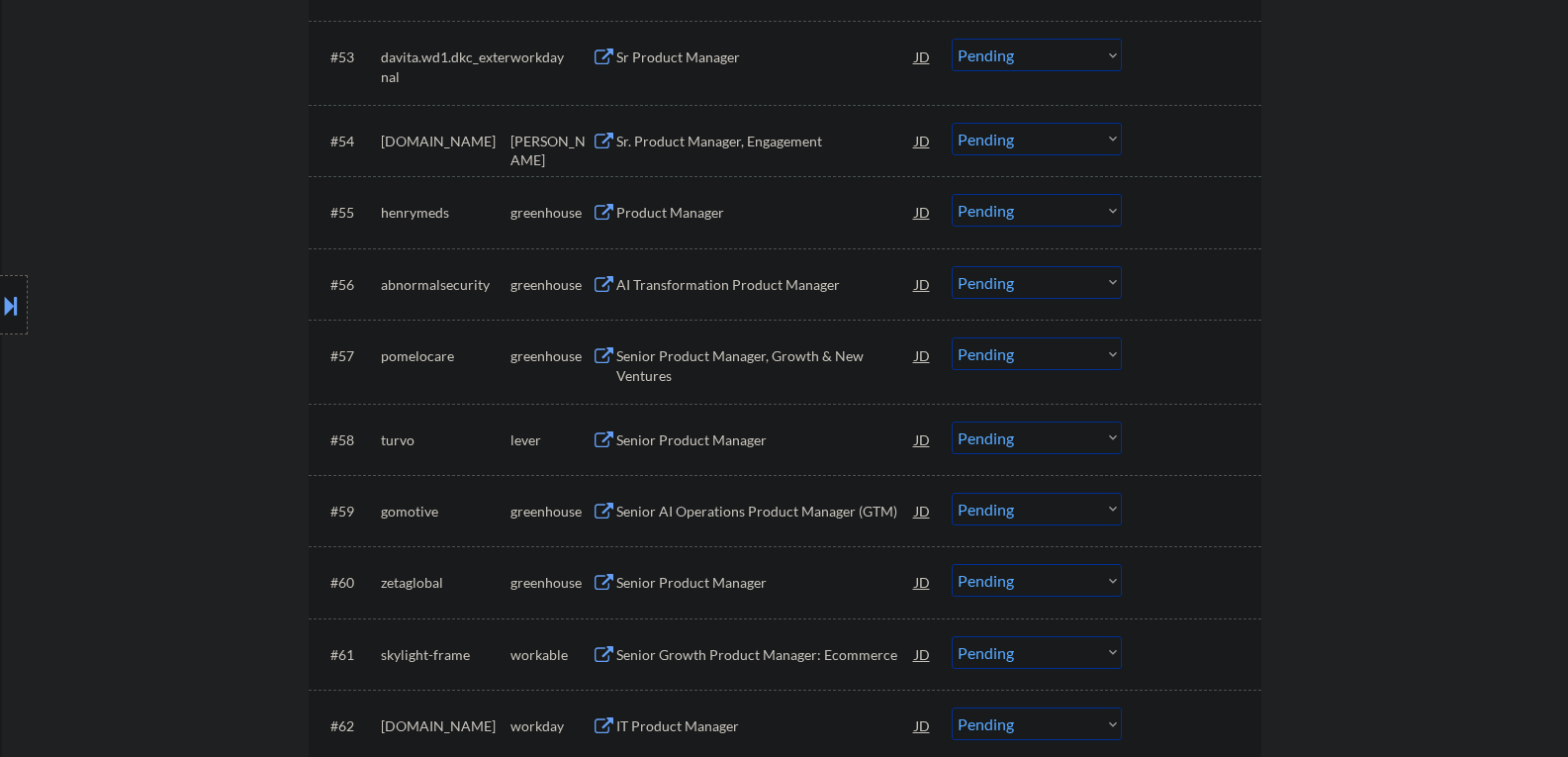
click at [604, 285] on button at bounding box center [604, 285] width 25 height 19
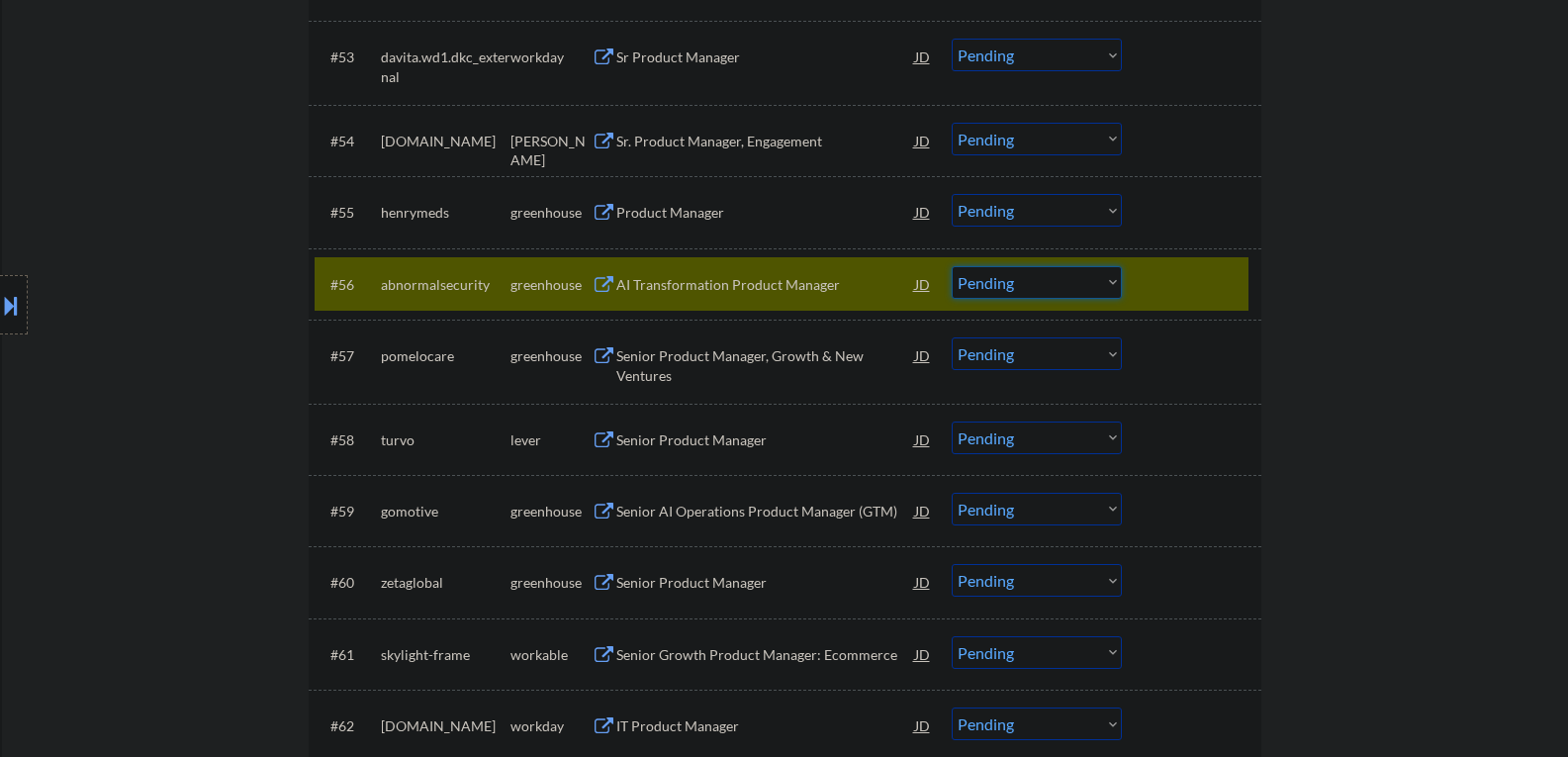
click at [1111, 277] on select "Choose an option... Pending Applied Excluded (Questions) Excluded (Expired) Exc…" at bounding box center [1037, 282] width 170 height 33
click at [952, 266] on select "Choose an option... Pending Applied Excluded (Questions) Excluded (Expired) Exc…" at bounding box center [1037, 282] width 170 height 33
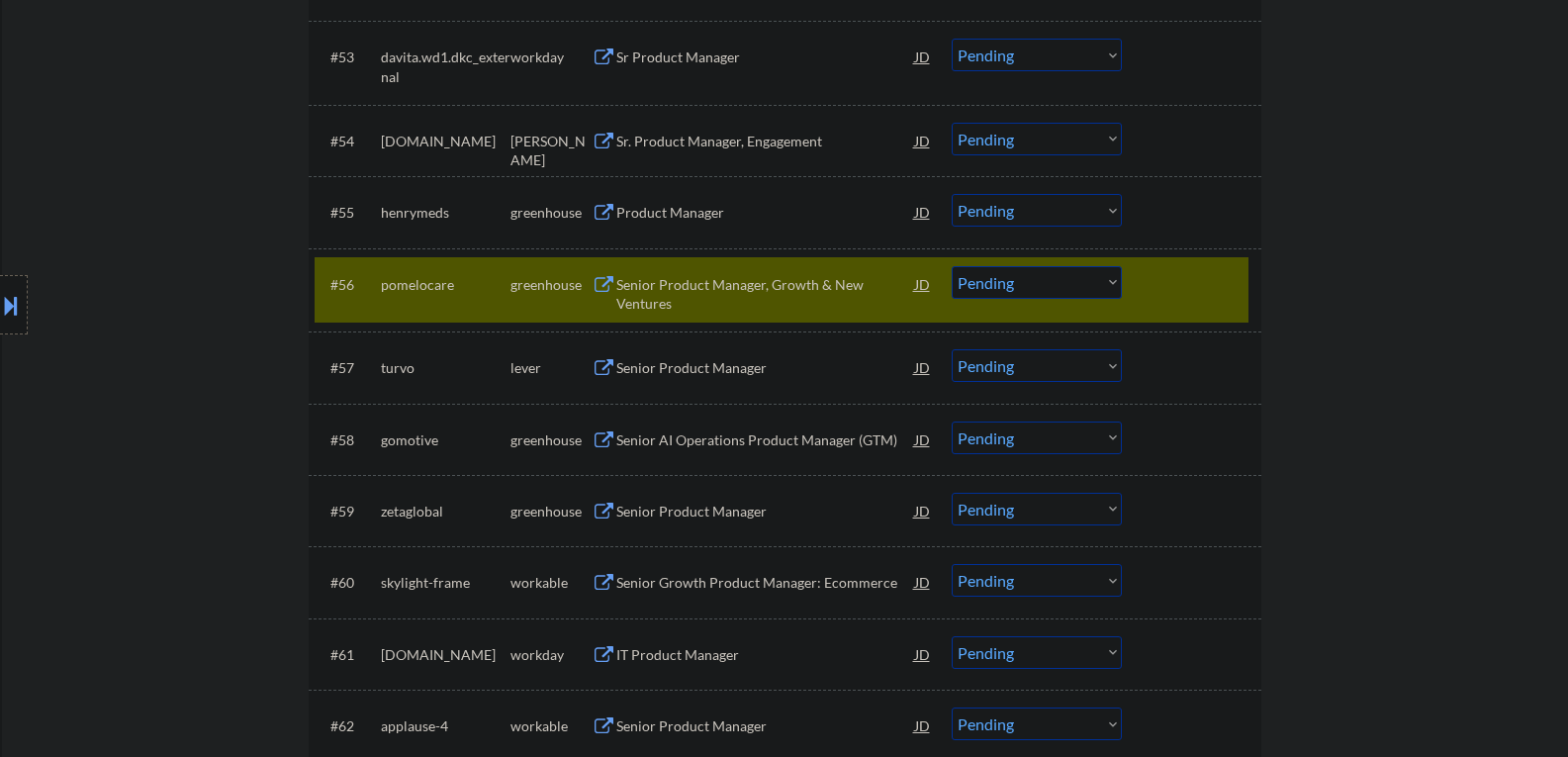
click at [1202, 293] on div at bounding box center [1193, 284] width 87 height 36
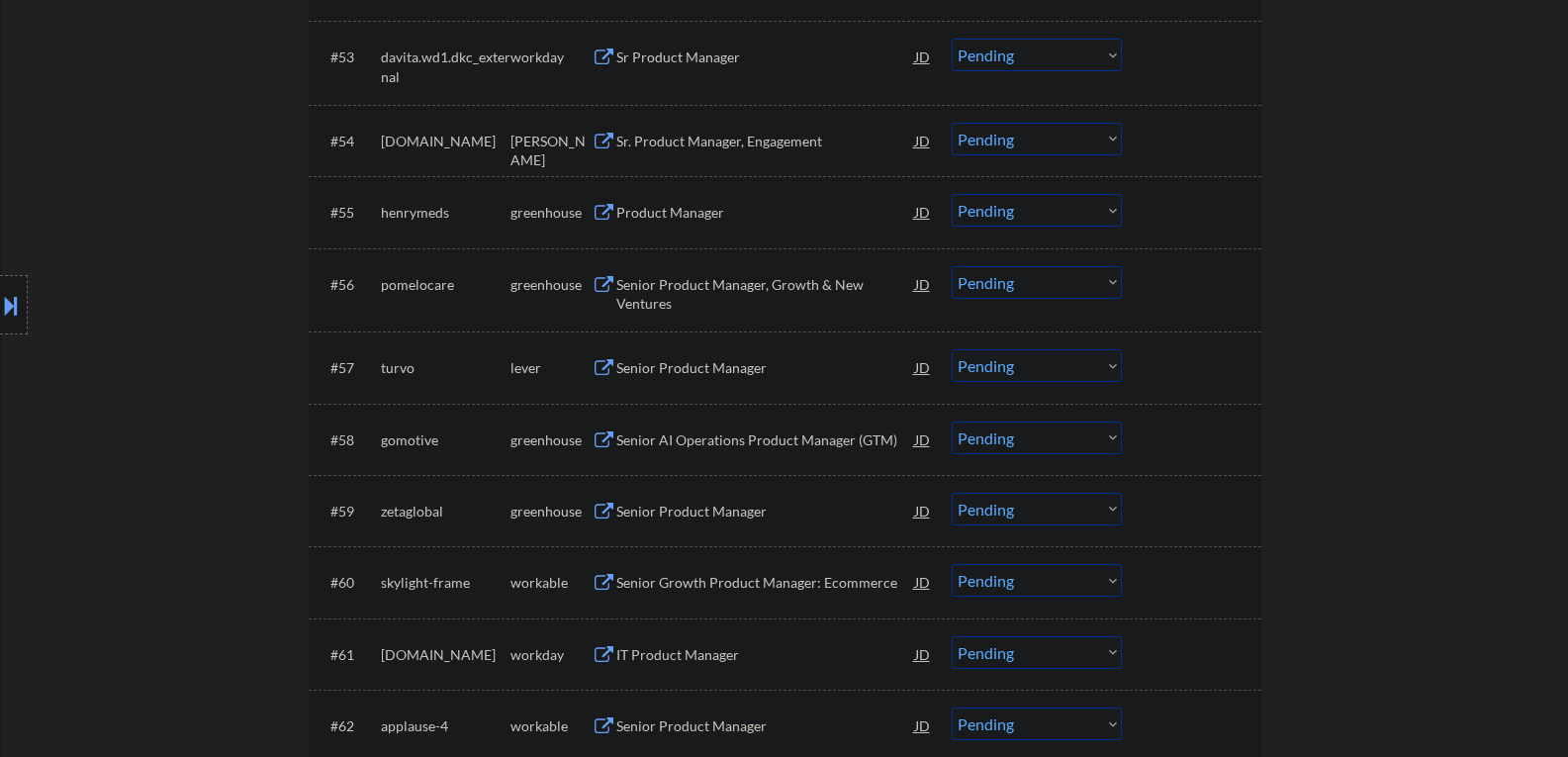
click at [601, 208] on button at bounding box center [604, 212] width 25 height 19
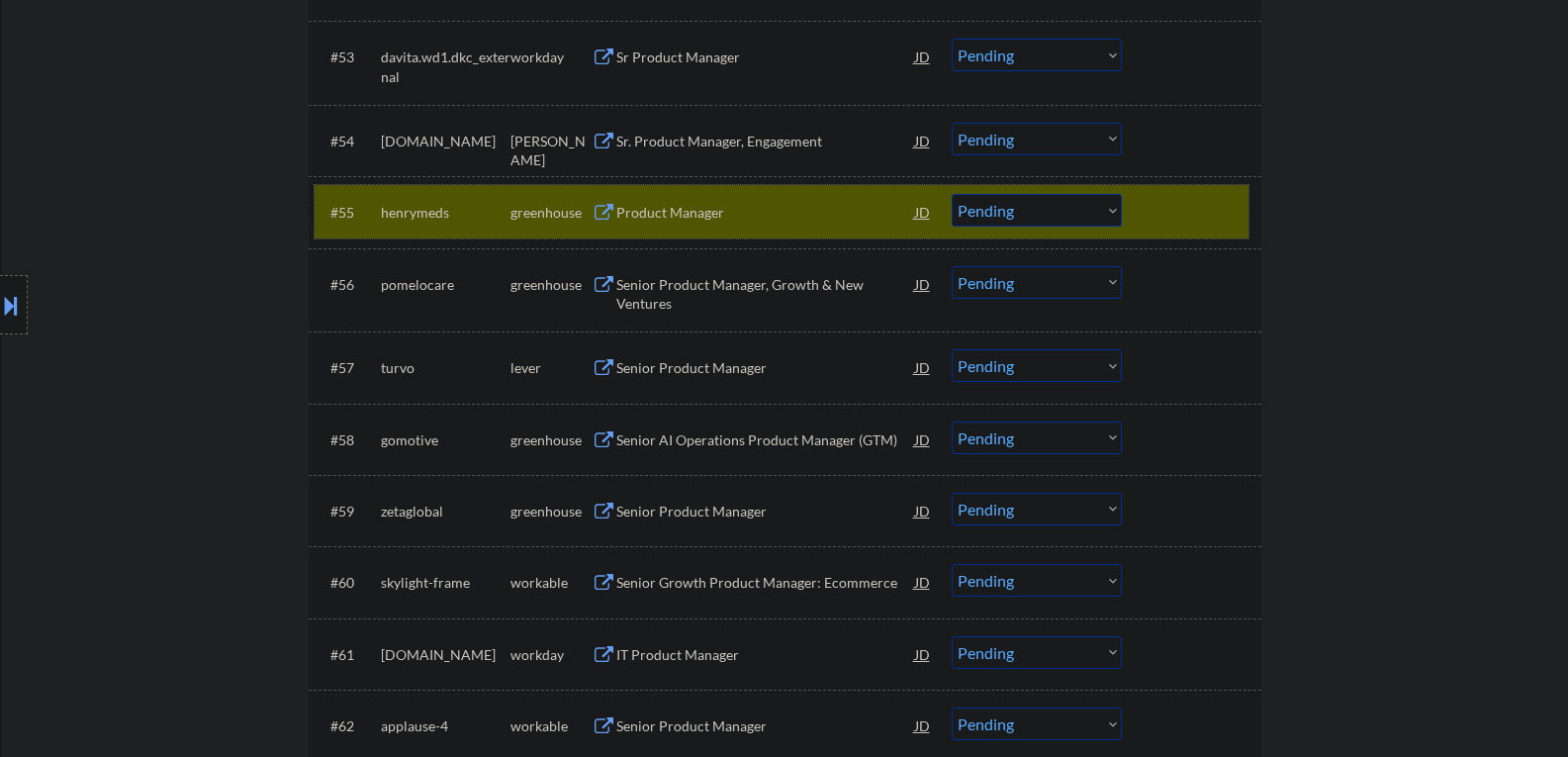
click at [1179, 213] on div at bounding box center [1193, 212] width 87 height 36
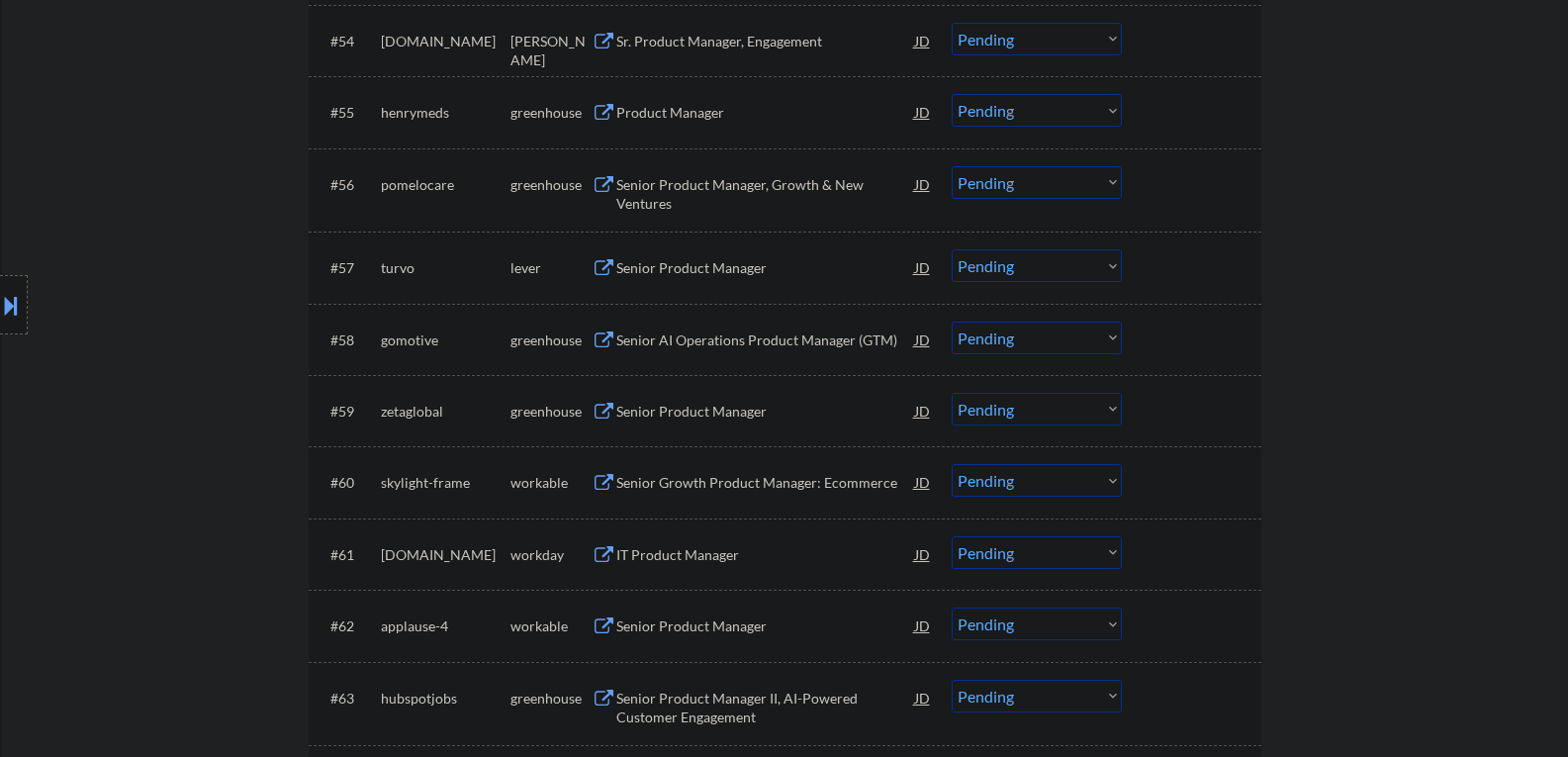
scroll to position [4851, 0]
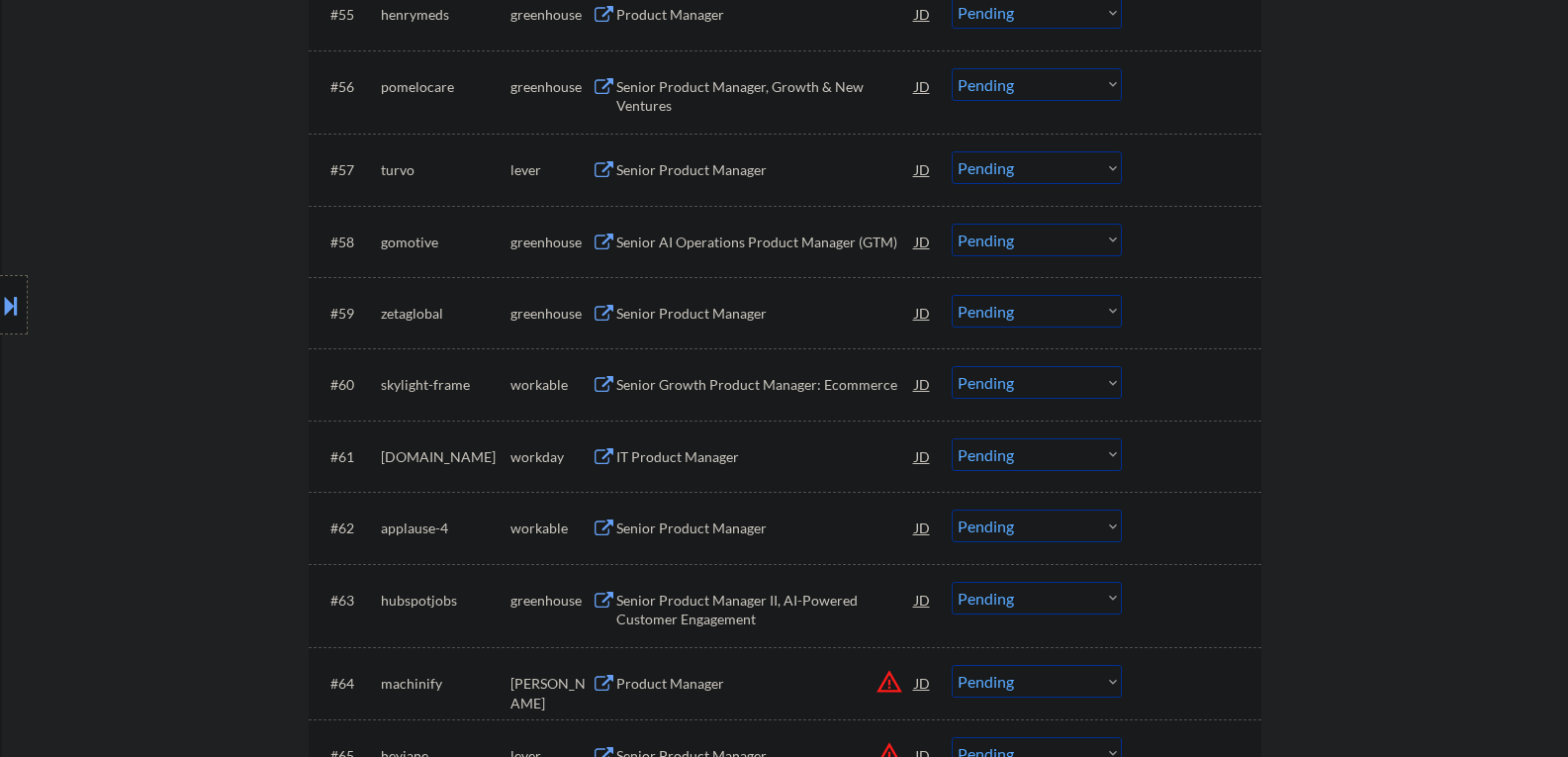
click at [600, 84] on button at bounding box center [604, 87] width 25 height 19
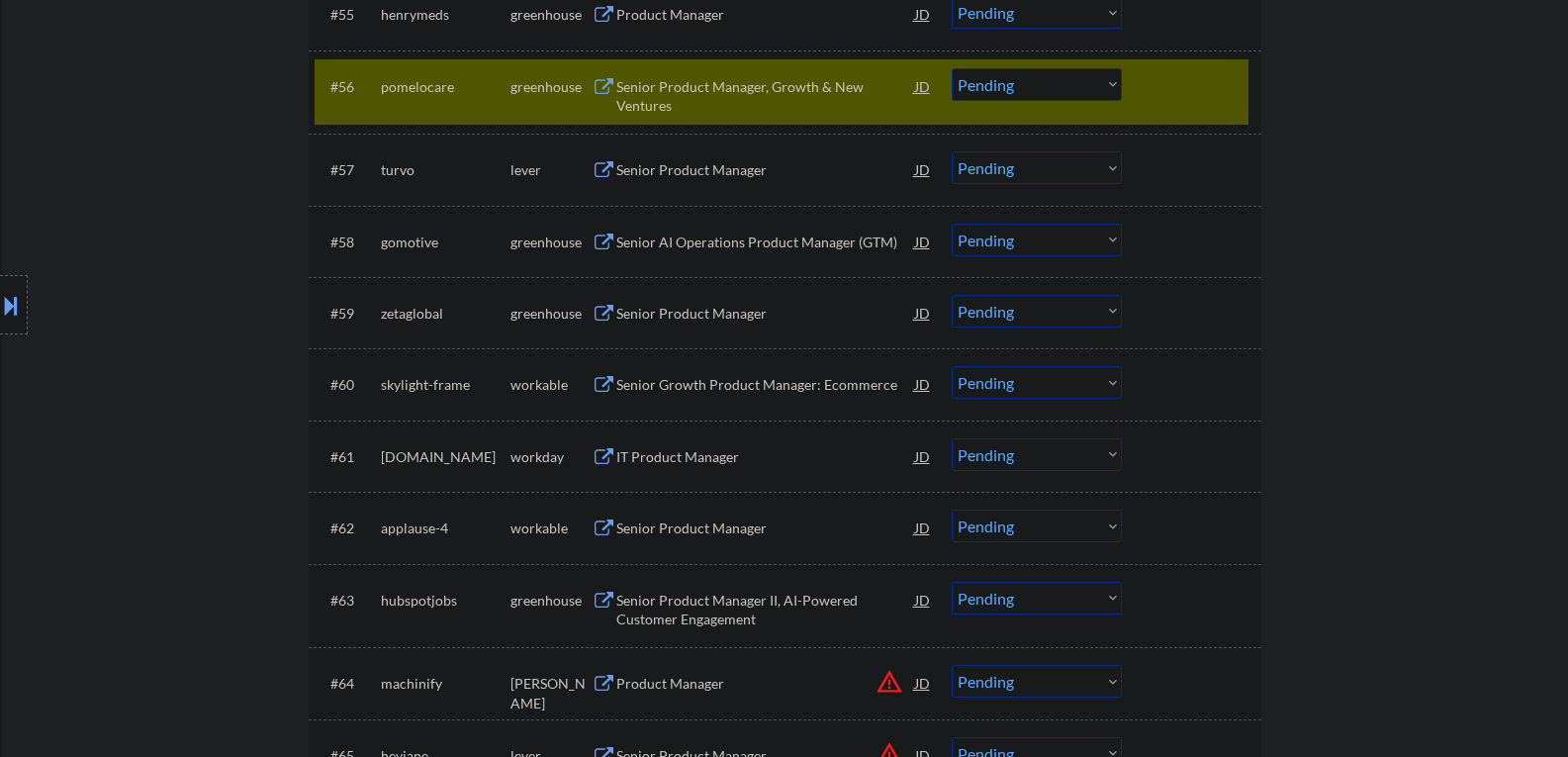
scroll to position [4752, 0]
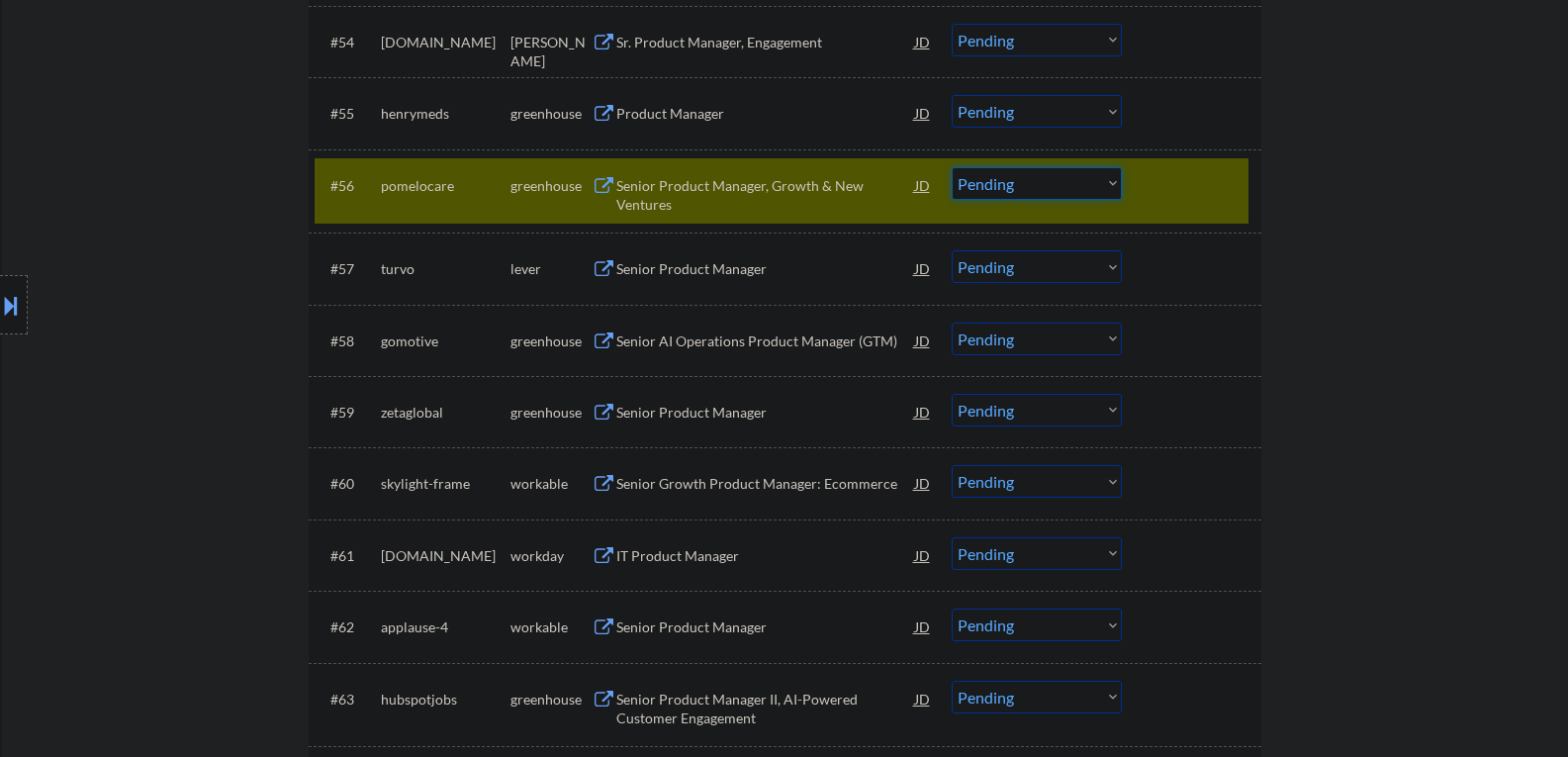
click at [1107, 183] on select "Choose an option... Pending Applied Excluded (Questions) Excluded (Expired) Exc…" at bounding box center [1037, 184] width 170 height 33
click at [952, 168] on select "Choose an option... Pending Applied Excluded (Questions) Excluded (Expired) Exc…" at bounding box center [1037, 184] width 170 height 33
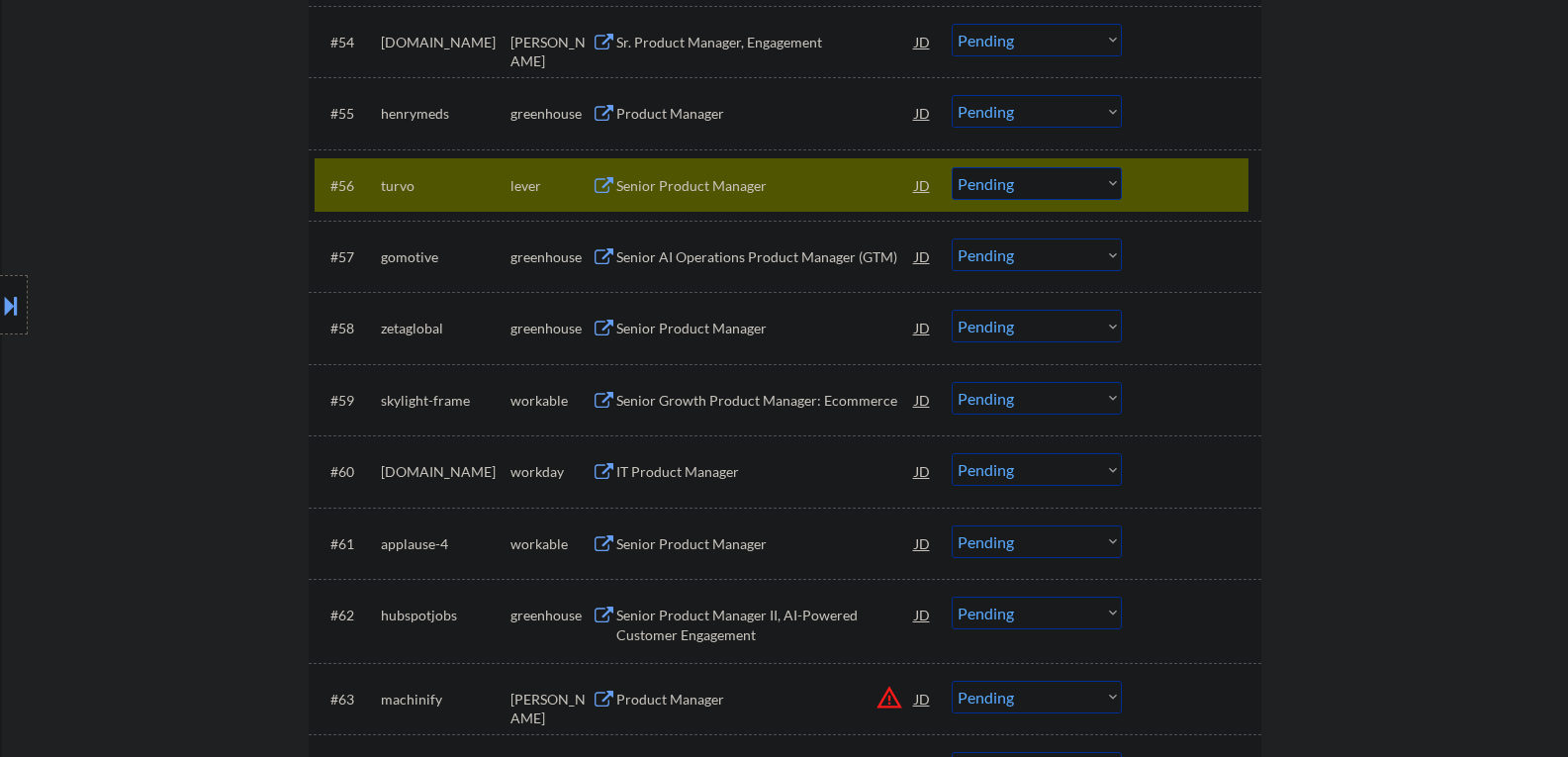
click at [608, 187] on button at bounding box center [604, 187] width 25 height 19
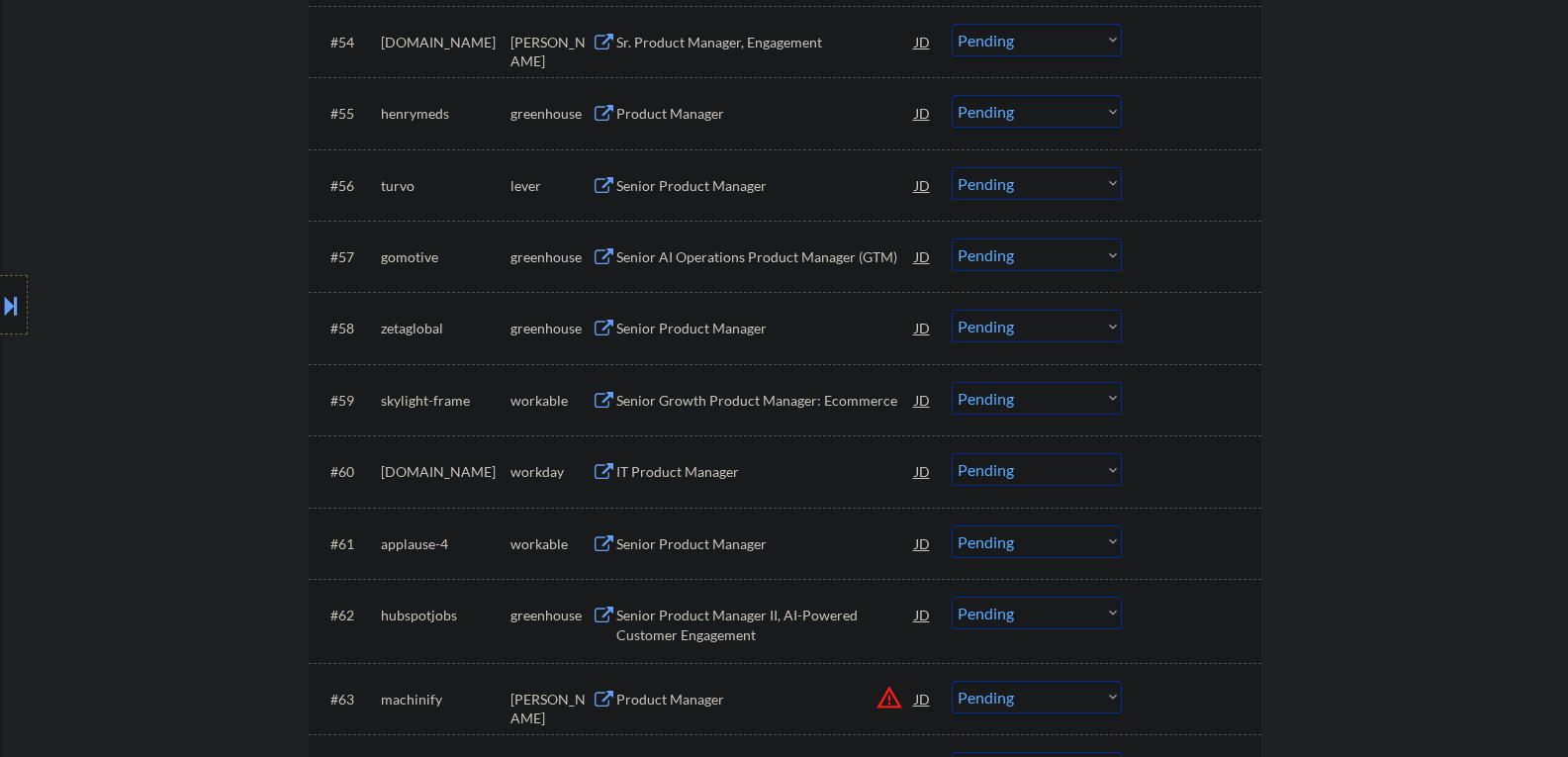
click at [1114, 181] on select "Choose an option... Pending Applied Excluded (Questions) Excluded (Expired) Exc…" at bounding box center [1037, 184] width 170 height 33
click at [952, 168] on select "Choose an option... Pending Applied Excluded (Questions) Excluded (Expired) Exc…" at bounding box center [1037, 184] width 170 height 33
select select ""pending""
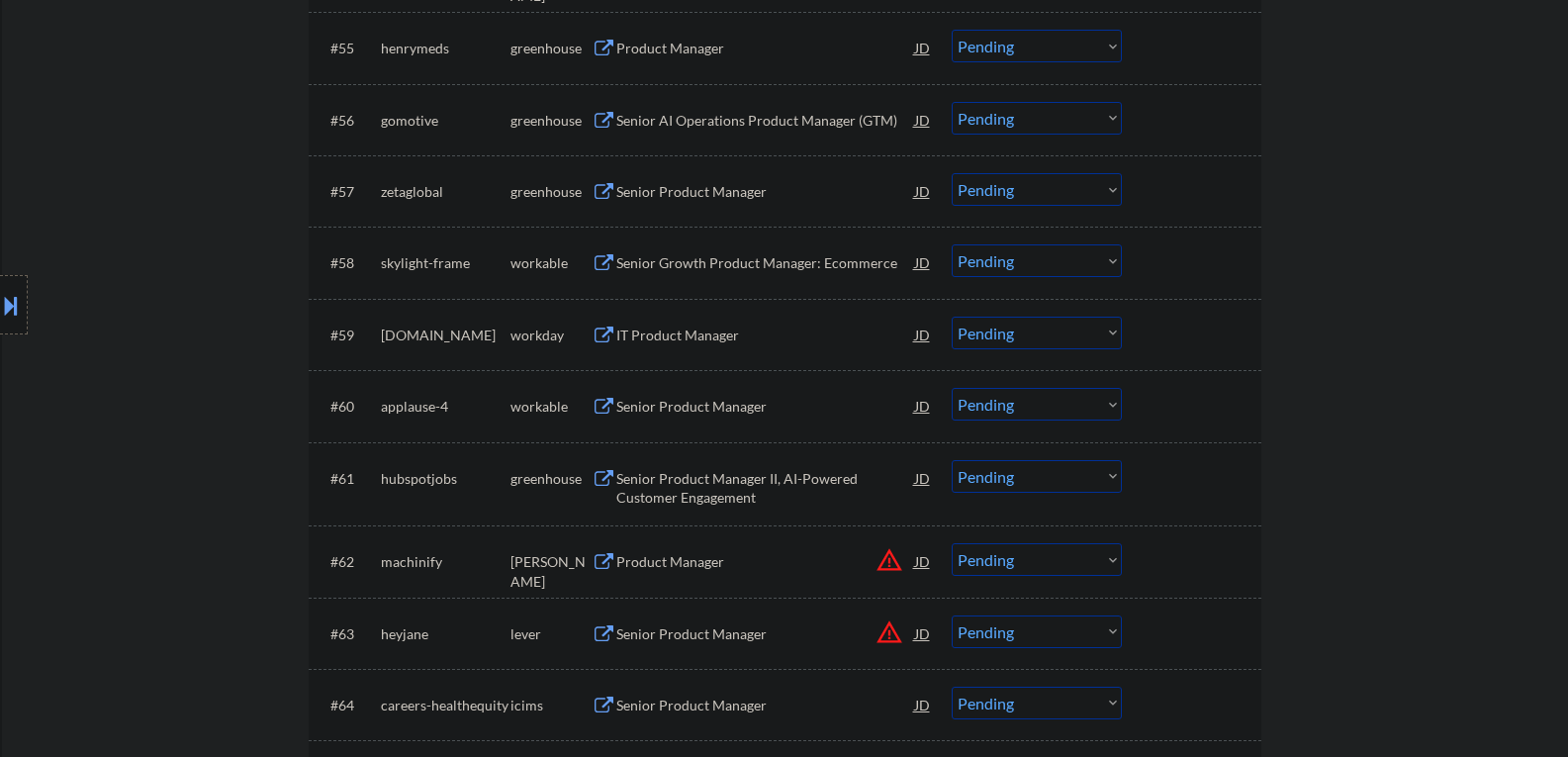
scroll to position [4851, 0]
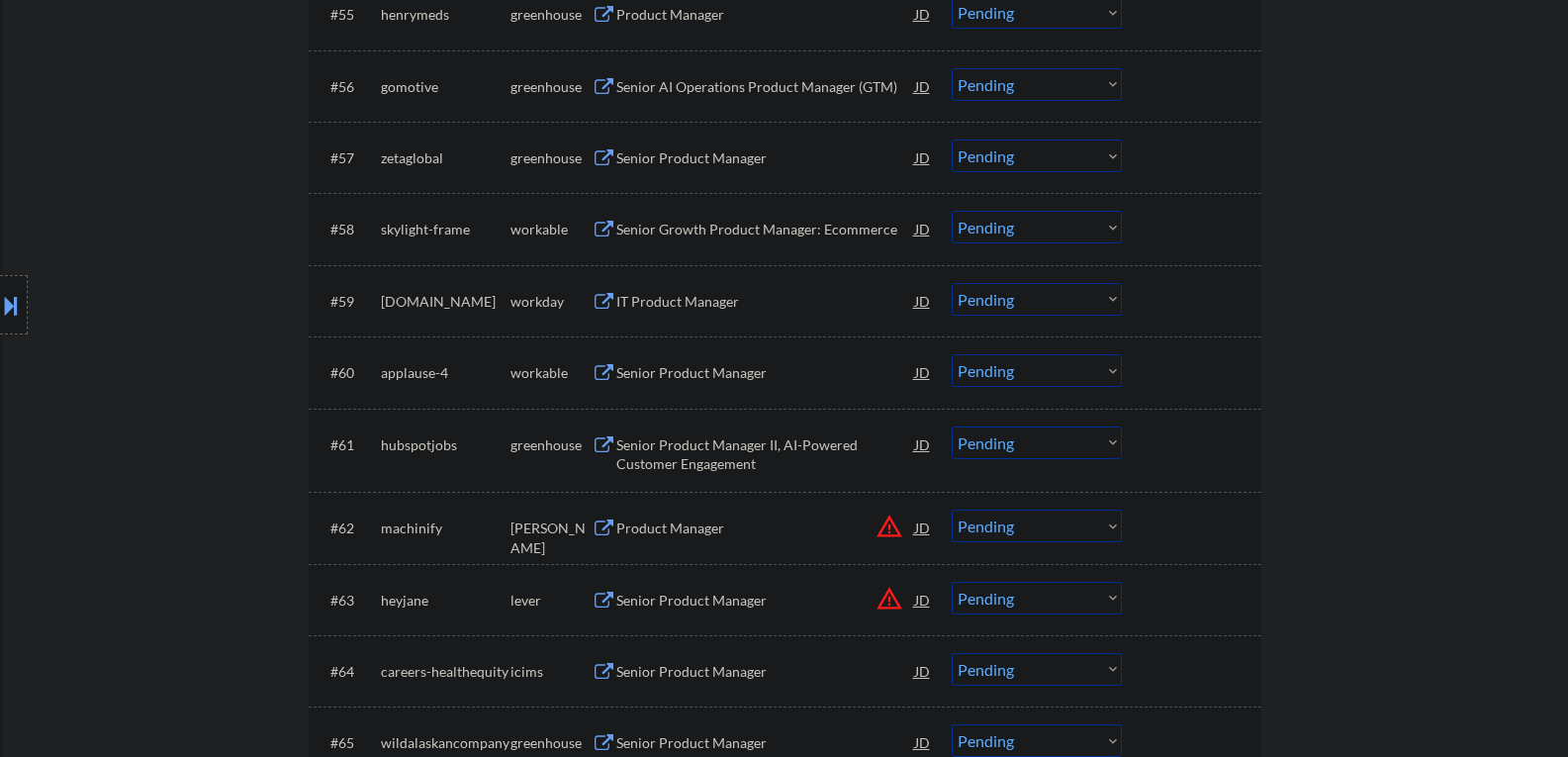
click at [888, 524] on button "warning_amber" at bounding box center [889, 527] width 28 height 28
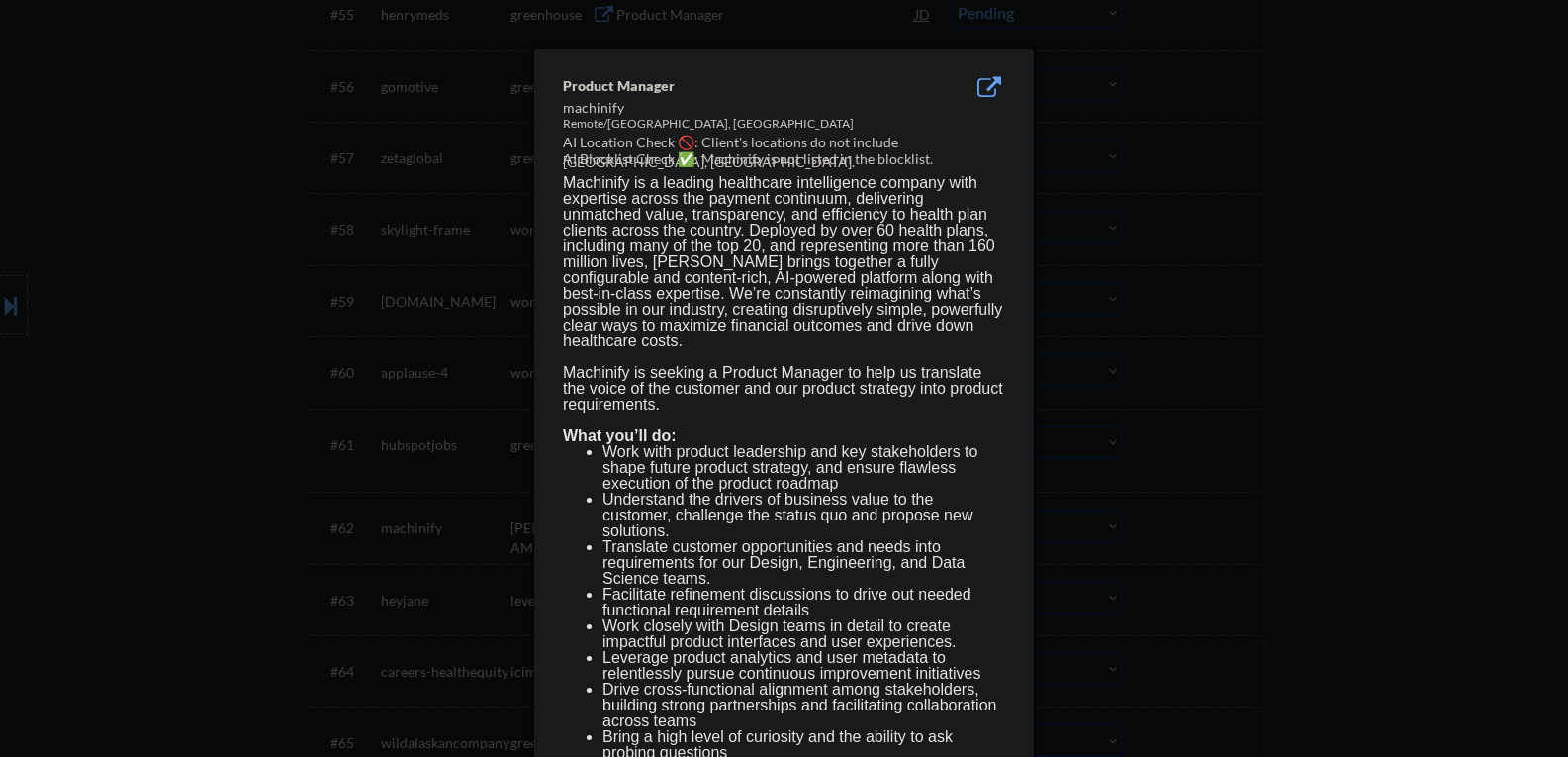
click at [1341, 280] on div at bounding box center [784, 378] width 1568 height 757
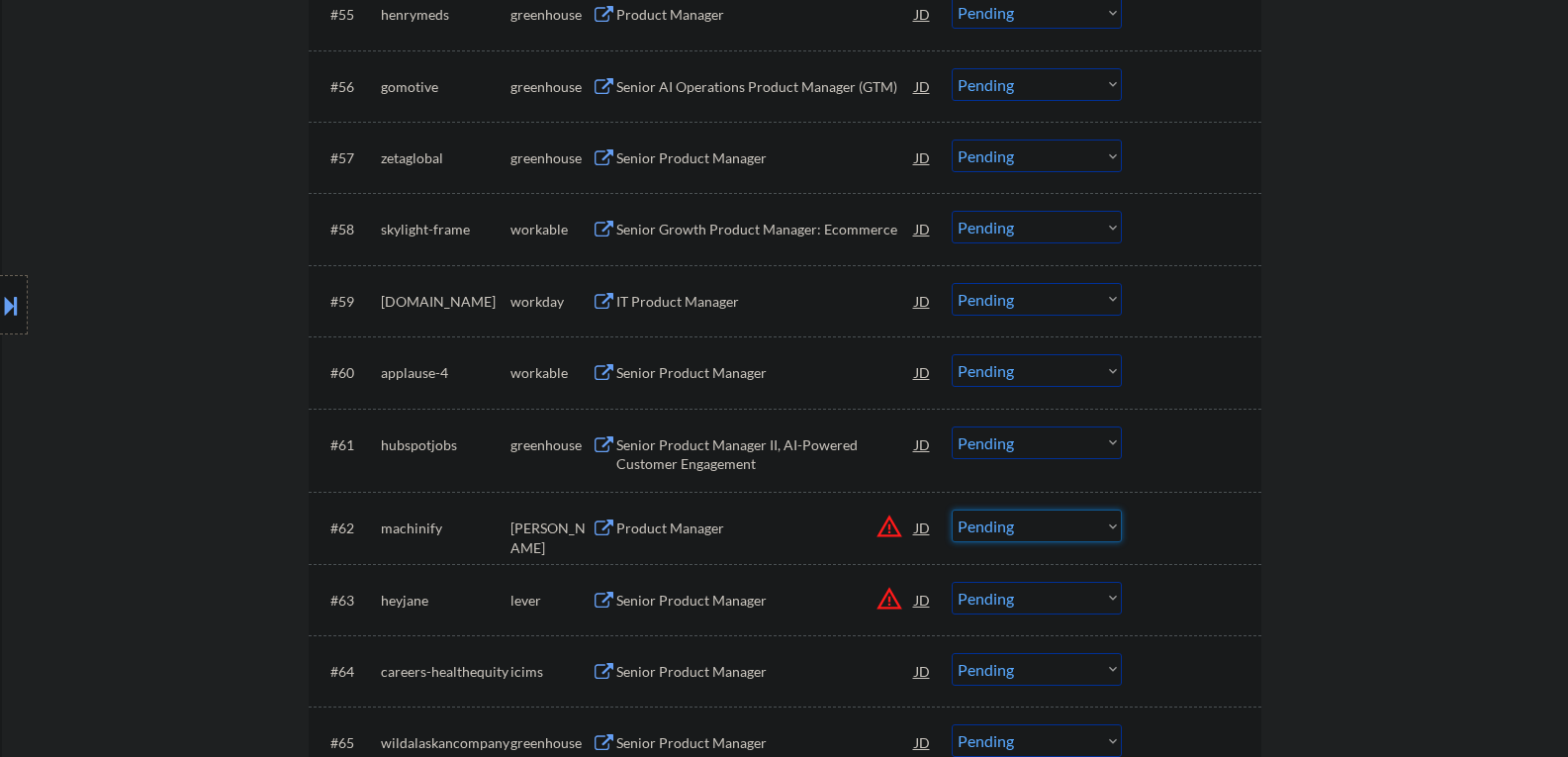
click at [1110, 525] on select "Choose an option... Pending Applied Excluded (Questions) Excluded (Expired) Exc…" at bounding box center [1037, 526] width 170 height 33
click at [952, 510] on select "Choose an option... Pending Applied Excluded (Questions) Excluded (Expired) Exc…" at bounding box center [1037, 526] width 170 height 33
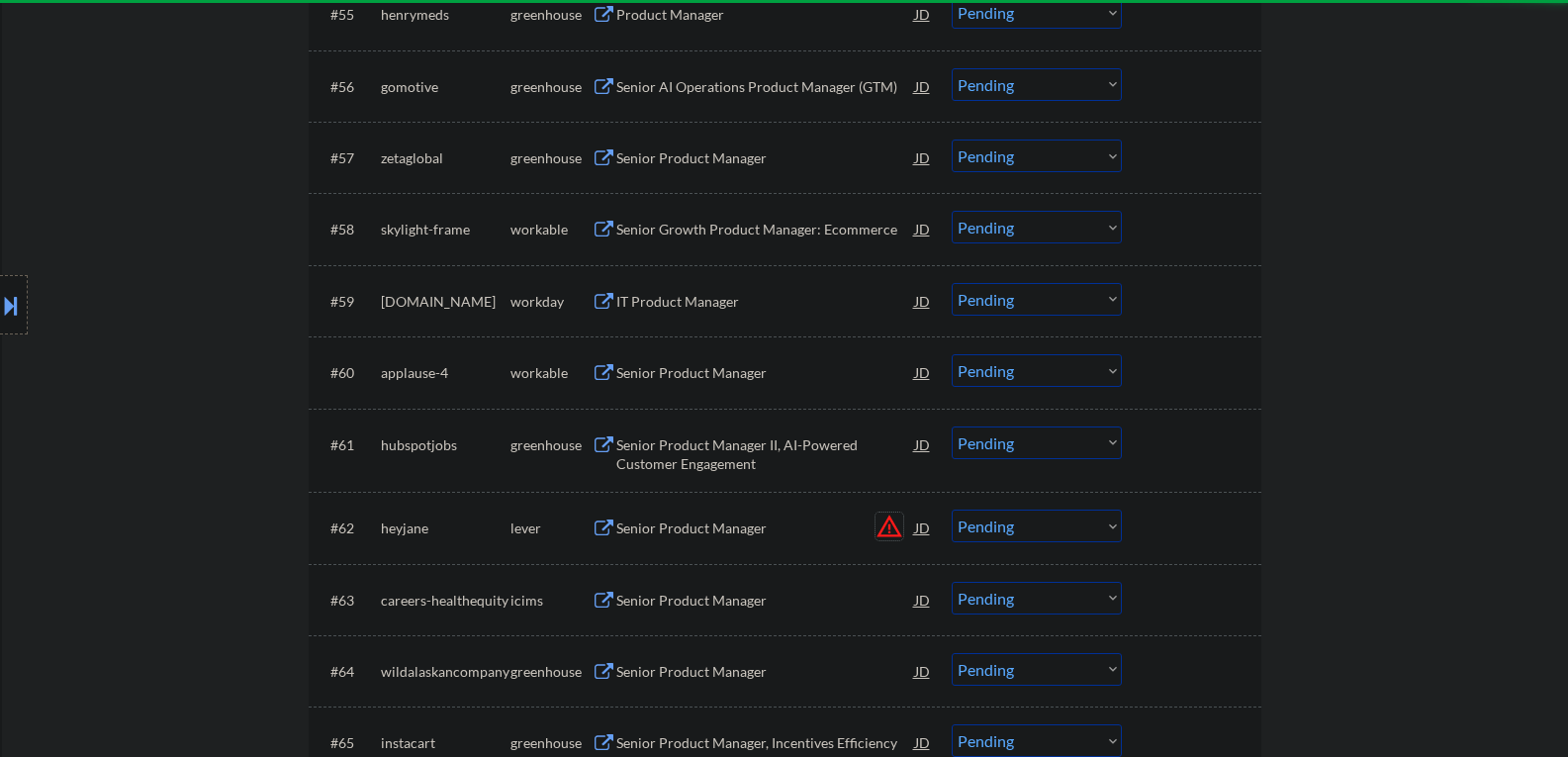
click at [886, 529] on button "warning_amber" at bounding box center [889, 527] width 28 height 28
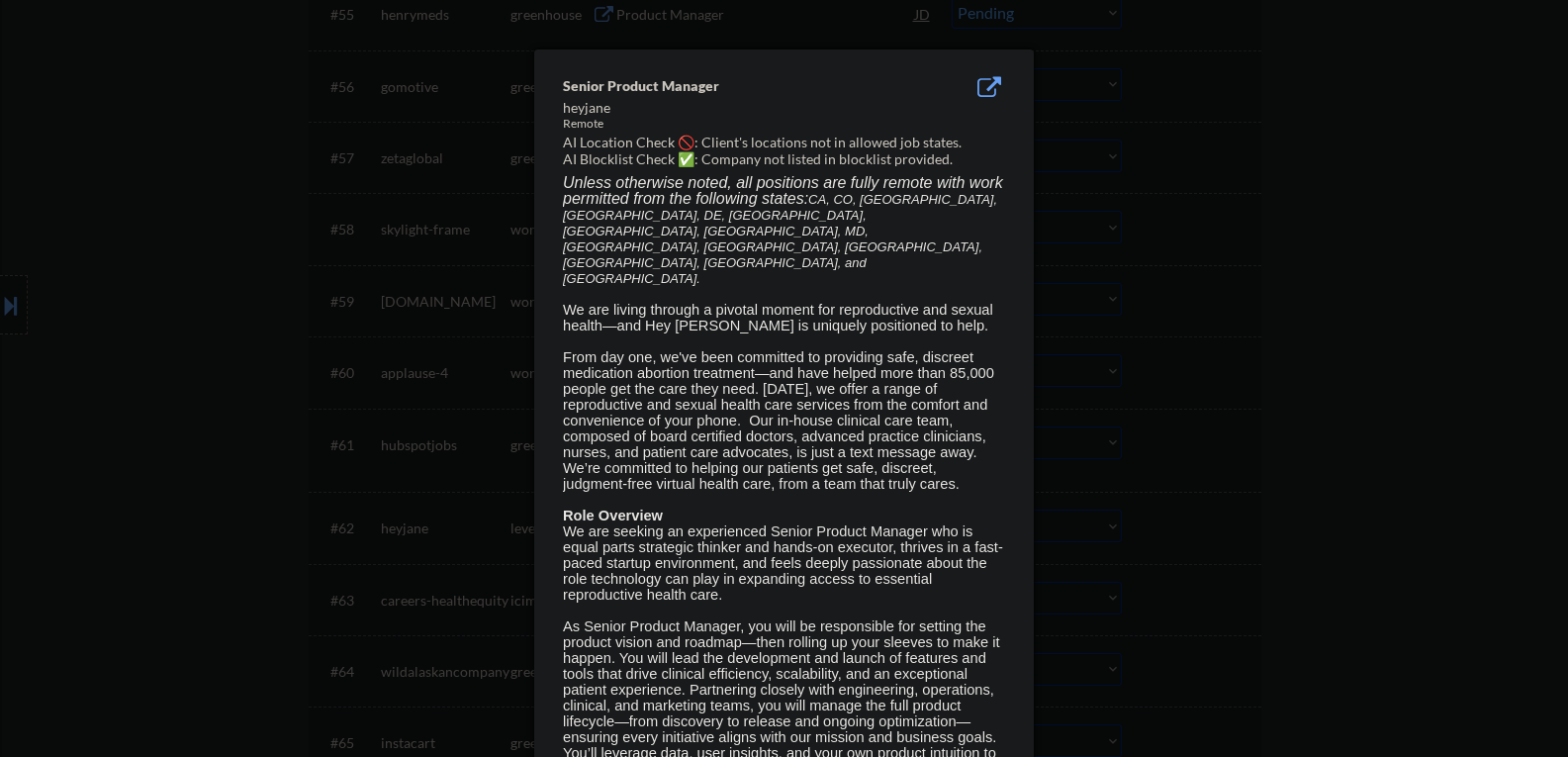
click at [1336, 482] on div at bounding box center [784, 378] width 1568 height 757
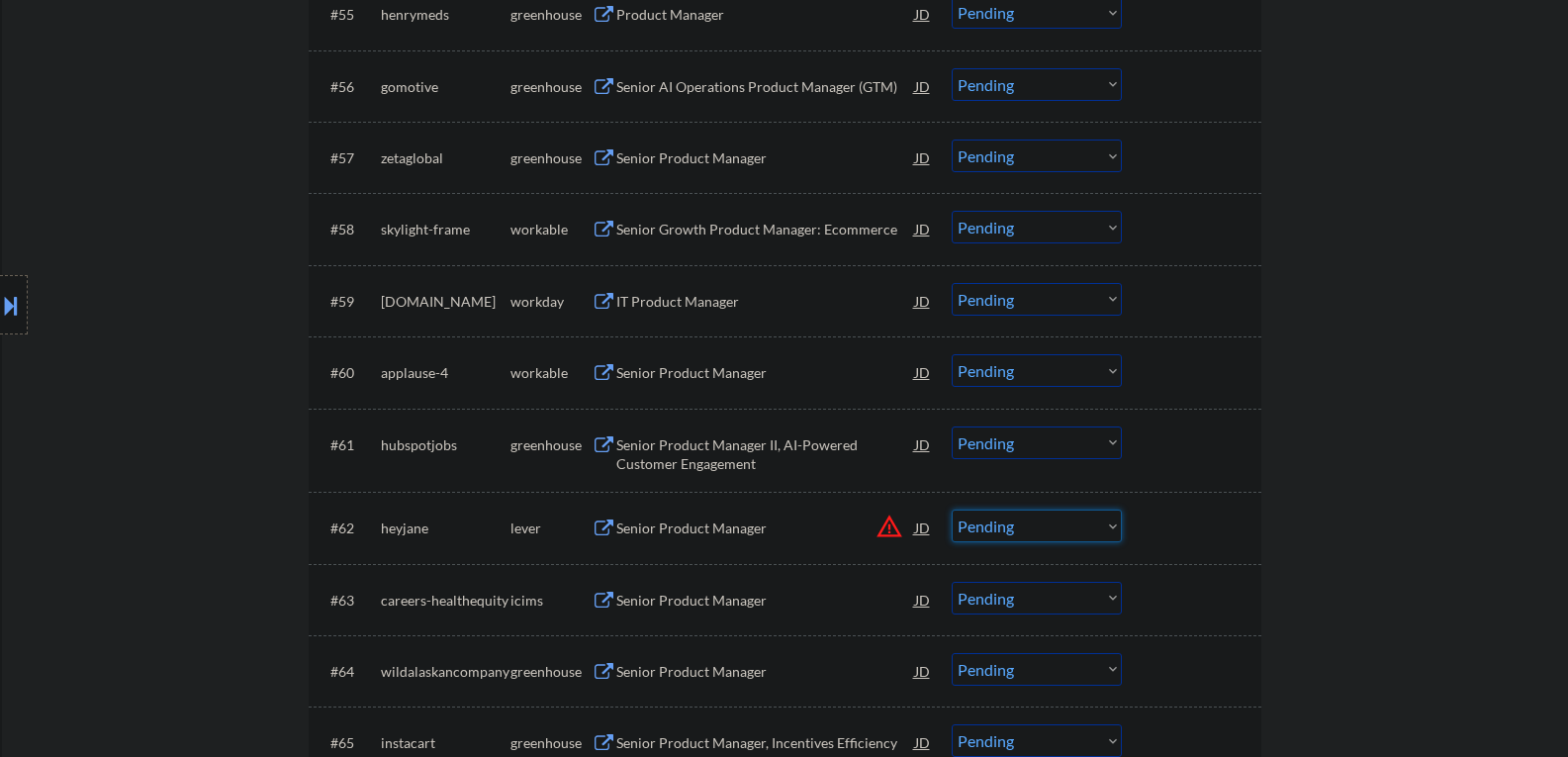
click at [1115, 526] on select "Choose an option... Pending Applied Excluded (Questions) Excluded (Expired) Exc…" at bounding box center [1037, 526] width 170 height 33
click at [952, 510] on select "Choose an option... Pending Applied Excluded (Questions) Excluded (Expired) Exc…" at bounding box center [1037, 526] width 170 height 33
select select ""pending""
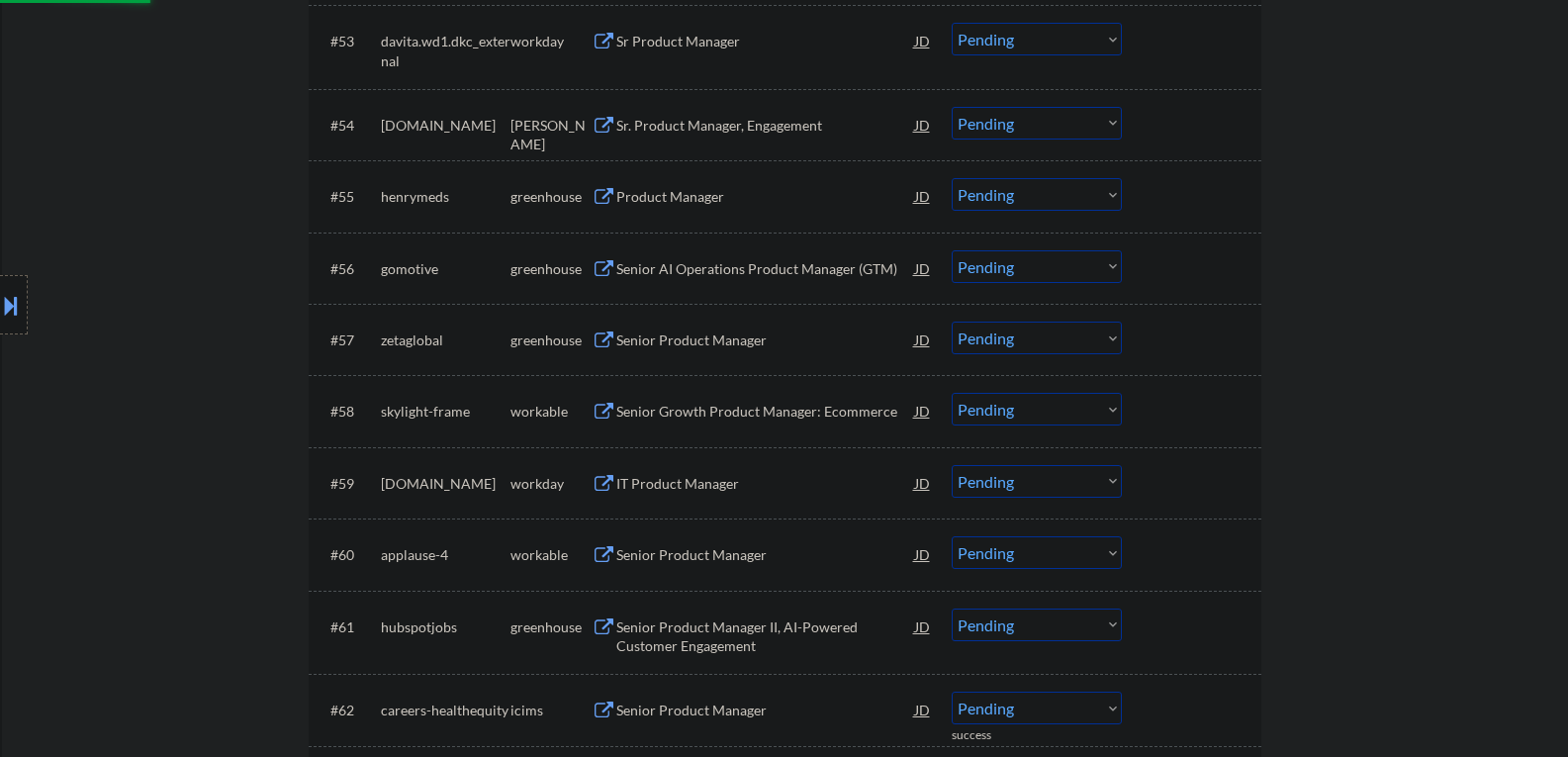
scroll to position [4653, 0]
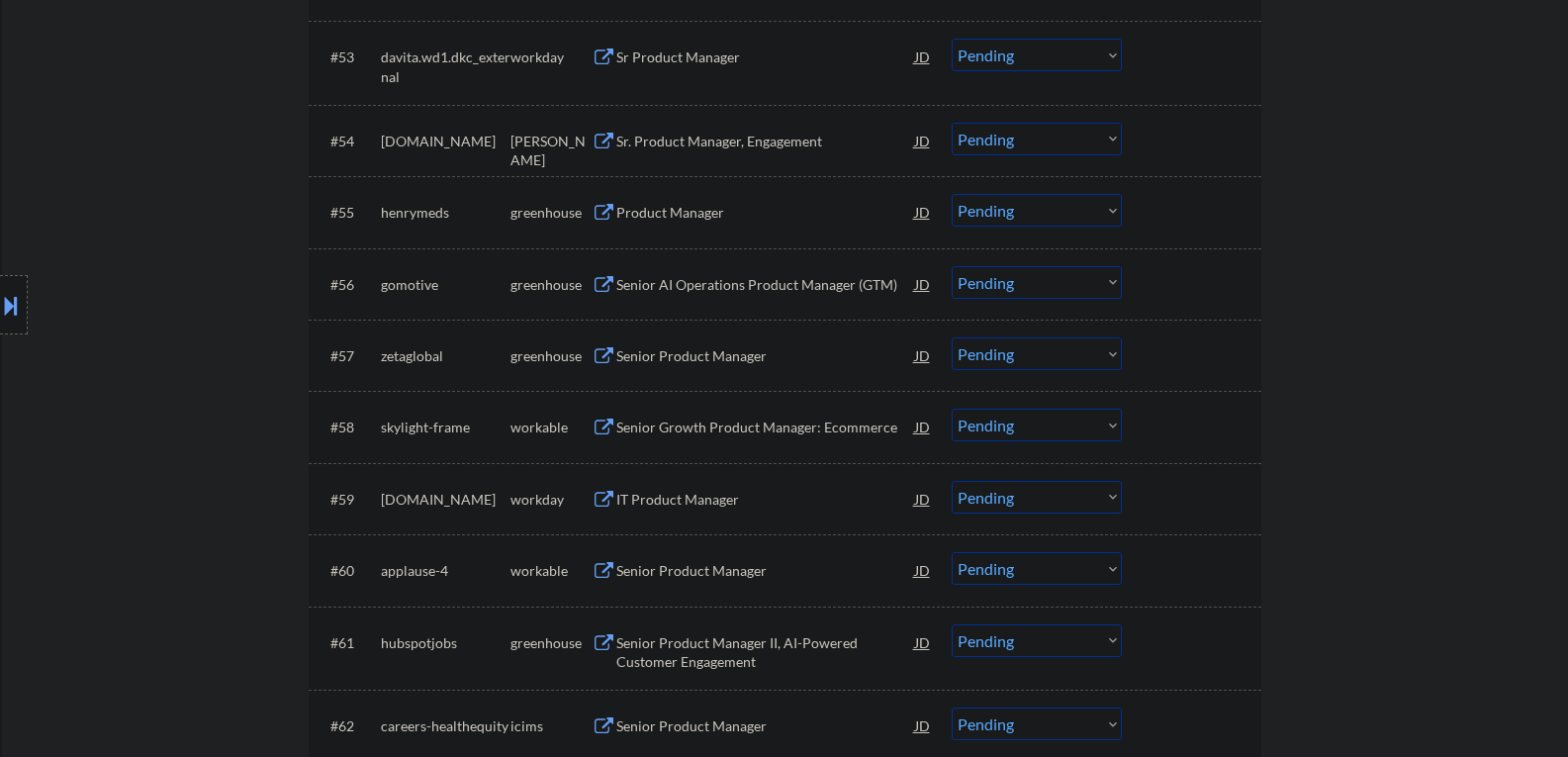
click at [603, 288] on button at bounding box center [604, 285] width 25 height 19
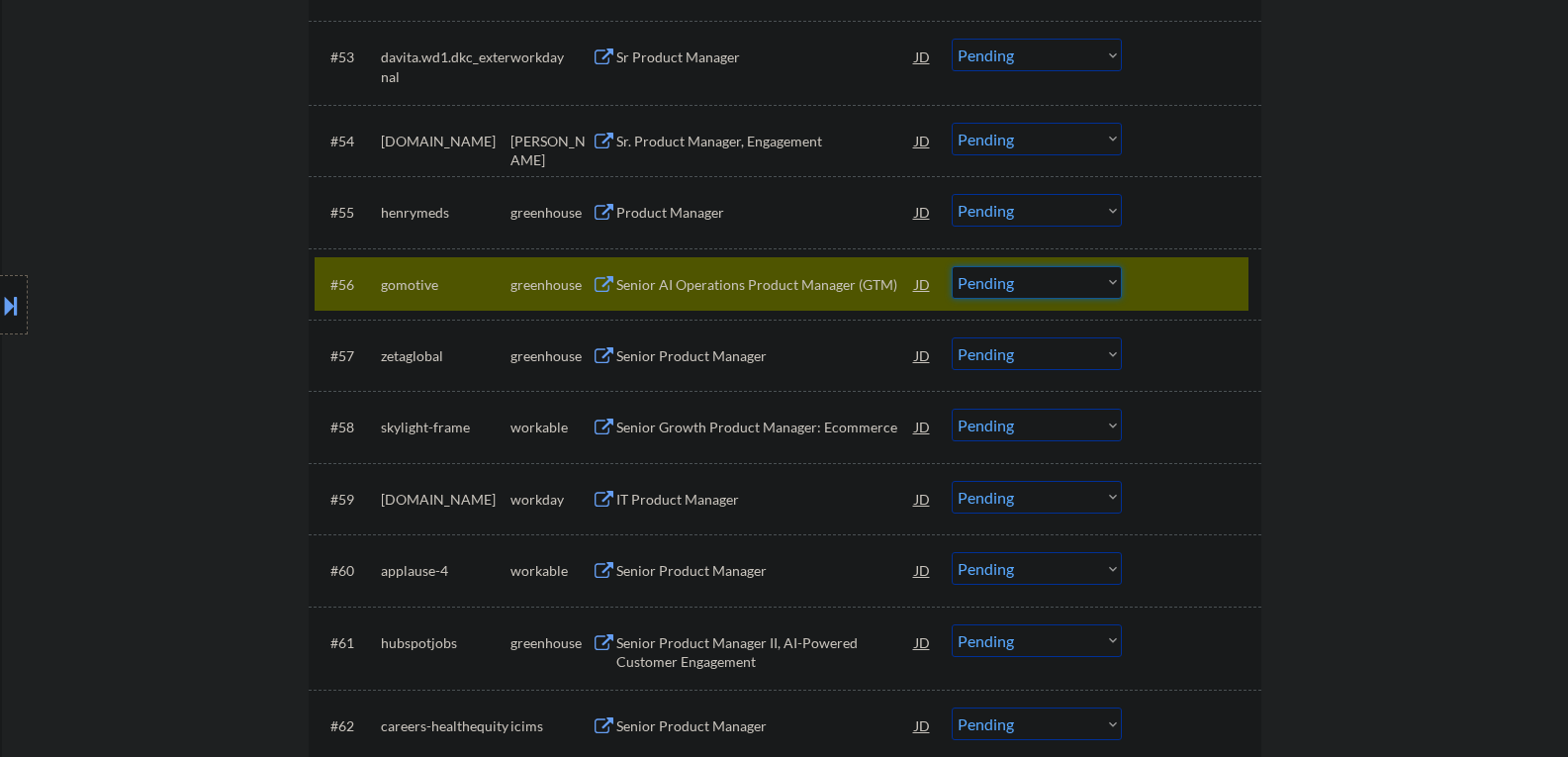
click at [1112, 284] on select "Choose an option... Pending Applied Excluded (Questions) Excluded (Expired) Exc…" at bounding box center [1037, 282] width 170 height 33
click at [952, 266] on select "Choose an option... Pending Applied Excluded (Questions) Excluded (Expired) Exc…" at bounding box center [1037, 282] width 170 height 33
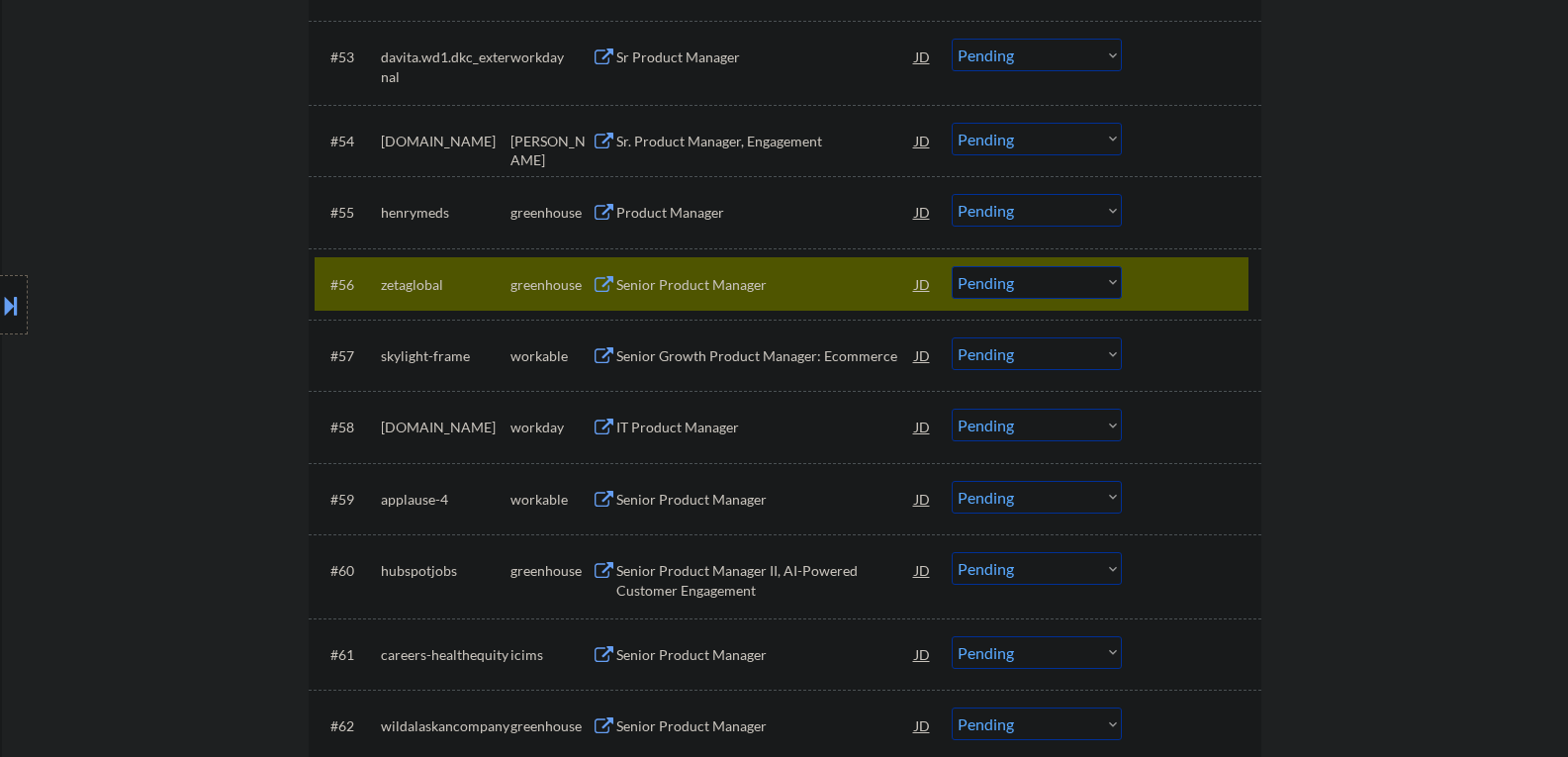
click at [604, 280] on button at bounding box center [604, 285] width 25 height 19
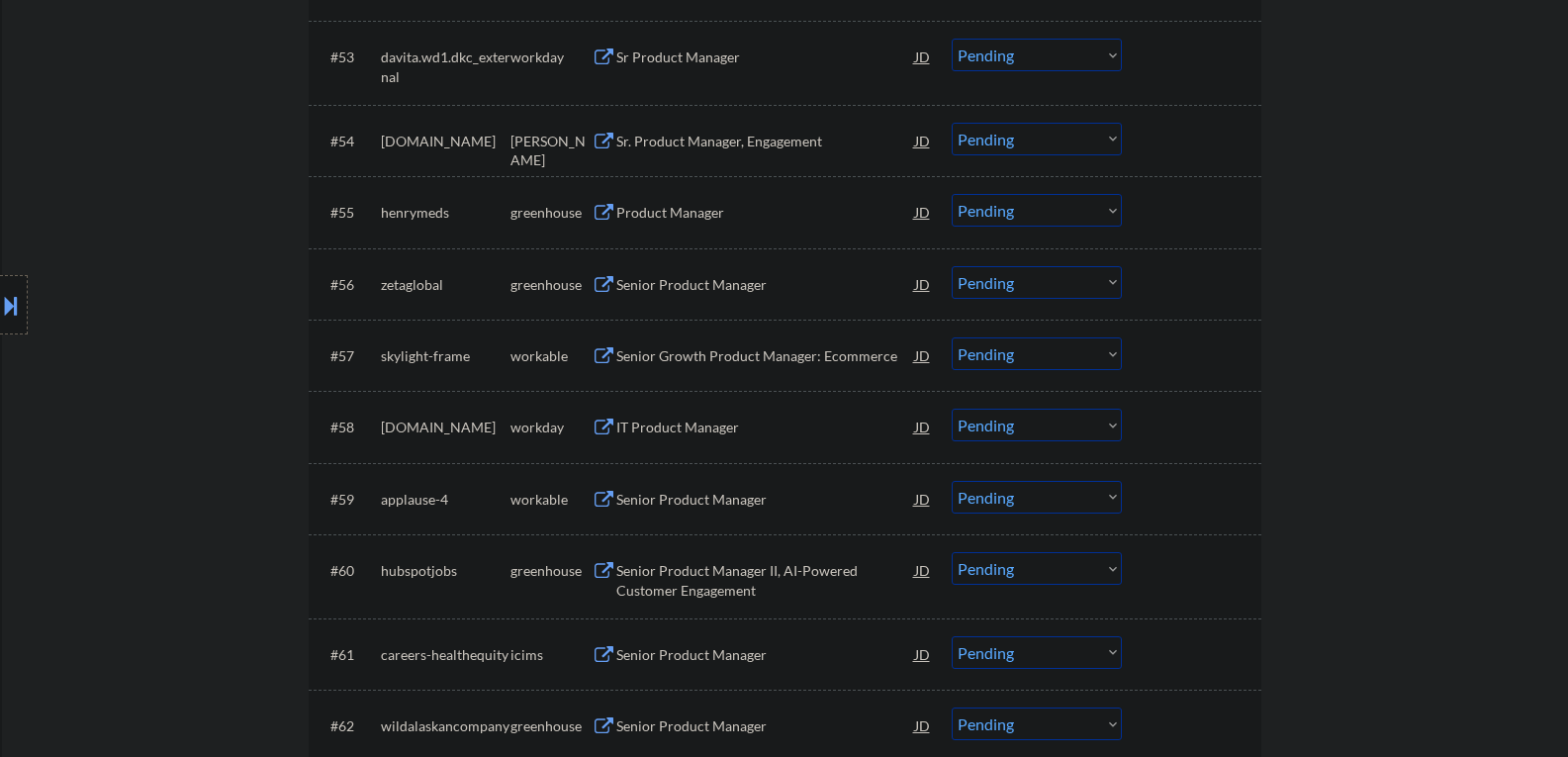
click at [1112, 280] on select "Choose an option... Pending Applied Excluded (Questions) Excluded (Expired) Exc…" at bounding box center [1037, 282] width 170 height 33
click at [952, 266] on select "Choose an option... Pending Applied Excluded (Questions) Excluded (Expired) Exc…" at bounding box center [1037, 282] width 170 height 33
select select ""pending""
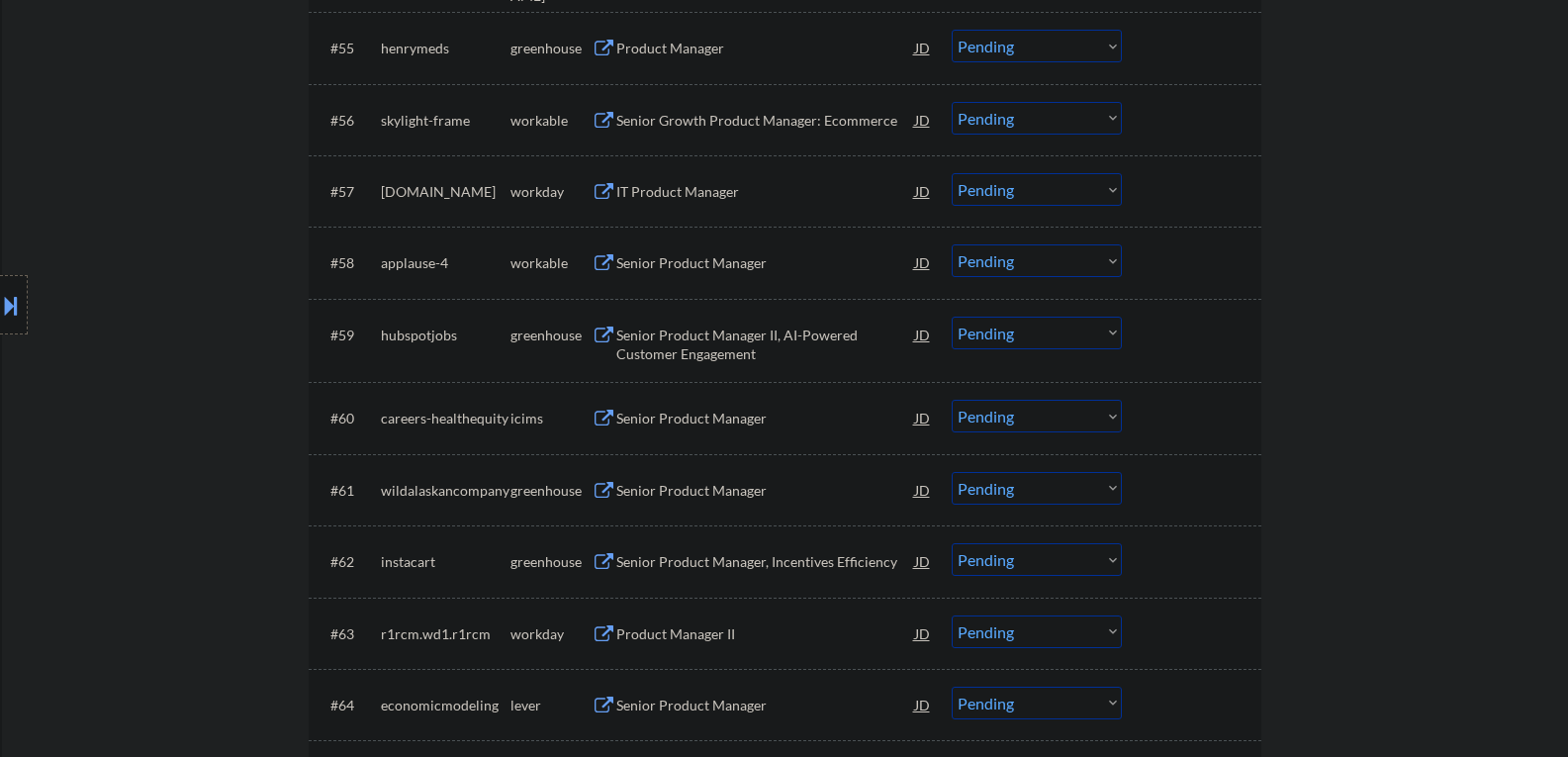
scroll to position [4851, 0]
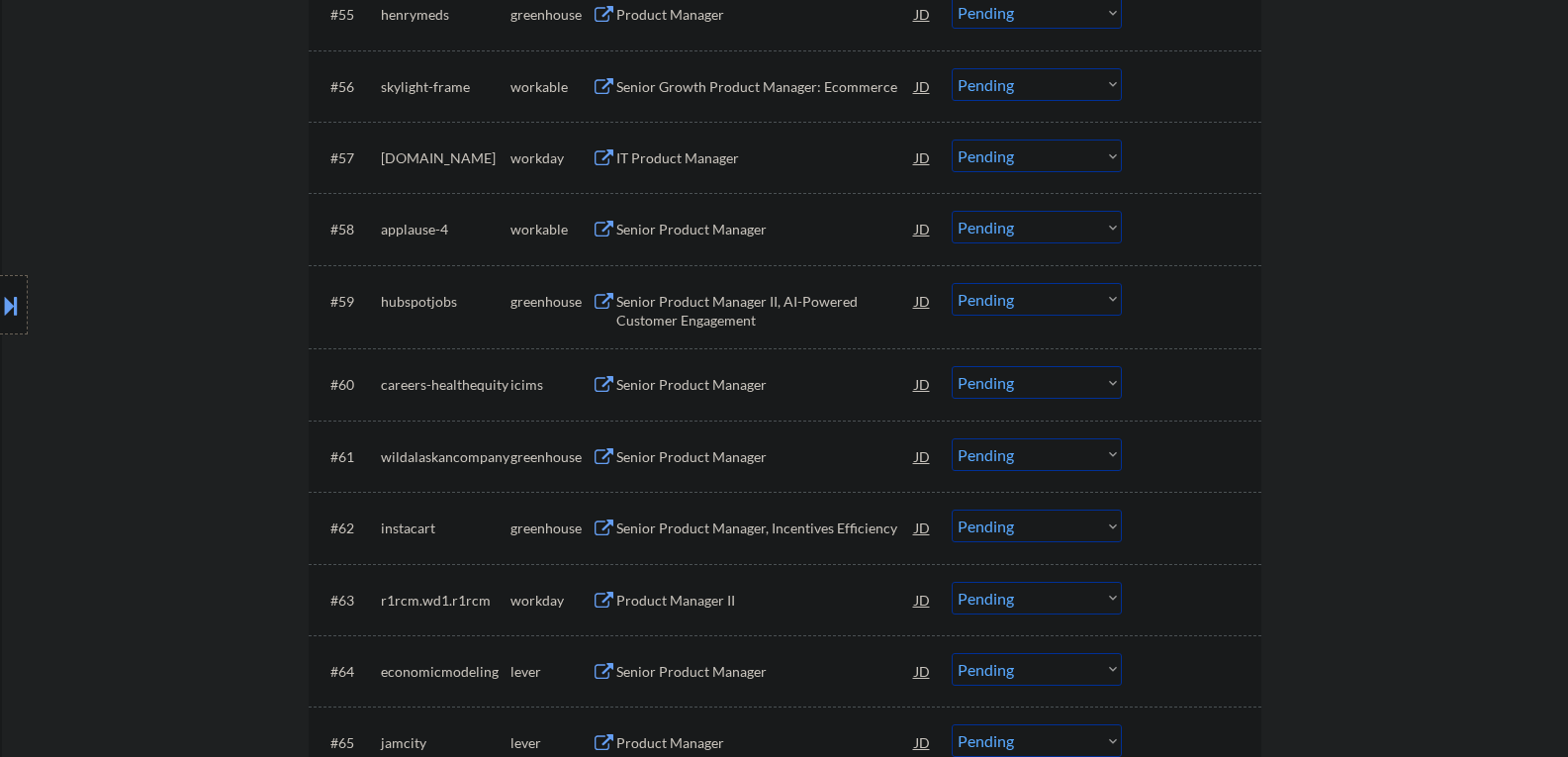
click at [604, 302] on button at bounding box center [604, 302] width 25 height 19
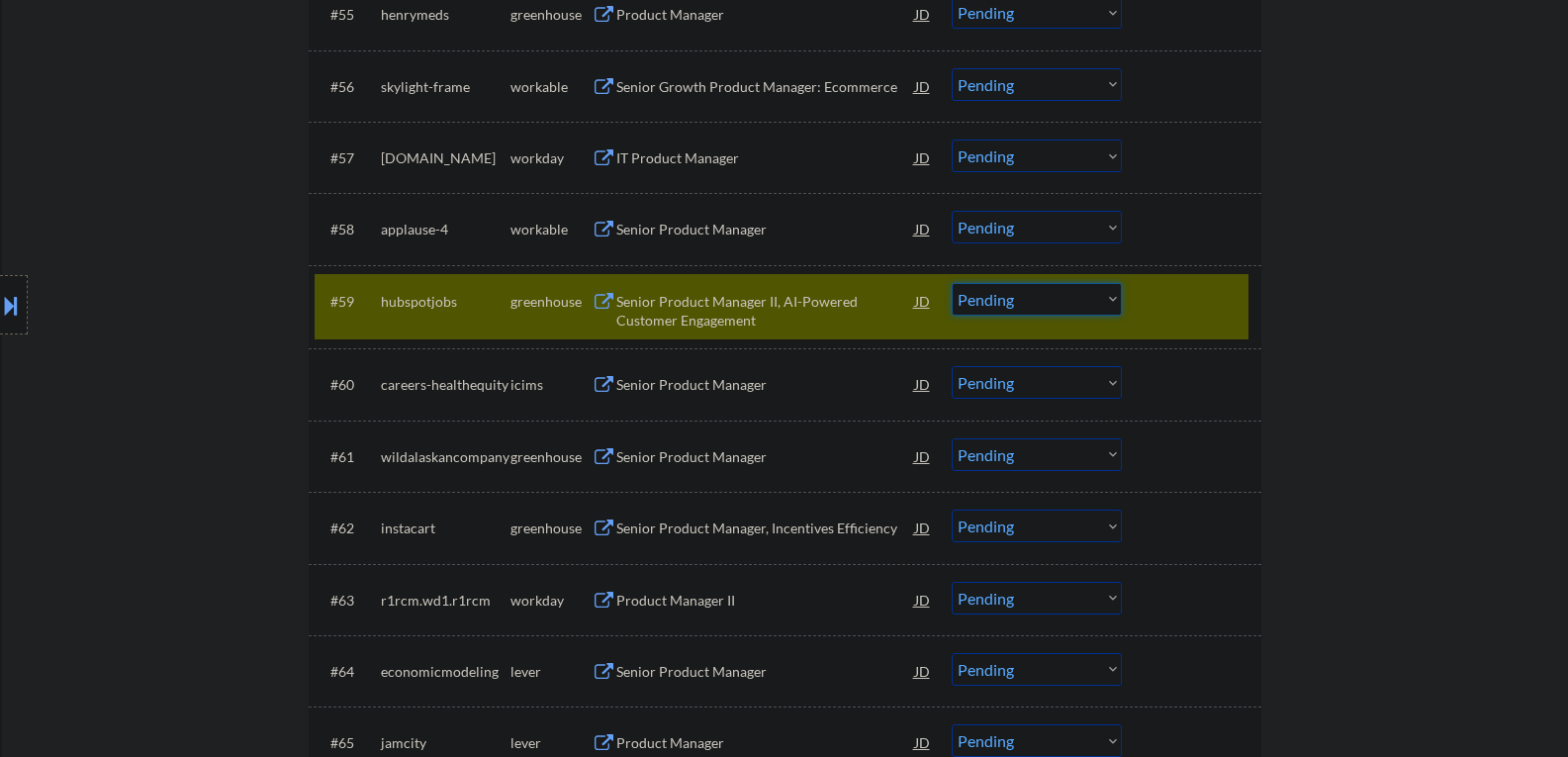
click at [1112, 299] on select "Choose an option... Pending Applied Excluded (Questions) Excluded (Expired) Exc…" at bounding box center [1037, 299] width 170 height 33
click at [952, 283] on select "Choose an option... Pending Applied Excluded (Questions) Excluded (Expired) Exc…" at bounding box center [1037, 299] width 170 height 33
select select ""pending""
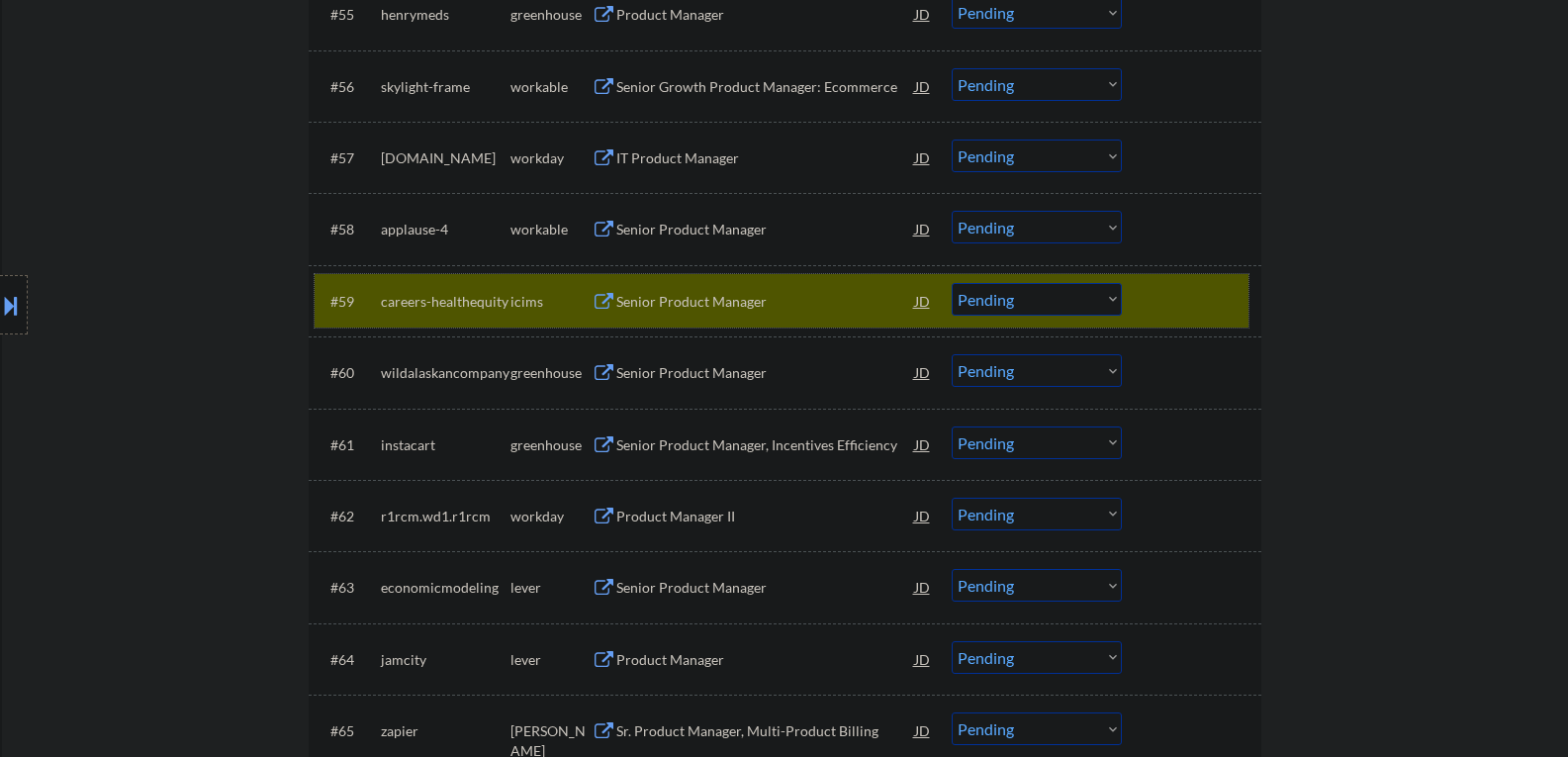
click at [1142, 316] on div "#59 careers-healthequity icims Senior Product Manager JD warning_amber Choose a…" at bounding box center [782, 301] width 934 height 54
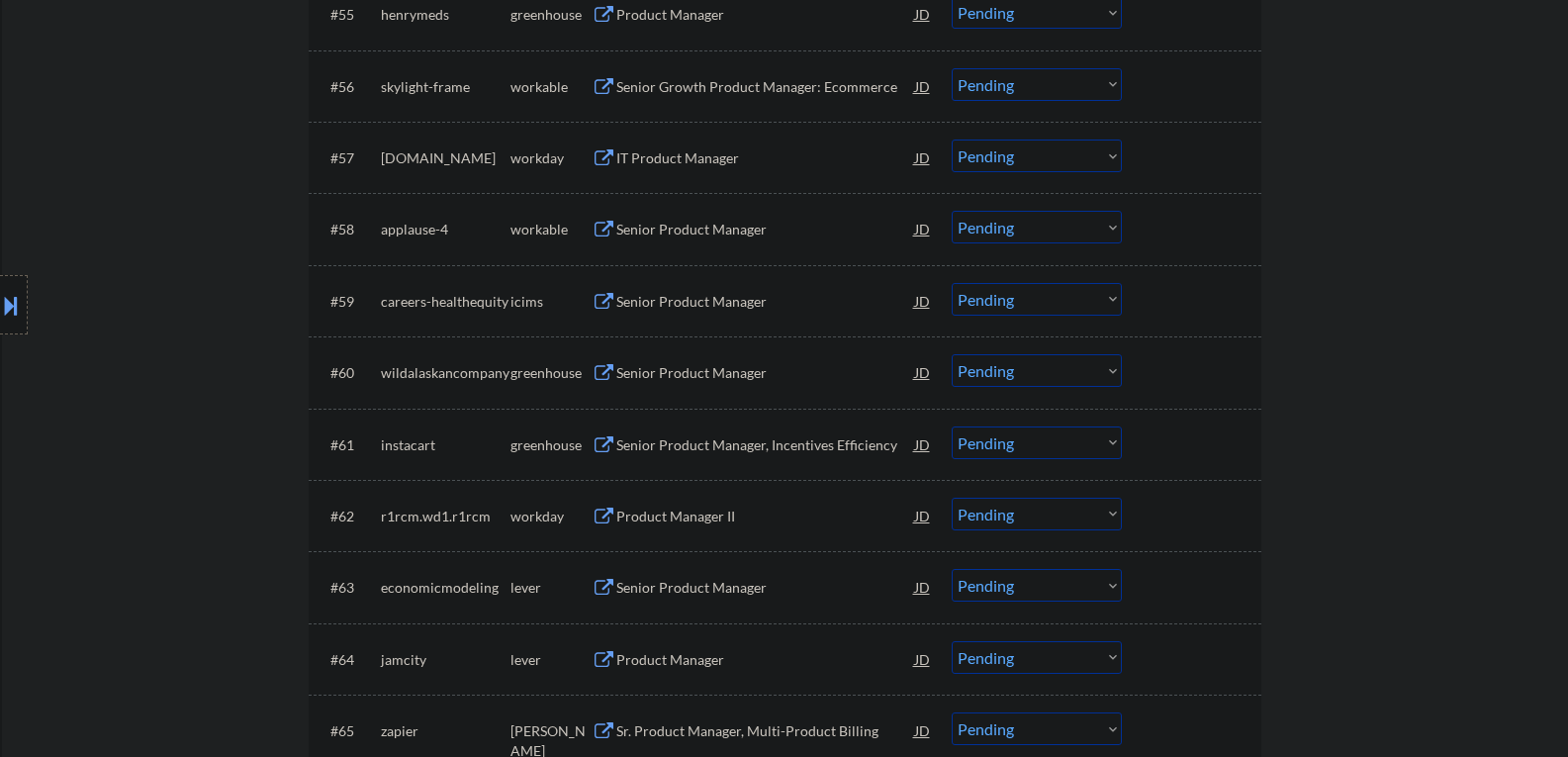
click at [601, 374] on button at bounding box center [604, 373] width 25 height 19
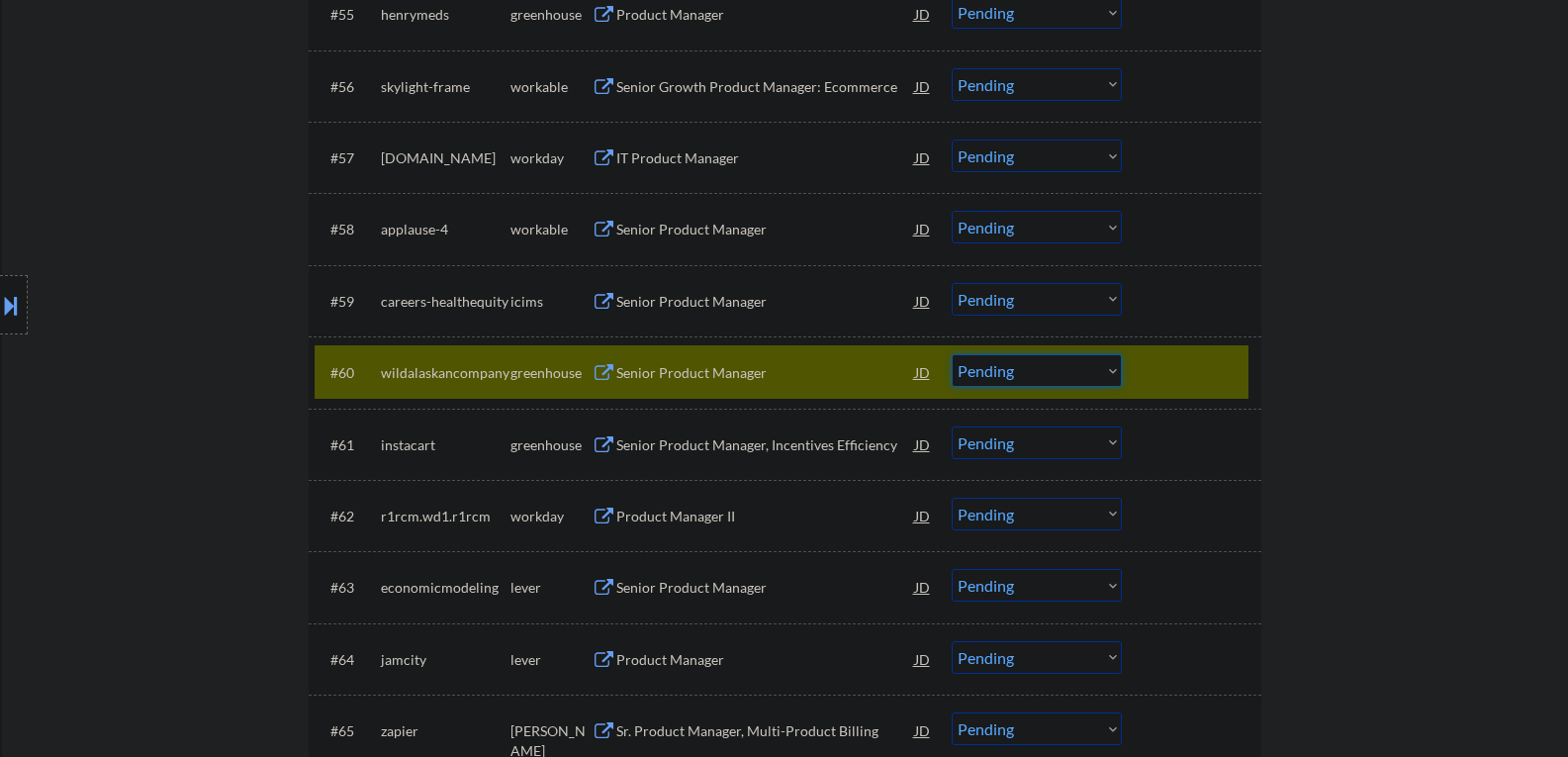
click at [1115, 372] on select "Choose an option... Pending Applied Excluded (Questions) Excluded (Expired) Exc…" at bounding box center [1037, 370] width 170 height 33
click at [952, 354] on select "Choose an option... Pending Applied Excluded (Questions) Excluded (Expired) Exc…" at bounding box center [1037, 370] width 170 height 33
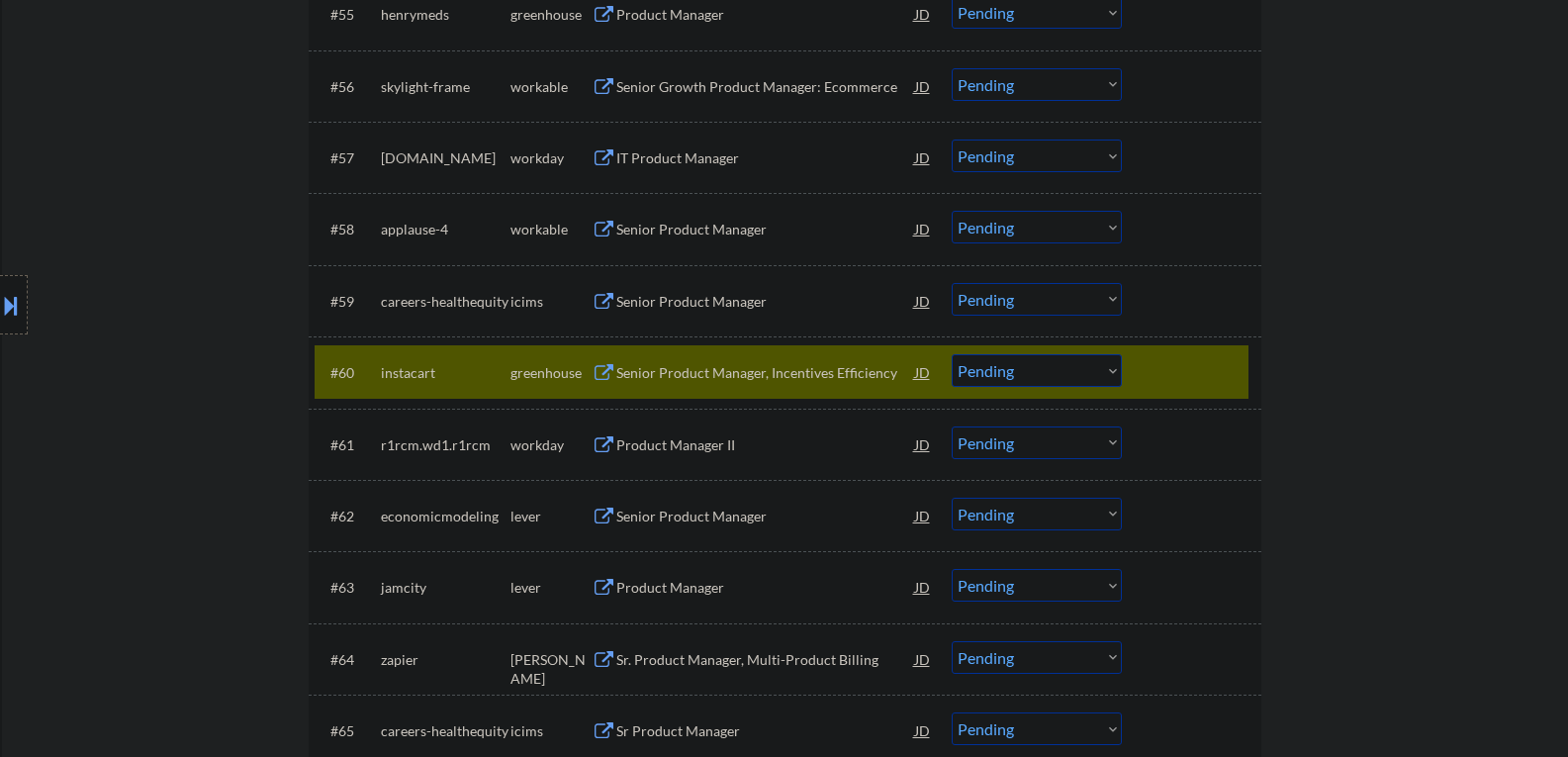
click at [603, 374] on button at bounding box center [604, 373] width 25 height 19
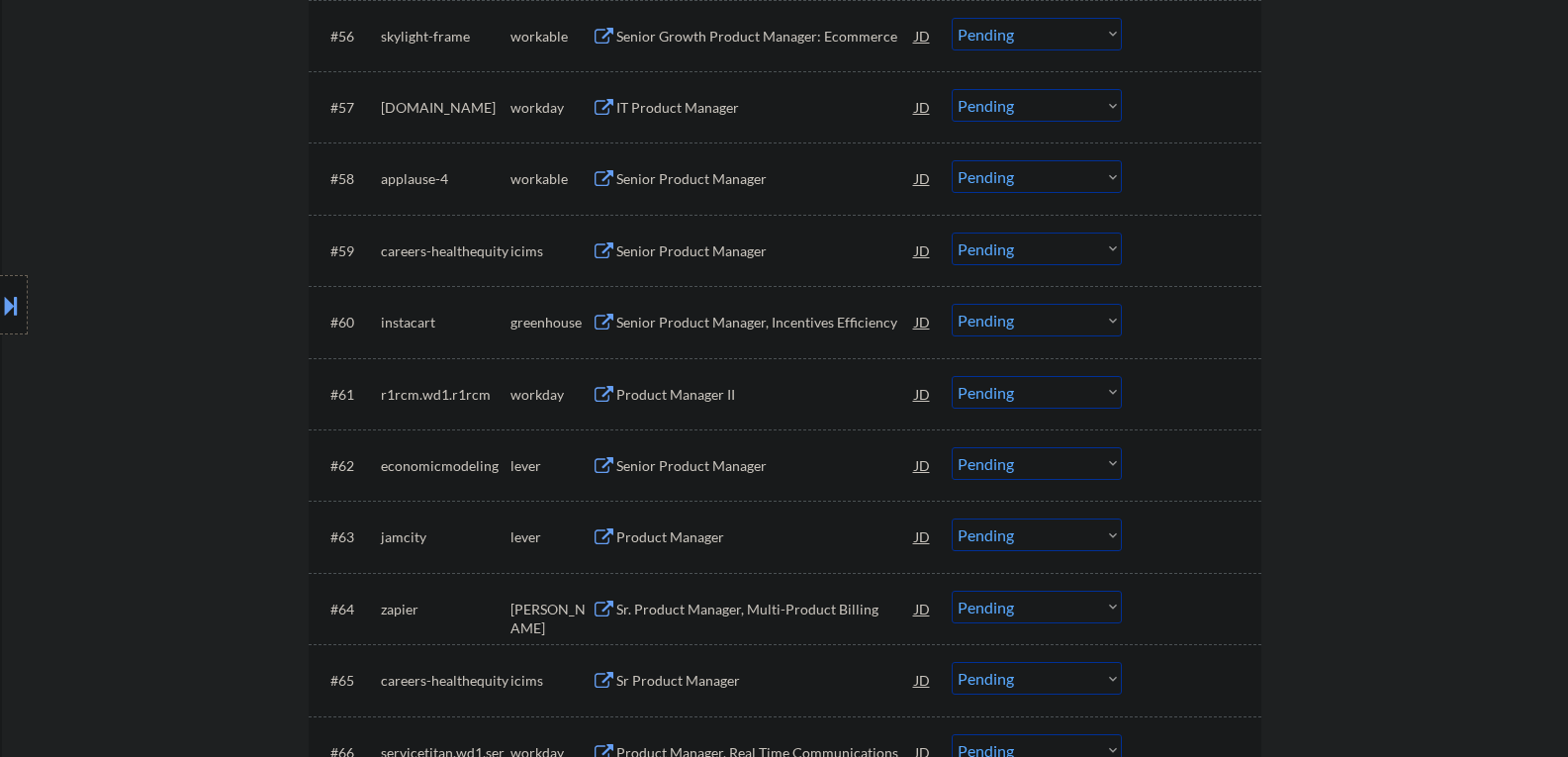
scroll to position [4950, 0]
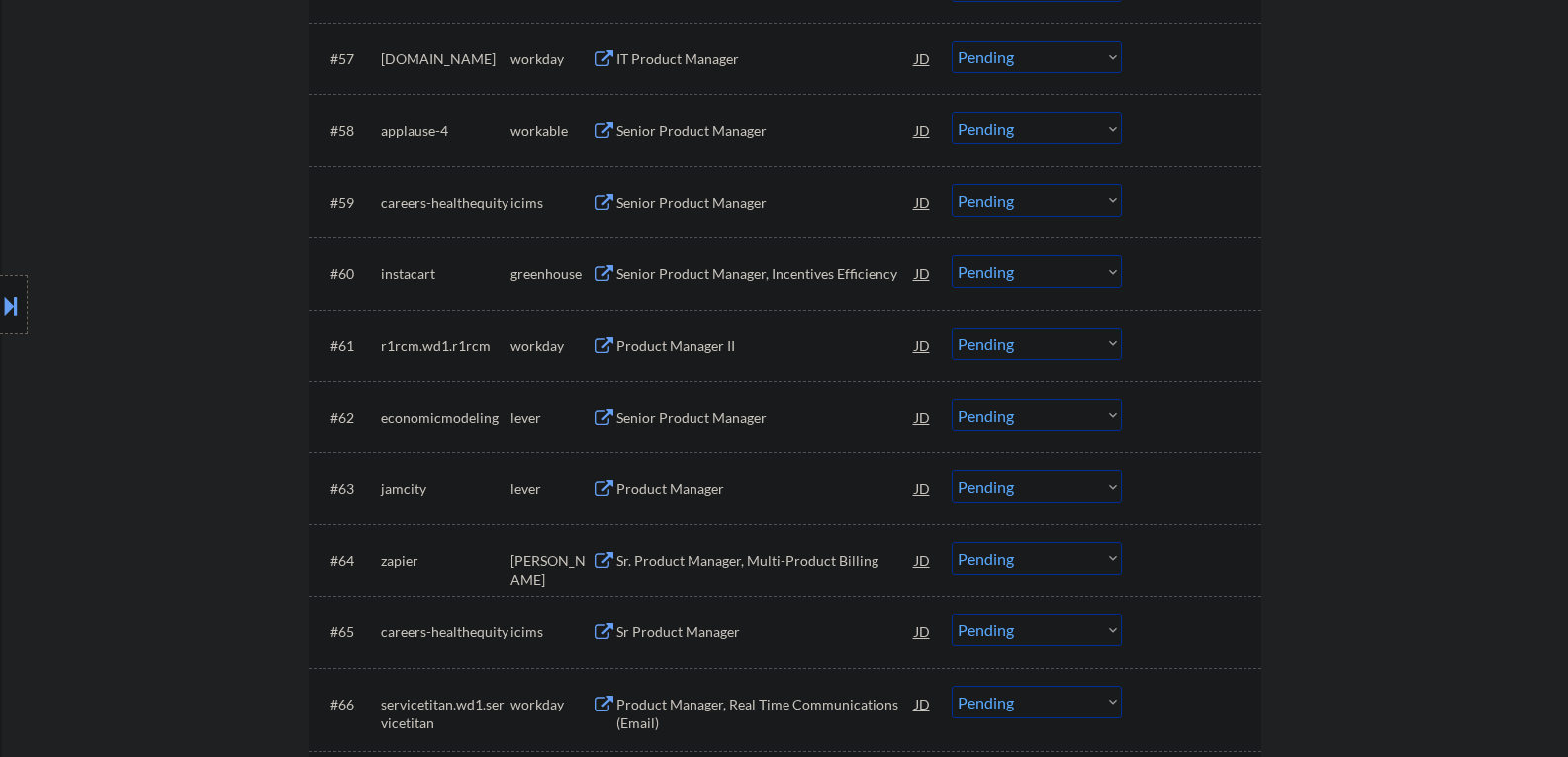
click at [657, 272] on div "Senior Product Manager, Incentives Efficiency" at bounding box center [766, 274] width 299 height 20
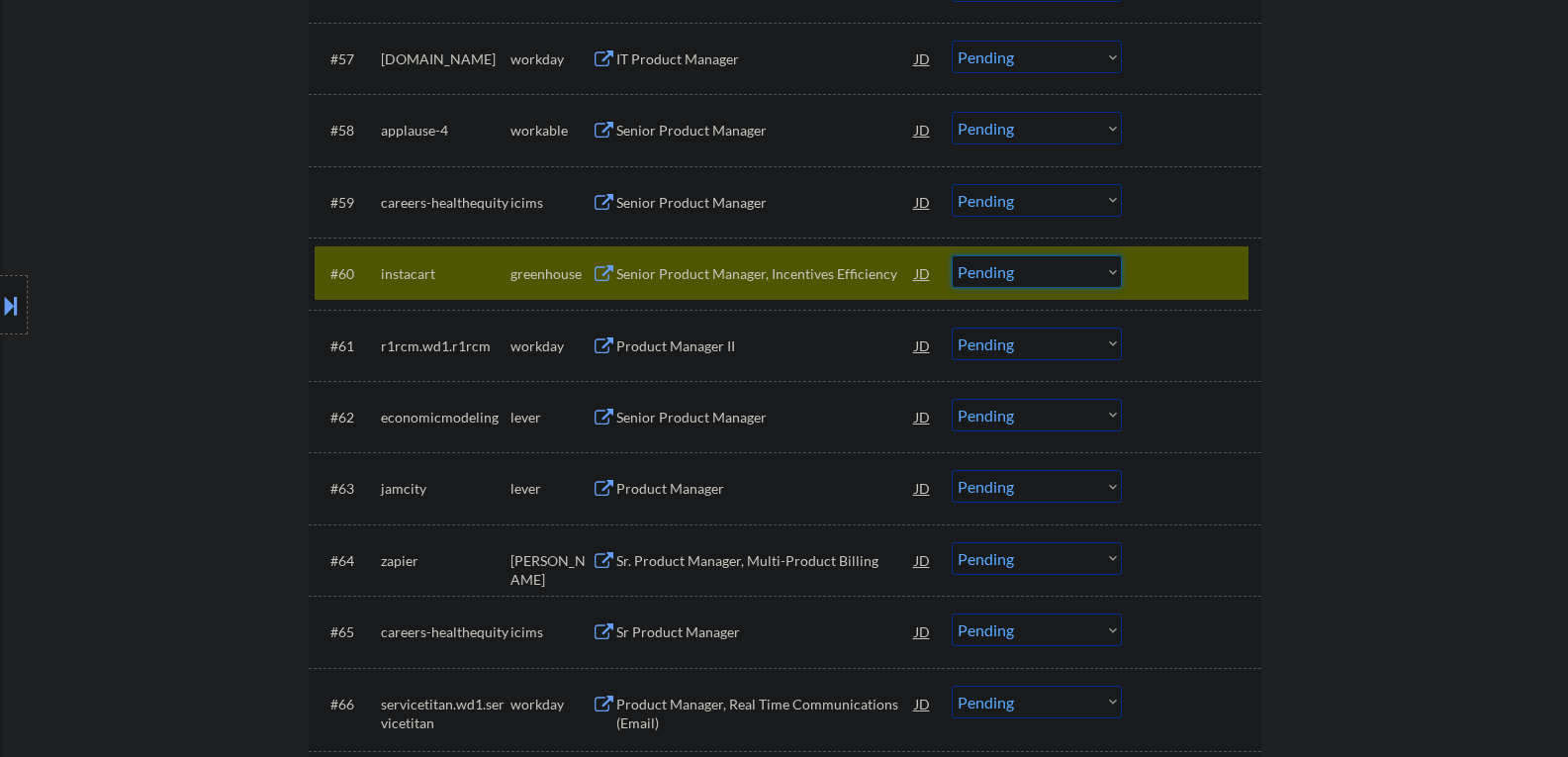
click at [1114, 270] on select "Choose an option... Pending Applied Excluded (Questions) Excluded (Expired) Exc…" at bounding box center [1037, 271] width 170 height 33
click at [952, 255] on select "Choose an option... Pending Applied Excluded (Questions) Excluded (Expired) Exc…" at bounding box center [1037, 271] width 170 height 33
select select ""pending""
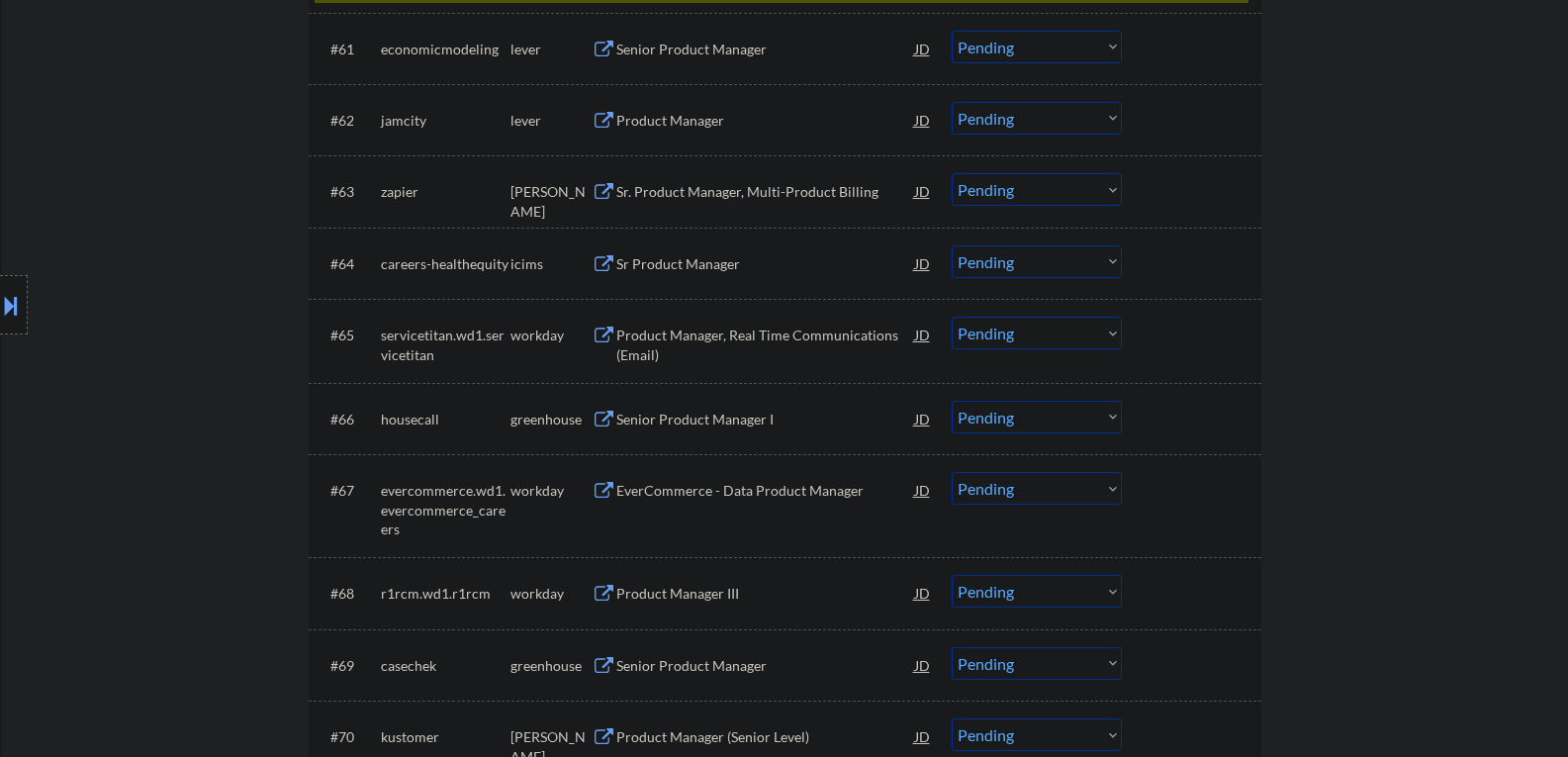
scroll to position [5148, 0]
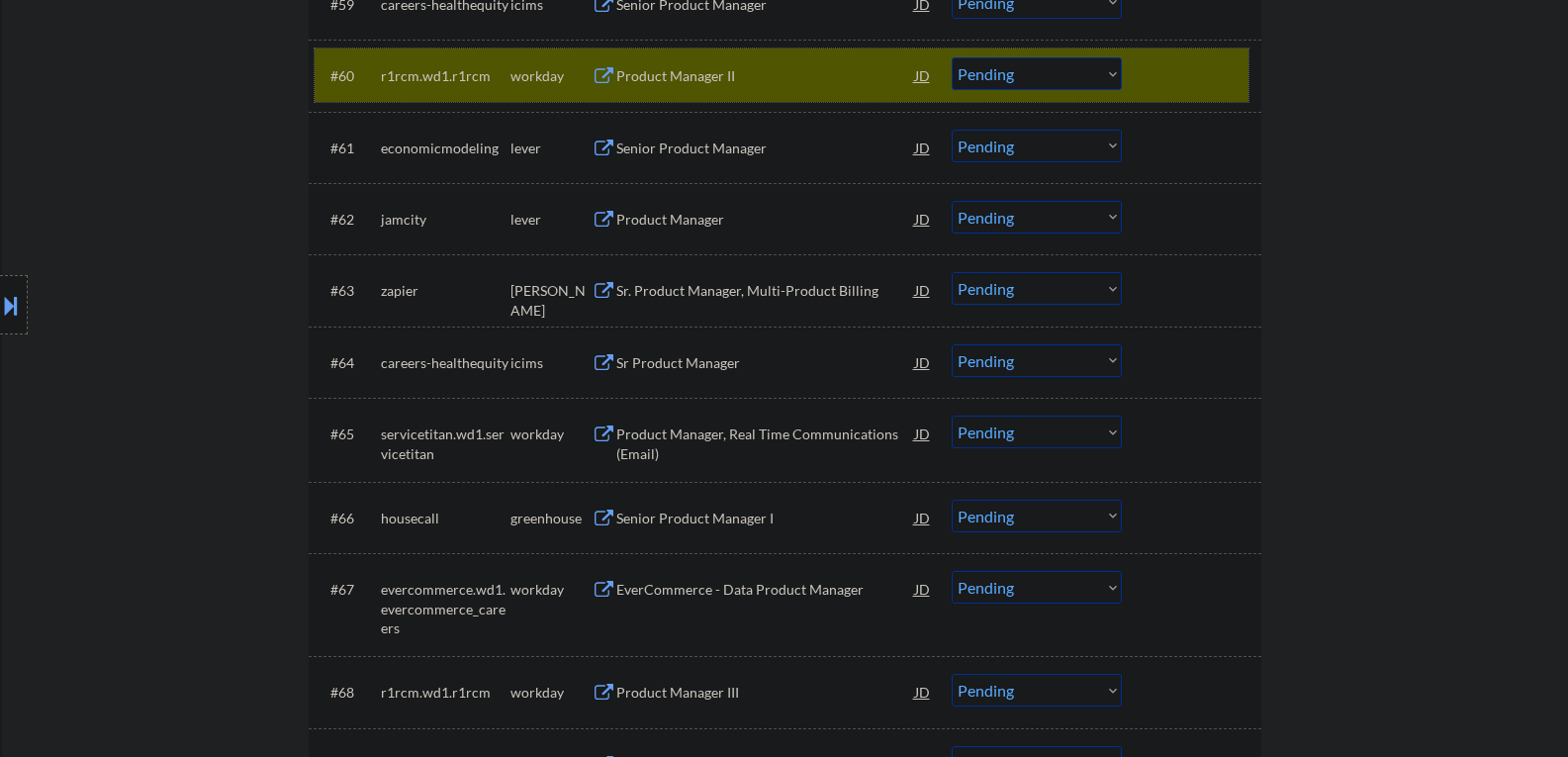
click at [1212, 91] on div at bounding box center [1193, 76] width 87 height 36
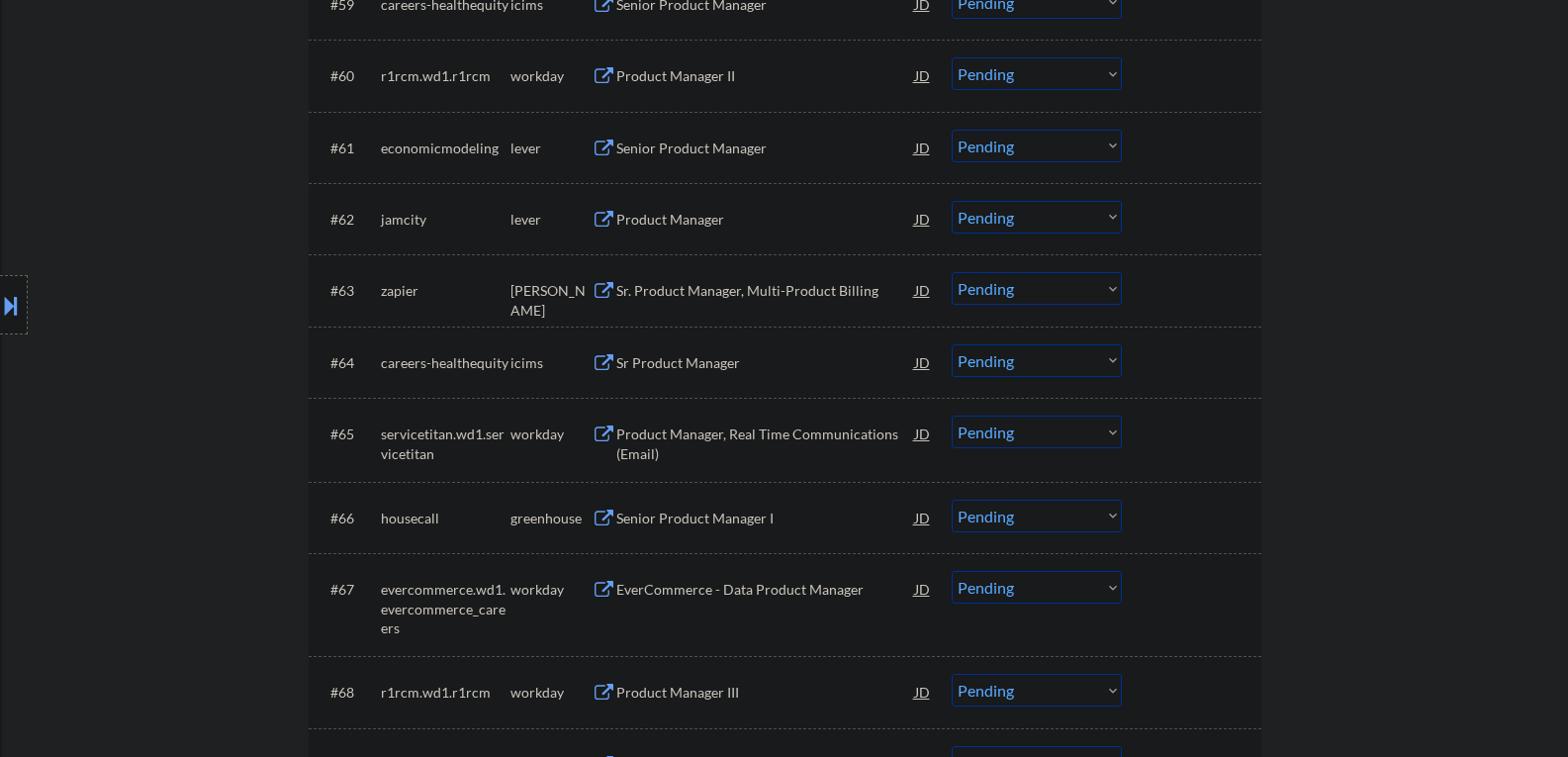
click at [600, 151] on button at bounding box center [604, 149] width 25 height 19
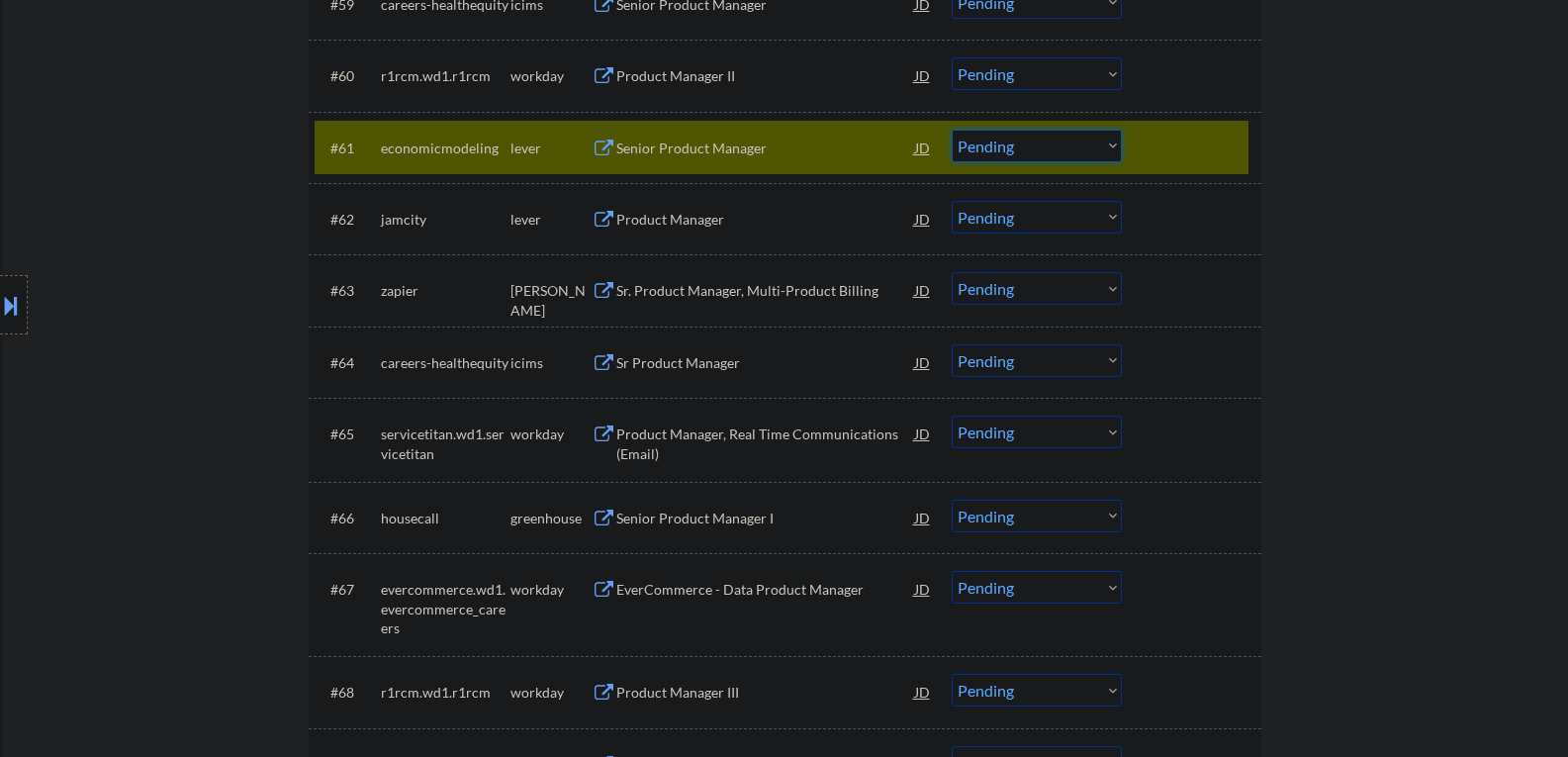
click at [1114, 139] on select "Choose an option... Pending Applied Excluded (Questions) Excluded (Expired) Exc…" at bounding box center [1037, 146] width 170 height 33
click at [952, 130] on select "Choose an option... Pending Applied Excluded (Questions) Excluded (Expired) Exc…" at bounding box center [1037, 146] width 170 height 33
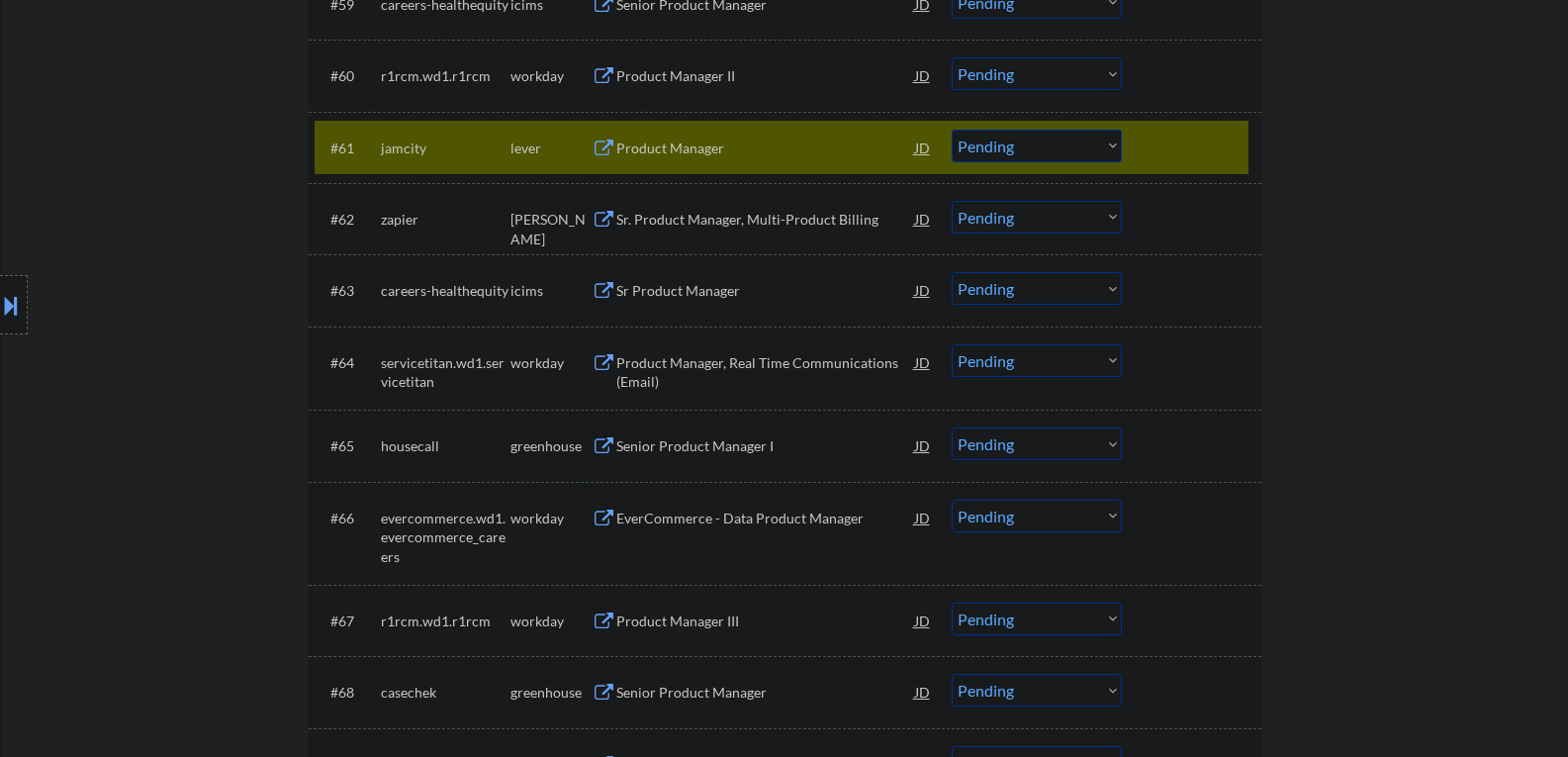
click at [599, 149] on button at bounding box center [604, 149] width 25 height 19
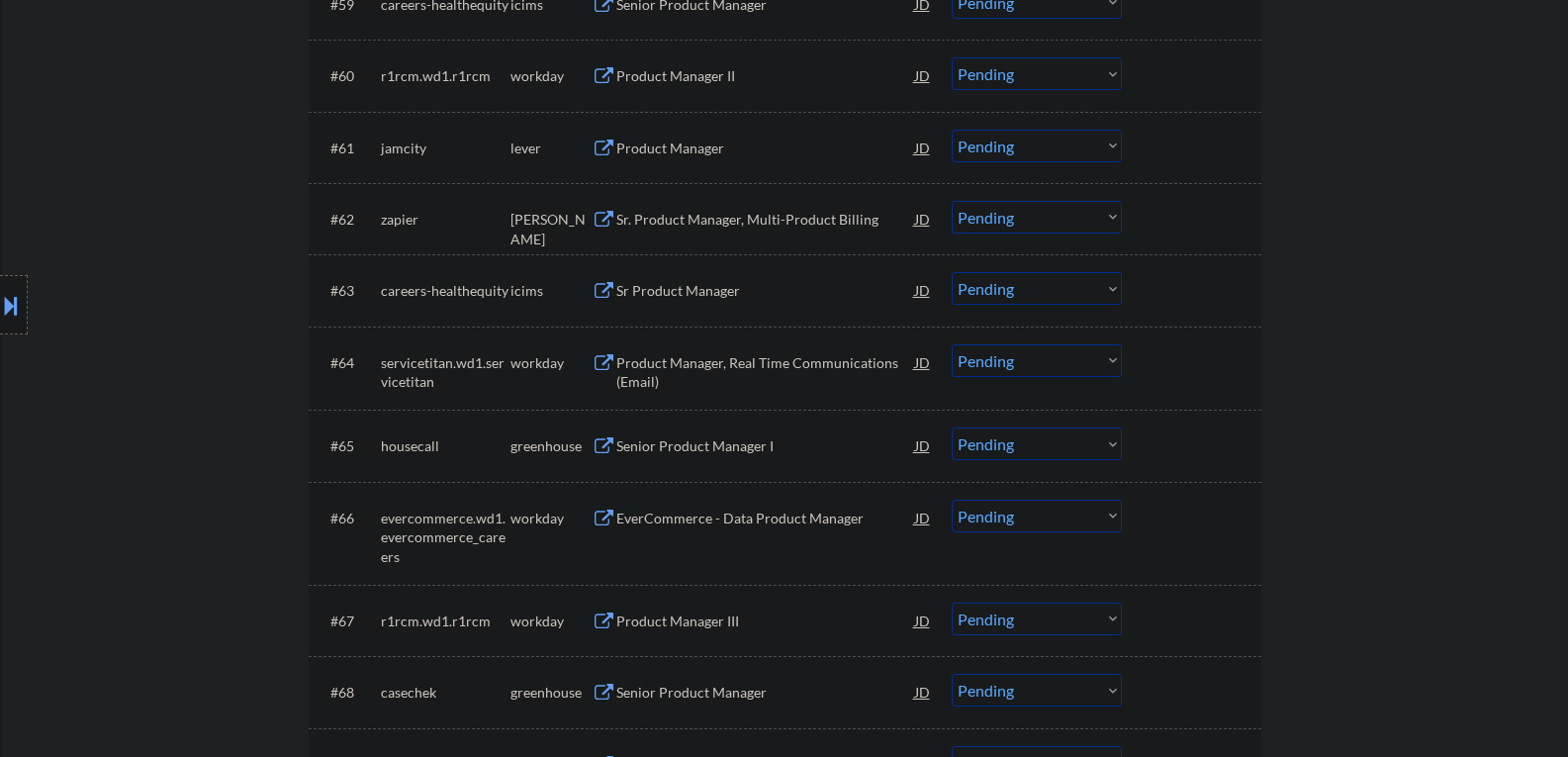
click at [1193, 168] on div "#61 jamcity lever Product Manager JD warning_amber Choose an option... Pending …" at bounding box center [782, 148] width 934 height 54
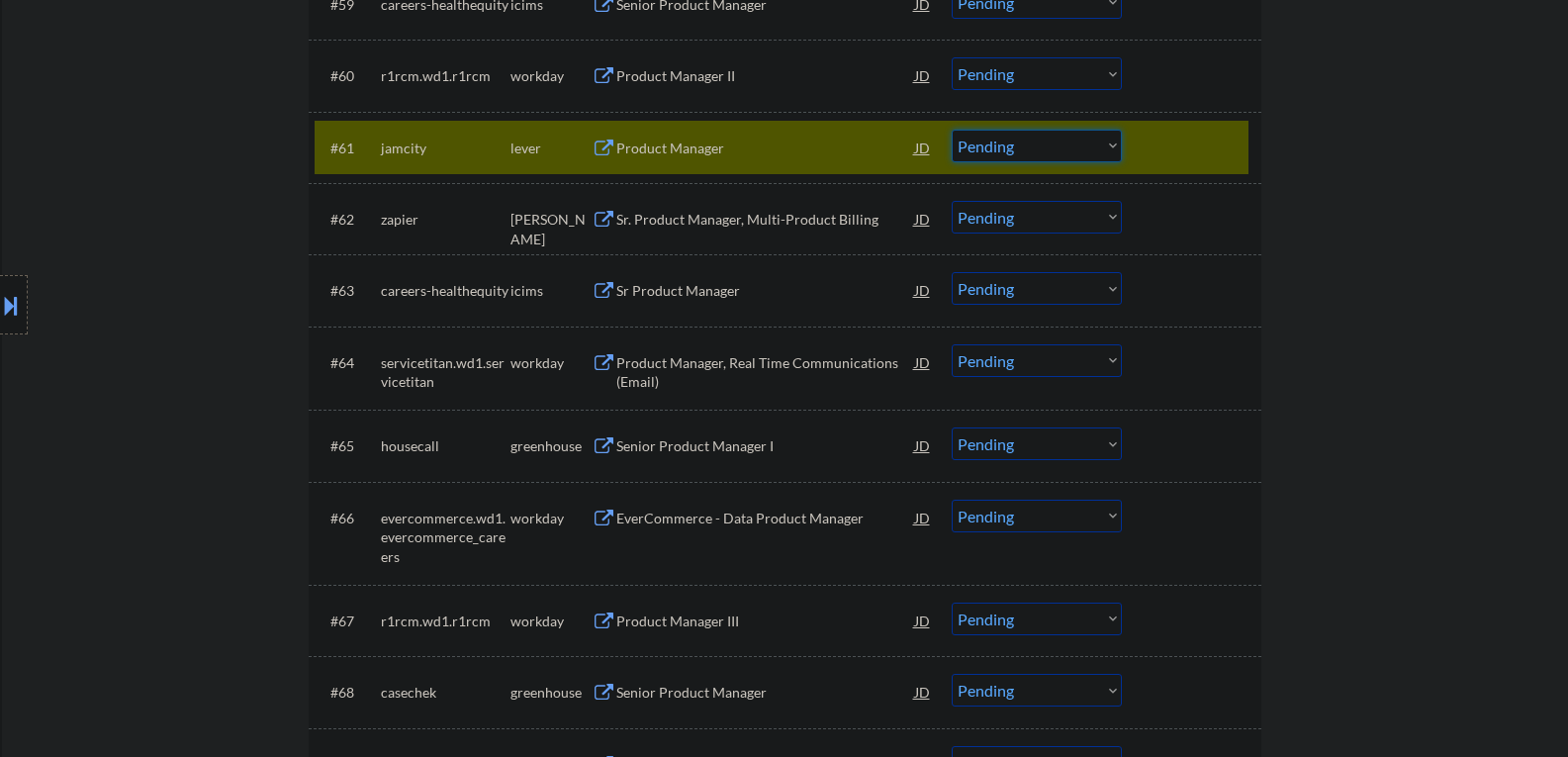
click at [1112, 143] on select "Choose an option... Pending Applied Excluded (Questions) Excluded (Expired) Exc…" at bounding box center [1037, 146] width 170 height 33
click at [952, 130] on select "Choose an option... Pending Applied Excluded (Questions) Excluded (Expired) Exc…" at bounding box center [1037, 146] width 170 height 33
select select ""pending""
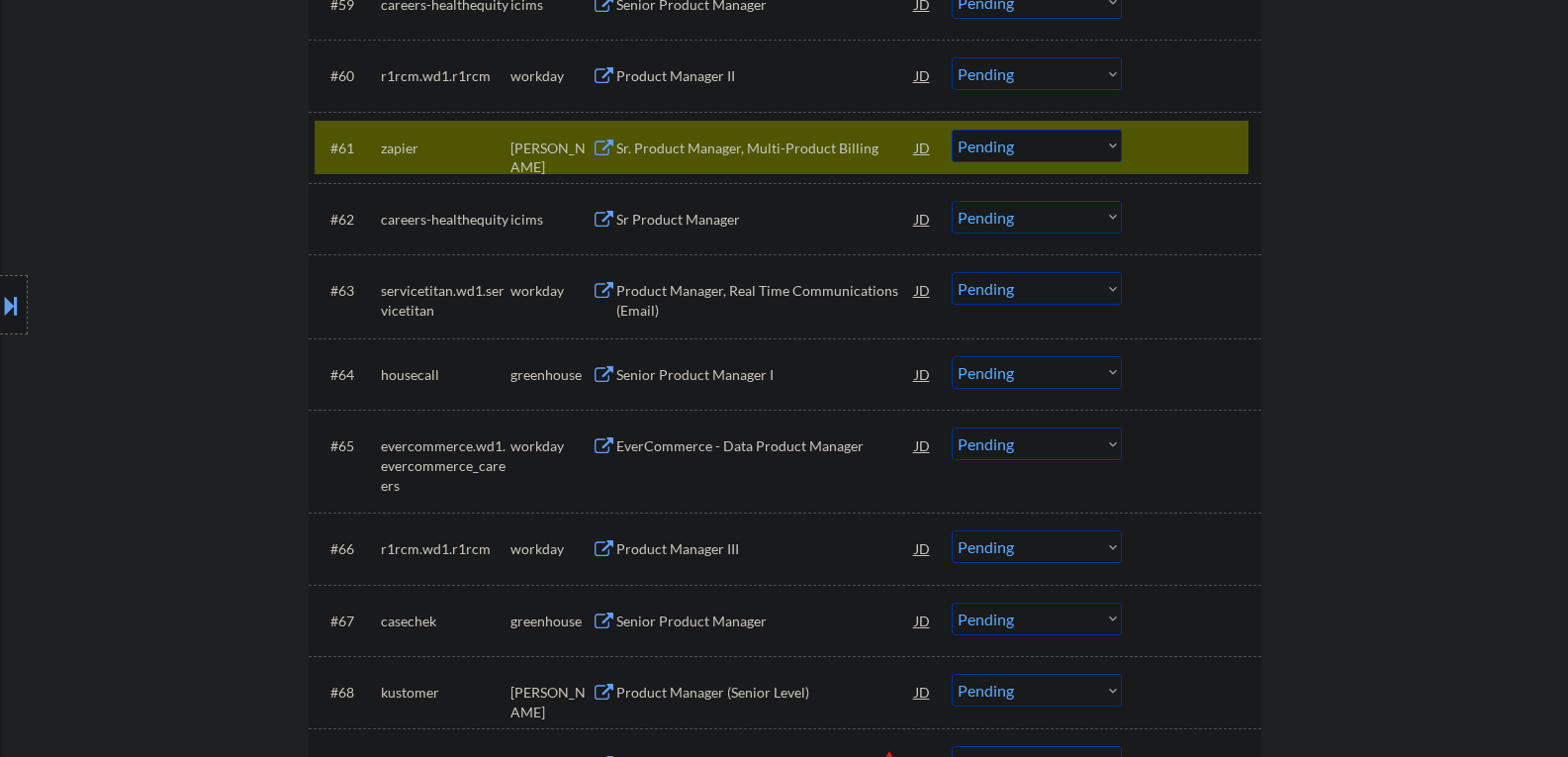
click at [1147, 152] on div "#61 zapier [PERSON_NAME] Product Manager, Multi-Product Billing JD warning_ambe…" at bounding box center [782, 148] width 934 height 54
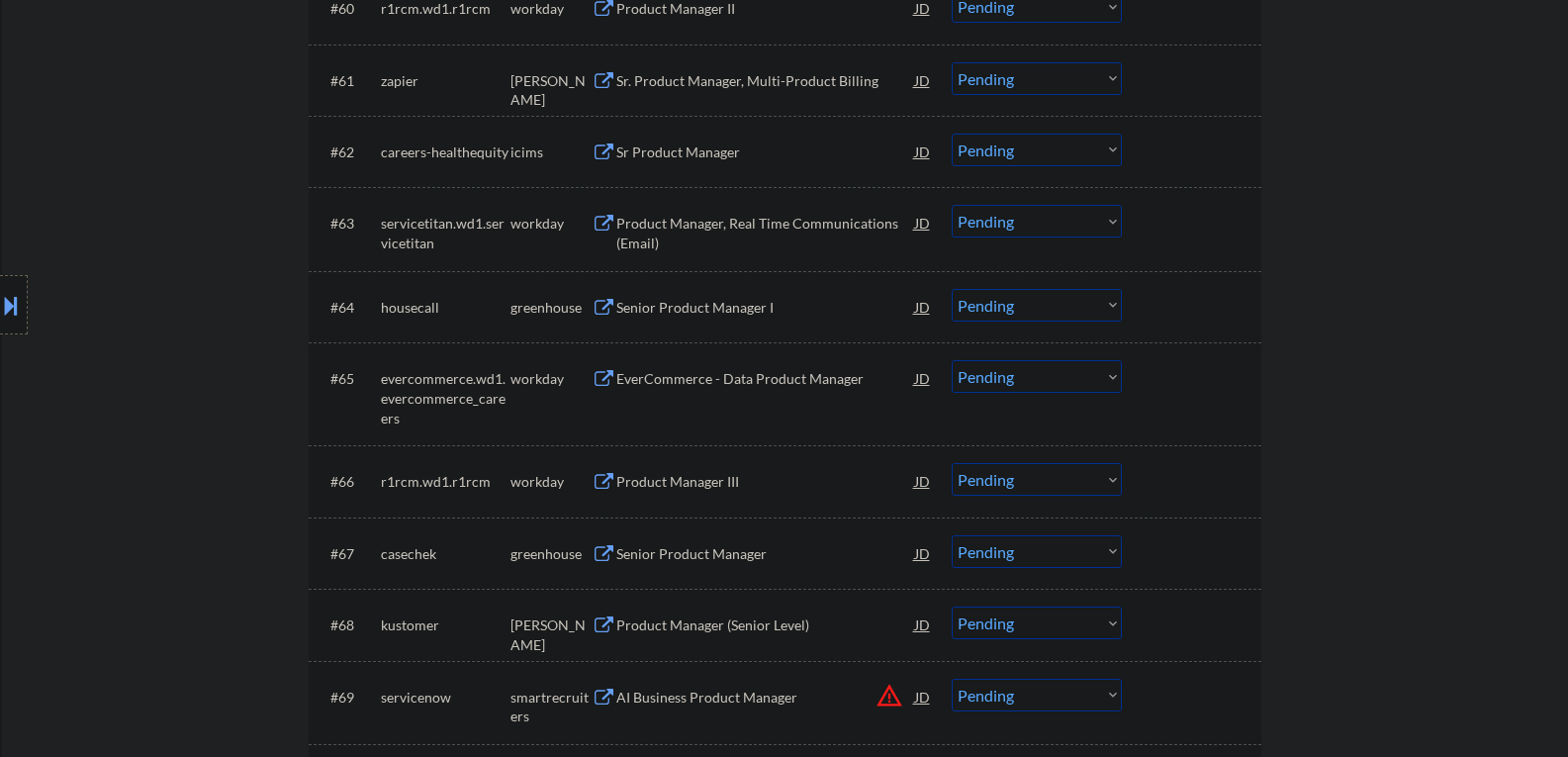
scroll to position [5247, 0]
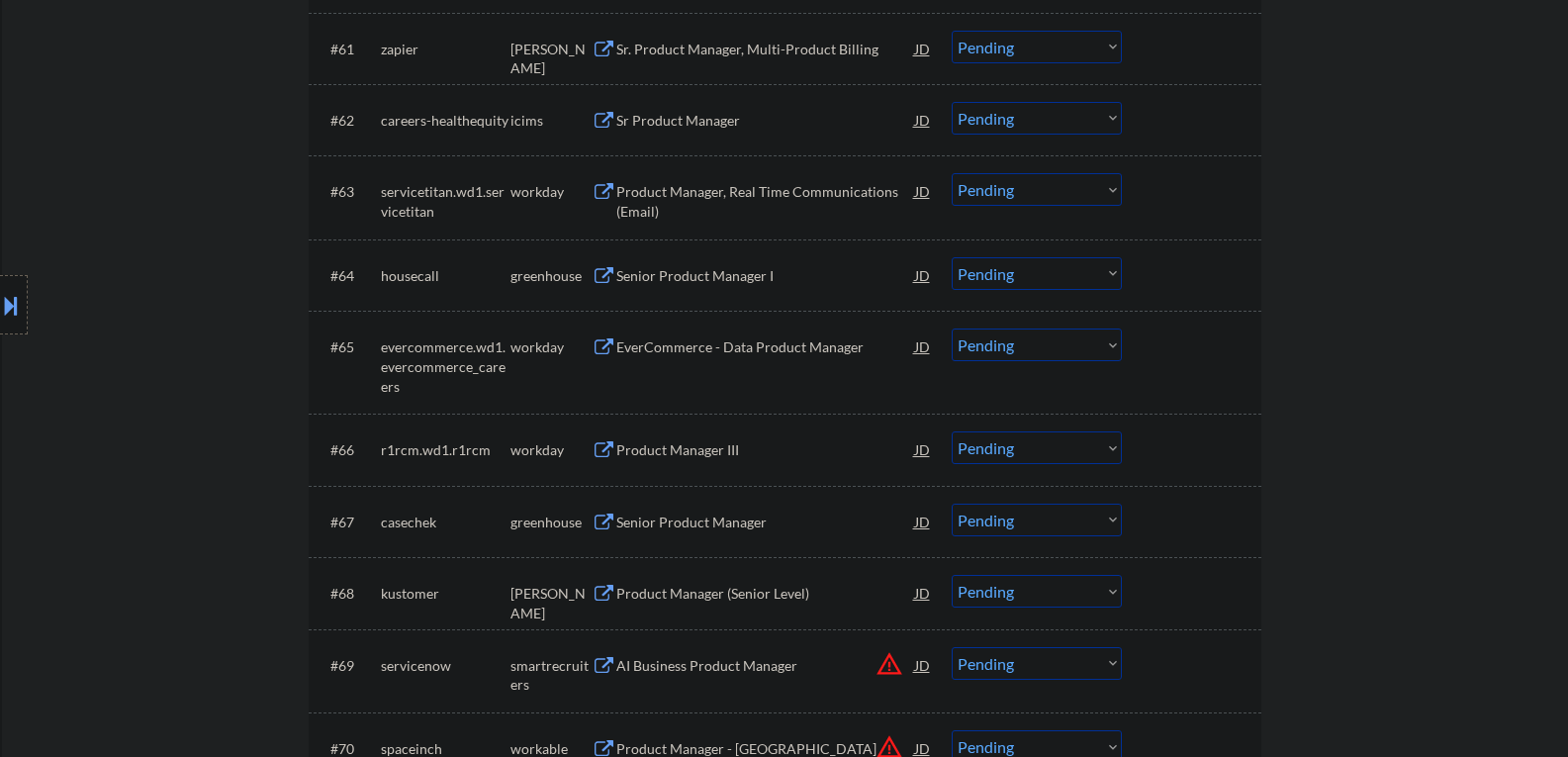
click at [602, 278] on button at bounding box center [604, 276] width 25 height 19
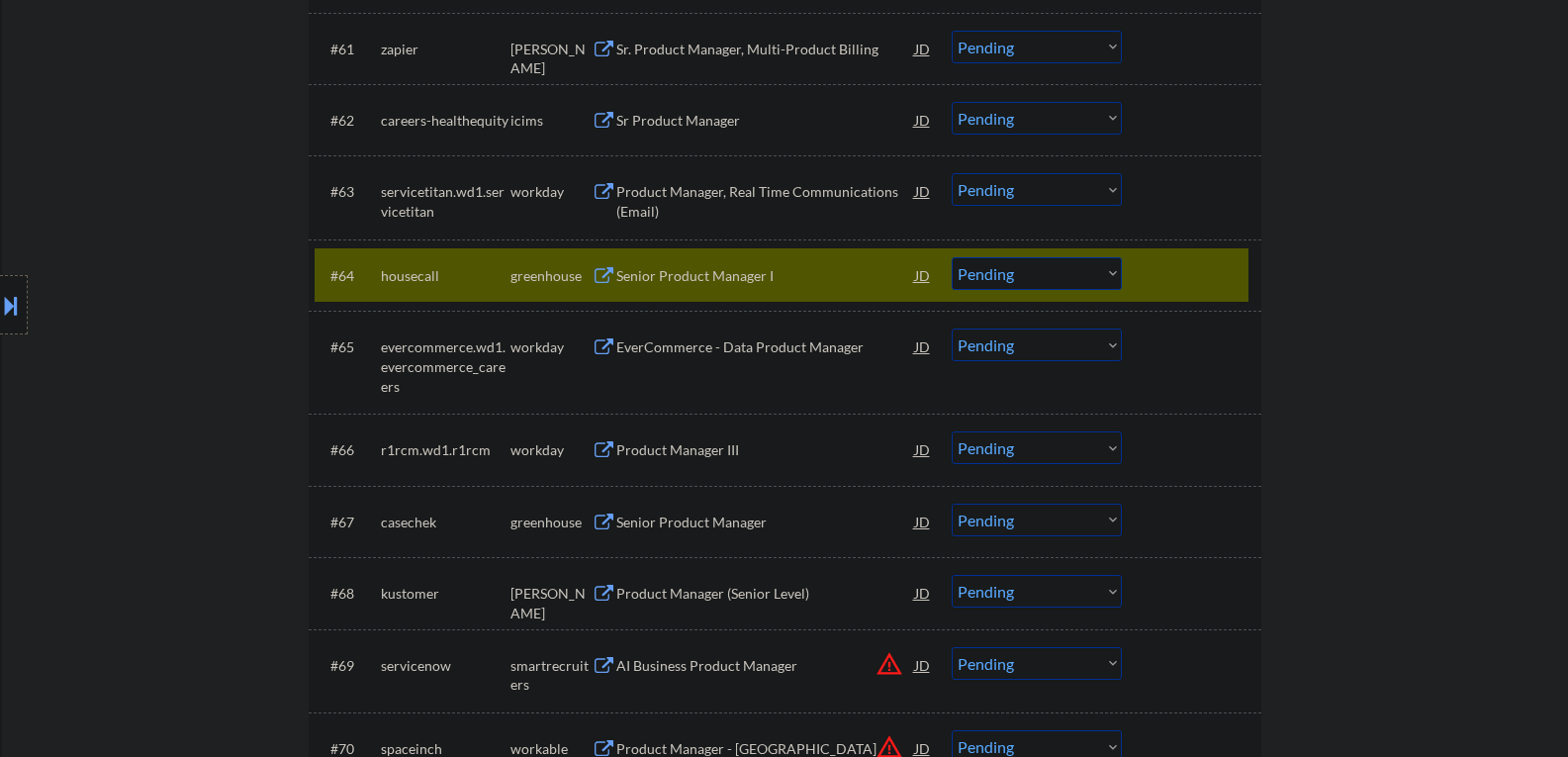
click at [1114, 270] on select "Choose an option... Pending Applied Excluded (Questions) Excluded (Expired) Exc…" at bounding box center [1037, 273] width 170 height 33
click at [952, 257] on select "Choose an option... Pending Applied Excluded (Questions) Excluded (Expired) Exc…" at bounding box center [1037, 273] width 170 height 33
select select ""pending""
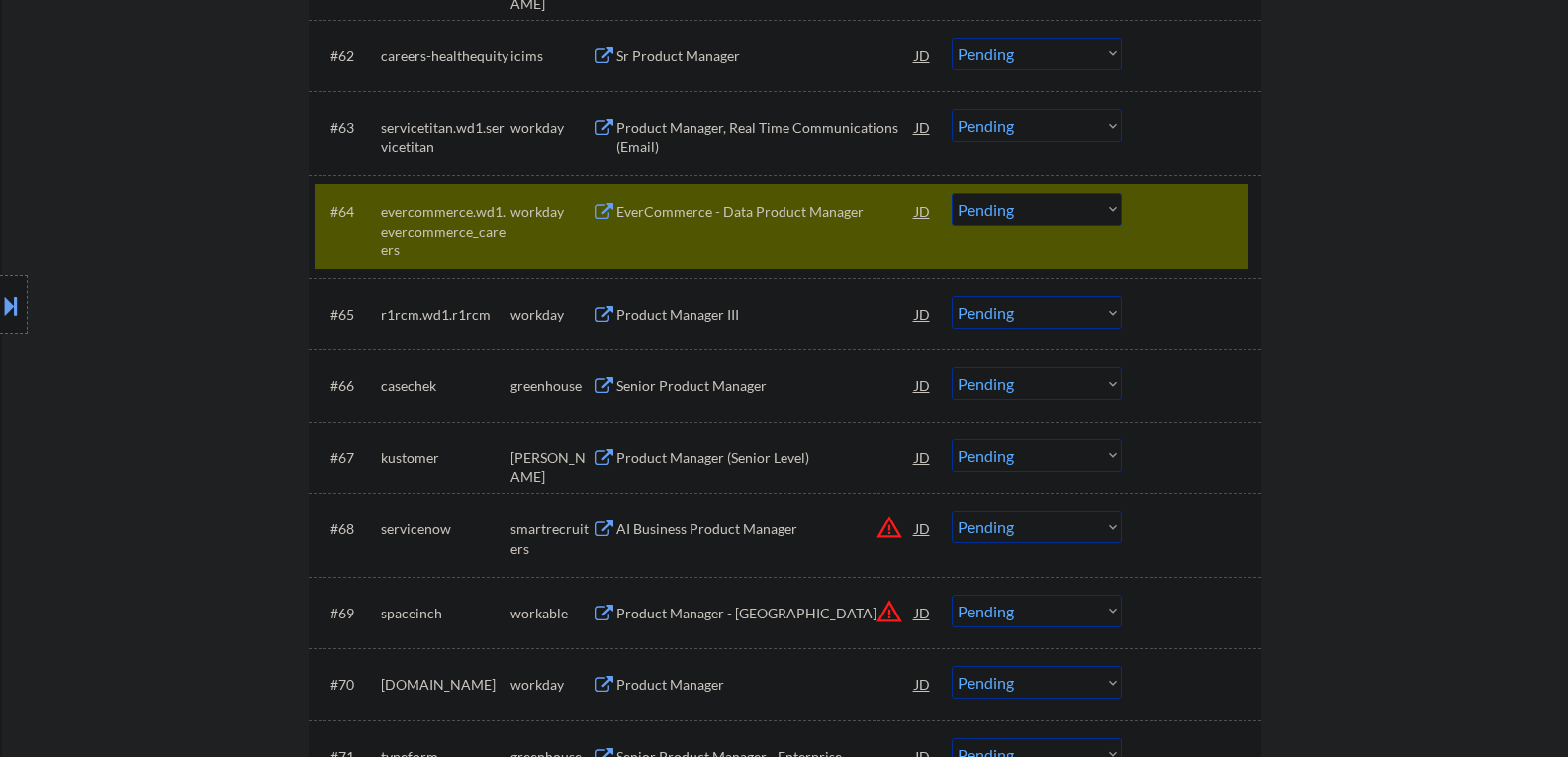
scroll to position [5445, 0]
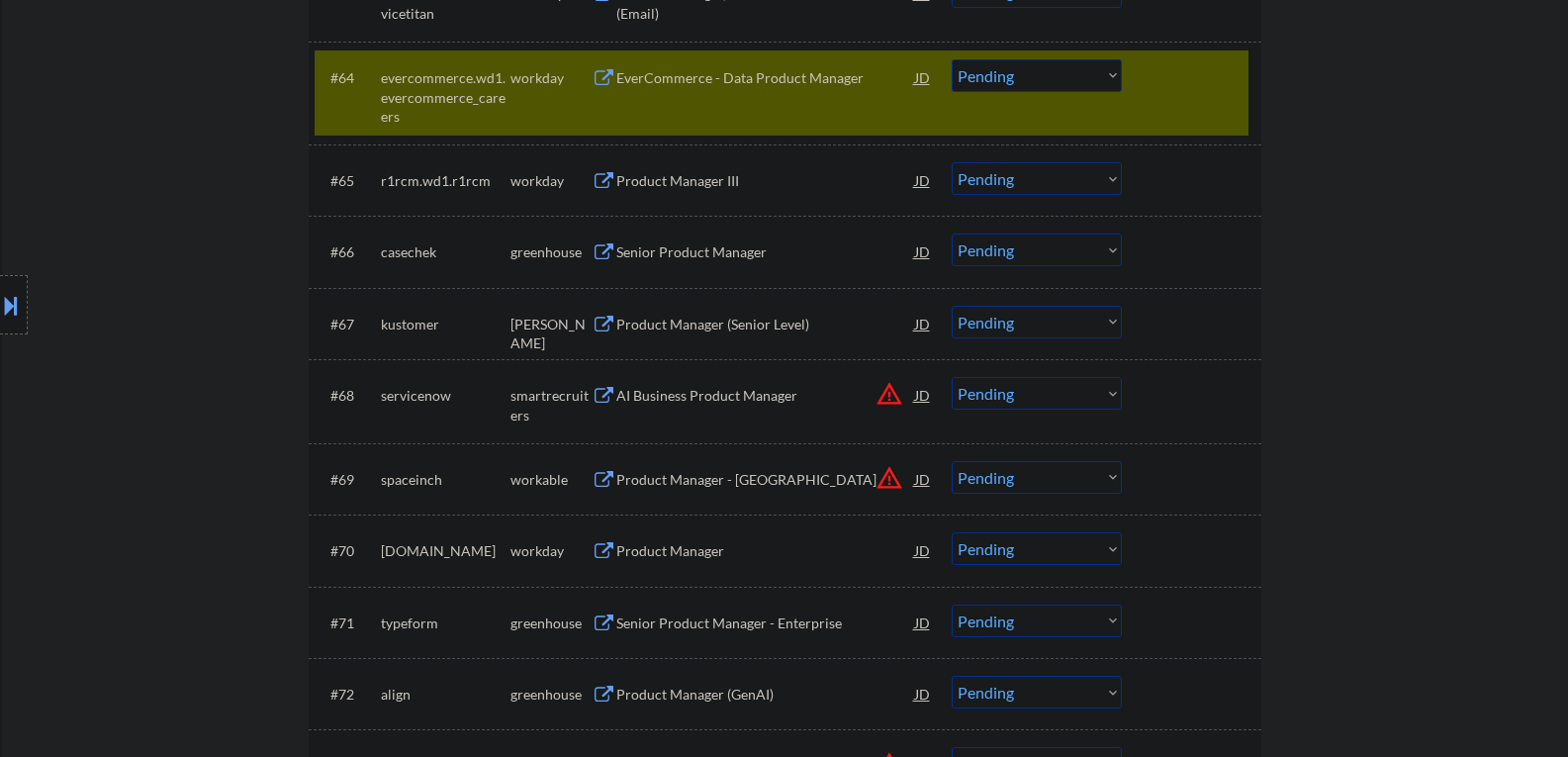
click at [1160, 74] on div at bounding box center [1193, 78] width 87 height 36
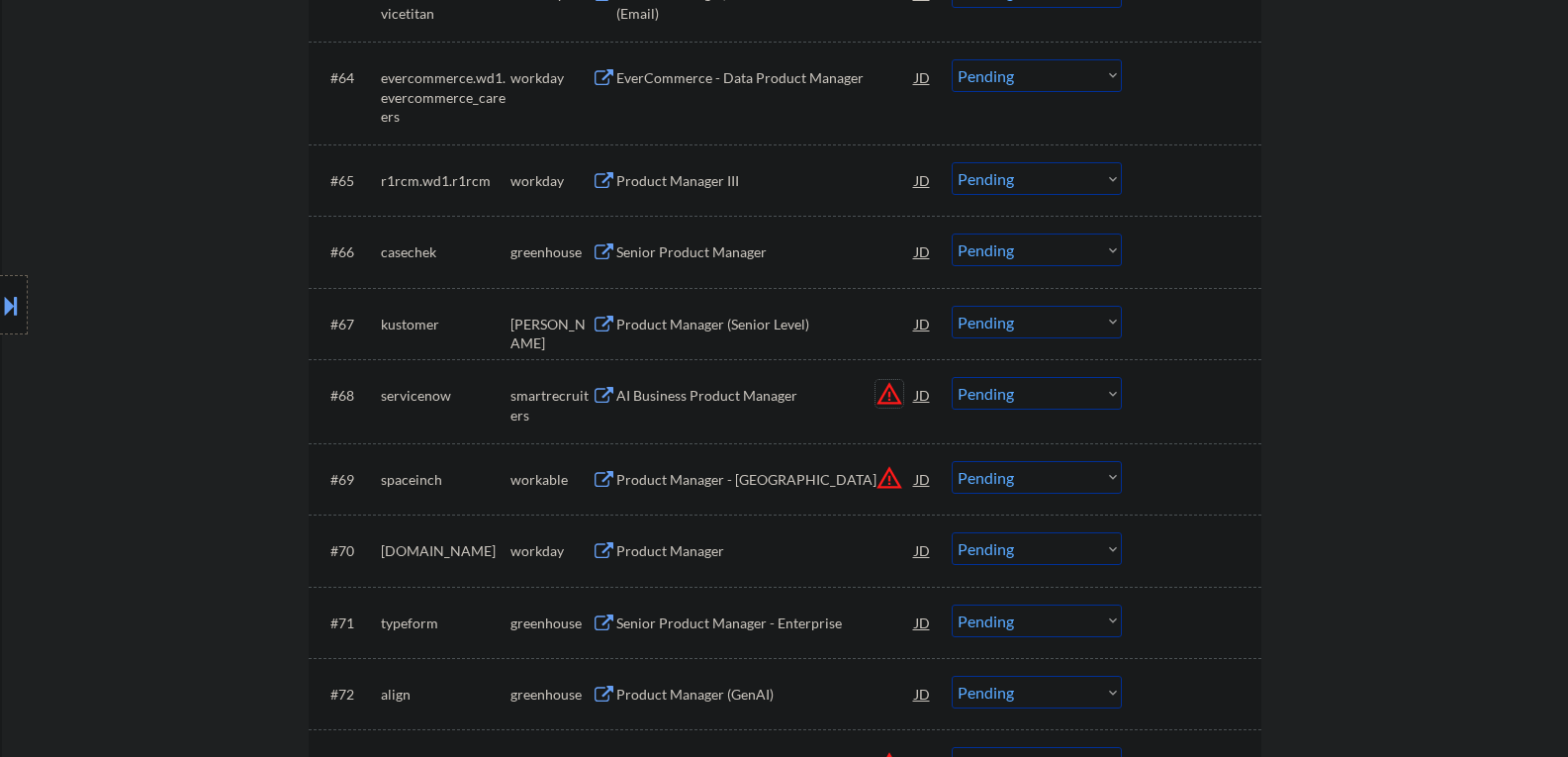
click at [890, 392] on button "warning_amber" at bounding box center [889, 394] width 28 height 28
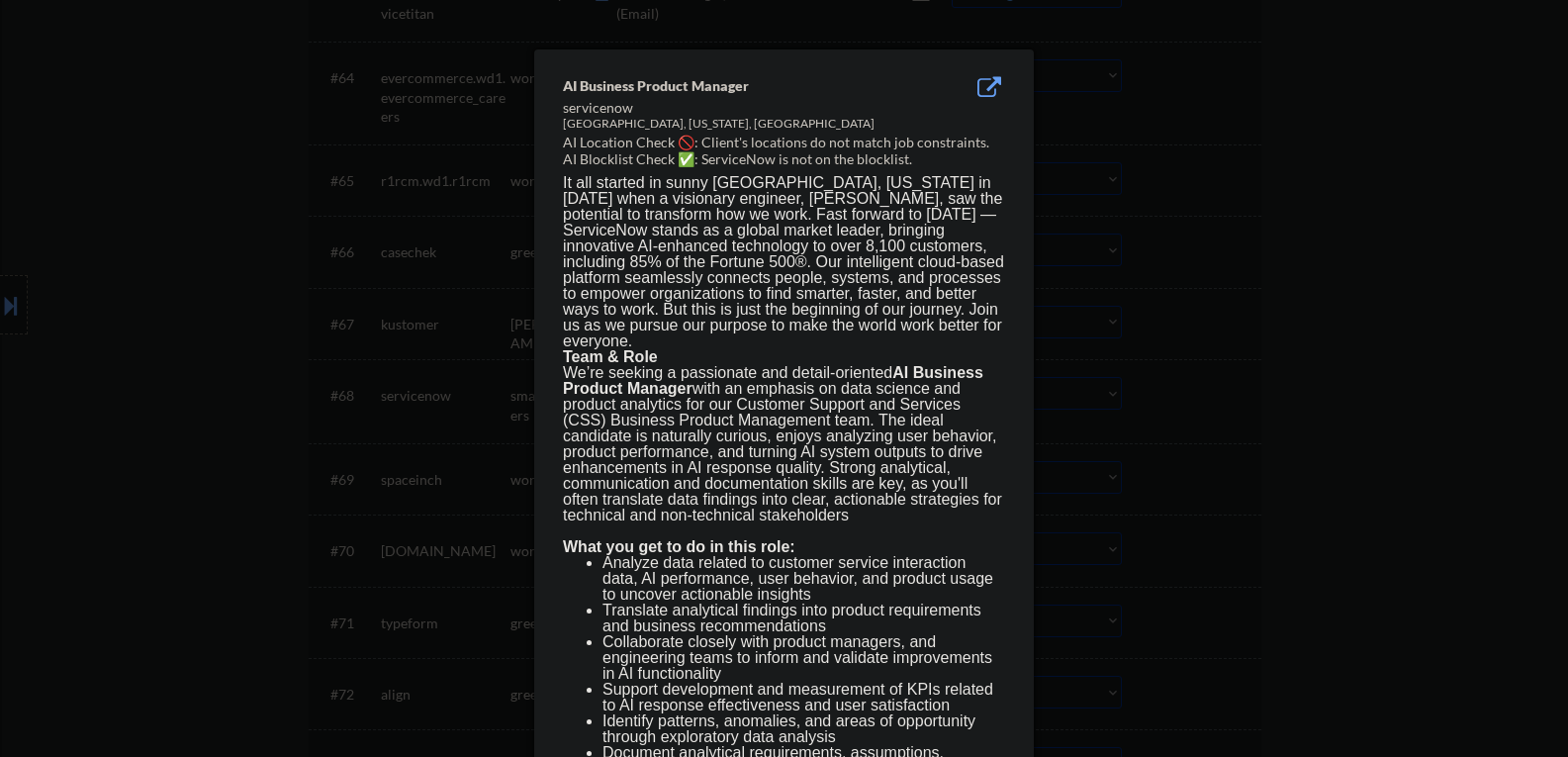
click at [1300, 281] on div at bounding box center [784, 378] width 1568 height 757
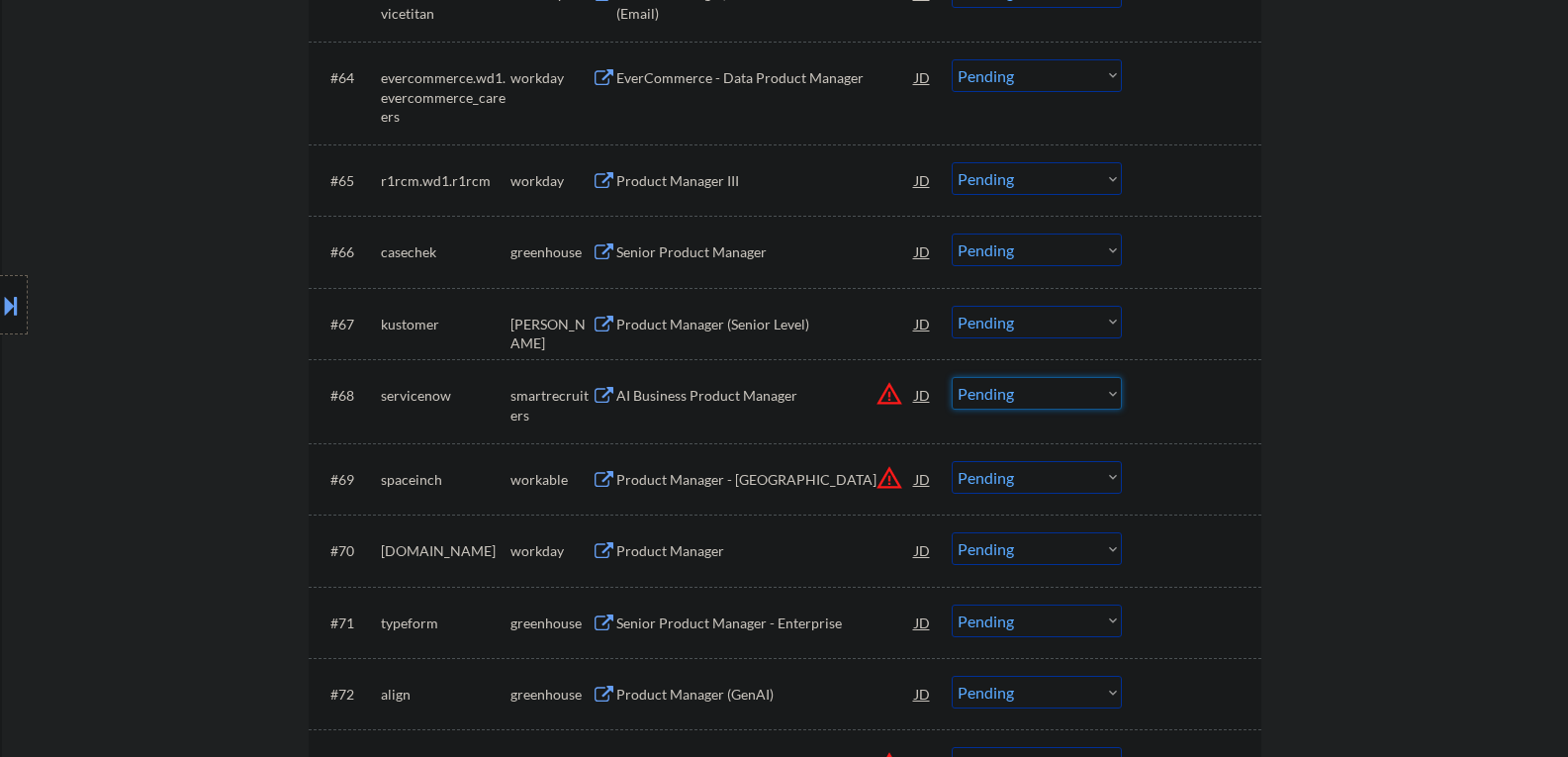
click at [1109, 393] on select "Choose an option... Pending Applied Excluded (Questions) Excluded (Expired) Exc…" at bounding box center [1037, 393] width 170 height 33
click at [952, 377] on select "Choose an option... Pending Applied Excluded (Questions) Excluded (Expired) Exc…" at bounding box center [1037, 393] width 170 height 33
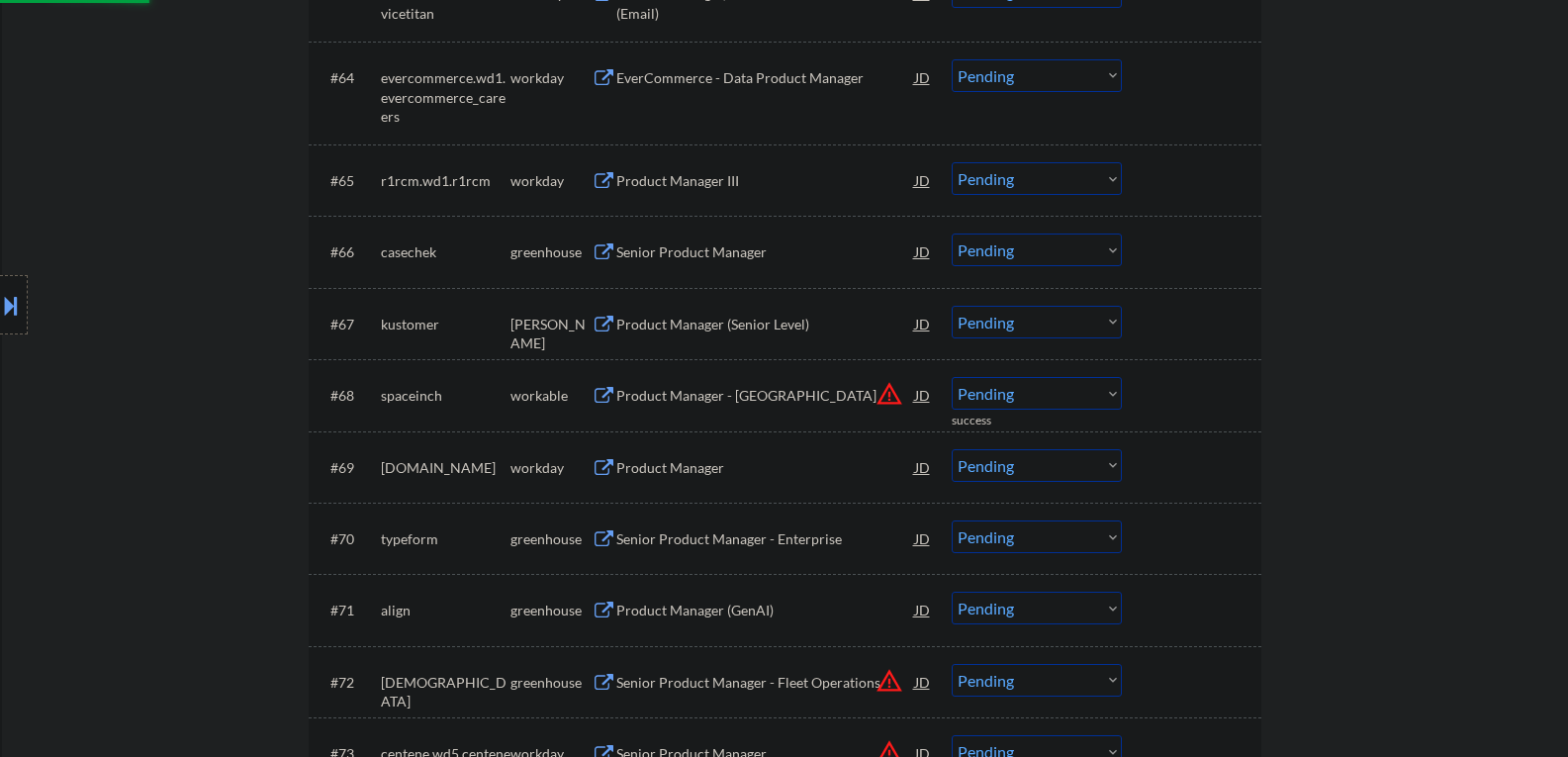
click at [884, 400] on button "warning_amber" at bounding box center [889, 394] width 28 height 28
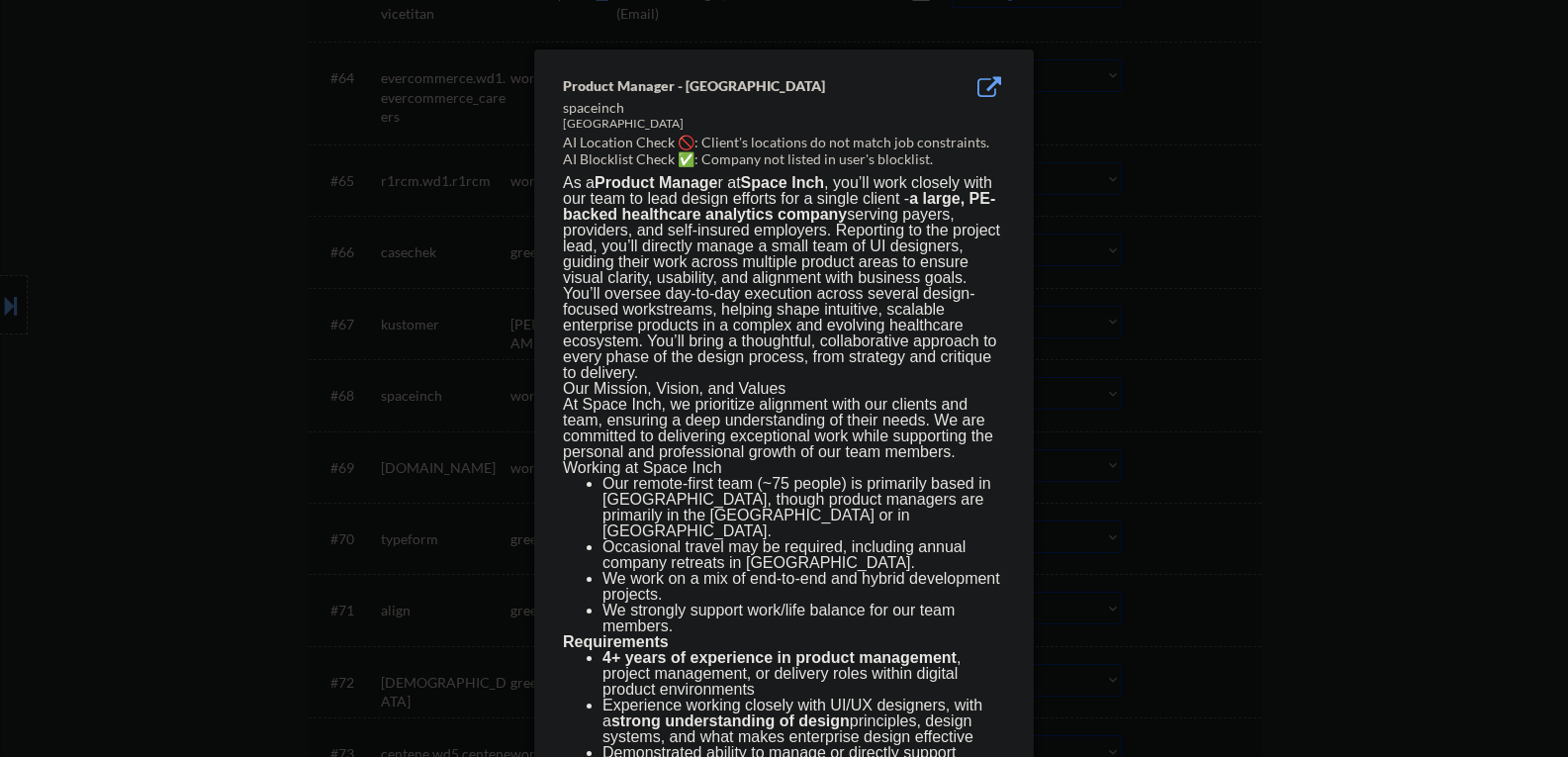
click at [1285, 326] on div at bounding box center [784, 378] width 1568 height 757
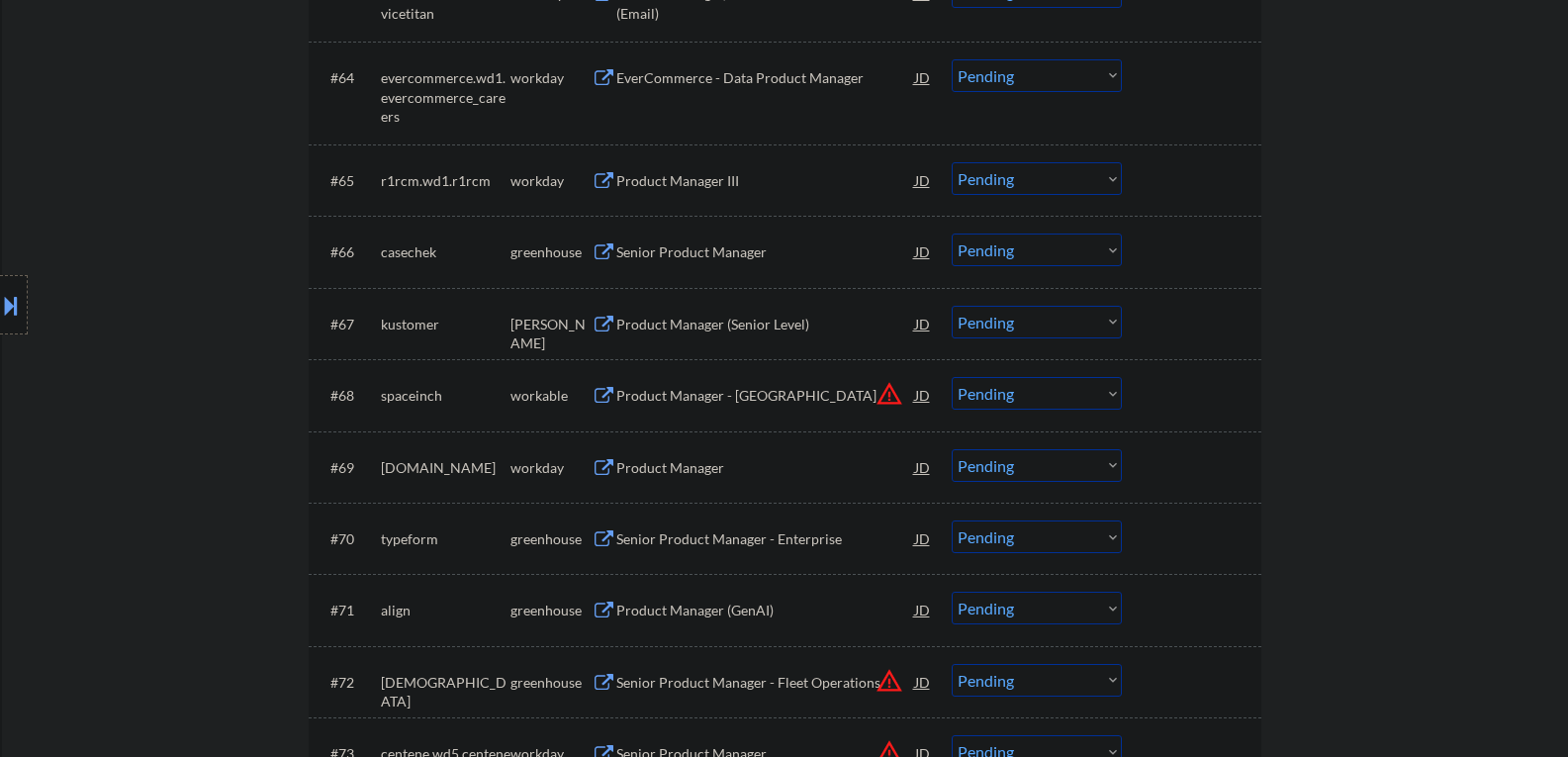
click at [887, 397] on button "warning_amber" at bounding box center [889, 394] width 28 height 28
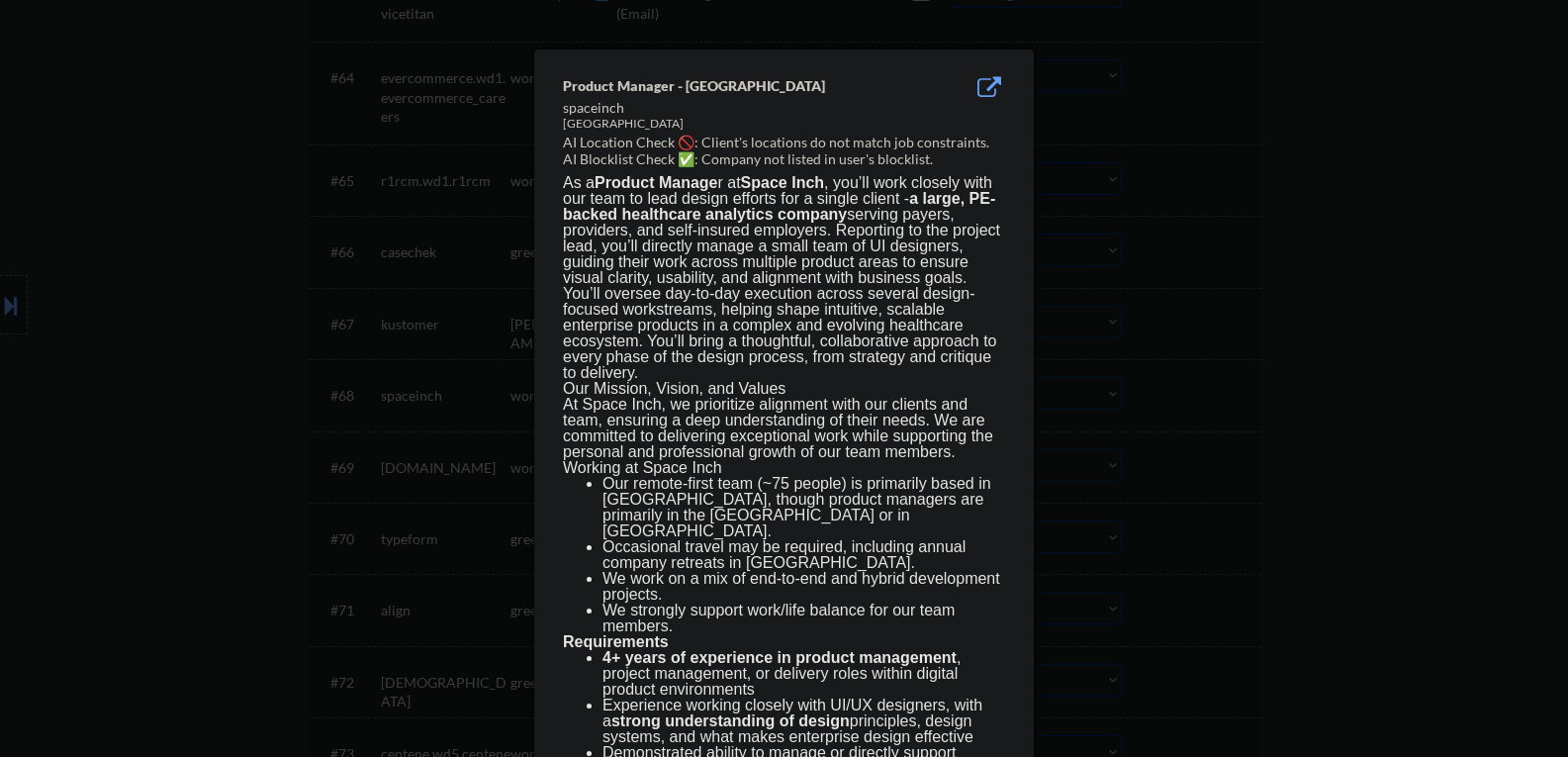
click at [1324, 361] on div at bounding box center [784, 378] width 1568 height 757
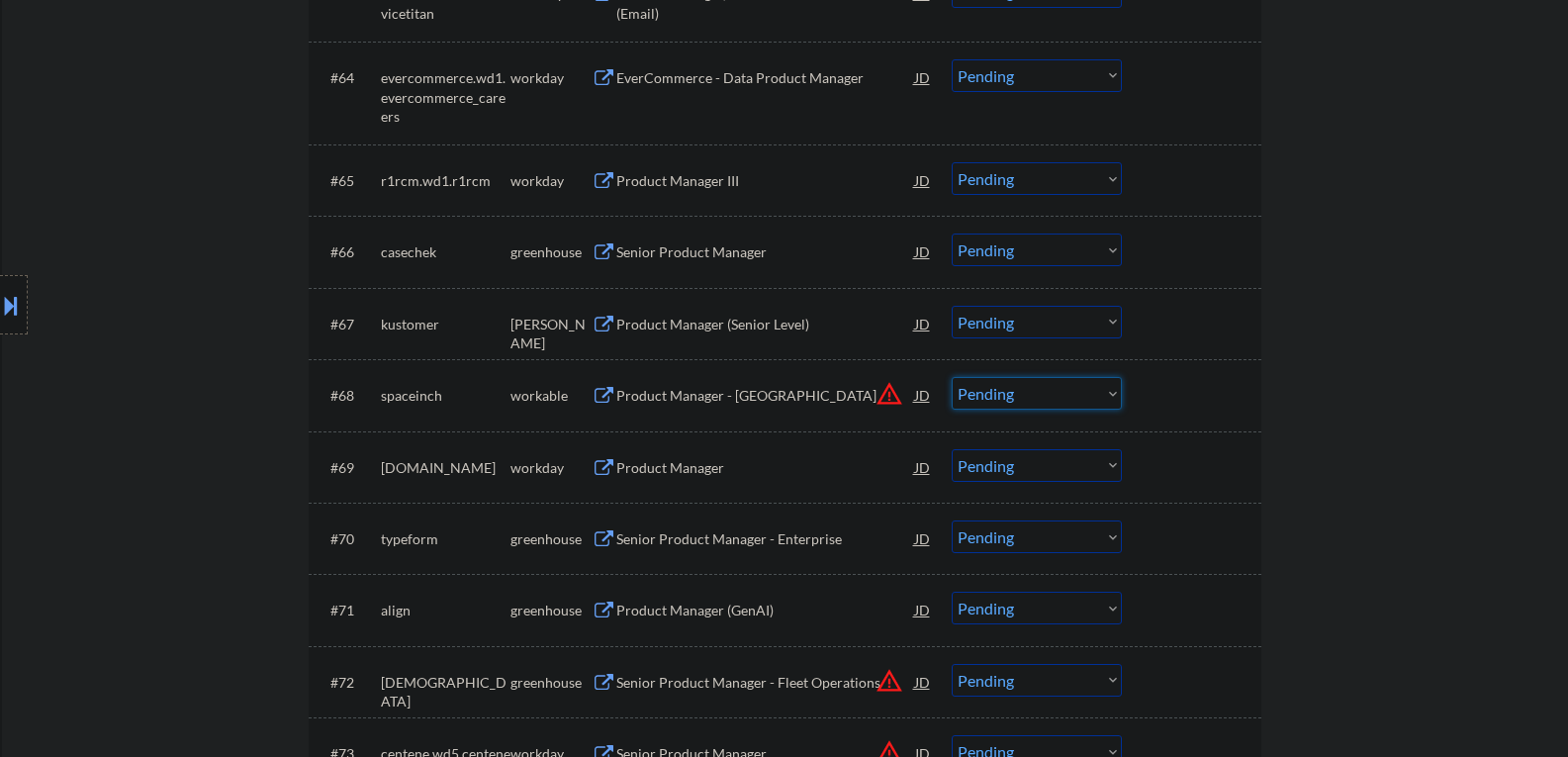
click at [1113, 393] on select "Choose an option... Pending Applied Excluded (Questions) Excluded (Expired) Exc…" at bounding box center [1037, 393] width 170 height 33
click at [952, 377] on select "Choose an option... Pending Applied Excluded (Questions) Excluded (Expired) Exc…" at bounding box center [1037, 393] width 170 height 33
select select ""pending""
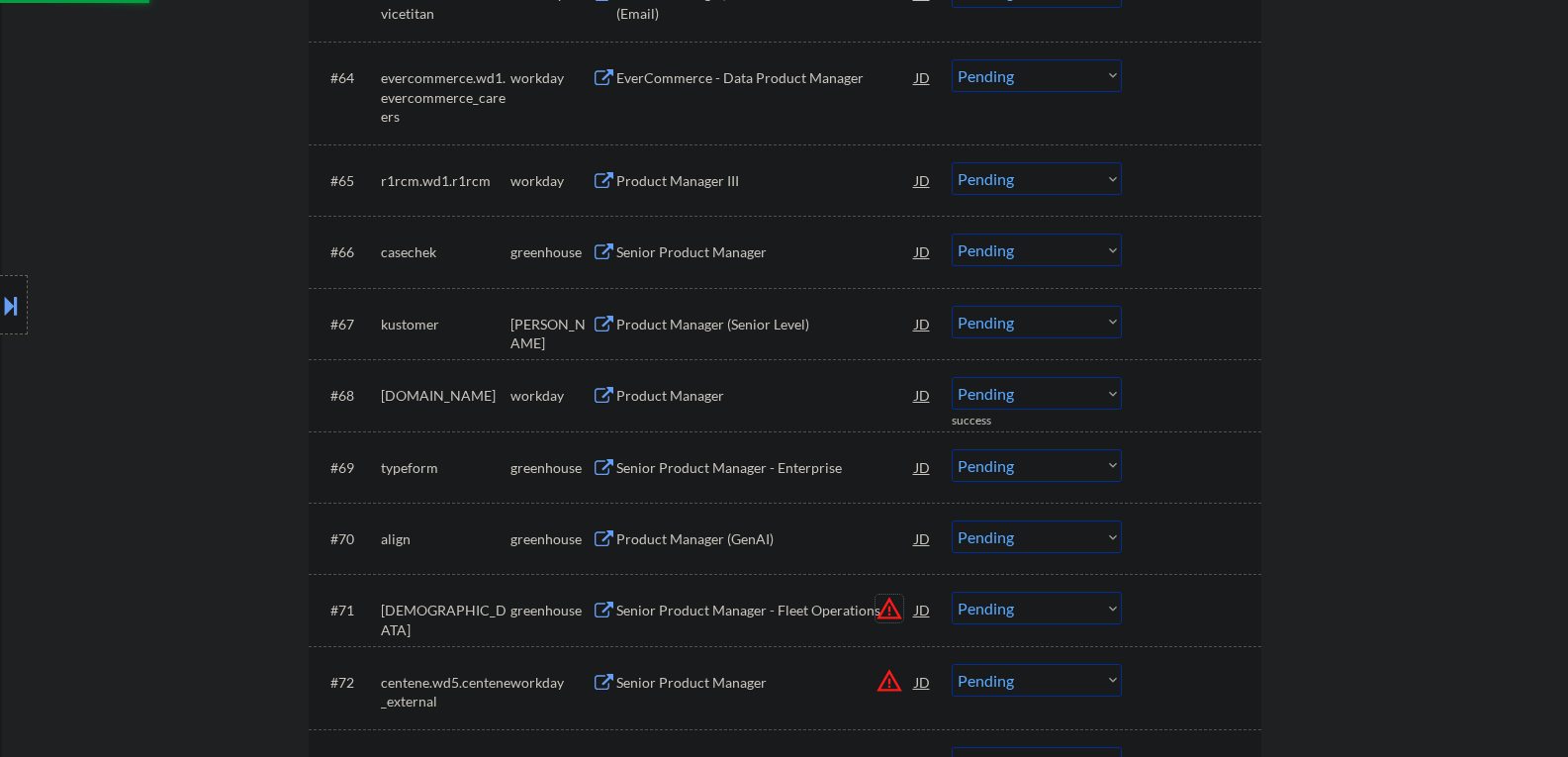
click at [887, 613] on button "warning_amber" at bounding box center [889, 609] width 28 height 28
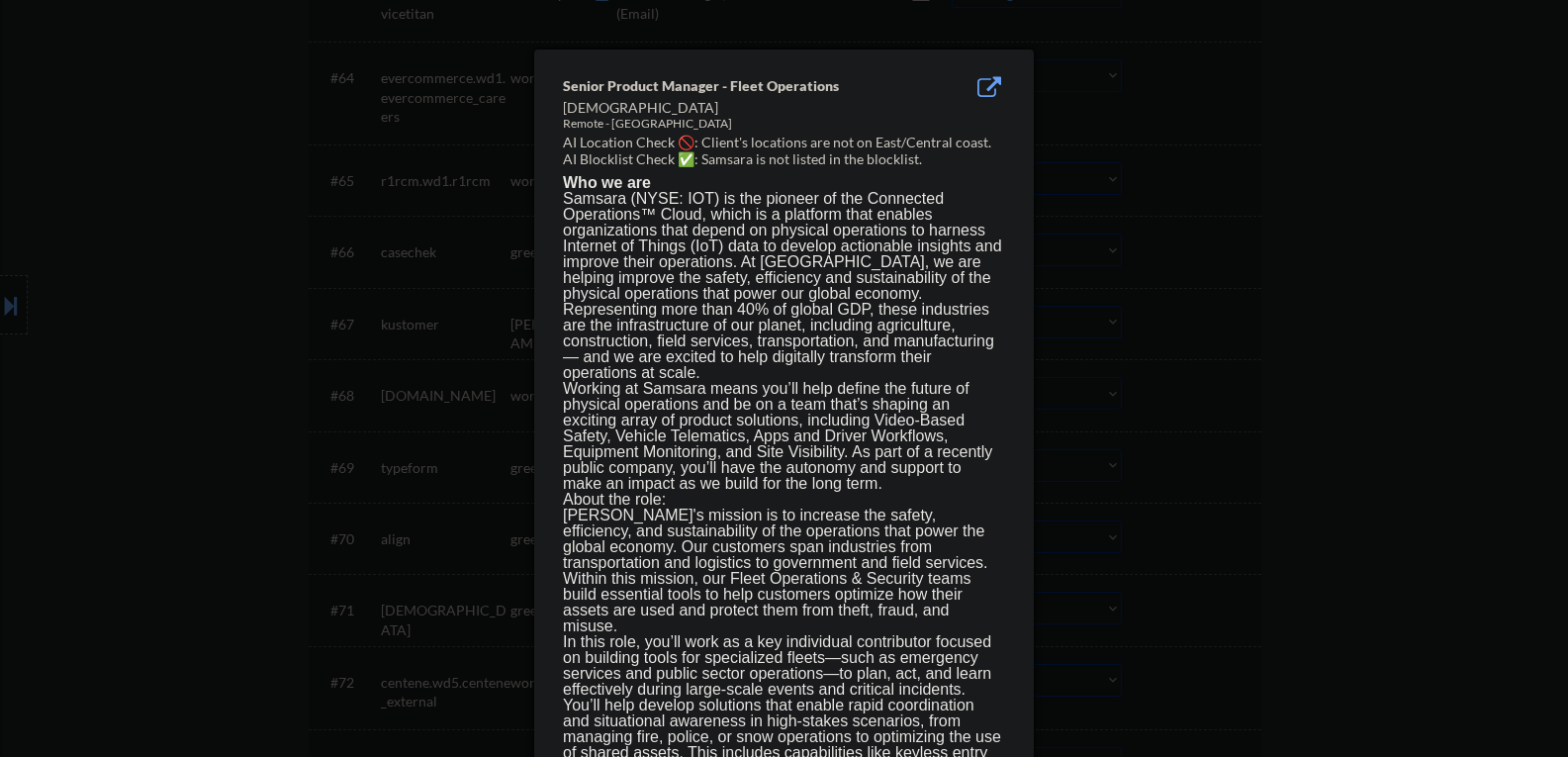
click at [1380, 464] on div at bounding box center [784, 378] width 1568 height 757
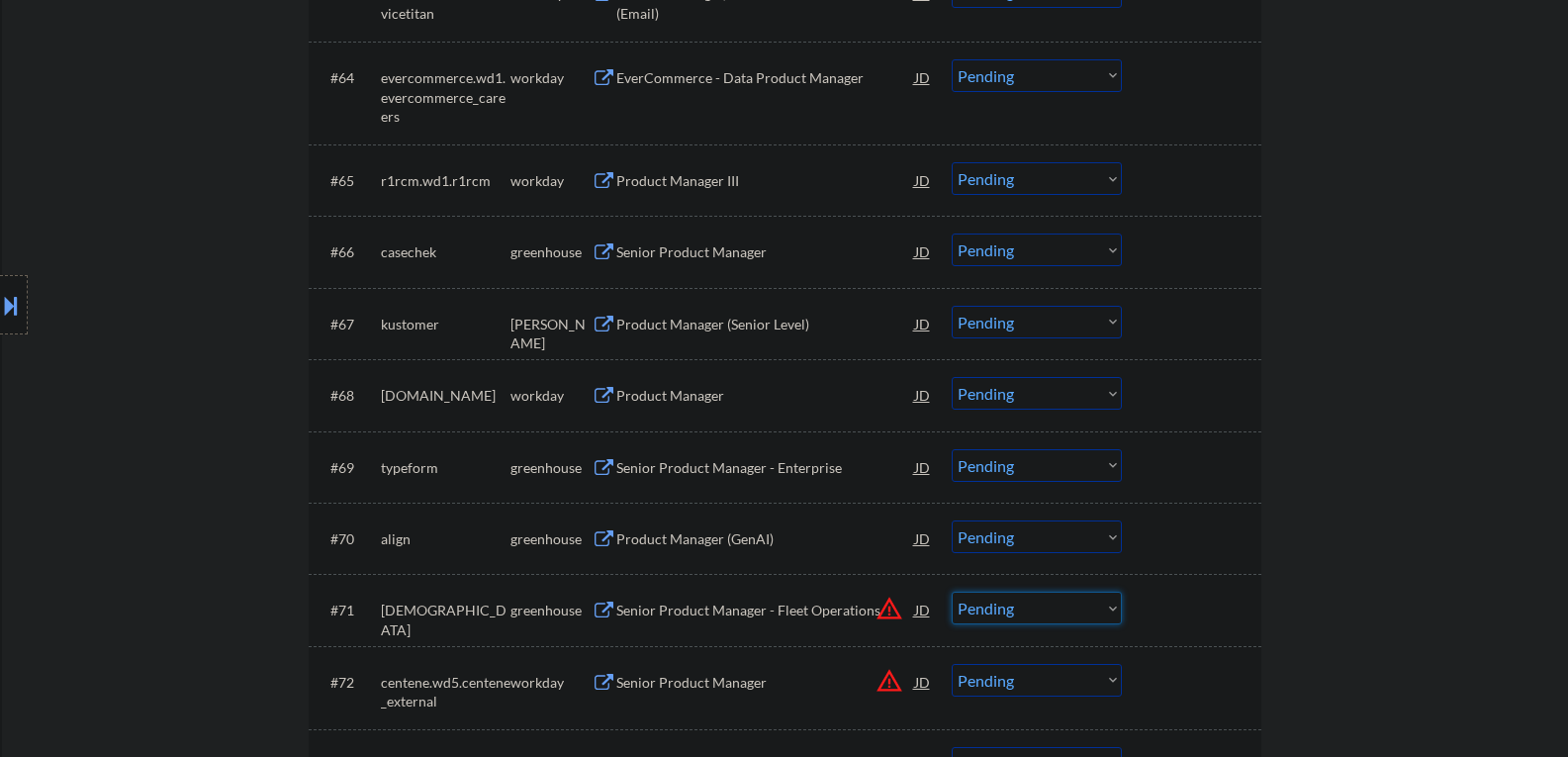
click at [1109, 603] on select "Choose an option... Pending Applied Excluded (Questions) Excluded (Expired) Exc…" at bounding box center [1037, 608] width 170 height 33
click at [952, 592] on select "Choose an option... Pending Applied Excluded (Questions) Excluded (Expired) Exc…" at bounding box center [1037, 608] width 170 height 33
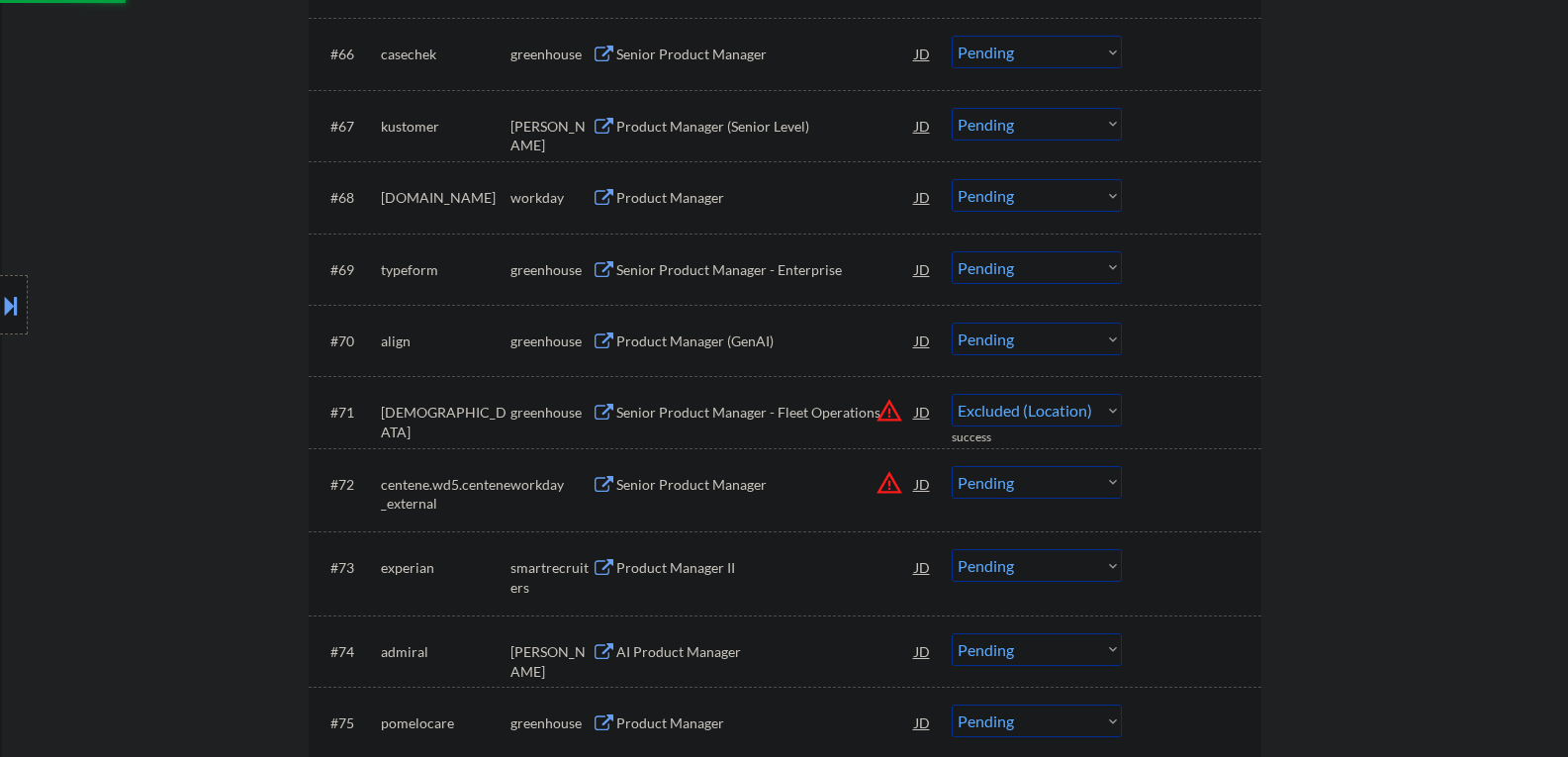
select select ""pending""
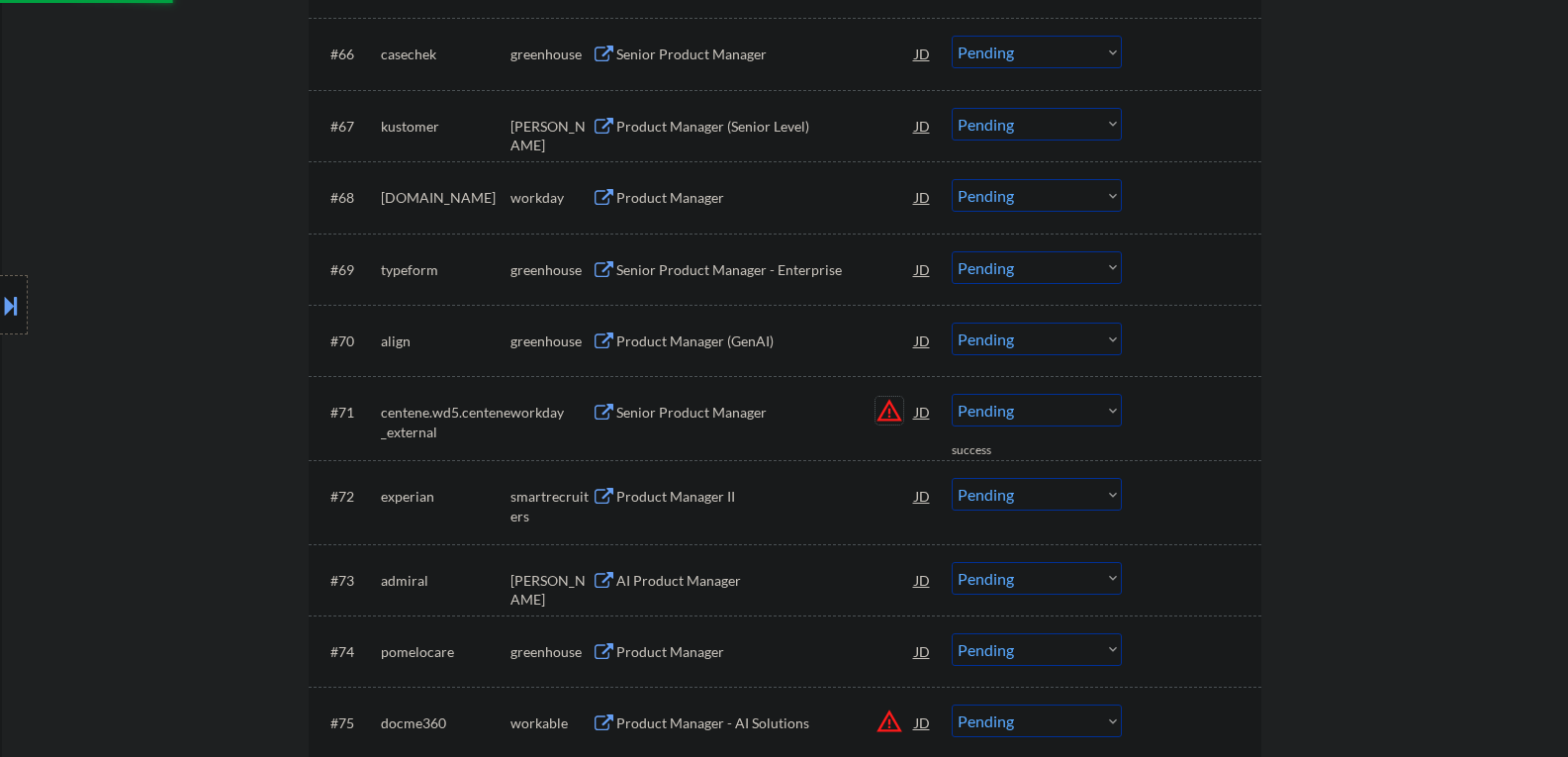
click at [886, 415] on button "warning_amber" at bounding box center [889, 411] width 28 height 28
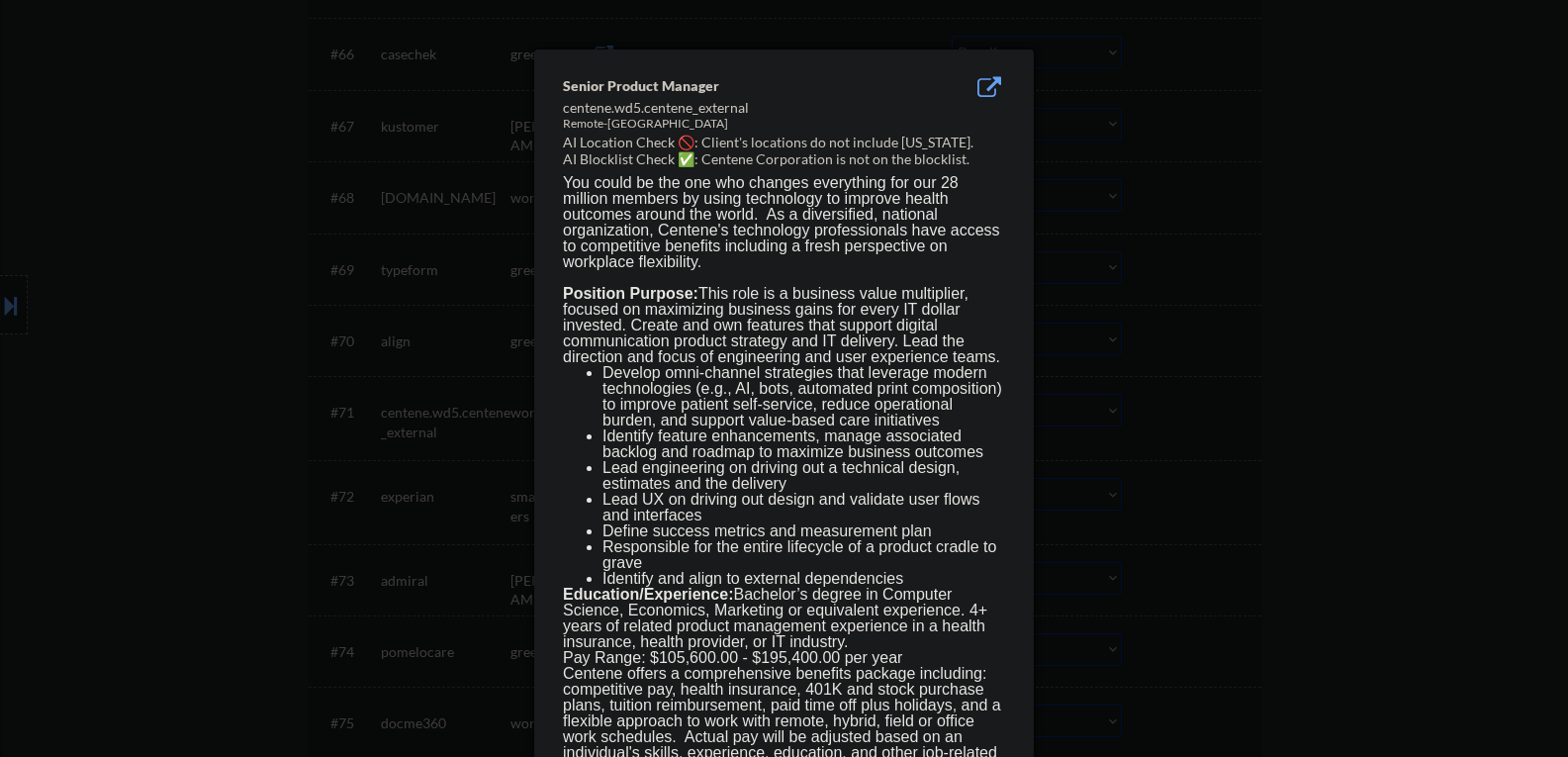
click at [1352, 395] on div at bounding box center [784, 378] width 1568 height 757
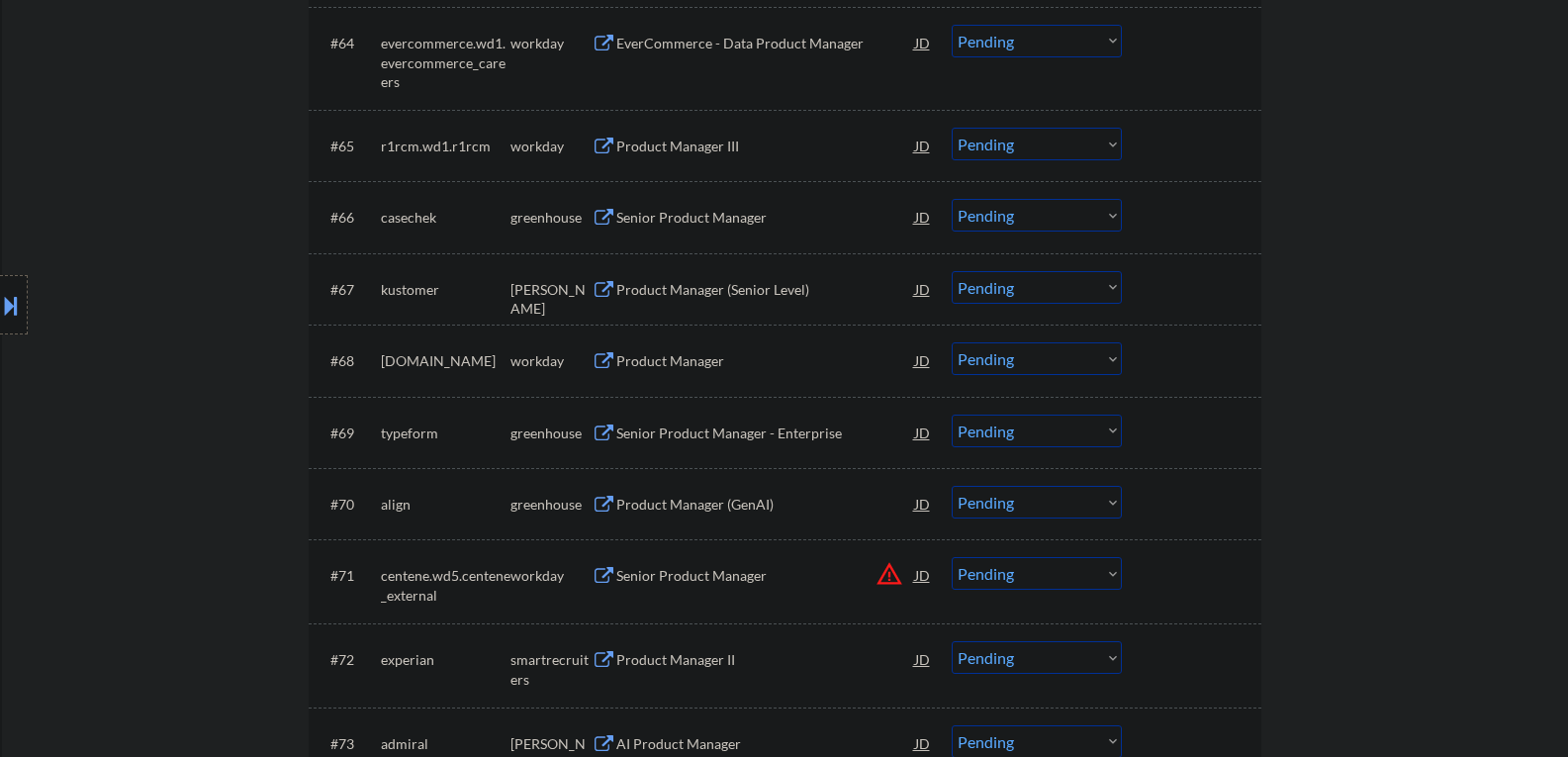
scroll to position [5445, 0]
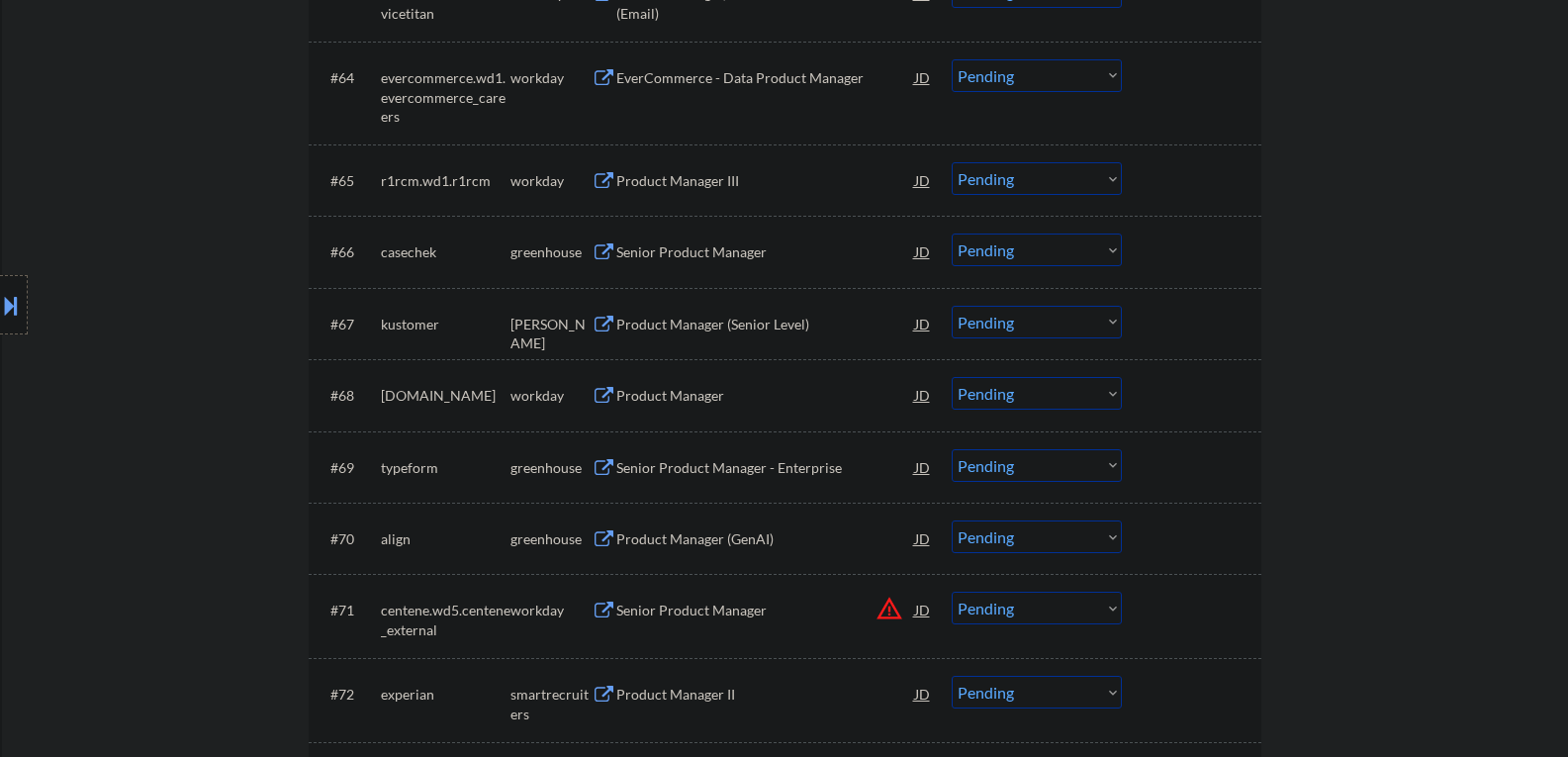
click at [608, 254] on button at bounding box center [604, 252] width 25 height 19
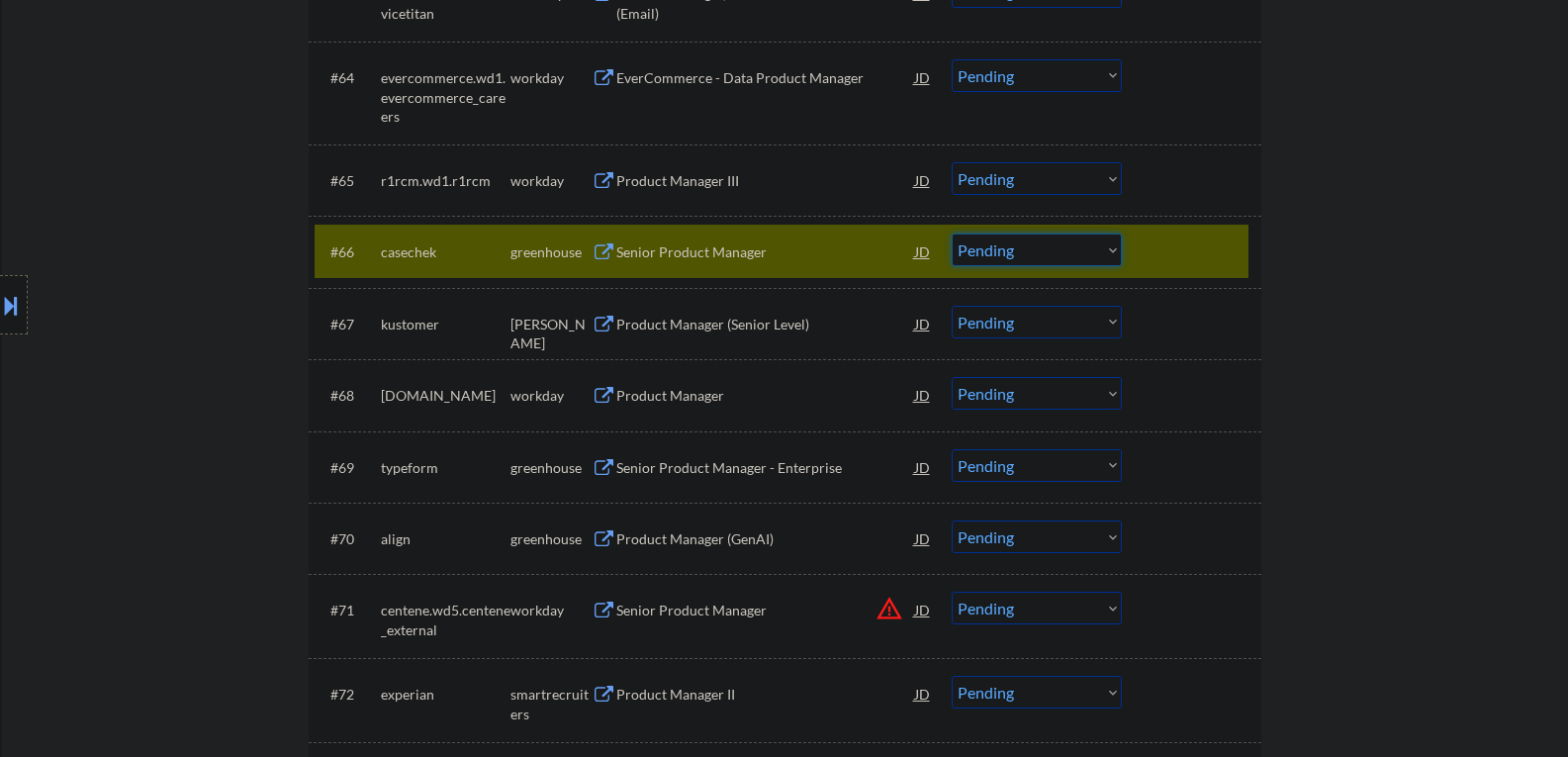
click at [1111, 249] on select "Choose an option... Pending Applied Excluded (Questions) Excluded (Expired) Exc…" at bounding box center [1037, 249] width 170 height 33
click at [952, 233] on select "Choose an option... Pending Applied Excluded (Questions) Excluded (Expired) Exc…" at bounding box center [1037, 249] width 170 height 33
select select ""pending""
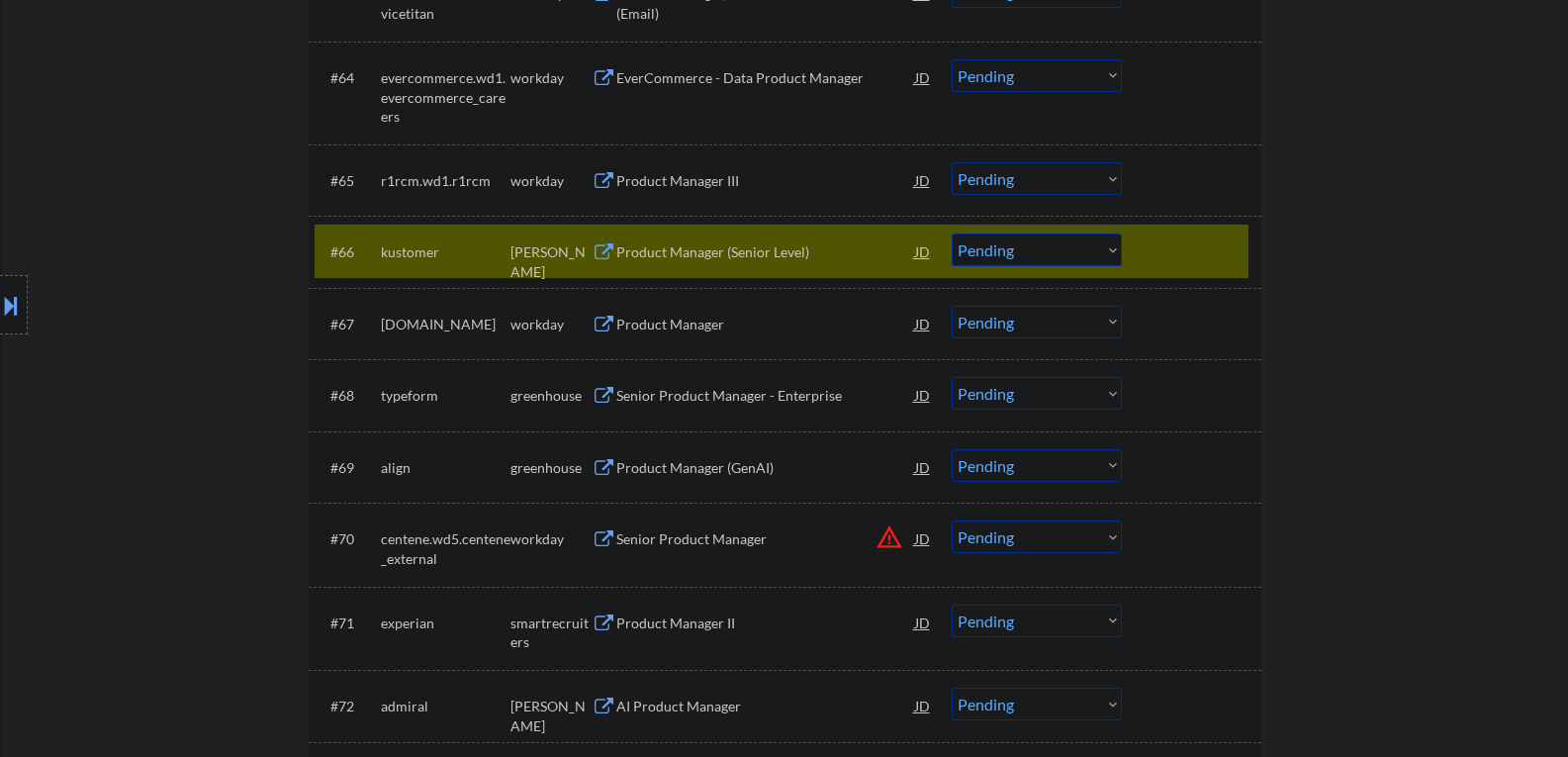
click at [1166, 253] on div at bounding box center [1193, 251] width 87 height 36
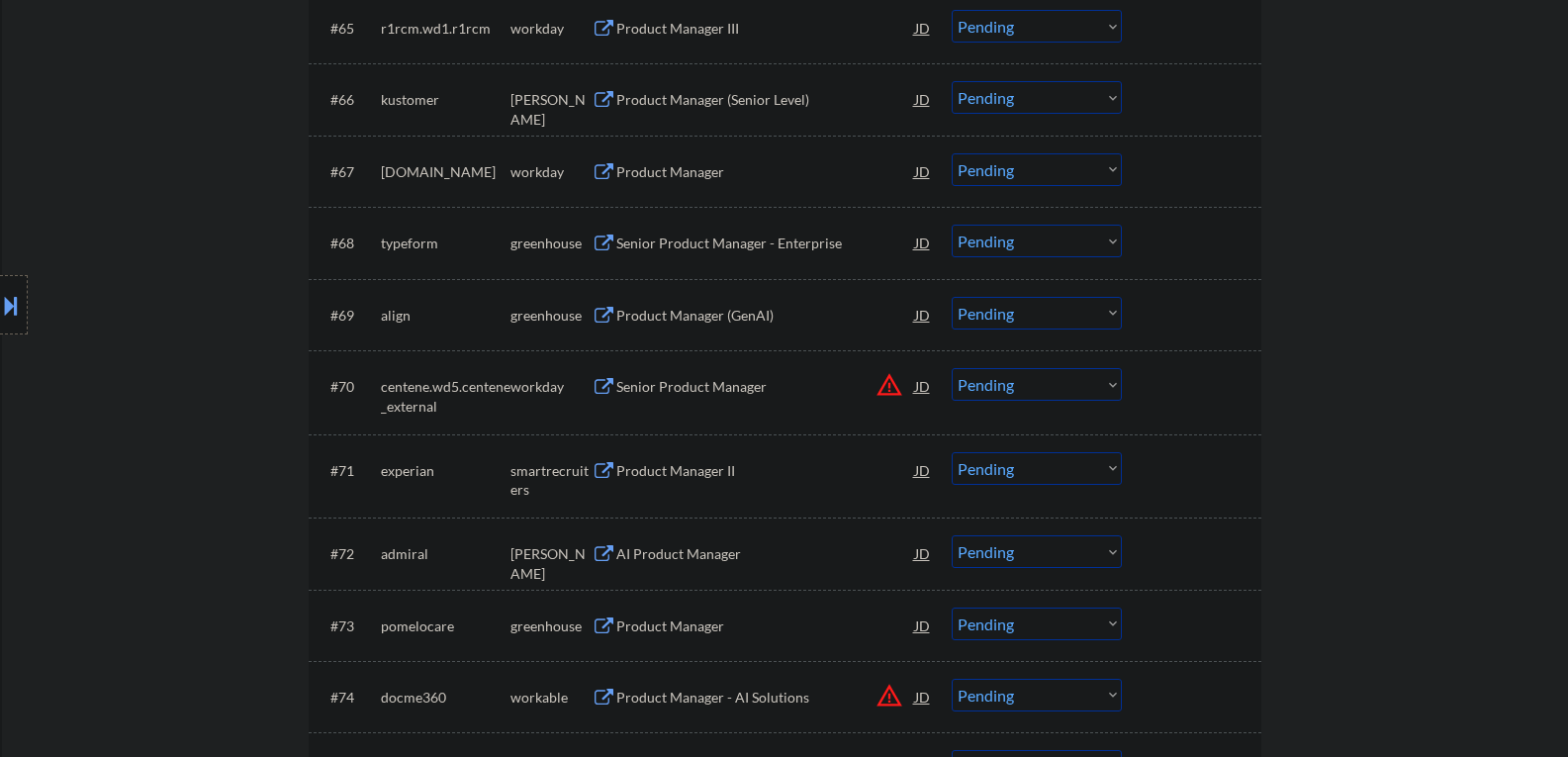
scroll to position [5643, 0]
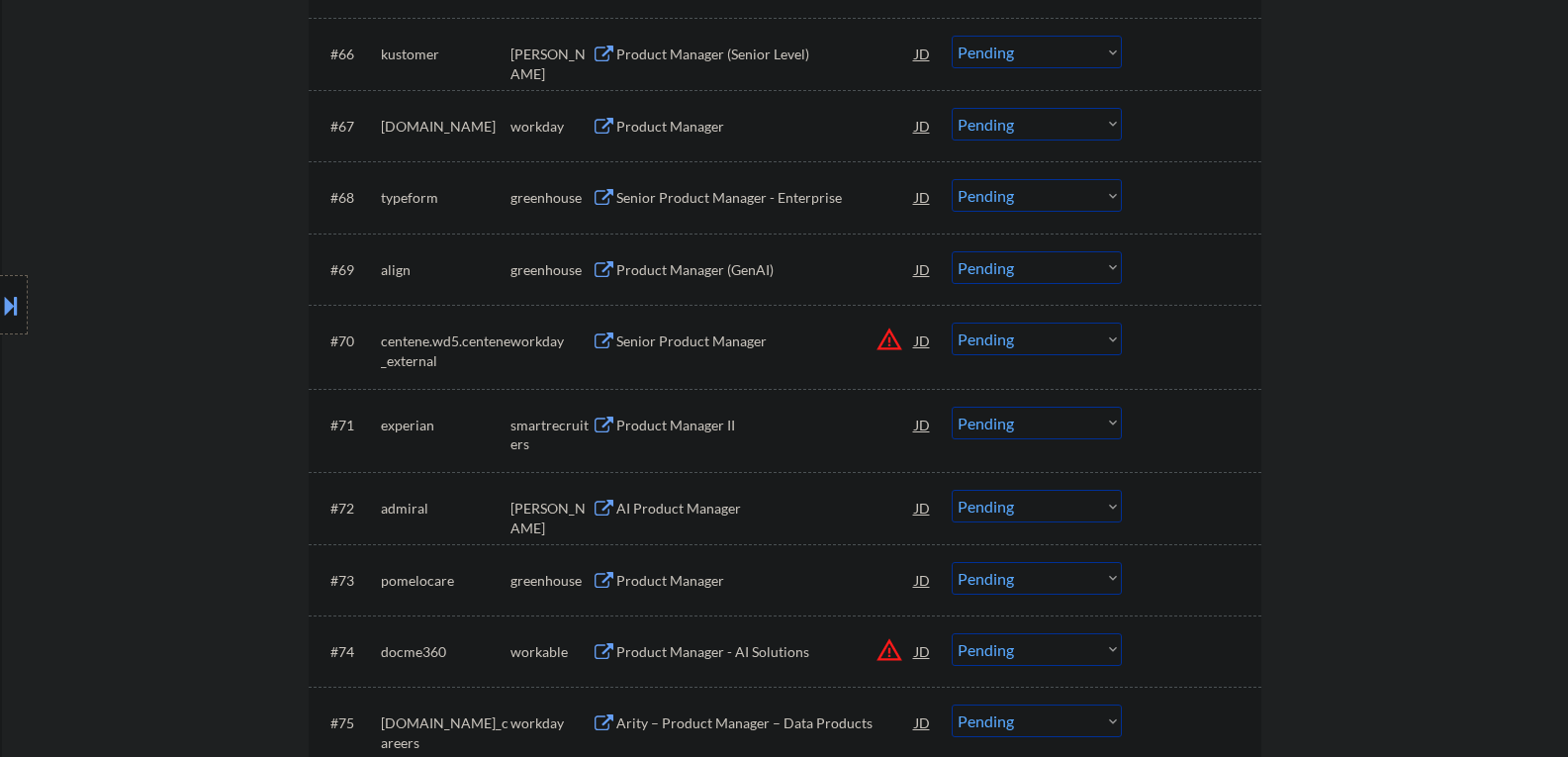
click at [604, 199] on button at bounding box center [604, 198] width 25 height 19
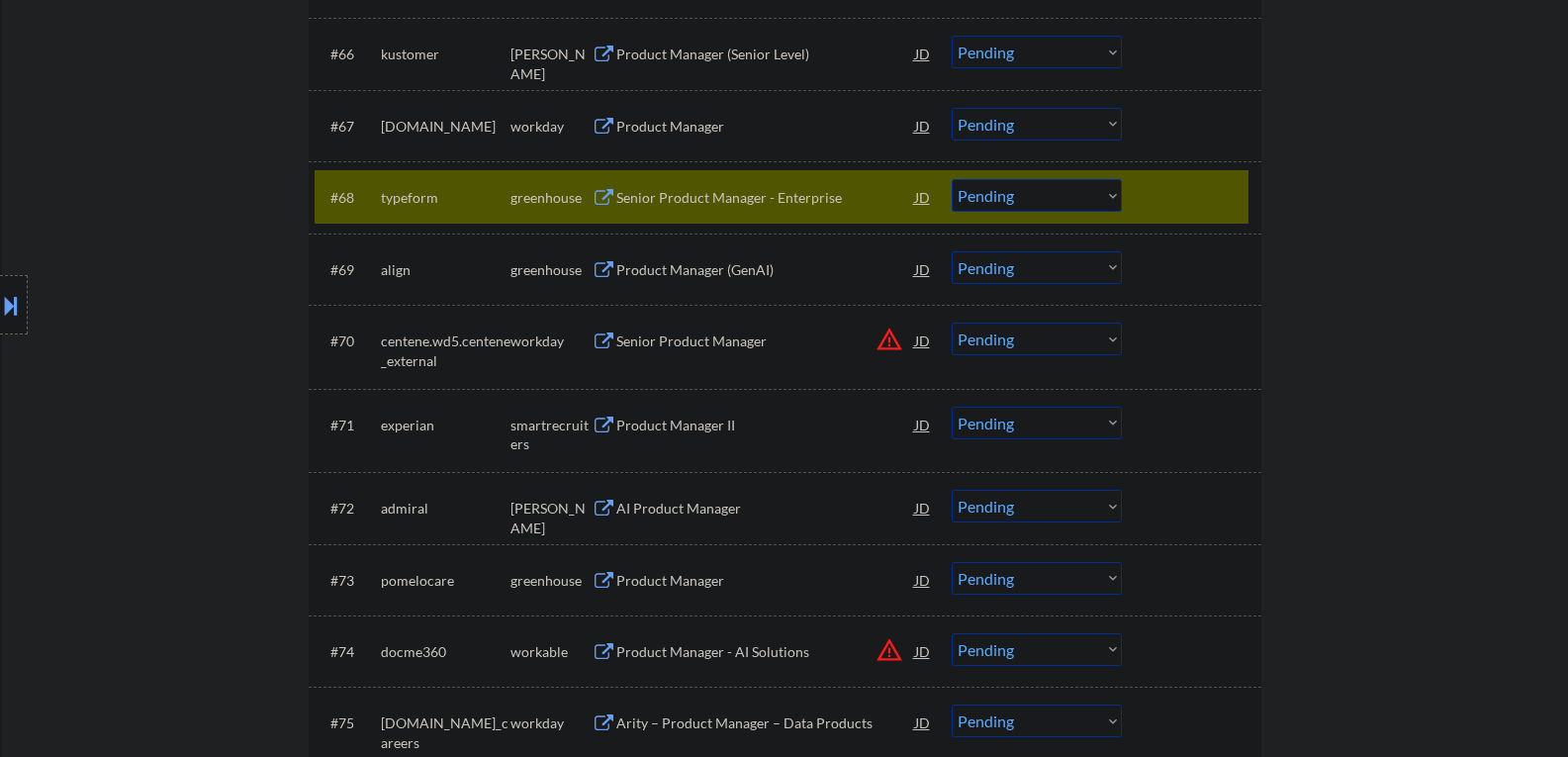
click at [1110, 192] on select "Choose an option... Pending Applied Excluded (Questions) Excluded (Expired) Exc…" at bounding box center [1037, 195] width 170 height 33
click at [952, 180] on select "Choose an option... Pending Applied Excluded (Questions) Excluded (Expired) Exc…" at bounding box center [1037, 195] width 170 height 33
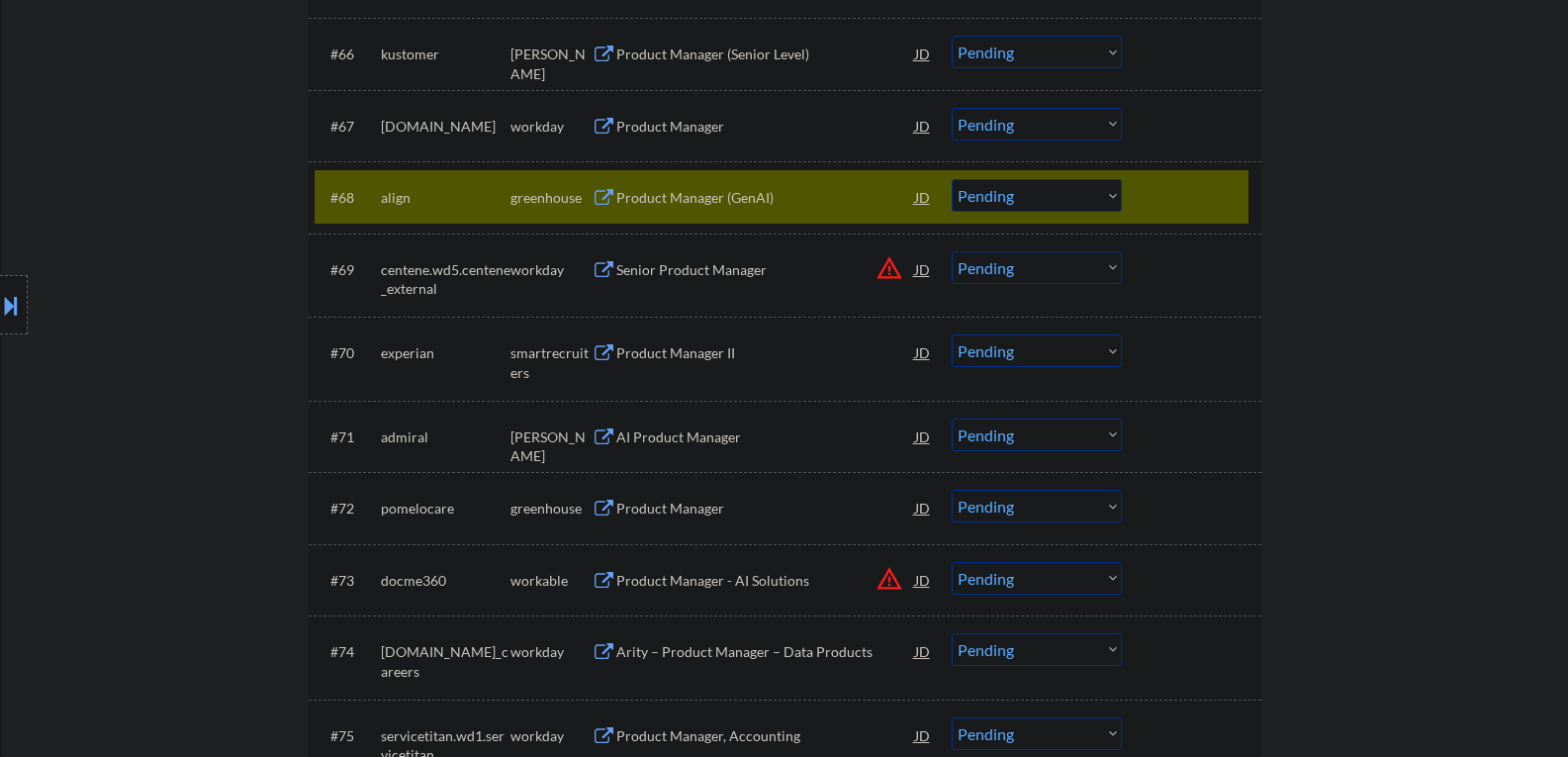
click at [603, 190] on button at bounding box center [604, 198] width 25 height 19
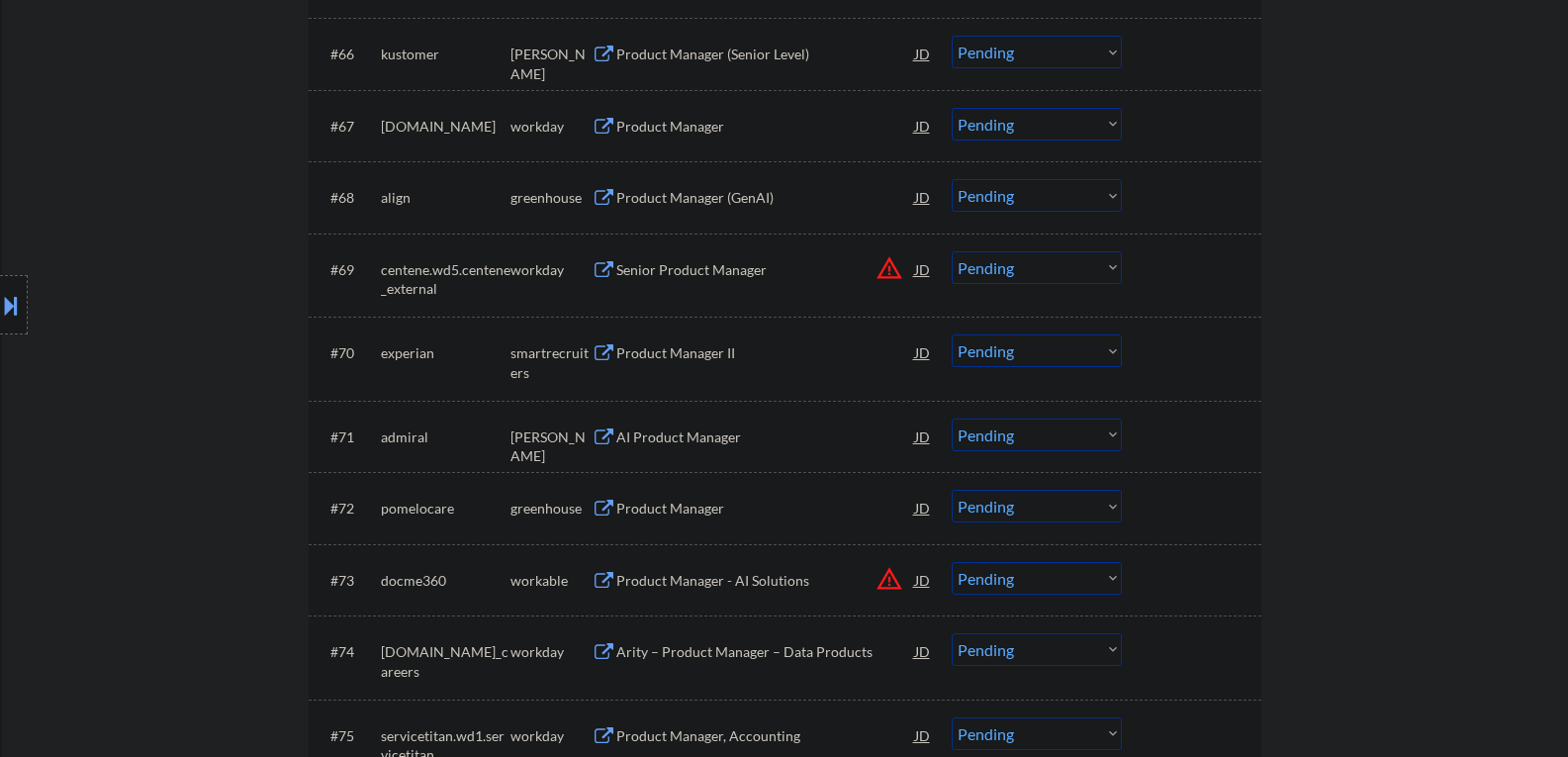
click at [1112, 193] on select "Choose an option... Pending Applied Excluded (Questions) Excluded (Expired) Exc…" at bounding box center [1037, 195] width 170 height 33
click at [952, 180] on select "Choose an option... Pending Applied Excluded (Questions) Excluded (Expired) Exc…" at bounding box center [1037, 195] width 170 height 33
select select ""pending""
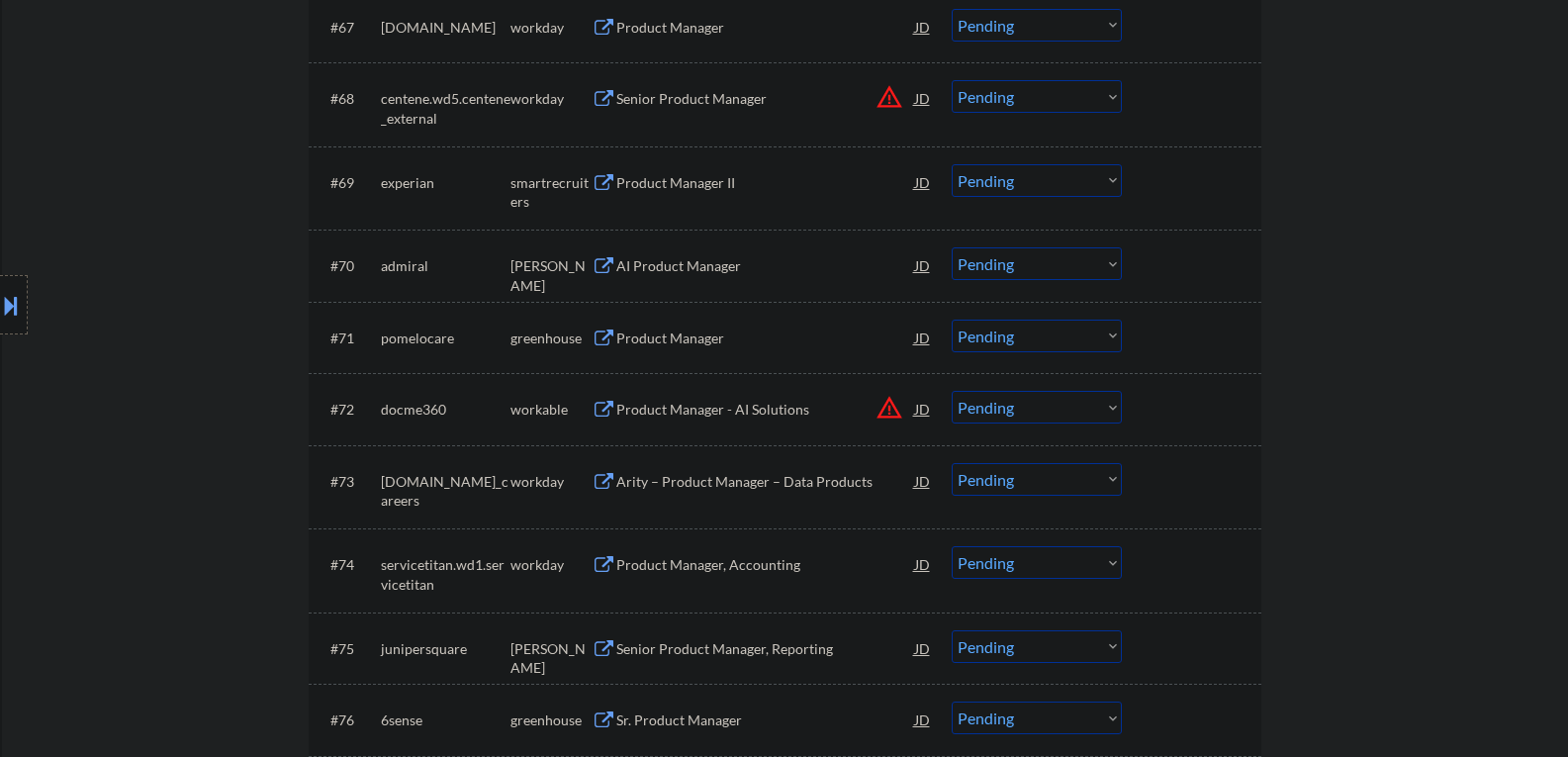
scroll to position [5841, 0]
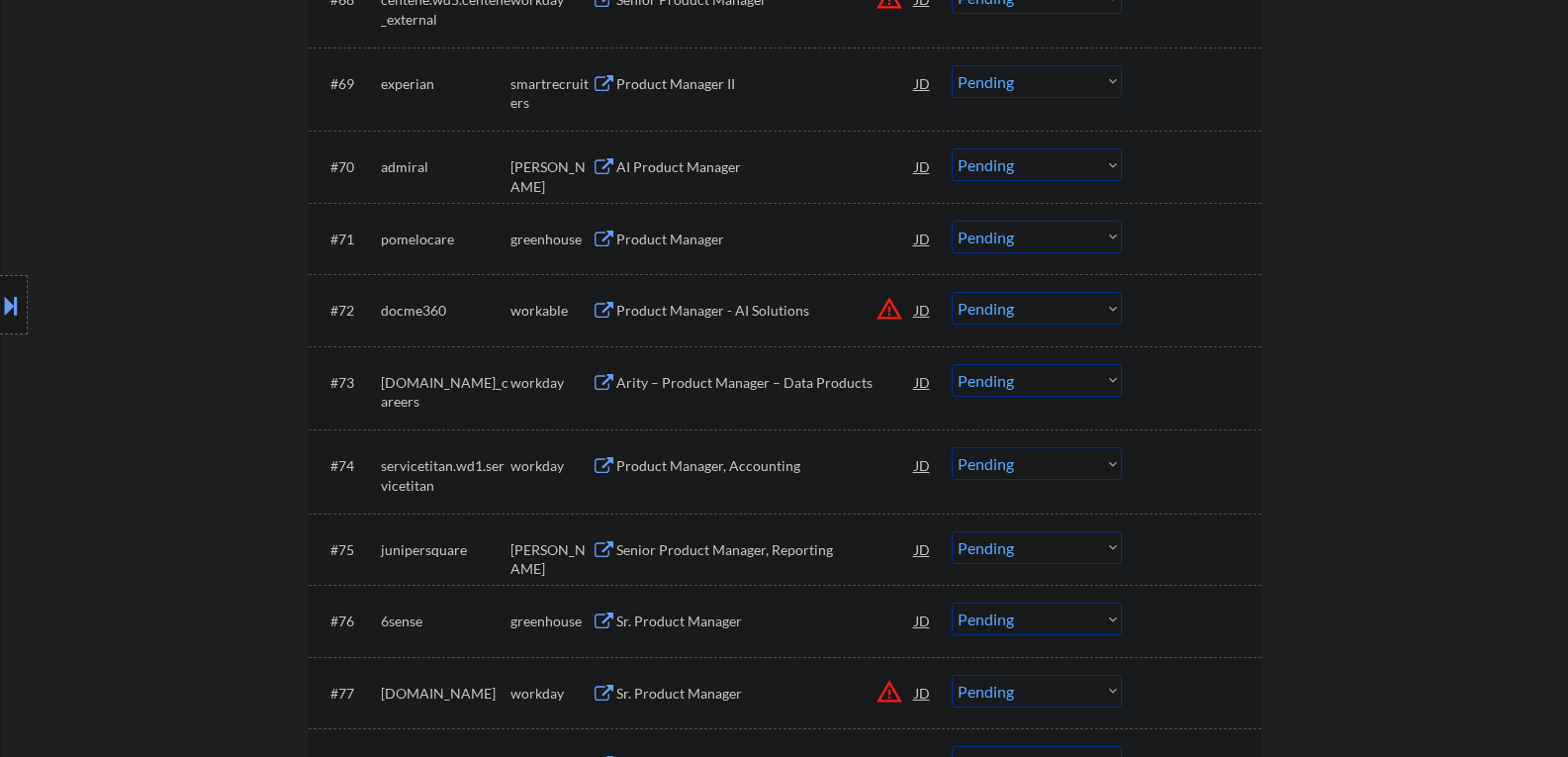
click at [601, 243] on button at bounding box center [604, 239] width 25 height 19
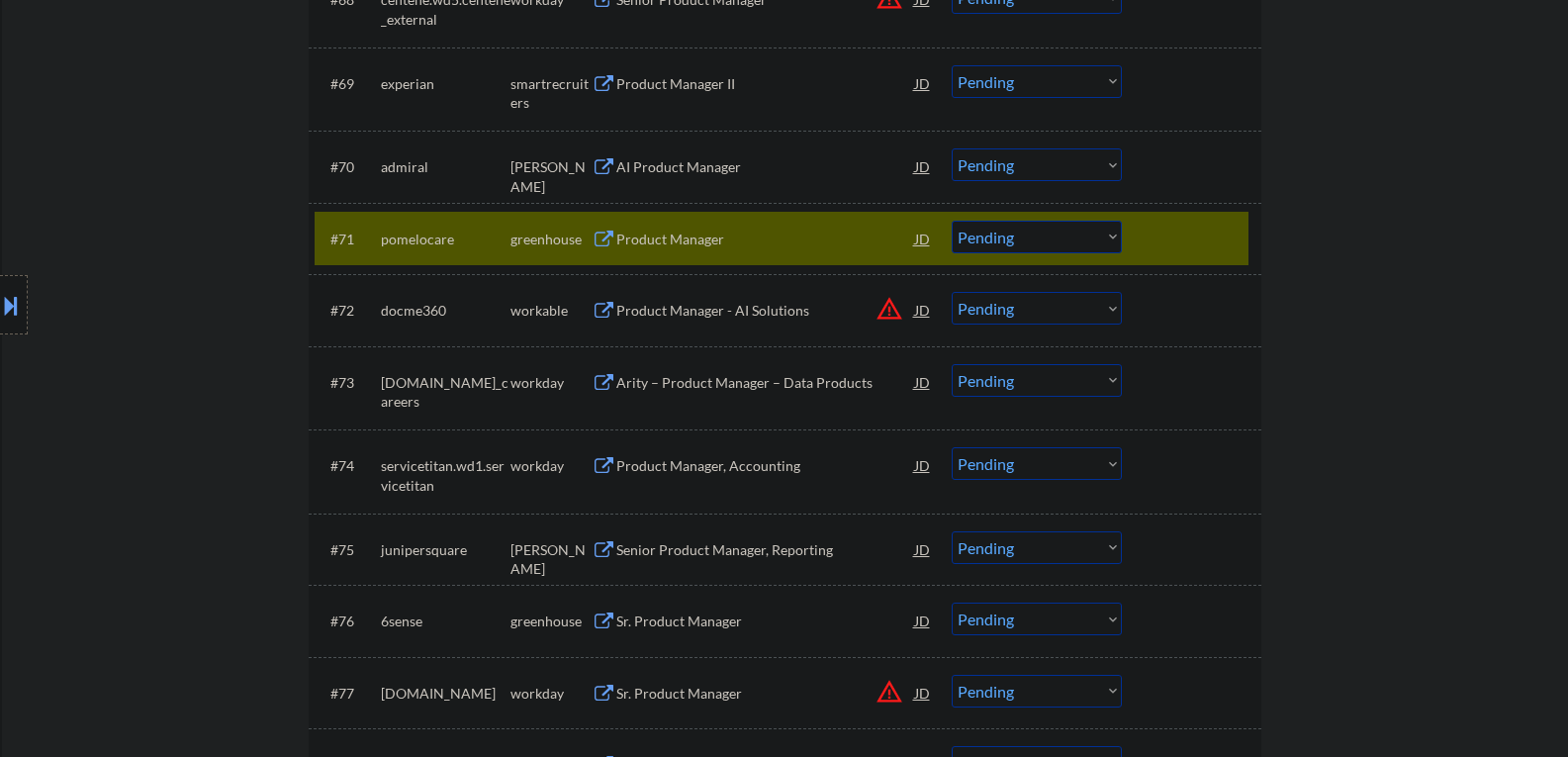
click at [1113, 233] on select "Choose an option... Pending Applied Excluded (Questions) Excluded (Expired) Exc…" at bounding box center [1037, 236] width 170 height 33
click at [952, 220] on select "Choose an option... Pending Applied Excluded (Questions) Excluded (Expired) Exc…" at bounding box center [1037, 236] width 170 height 33
select select ""pending""
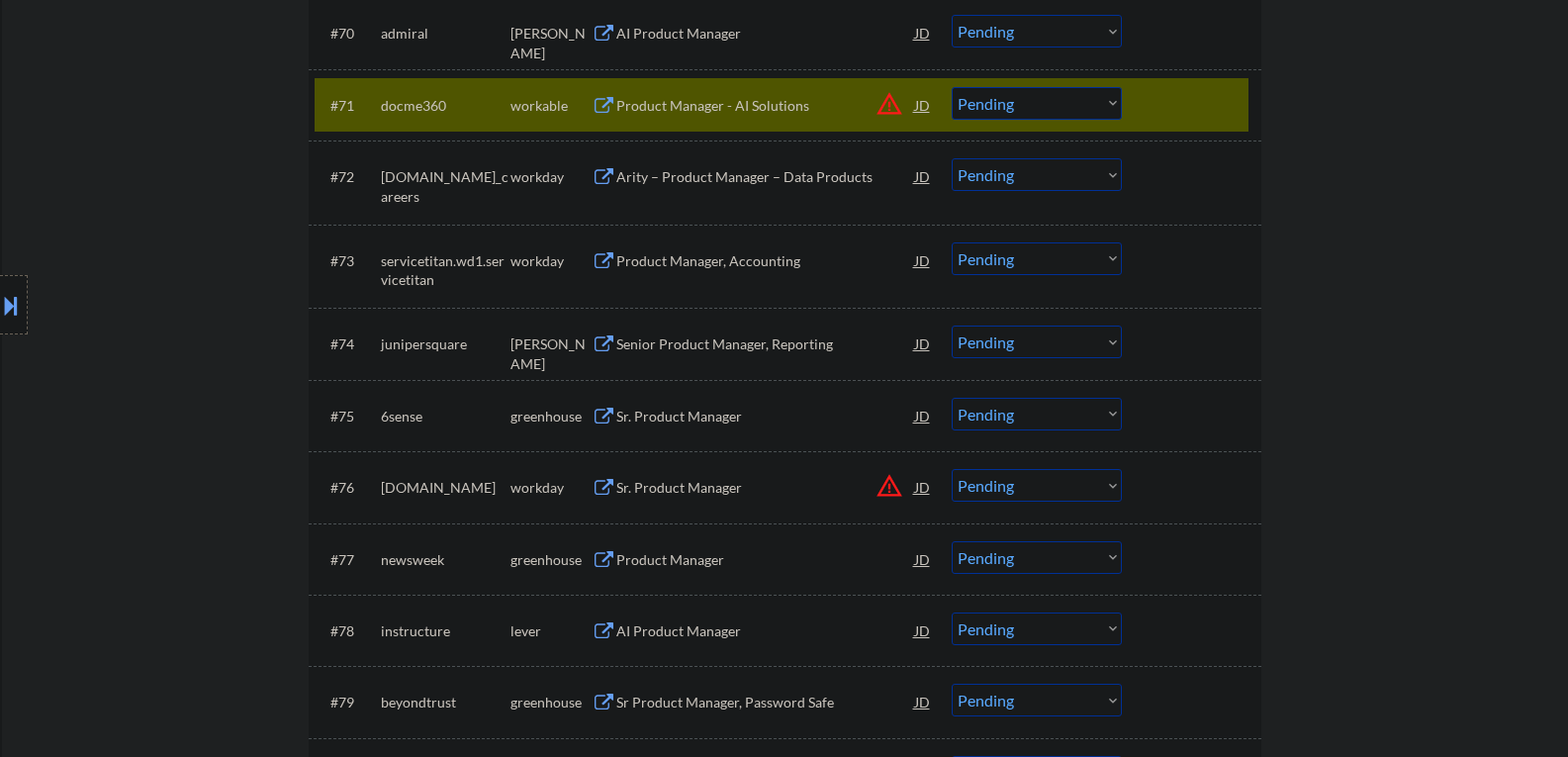
scroll to position [5940, 0]
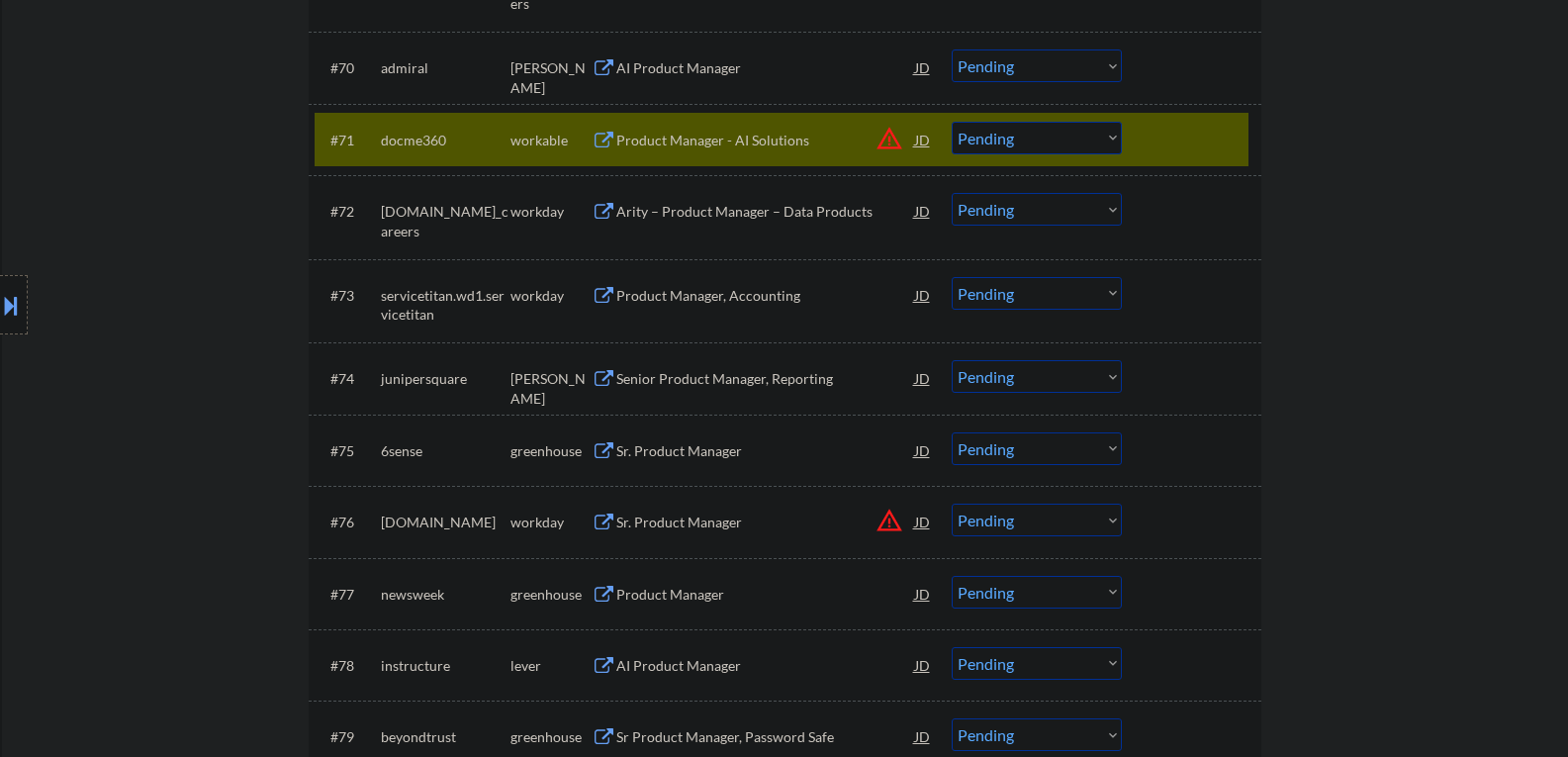
click at [1207, 132] on div at bounding box center [1193, 140] width 87 height 36
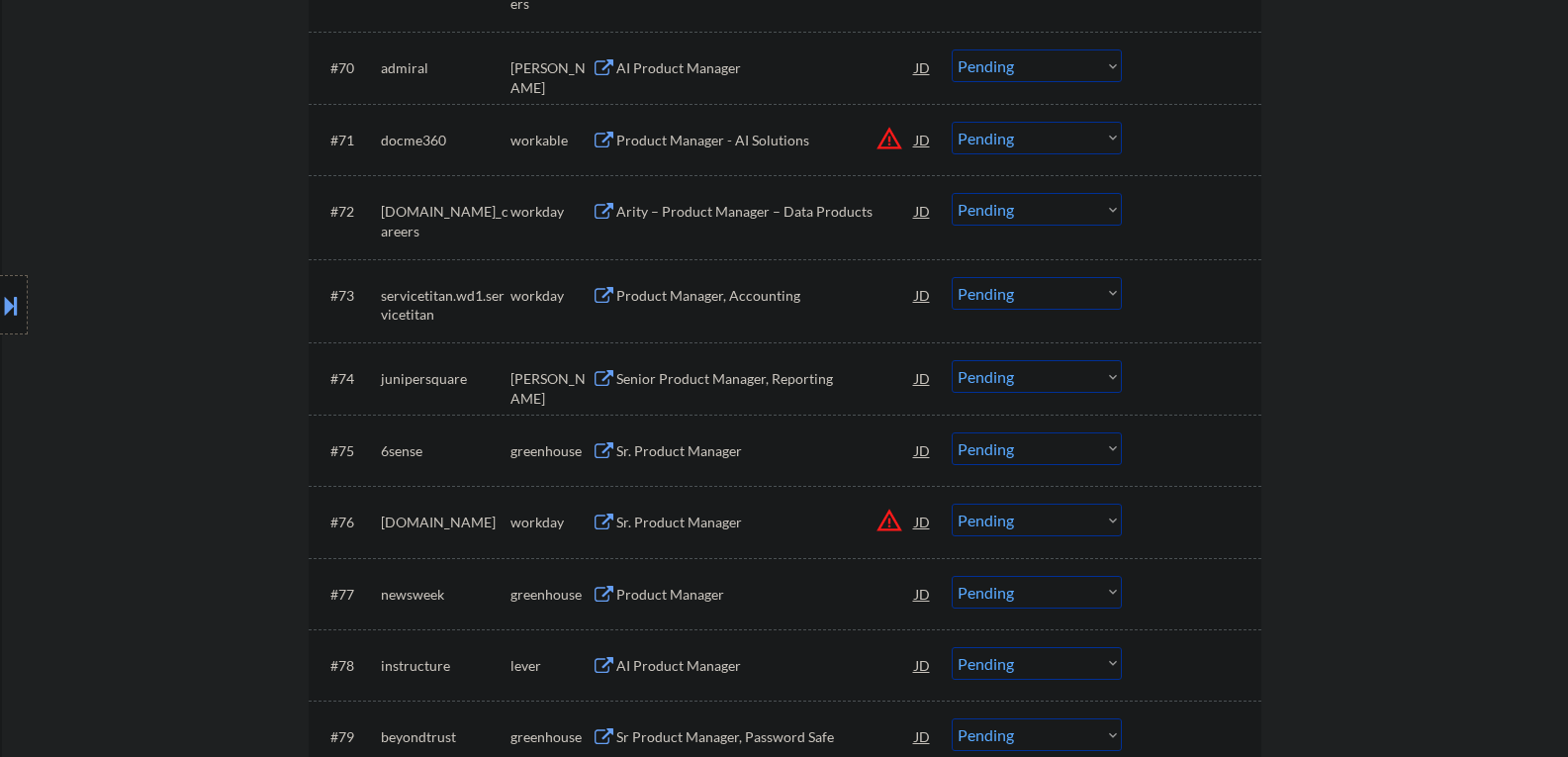
scroll to position [6039, 0]
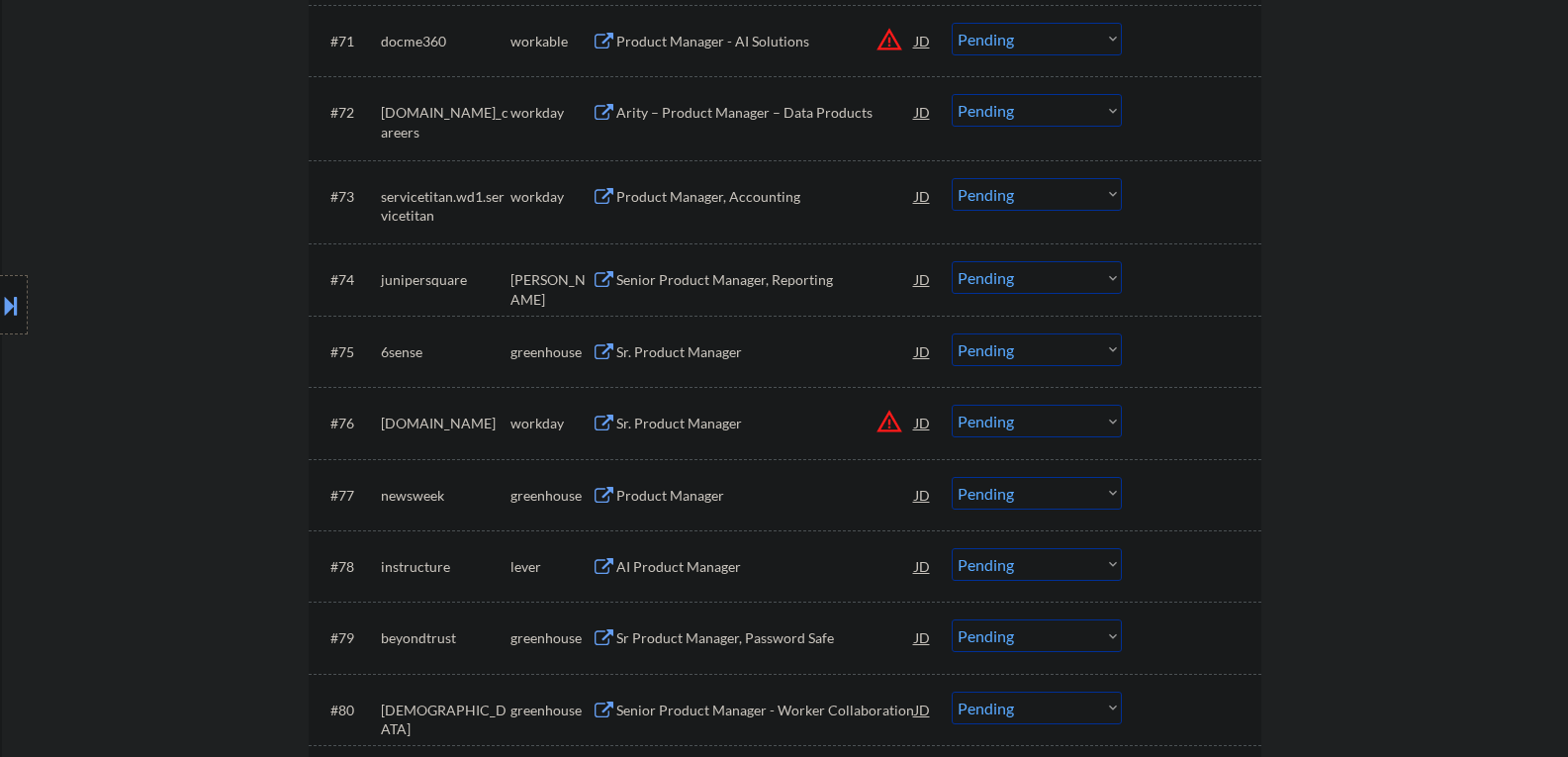
click at [603, 356] on button at bounding box center [604, 352] width 25 height 19
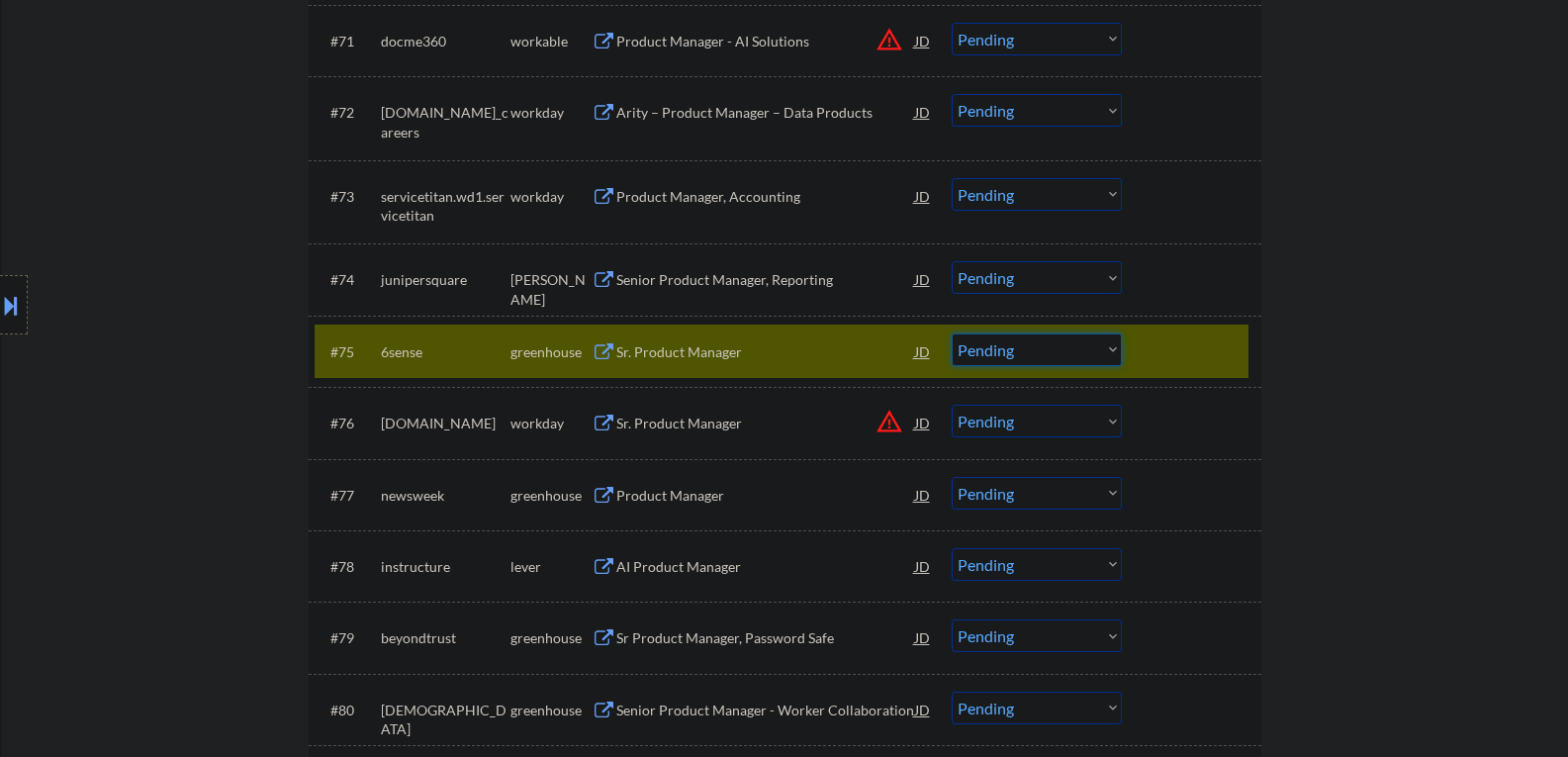
click at [1113, 346] on select "Choose an option... Pending Applied Excluded (Questions) Excluded (Expired) Exc…" at bounding box center [1037, 350] width 170 height 33
click at [952, 334] on select "Choose an option... Pending Applied Excluded (Questions) Excluded (Expired) Exc…" at bounding box center [1037, 350] width 170 height 33
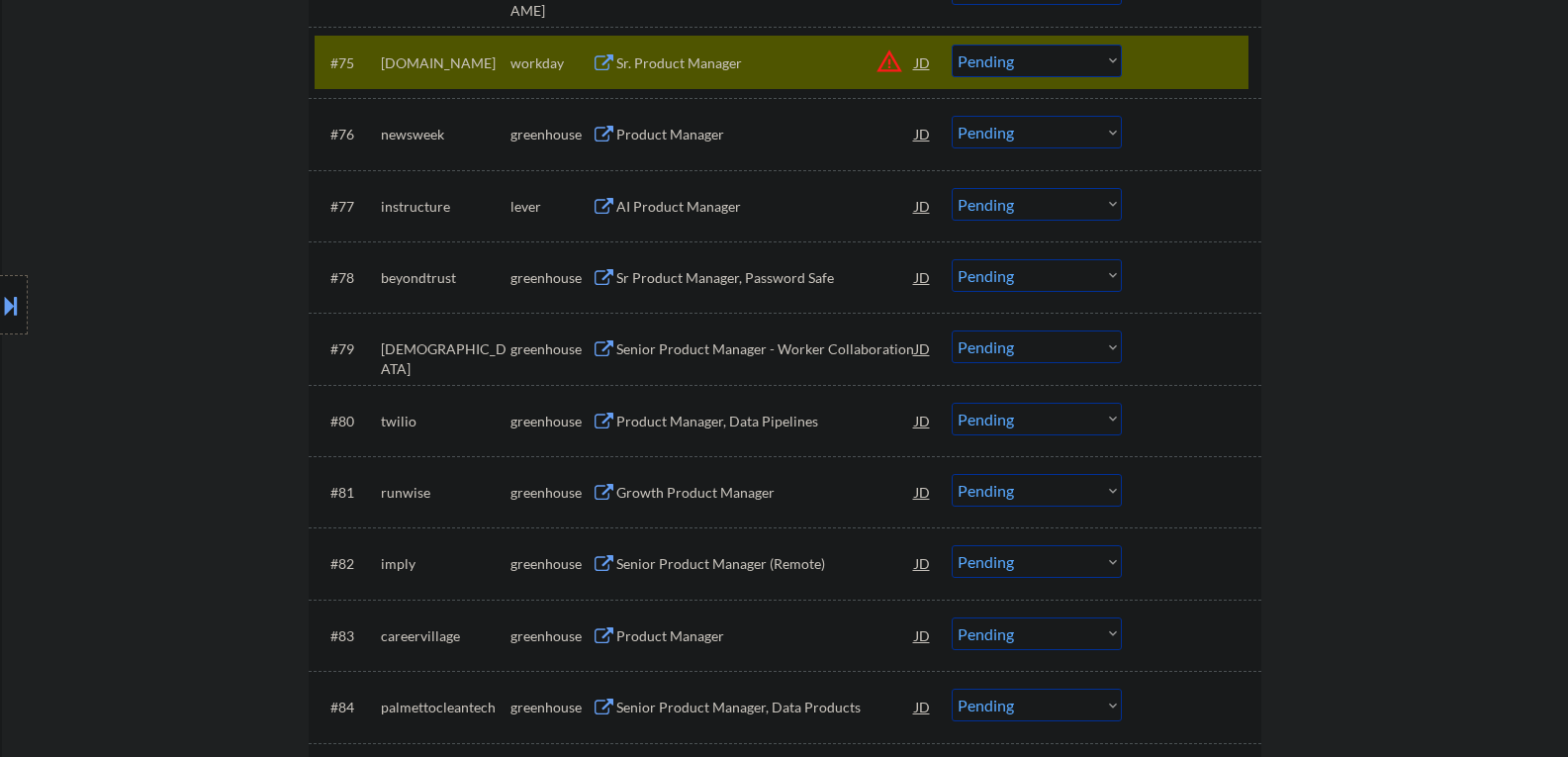
scroll to position [6336, 0]
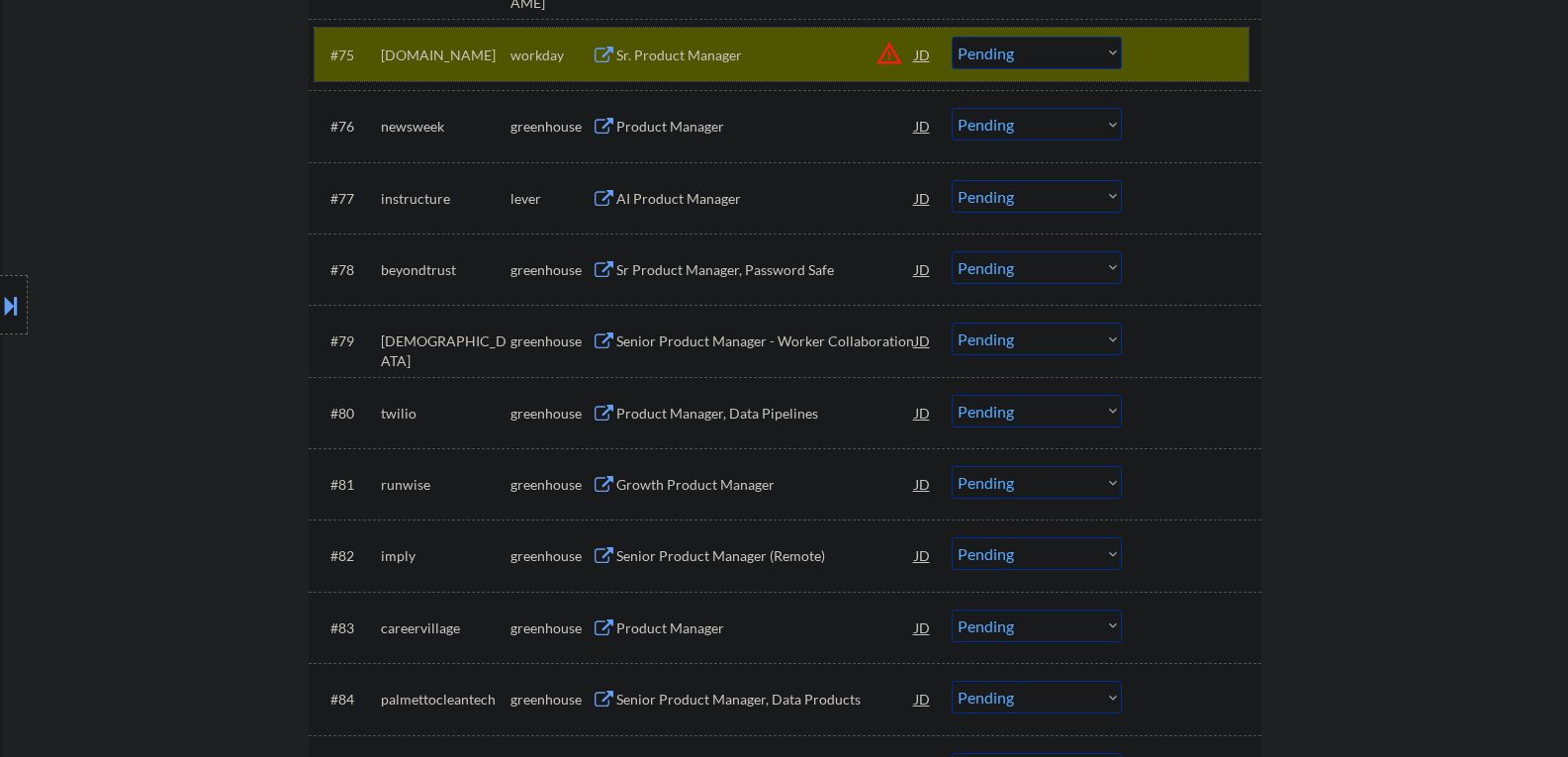
click at [1183, 67] on div at bounding box center [1193, 55] width 87 height 36
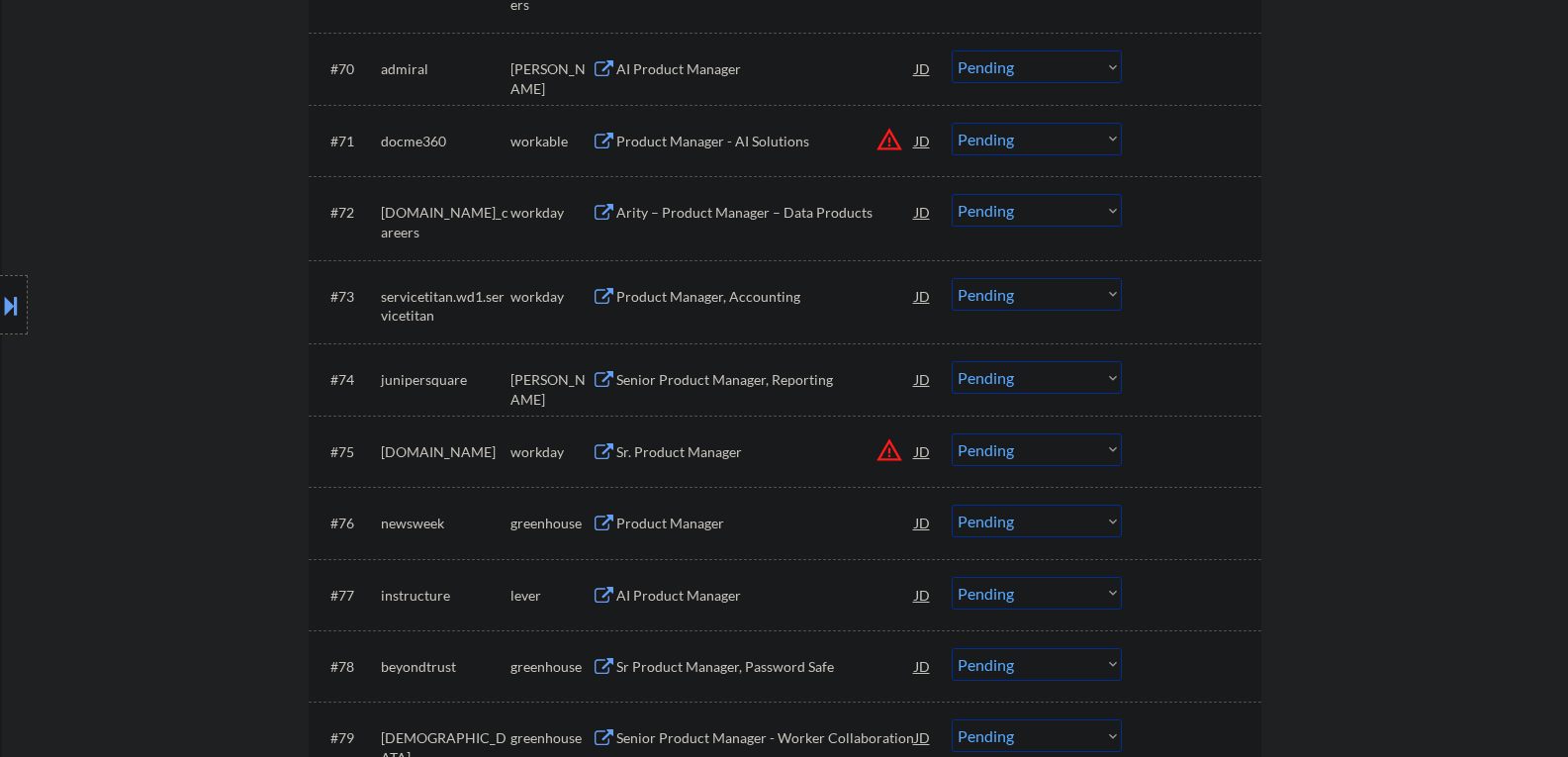
scroll to position [6046, 0]
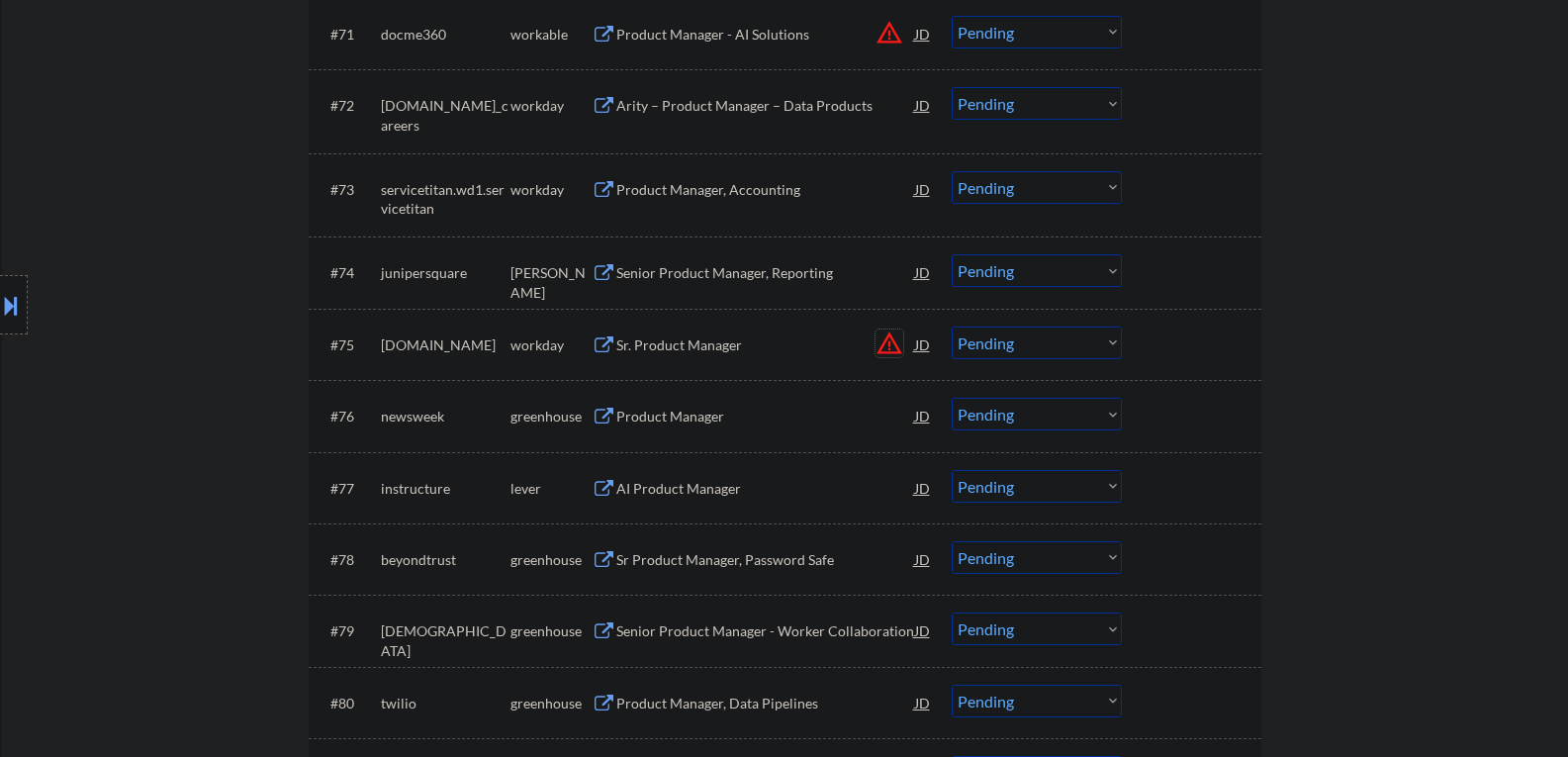
click at [887, 344] on button "warning_amber" at bounding box center [889, 344] width 28 height 28
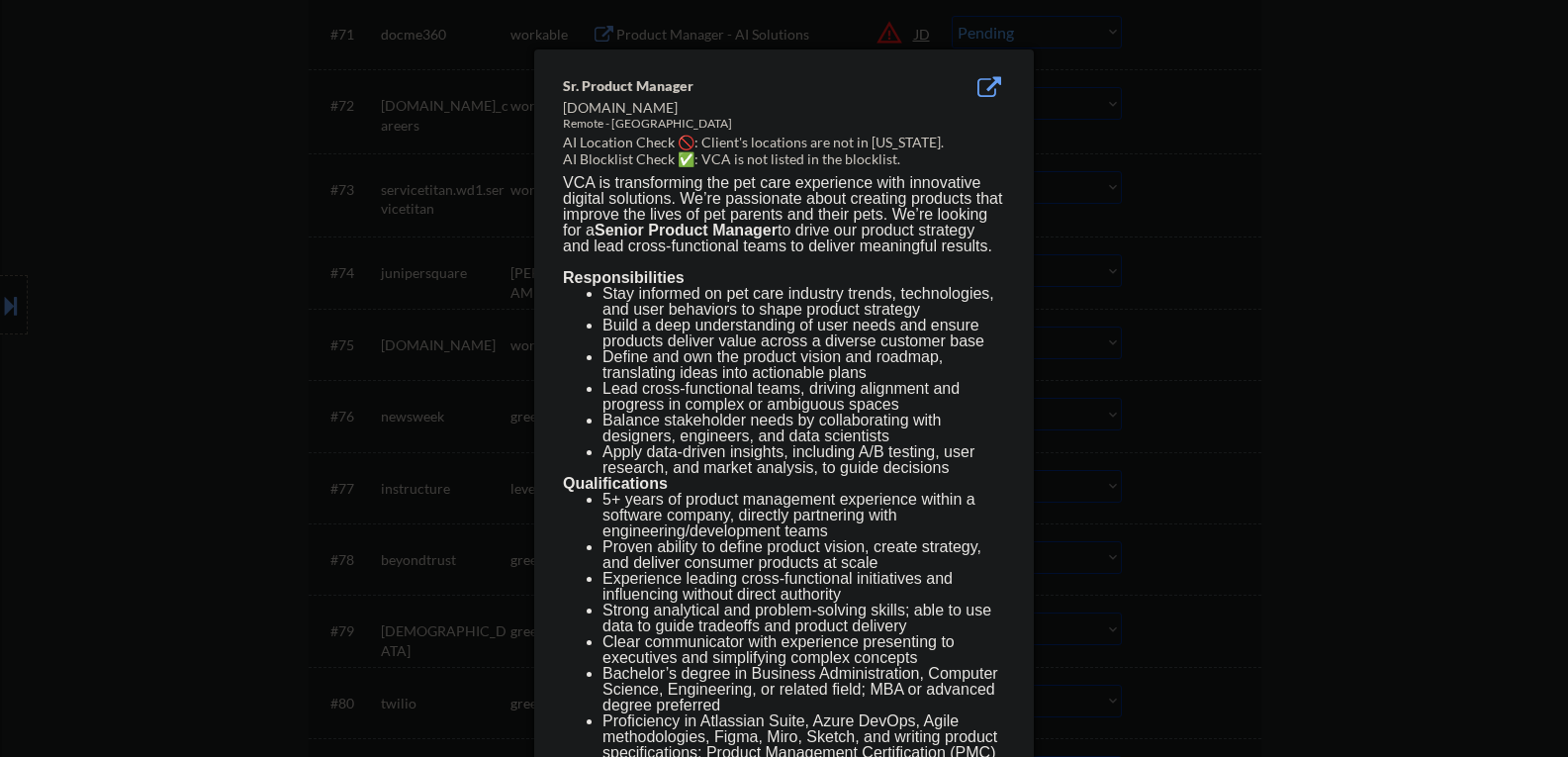
click at [1340, 292] on div at bounding box center [784, 378] width 1568 height 757
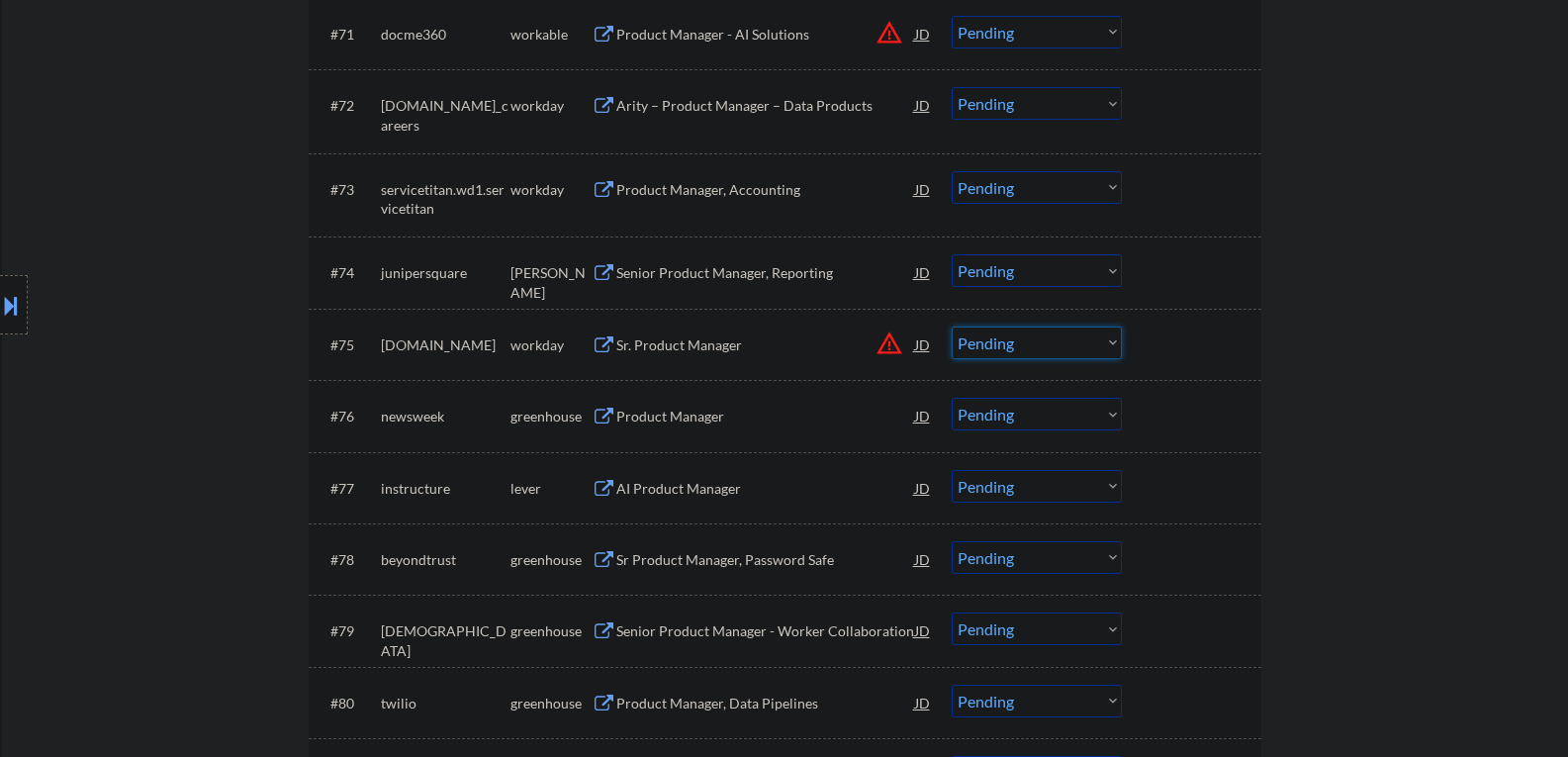
click at [1116, 341] on select "Choose an option... Pending Applied Excluded (Questions) Excluded (Expired) Exc…" at bounding box center [1037, 343] width 170 height 33
click at [952, 327] on select "Choose an option... Pending Applied Excluded (Questions) Excluded (Expired) Exc…" at bounding box center [1037, 343] width 170 height 33
select select ""pending""
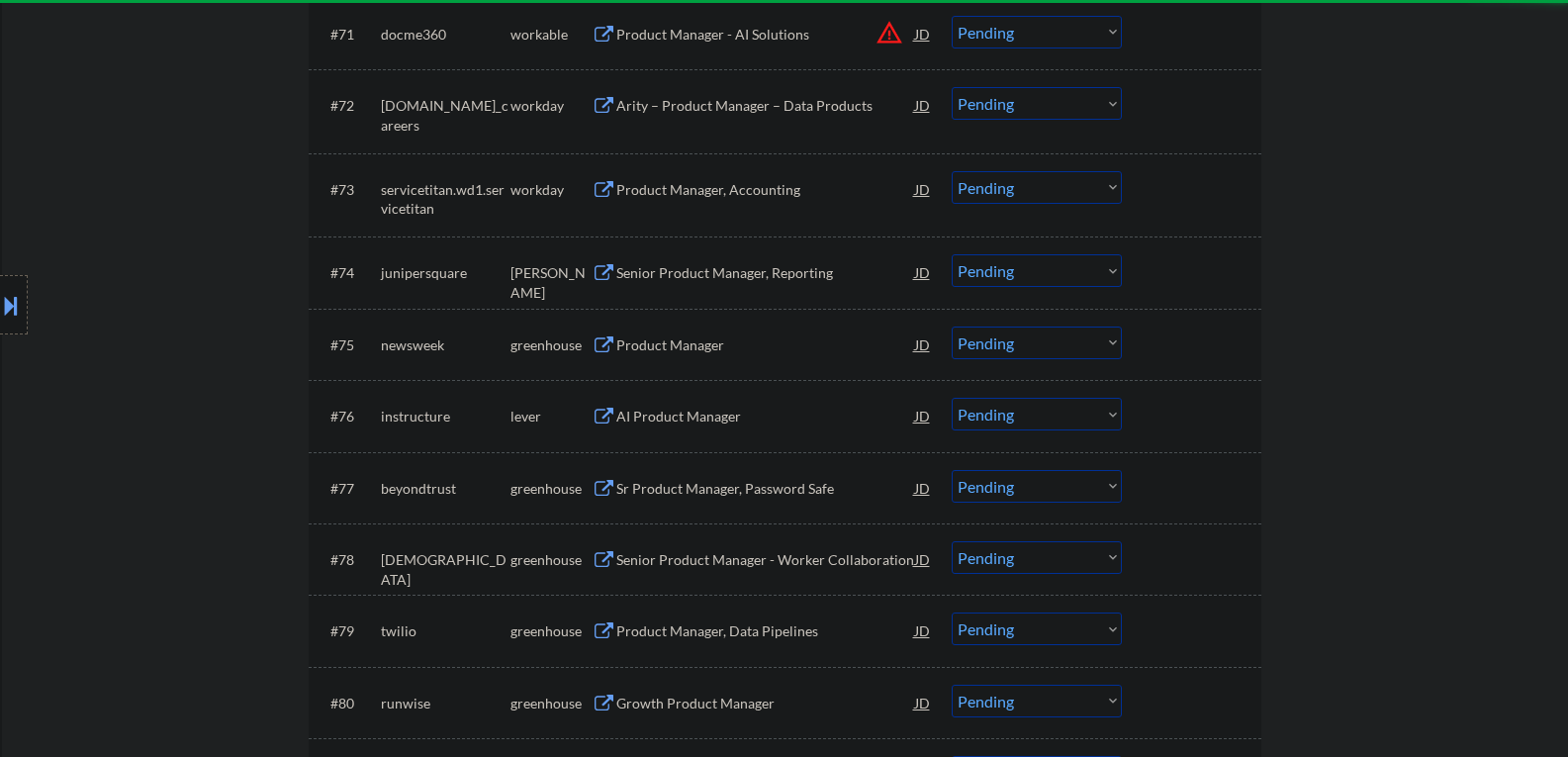
scroll to position [5947, 0]
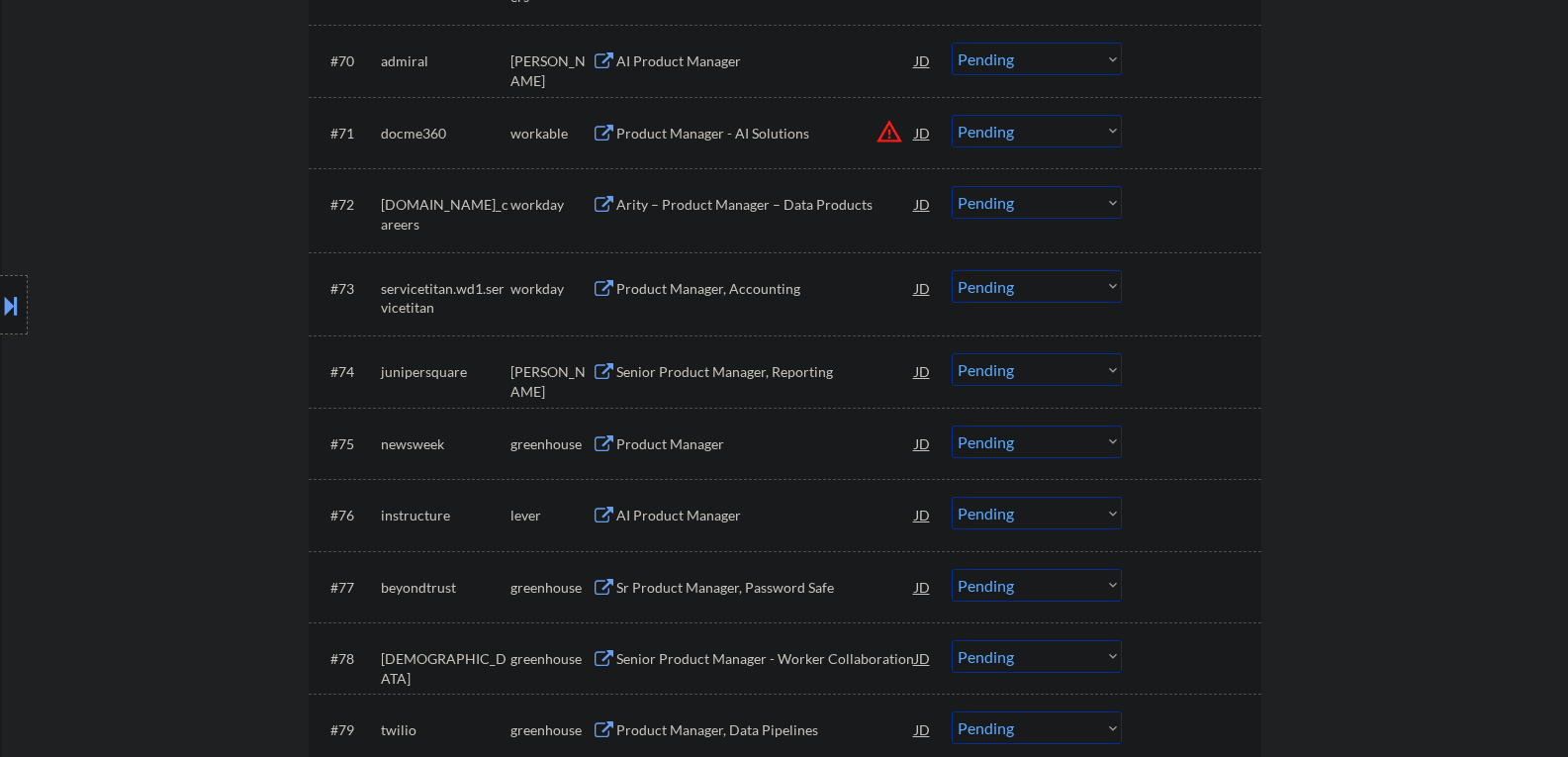
click at [886, 129] on button "warning_amber" at bounding box center [889, 132] width 28 height 28
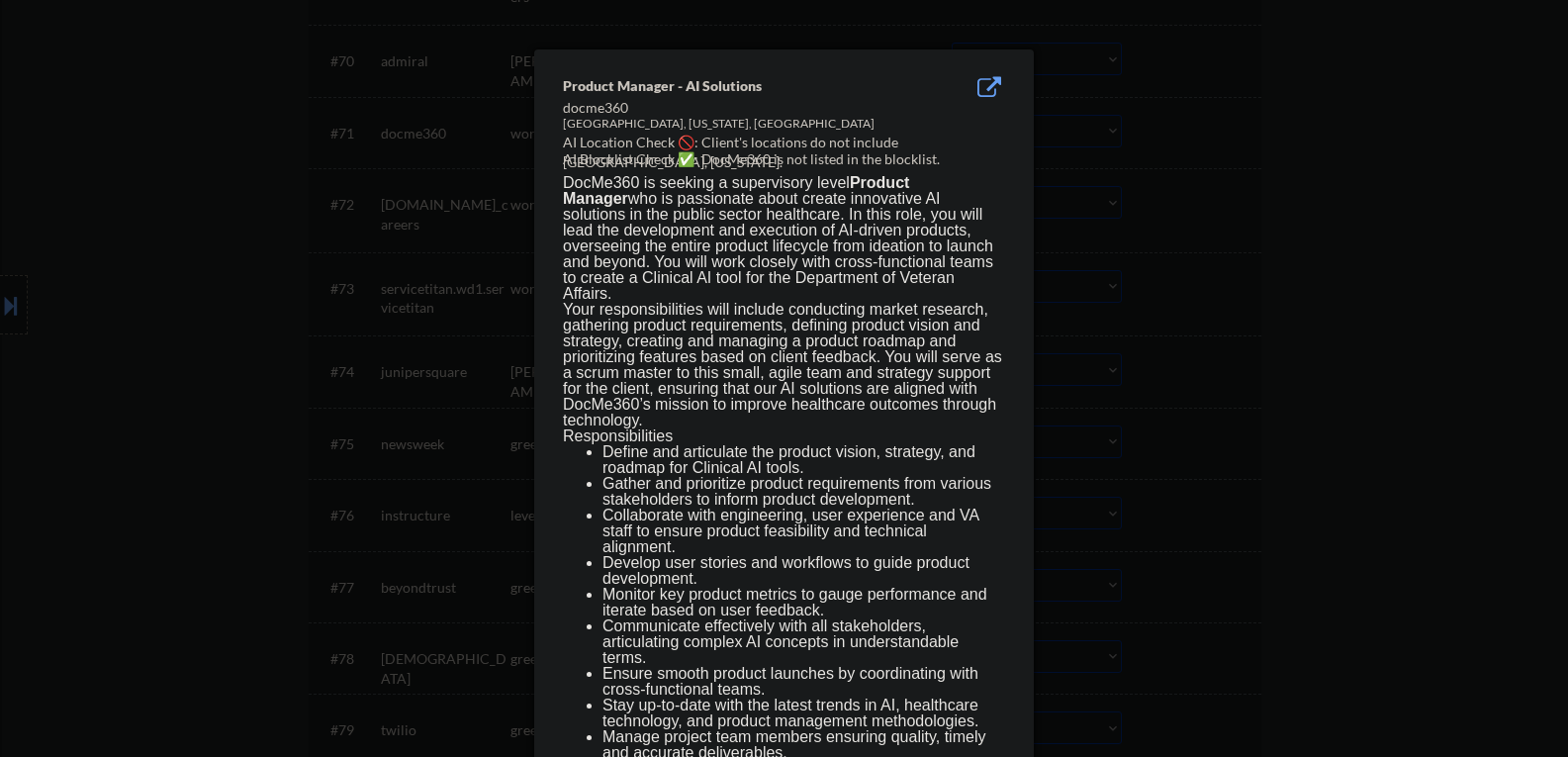
click at [1348, 208] on div at bounding box center [784, 378] width 1568 height 757
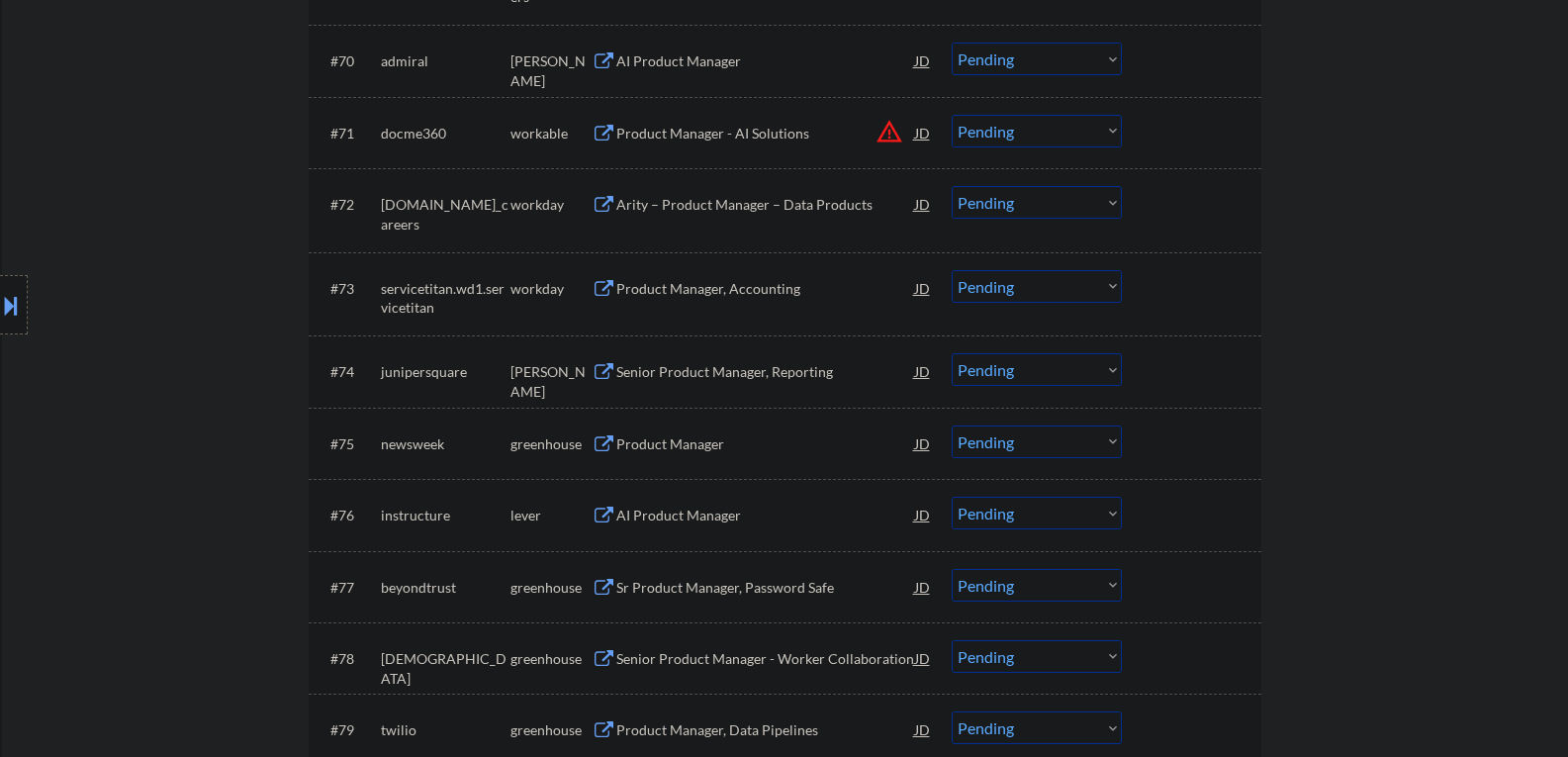
click at [1113, 131] on select "Choose an option... Pending Applied Excluded (Questions) Excluded (Expired) Exc…" at bounding box center [1037, 131] width 170 height 33
click at [952, 115] on select "Choose an option... Pending Applied Excluded (Questions) Excluded (Expired) Exc…" at bounding box center [1037, 131] width 170 height 33
select select ""pending""
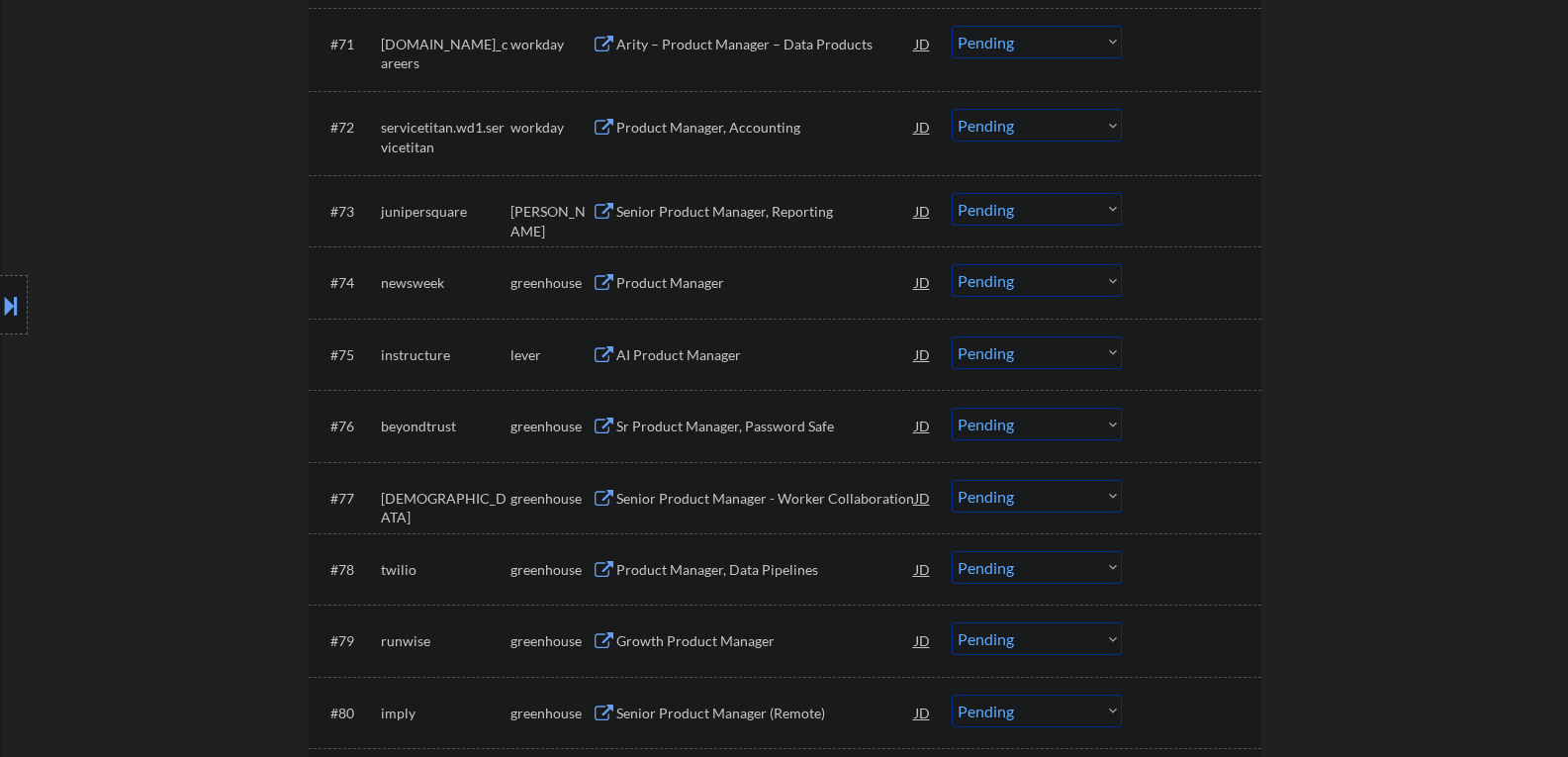
scroll to position [6046, 0]
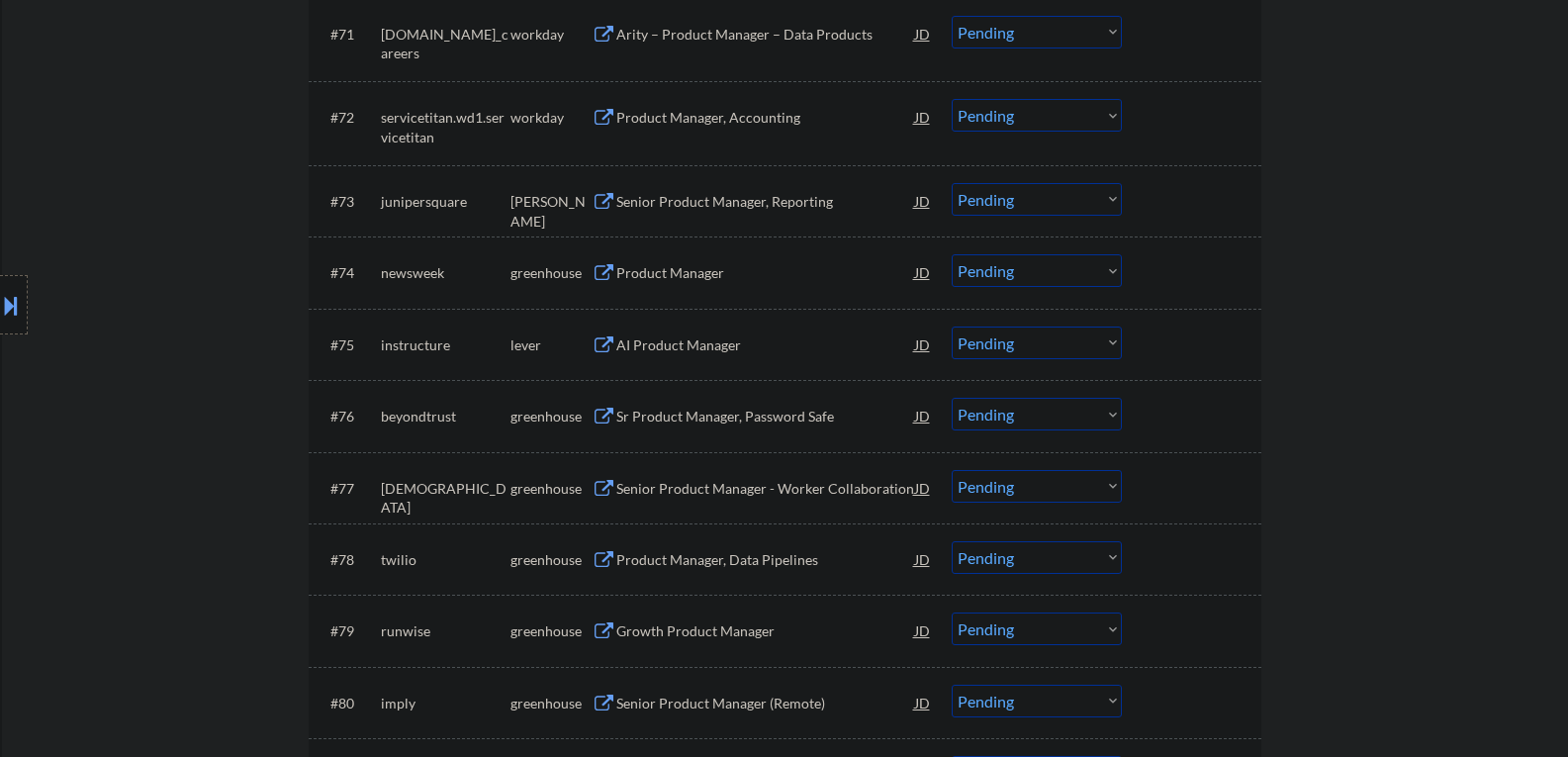
click at [604, 276] on button at bounding box center [604, 273] width 25 height 19
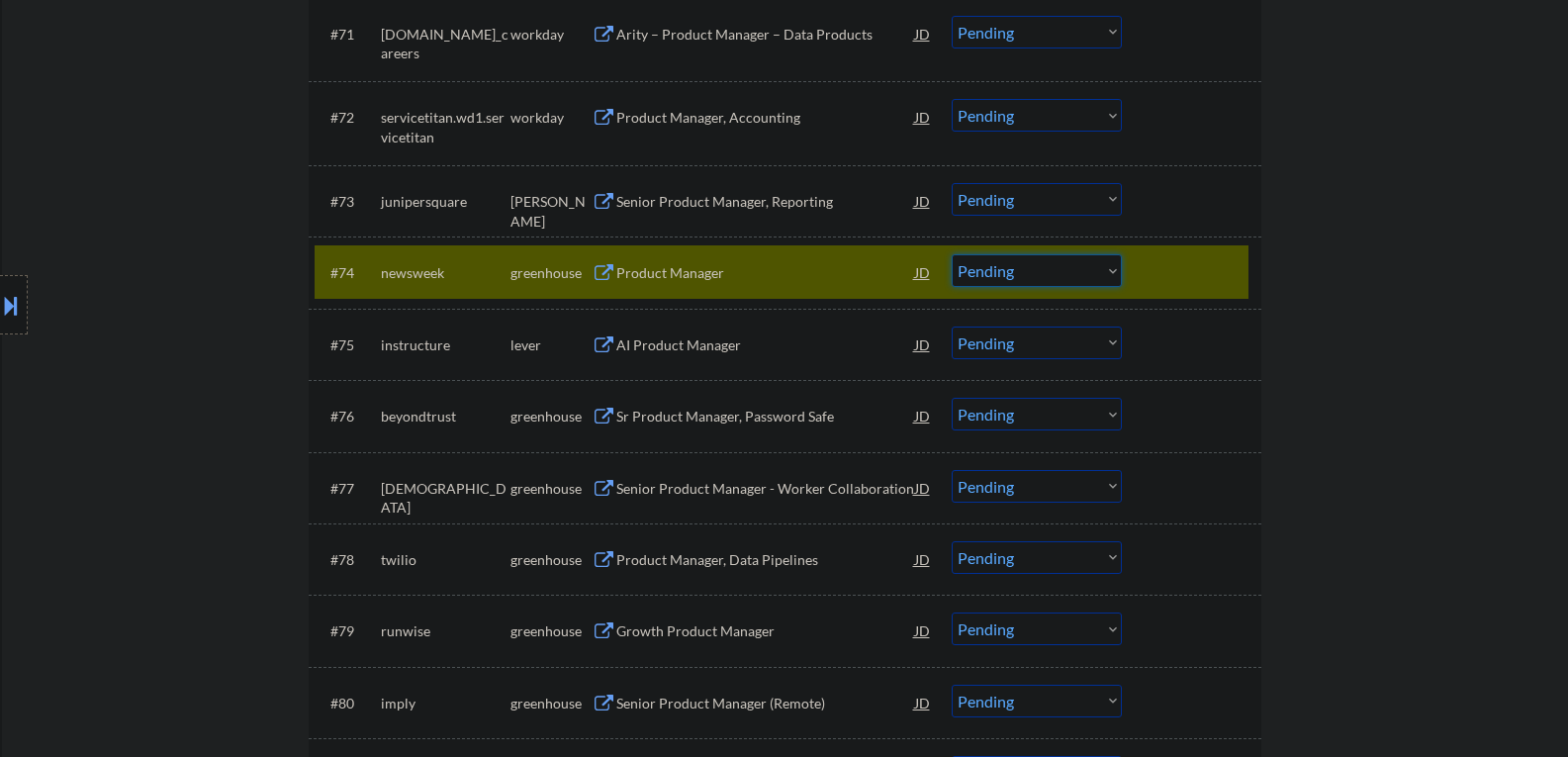
click at [1115, 271] on select "Choose an option... Pending Applied Excluded (Questions) Excluded (Expired) Exc…" at bounding box center [1037, 270] width 170 height 33
click at [952, 254] on select "Choose an option... Pending Applied Excluded (Questions) Excluded (Expired) Exc…" at bounding box center [1037, 270] width 170 height 33
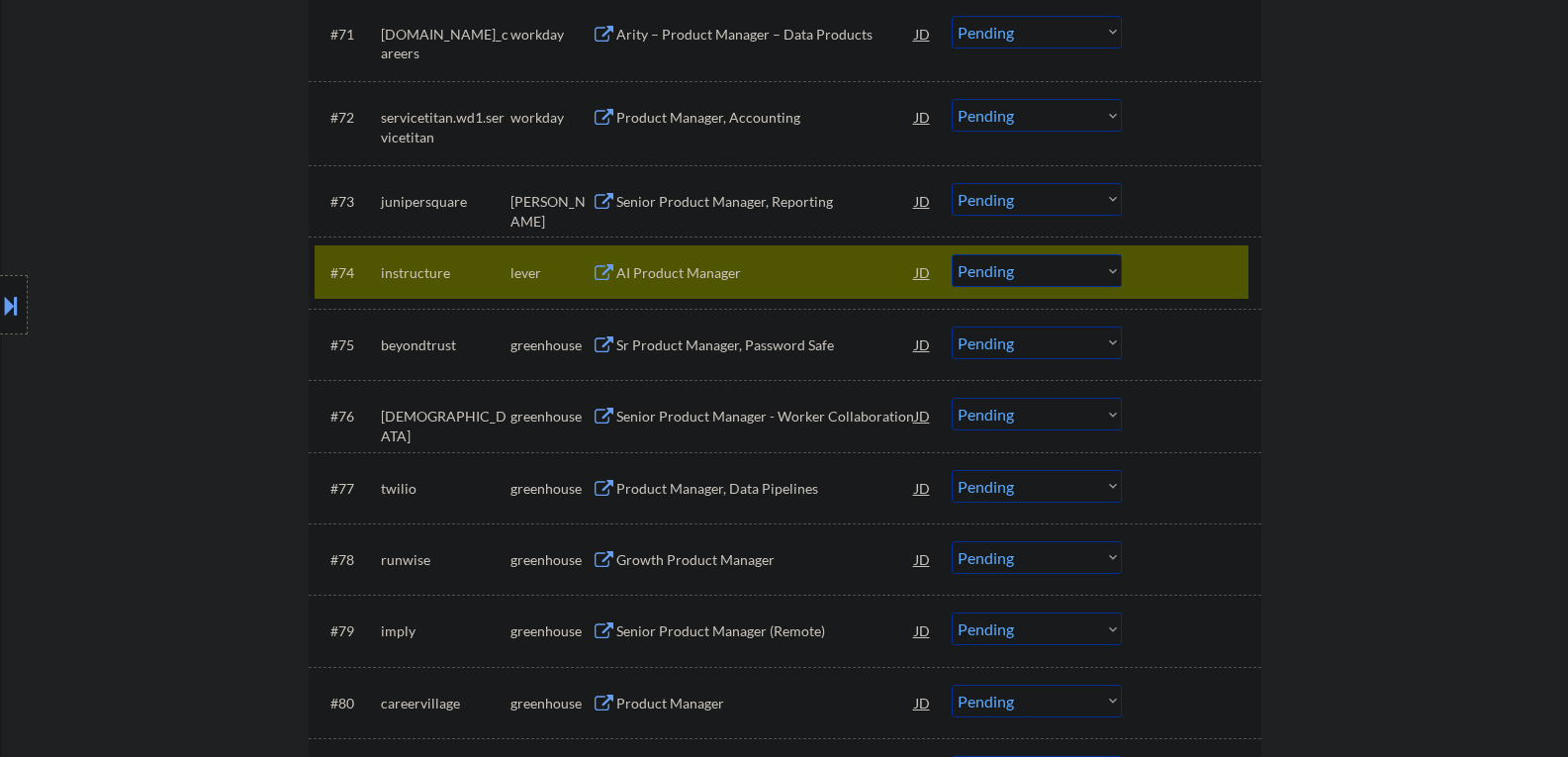
click at [599, 270] on button at bounding box center [604, 273] width 25 height 19
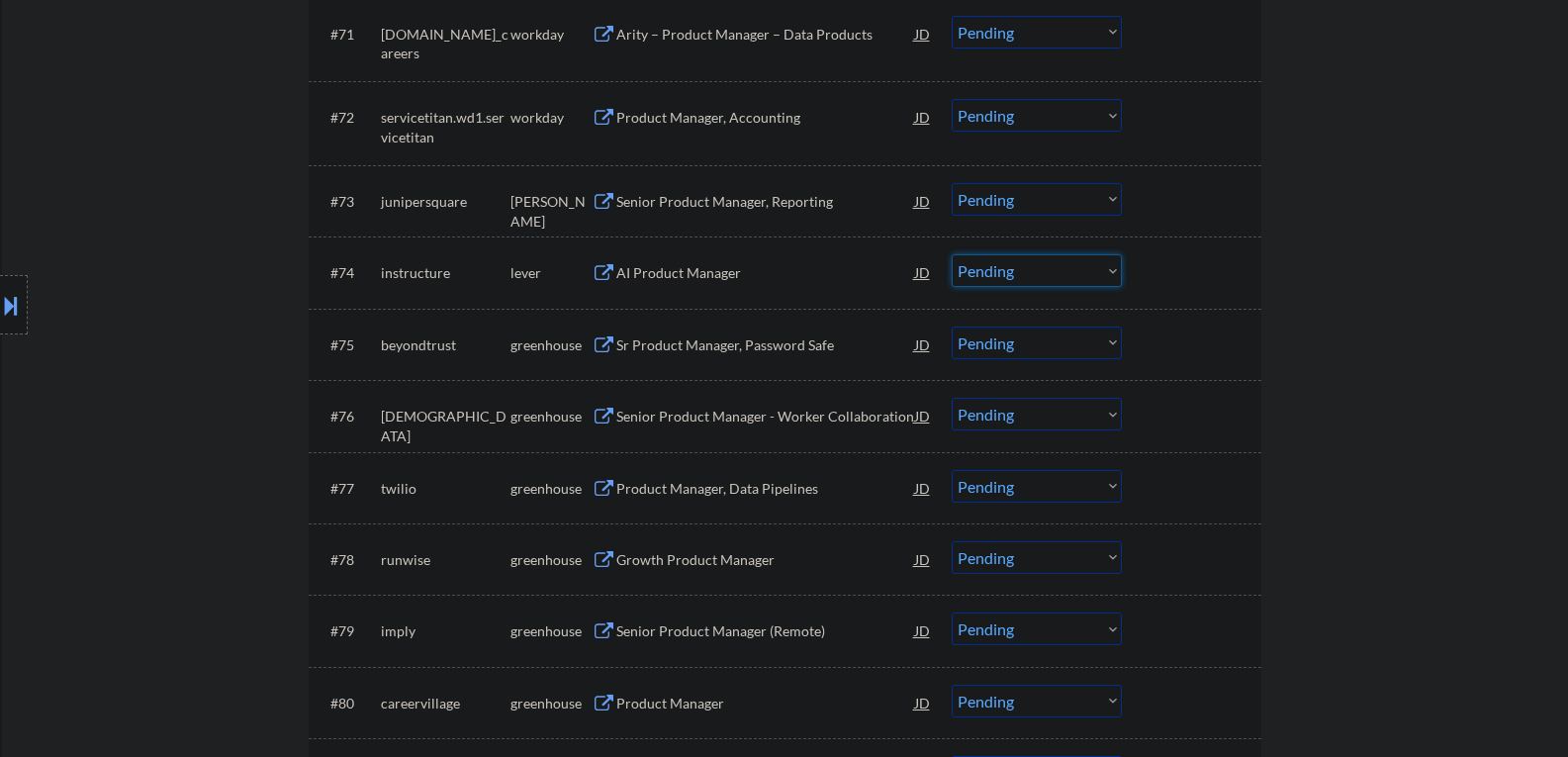
click at [1112, 268] on select "Choose an option... Pending Applied Excluded (Questions) Excluded (Expired) Exc…" at bounding box center [1037, 270] width 170 height 33
click at [952, 254] on select "Choose an option... Pending Applied Excluded (Questions) Excluded (Expired) Exc…" at bounding box center [1037, 270] width 170 height 33
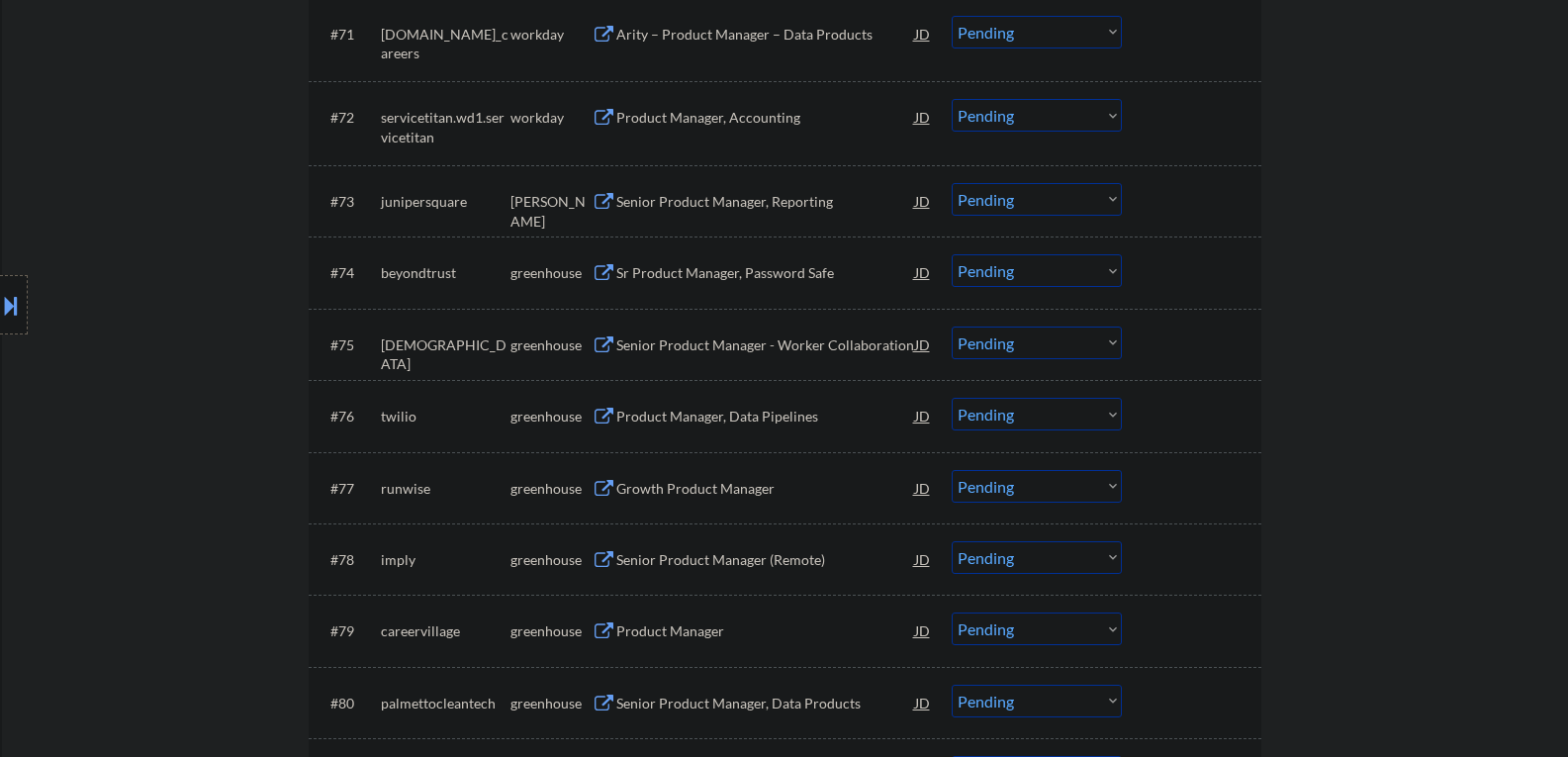
click at [601, 266] on button at bounding box center [604, 273] width 25 height 19
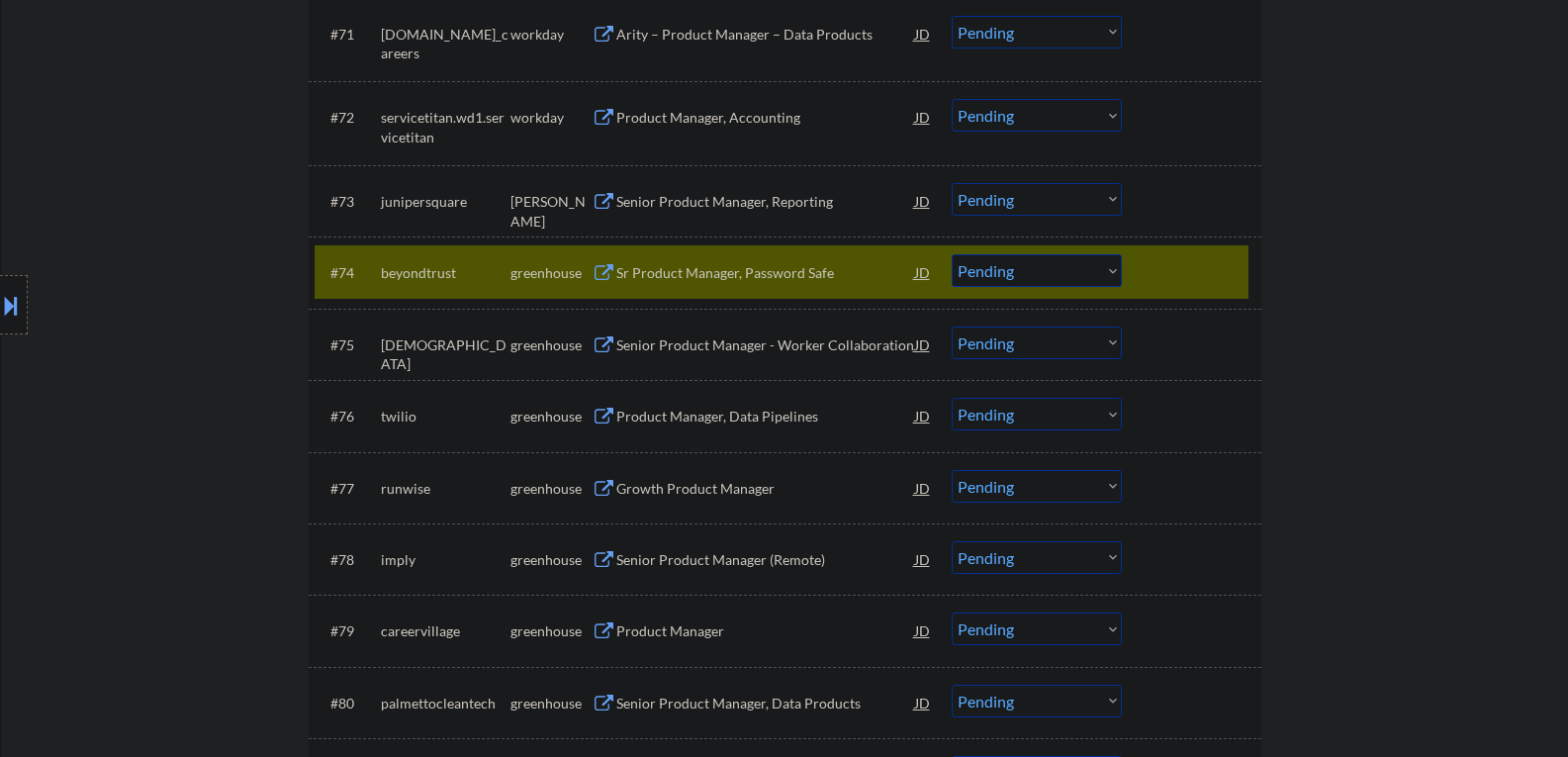
click at [1116, 273] on select "Choose an option... Pending Applied Excluded (Questions) Excluded (Expired) Exc…" at bounding box center [1037, 270] width 170 height 33
click at [952, 254] on select "Choose an option... Pending Applied Excluded (Questions) Excluded (Expired) Exc…" at bounding box center [1037, 270] width 170 height 33
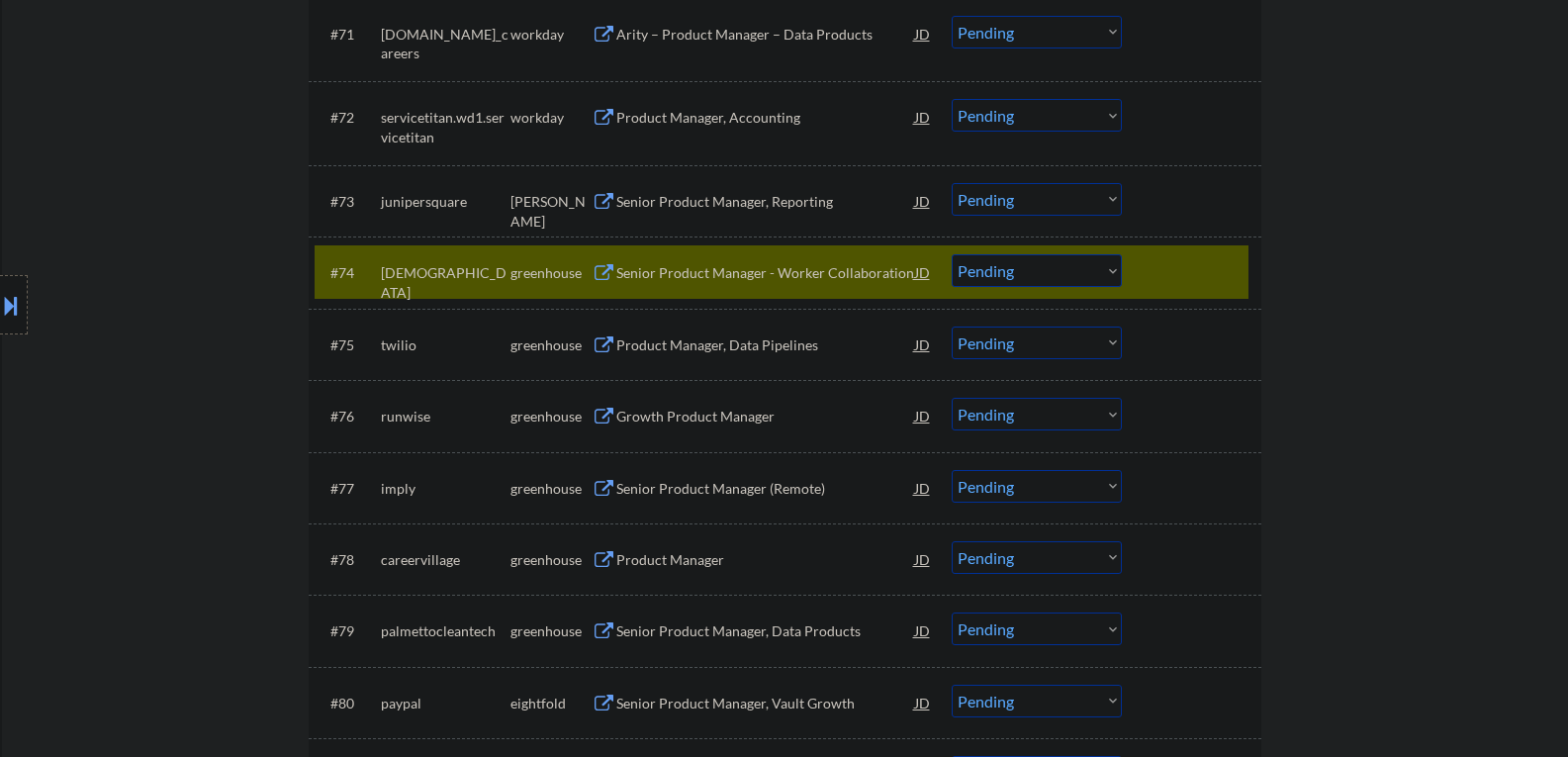
click at [602, 273] on button at bounding box center [604, 273] width 25 height 19
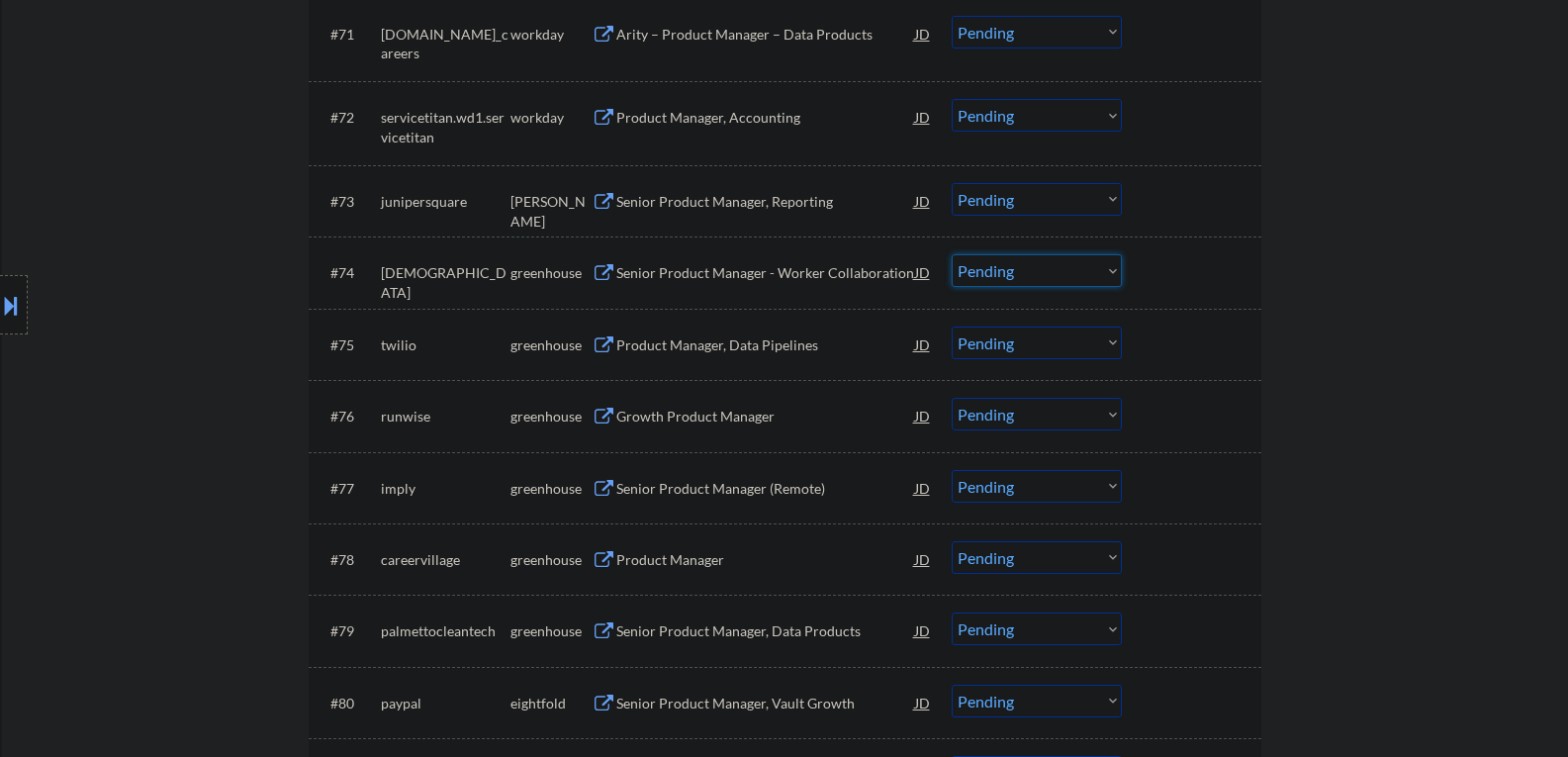
click at [1108, 269] on select "Choose an option... Pending Applied Excluded (Questions) Excluded (Expired) Exc…" at bounding box center [1037, 270] width 170 height 33
click at [952, 254] on select "Choose an option... Pending Applied Excluded (Questions) Excluded (Expired) Exc…" at bounding box center [1037, 270] width 170 height 33
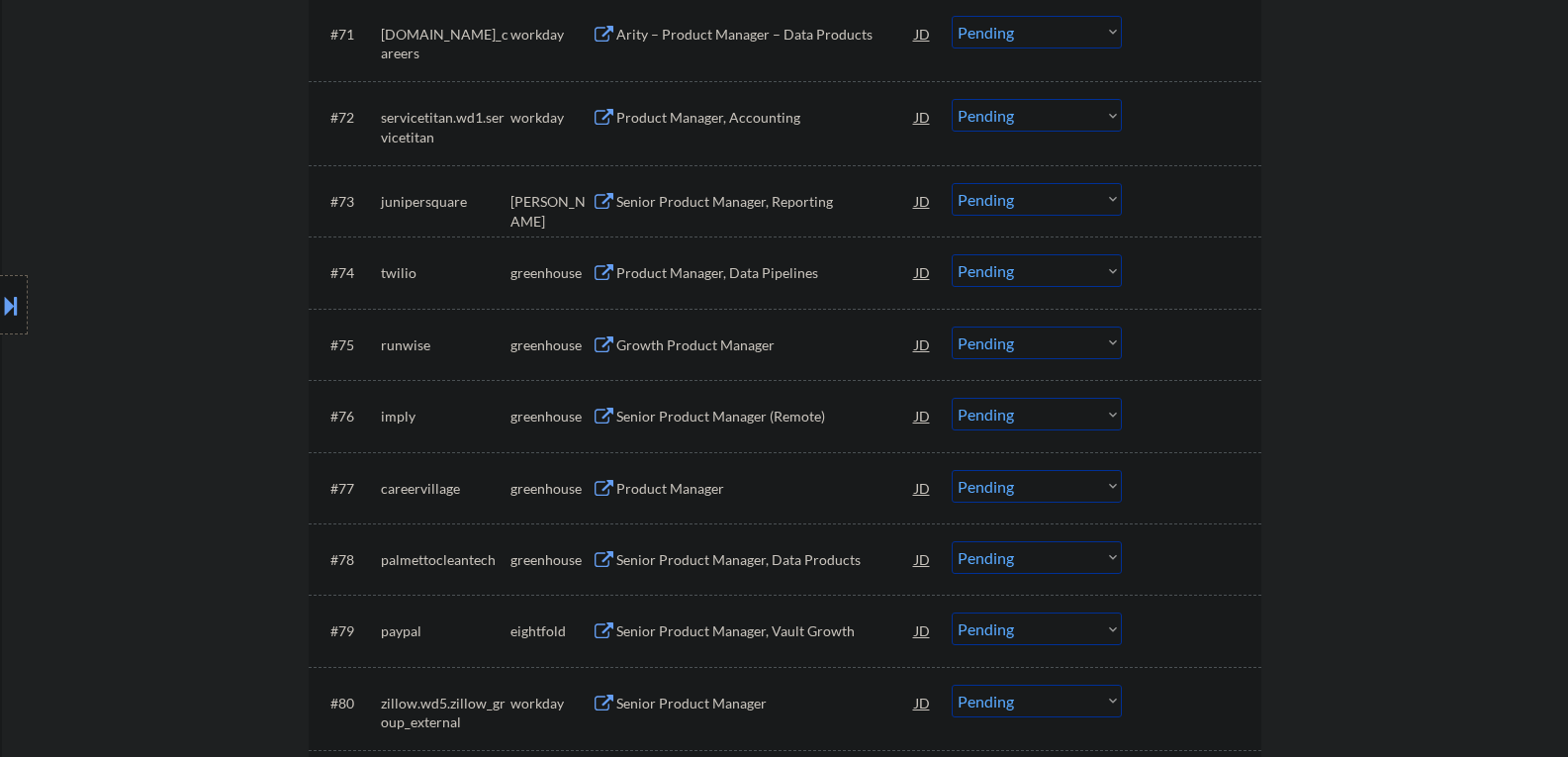
click at [602, 279] on button at bounding box center [604, 273] width 25 height 19
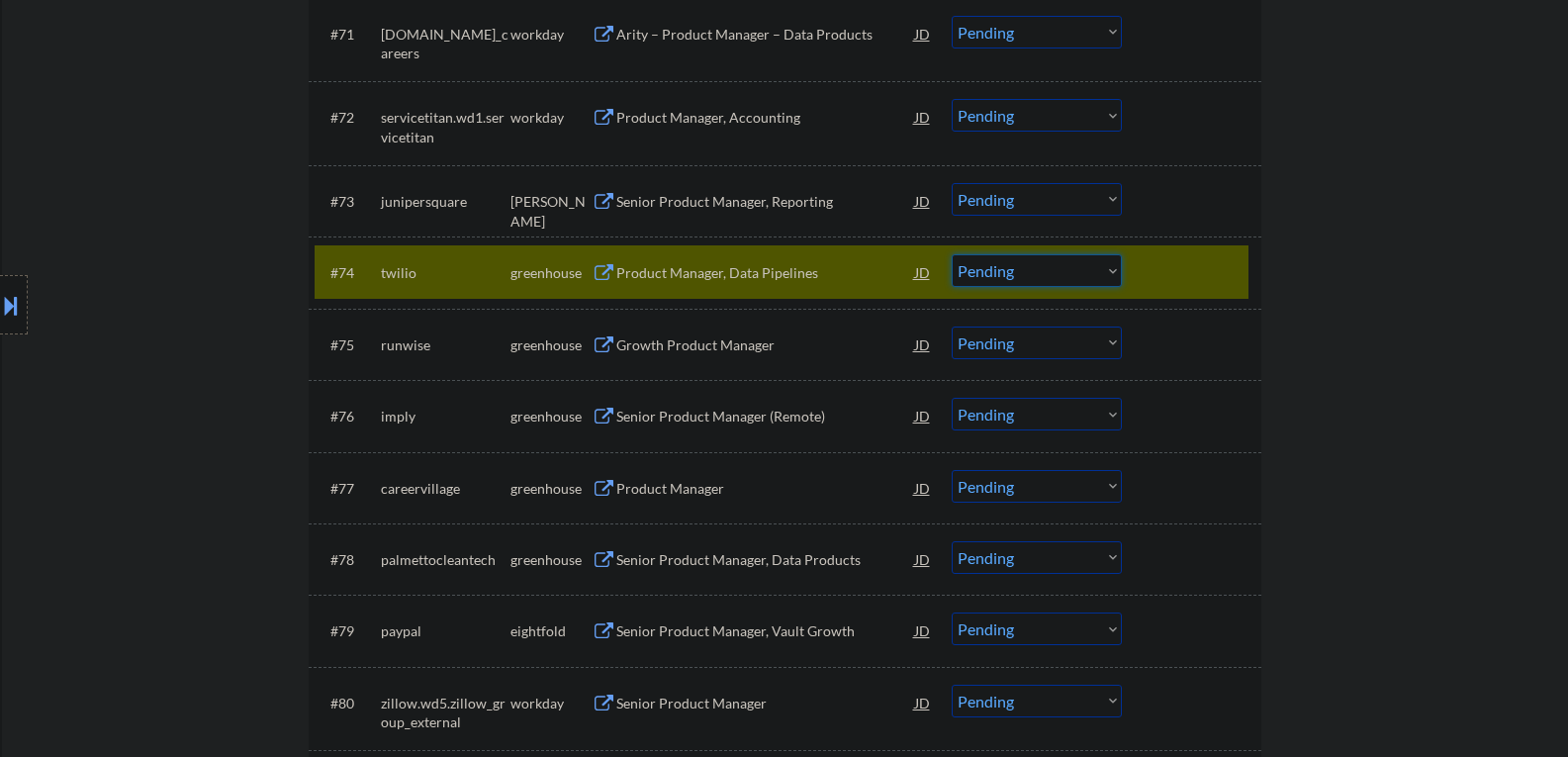
click at [1111, 271] on select "Choose an option... Pending Applied Excluded (Questions) Excluded (Expired) Exc…" at bounding box center [1037, 270] width 170 height 33
click at [952, 254] on select "Choose an option... Pending Applied Excluded (Questions) Excluded (Expired) Exc…" at bounding box center [1037, 270] width 170 height 33
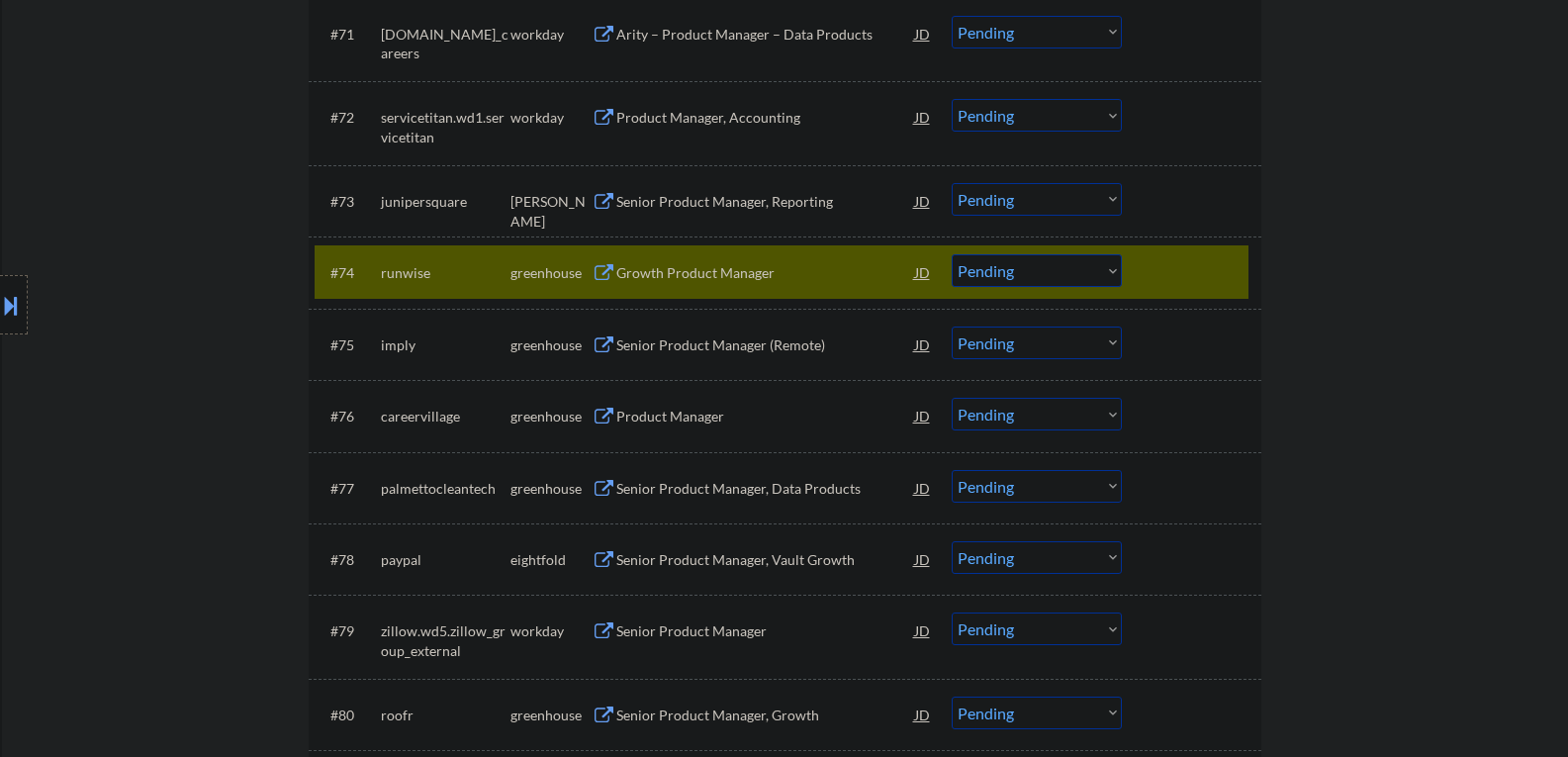
click at [602, 269] on button at bounding box center [604, 273] width 25 height 19
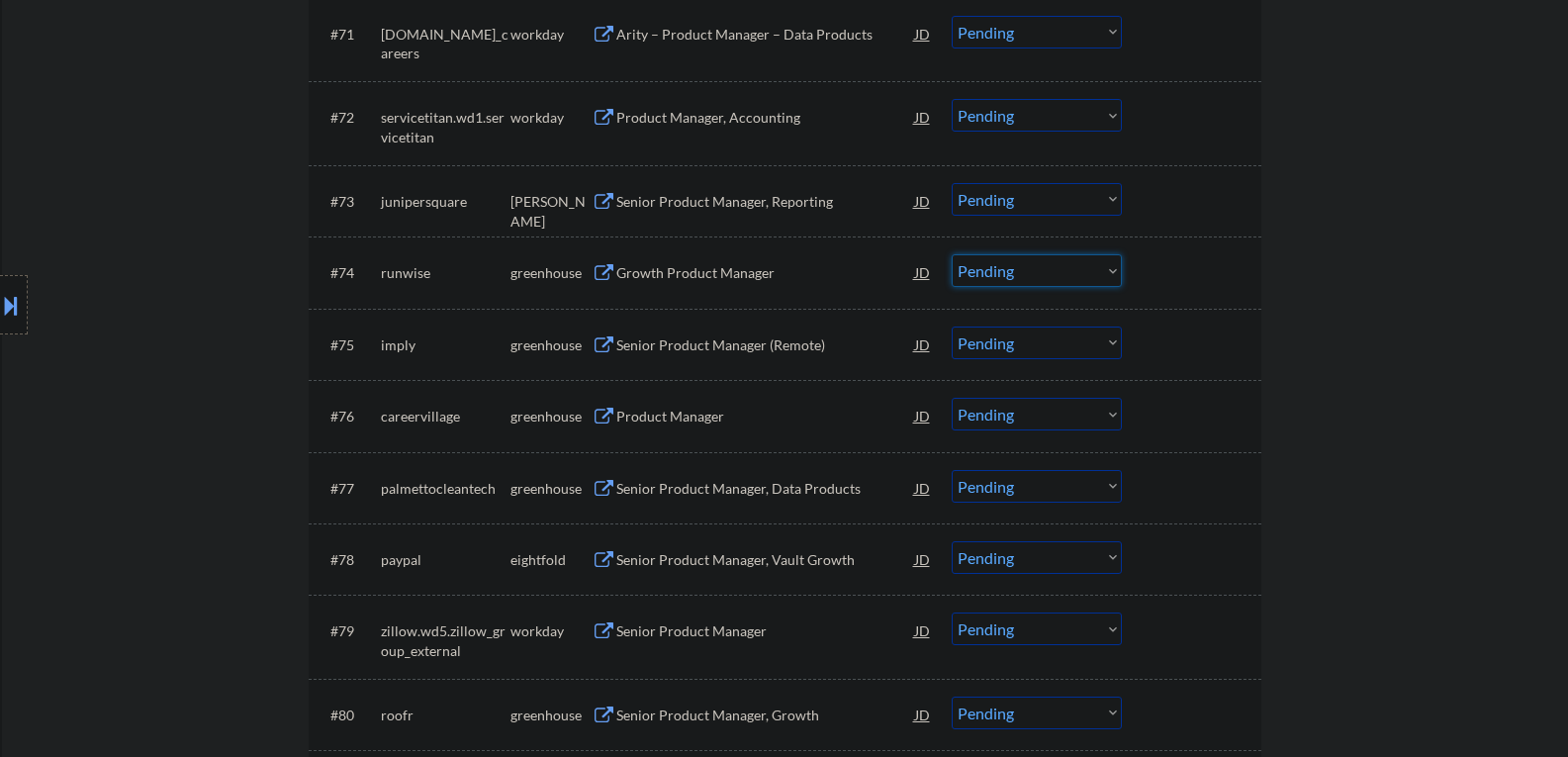
click at [1111, 267] on select "Choose an option... Pending Applied Excluded (Questions) Excluded (Expired) Exc…" at bounding box center [1037, 270] width 170 height 33
click at [952, 254] on select "Choose an option... Pending Applied Excluded (Questions) Excluded (Expired) Exc…" at bounding box center [1037, 270] width 170 height 33
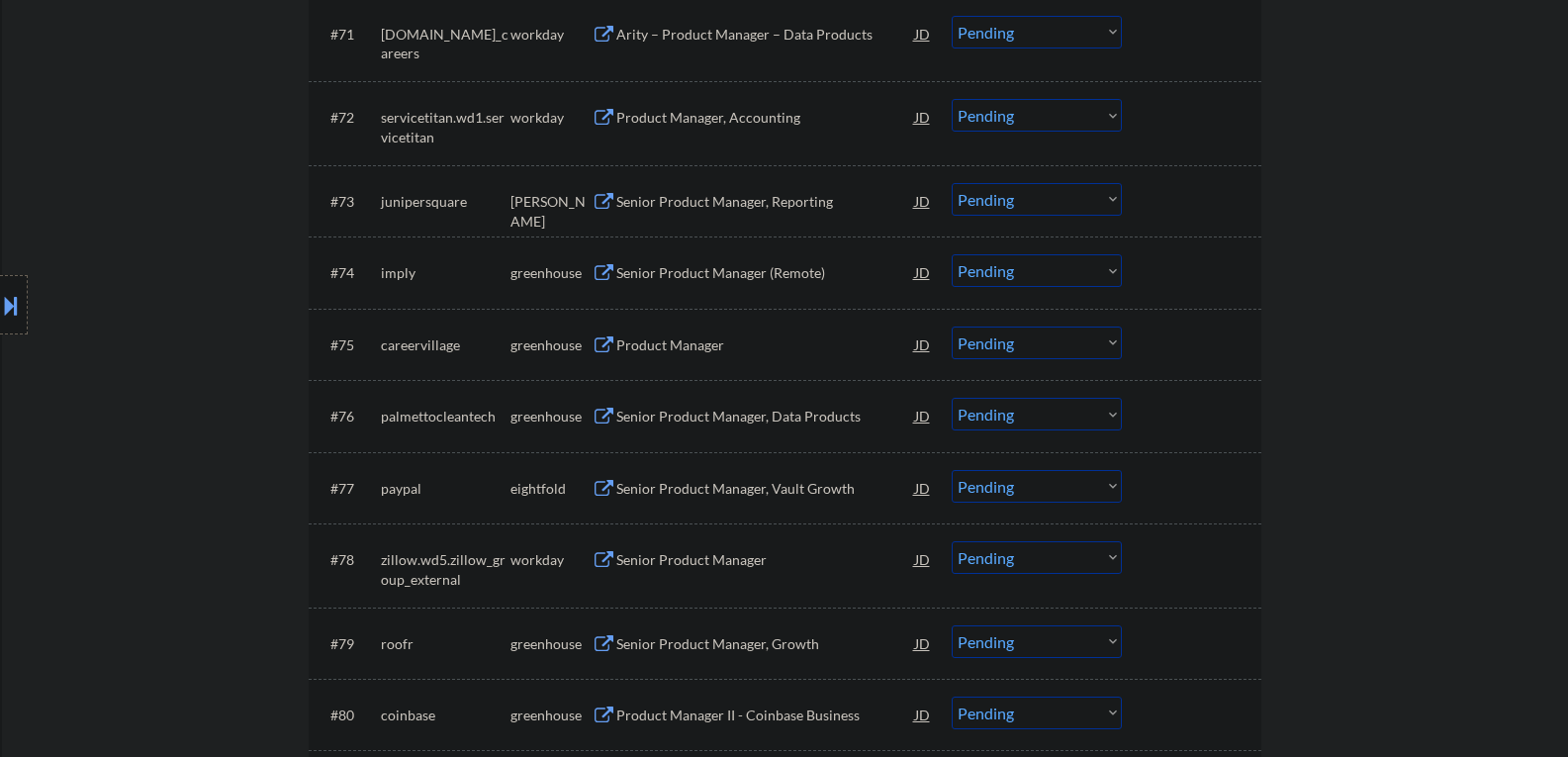
click at [600, 275] on button at bounding box center [604, 273] width 25 height 19
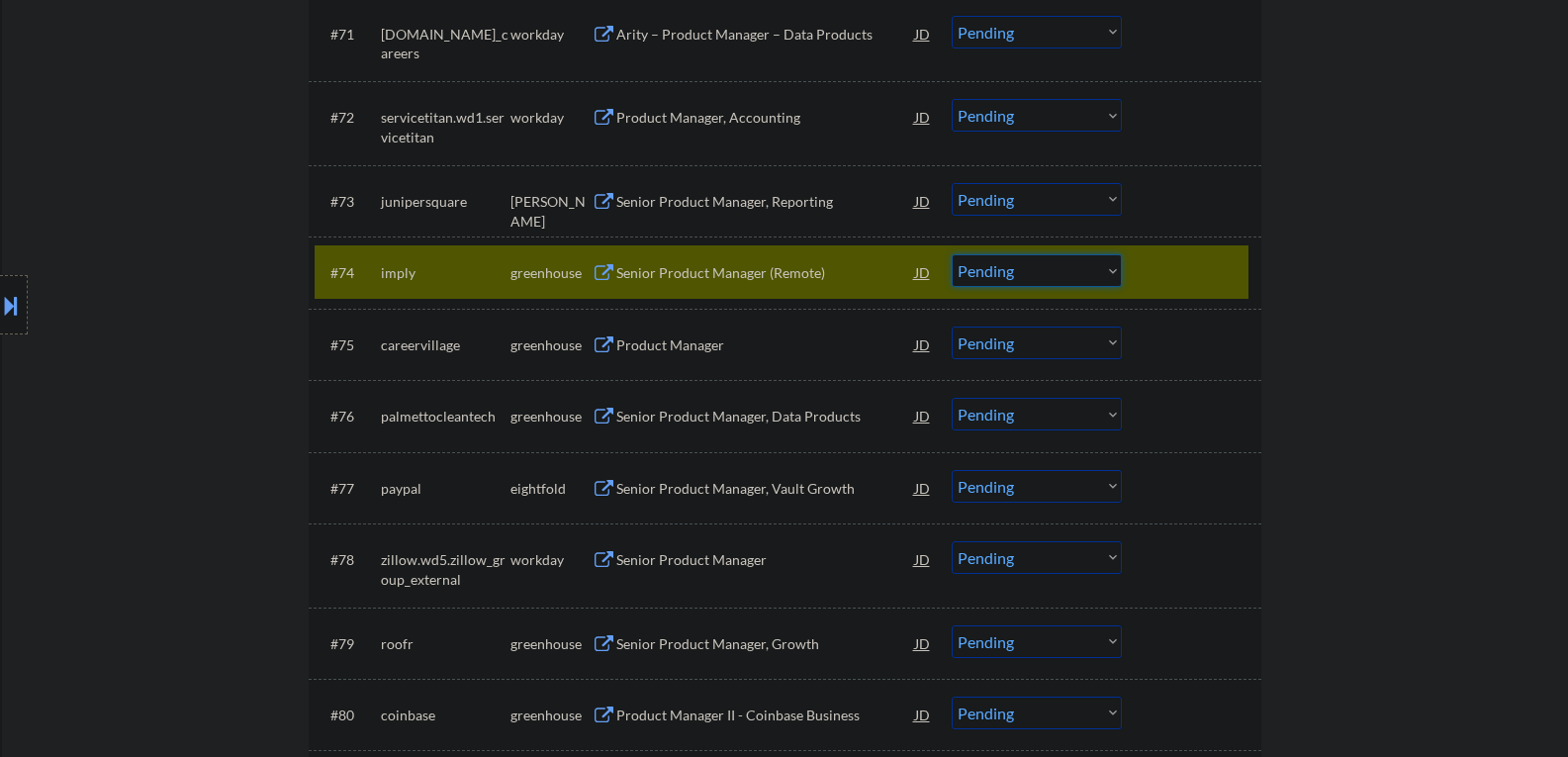
click at [1113, 269] on select "Choose an option... Pending Applied Excluded (Questions) Excluded (Expired) Exc…" at bounding box center [1037, 270] width 170 height 33
click at [952, 254] on select "Choose an option... Pending Applied Excluded (Questions) Excluded (Expired) Exc…" at bounding box center [1037, 270] width 170 height 33
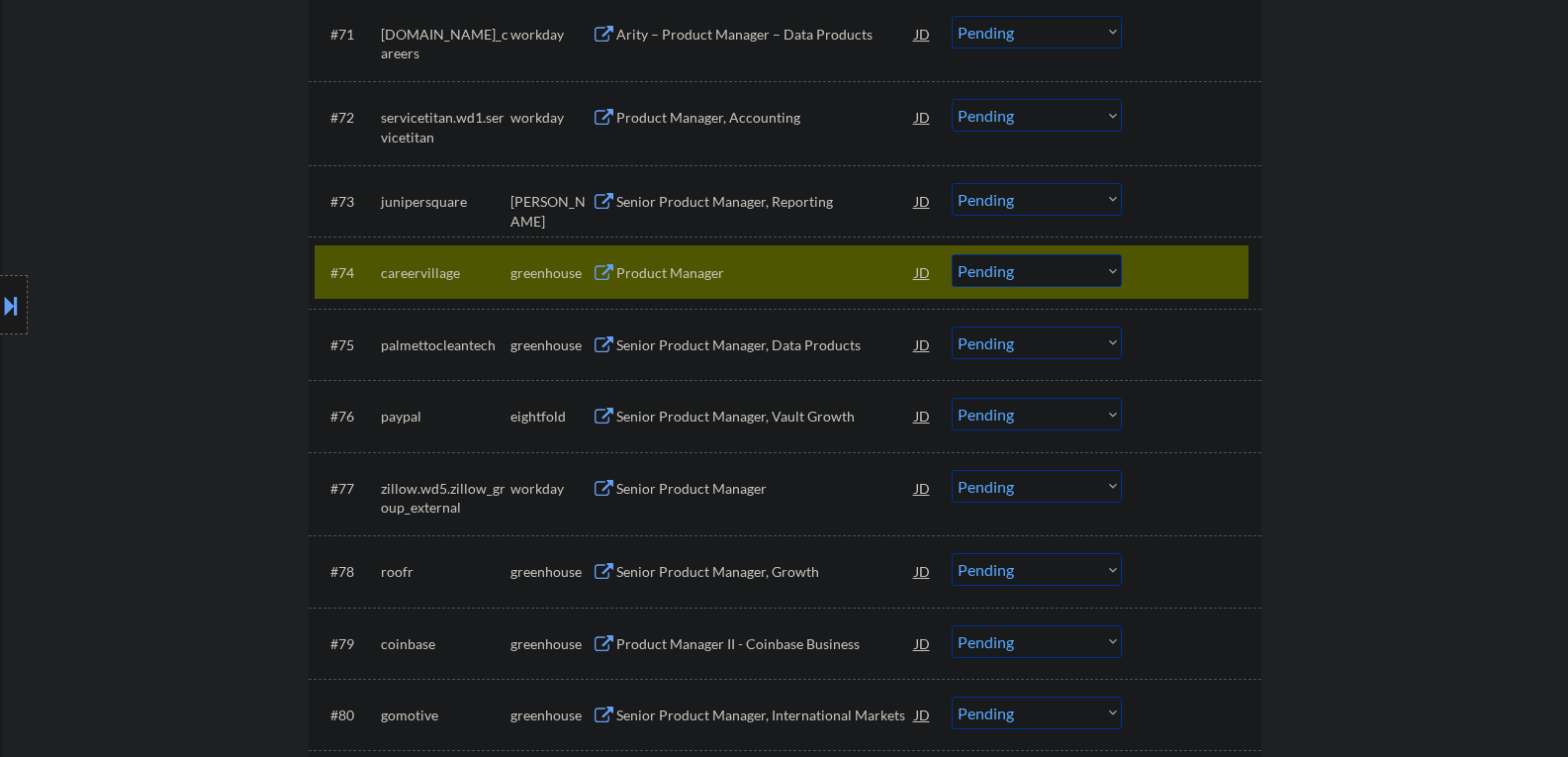
click at [607, 270] on button at bounding box center [604, 273] width 25 height 19
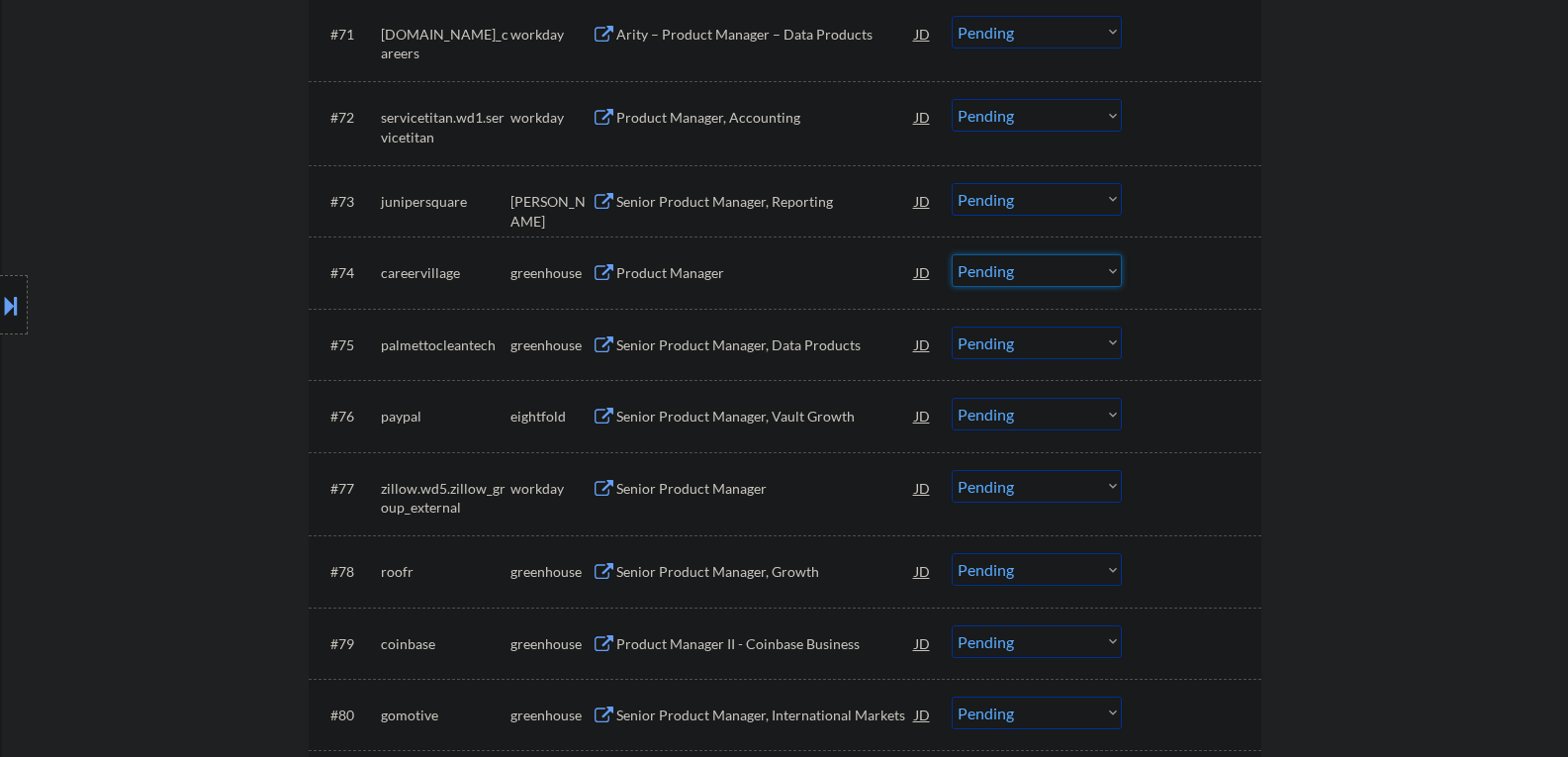
click at [1108, 273] on select "Choose an option... Pending Applied Excluded (Questions) Excluded (Expired) Exc…" at bounding box center [1037, 270] width 170 height 33
click at [952, 254] on select "Choose an option... Pending Applied Excluded (Questions) Excluded (Expired) Exc…" at bounding box center [1037, 270] width 170 height 33
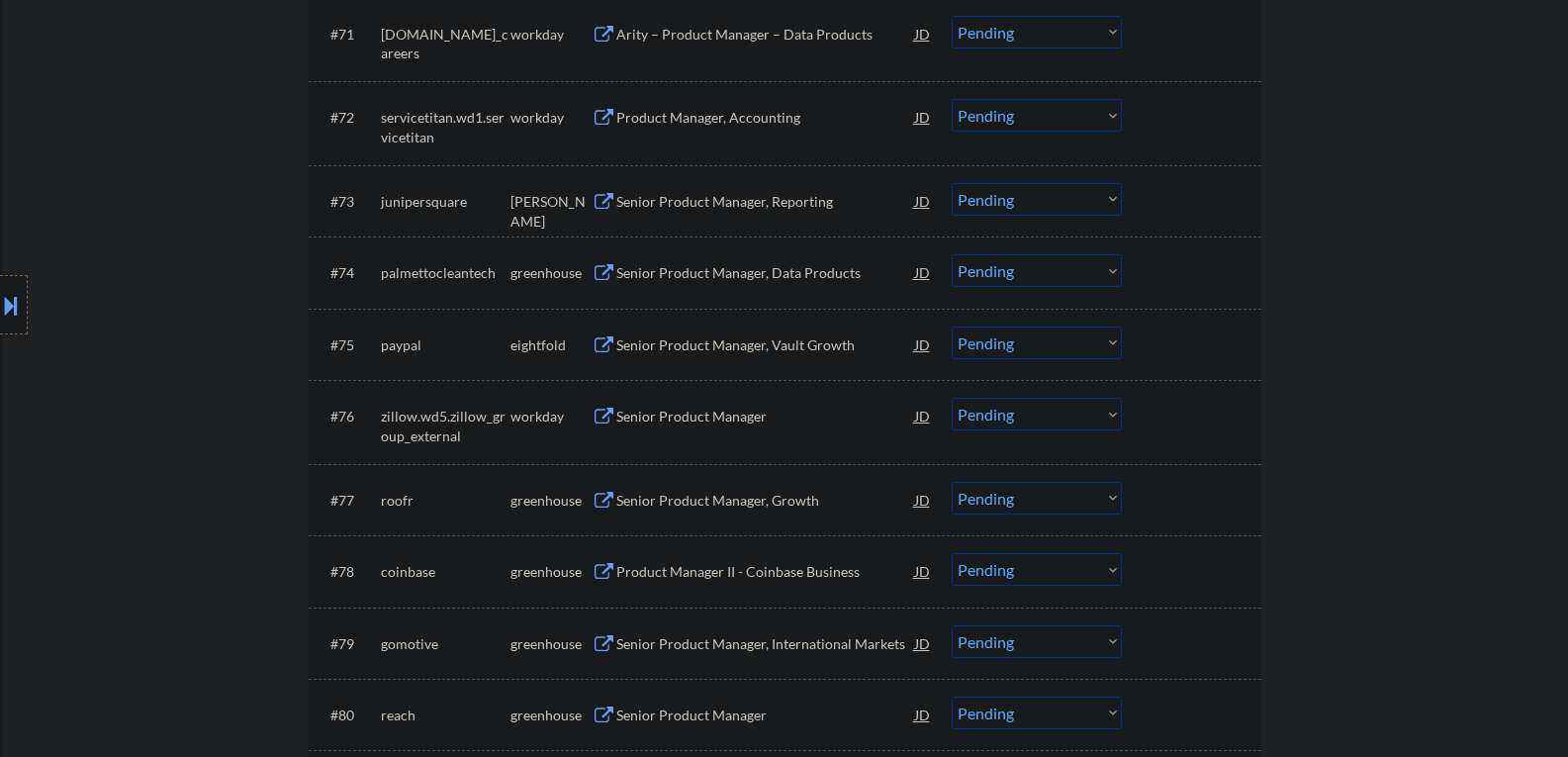
click at [604, 271] on button at bounding box center [604, 273] width 25 height 19
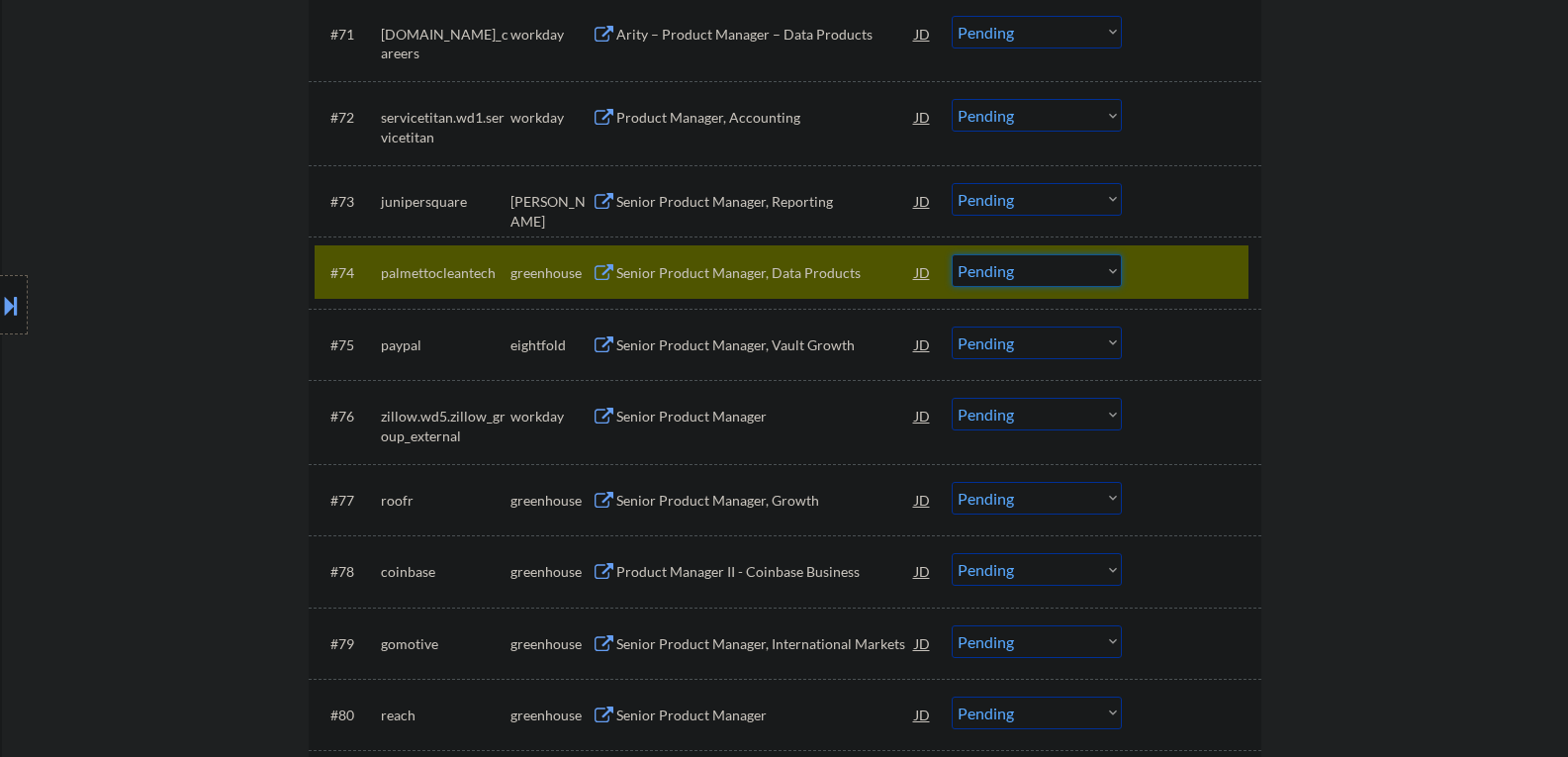
click at [1115, 269] on select "Choose an option... Pending Applied Excluded (Questions) Excluded (Expired) Exc…" at bounding box center [1037, 270] width 170 height 33
click at [952, 254] on select "Choose an option... Pending Applied Excluded (Questions) Excluded (Expired) Exc…" at bounding box center [1037, 270] width 170 height 33
select select ""pending""
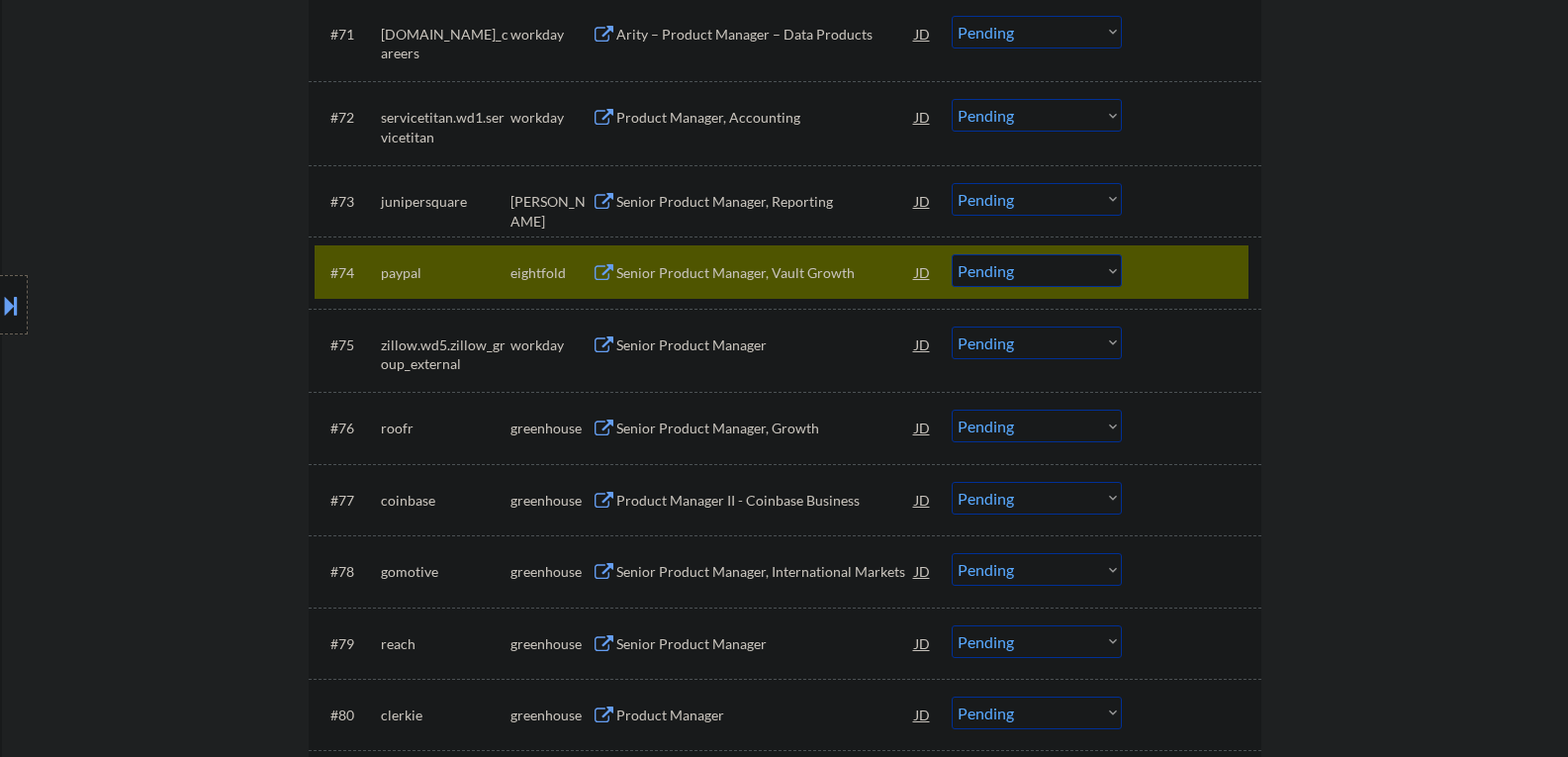
click at [1172, 288] on div at bounding box center [1193, 272] width 87 height 36
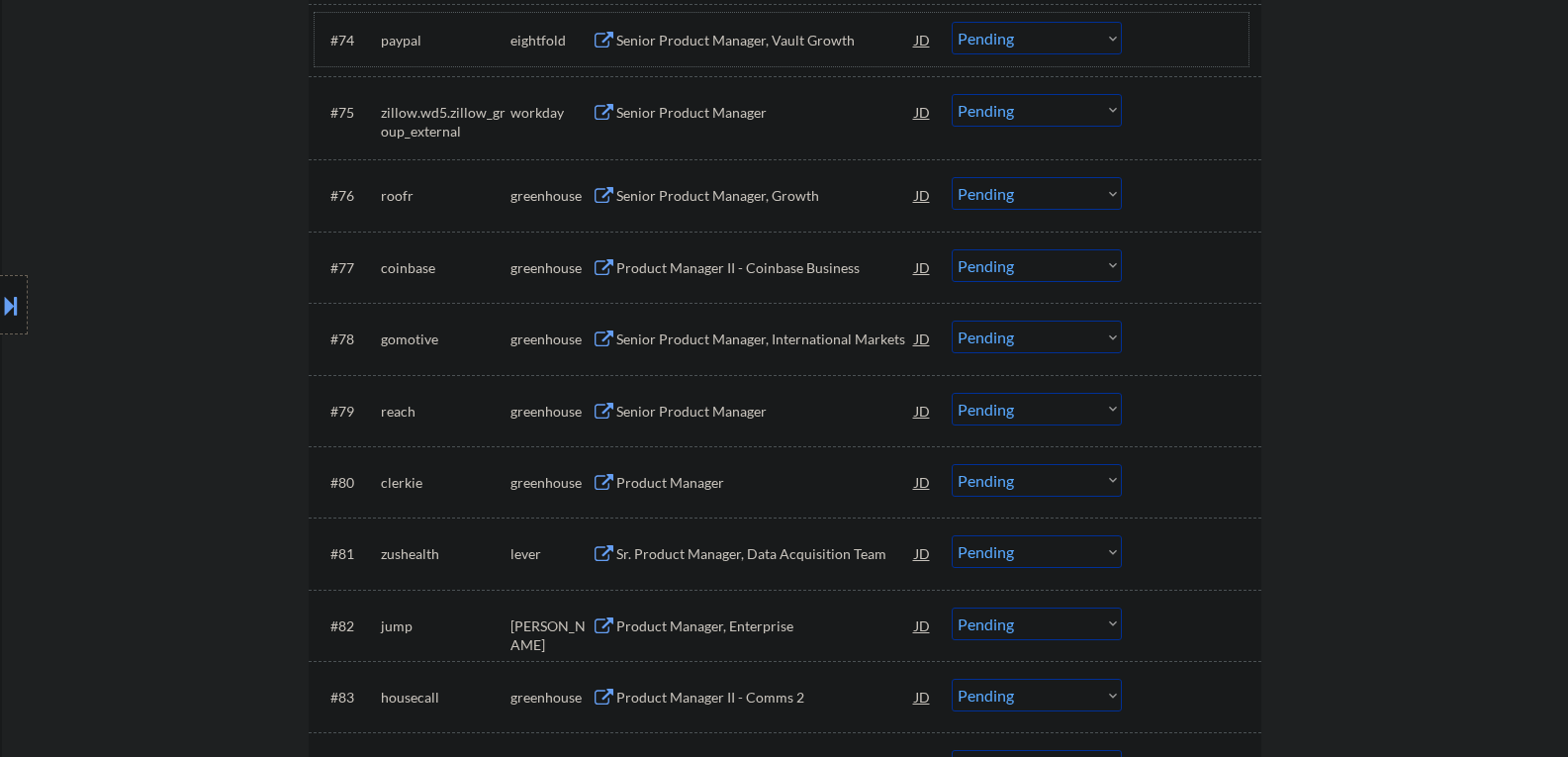
scroll to position [6244, 0]
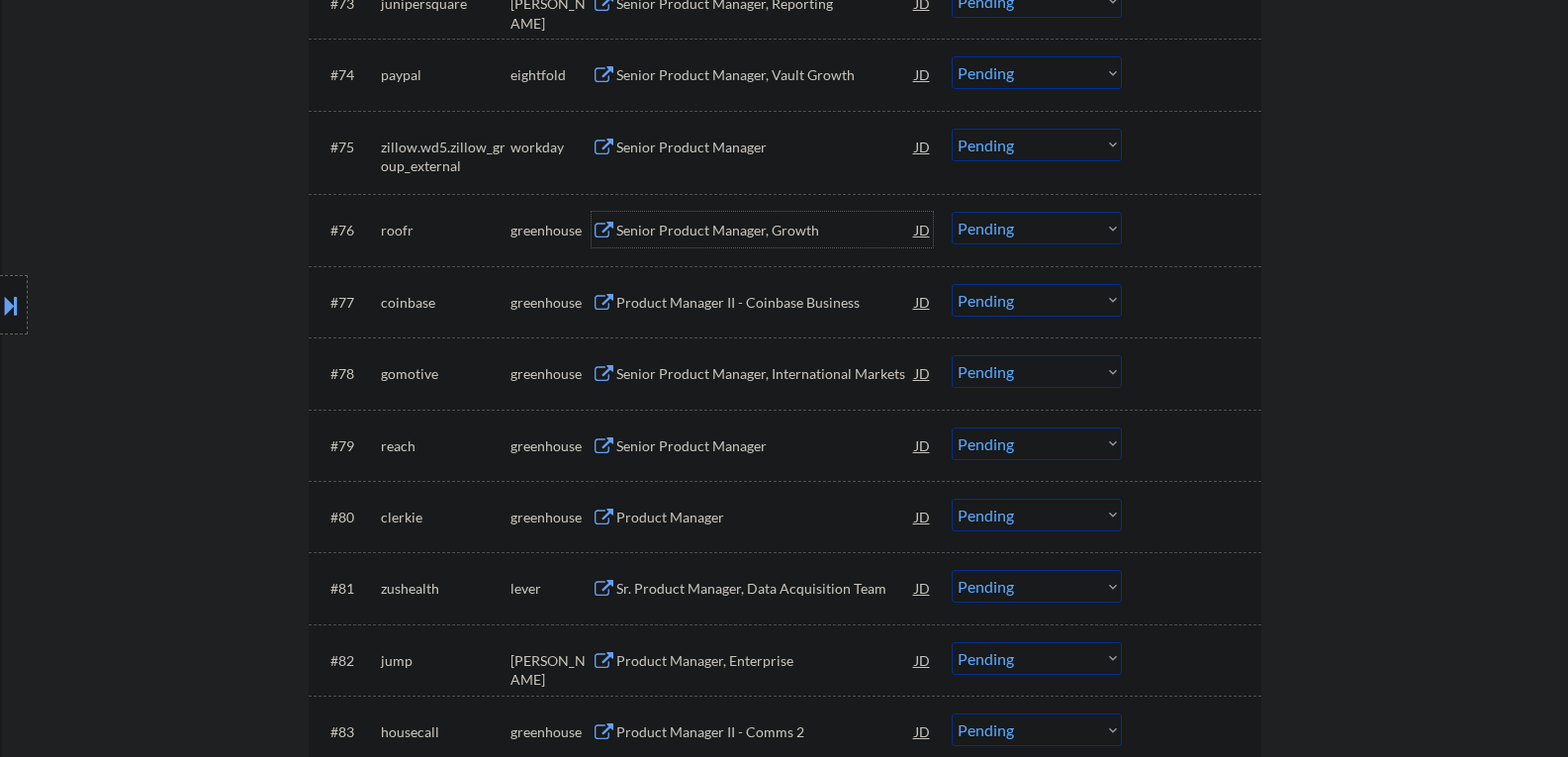
click at [829, 244] on div "Senior Product Manager, Growth" at bounding box center [766, 229] width 299 height 36
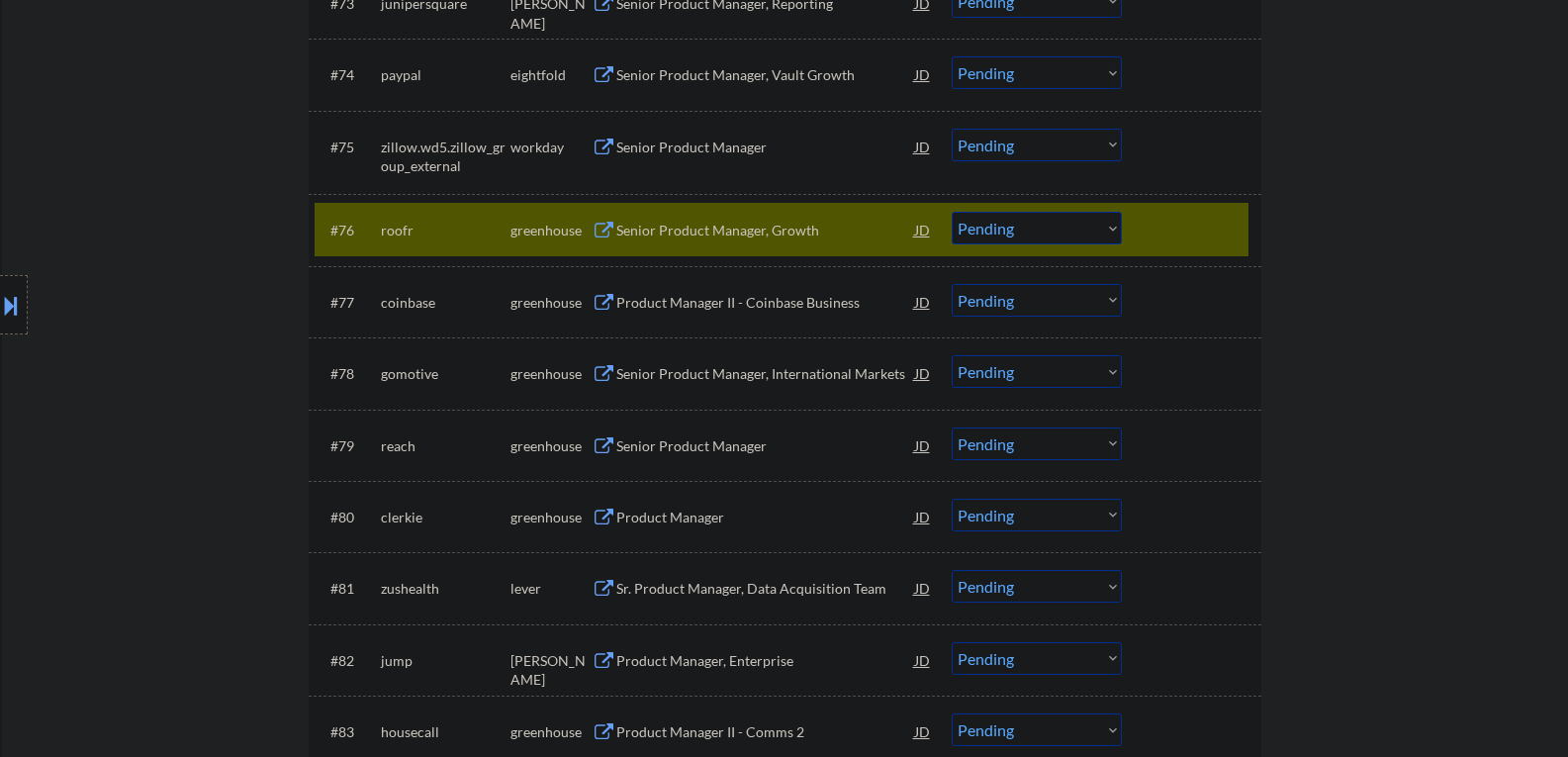
click at [595, 225] on button at bounding box center [604, 230] width 25 height 19
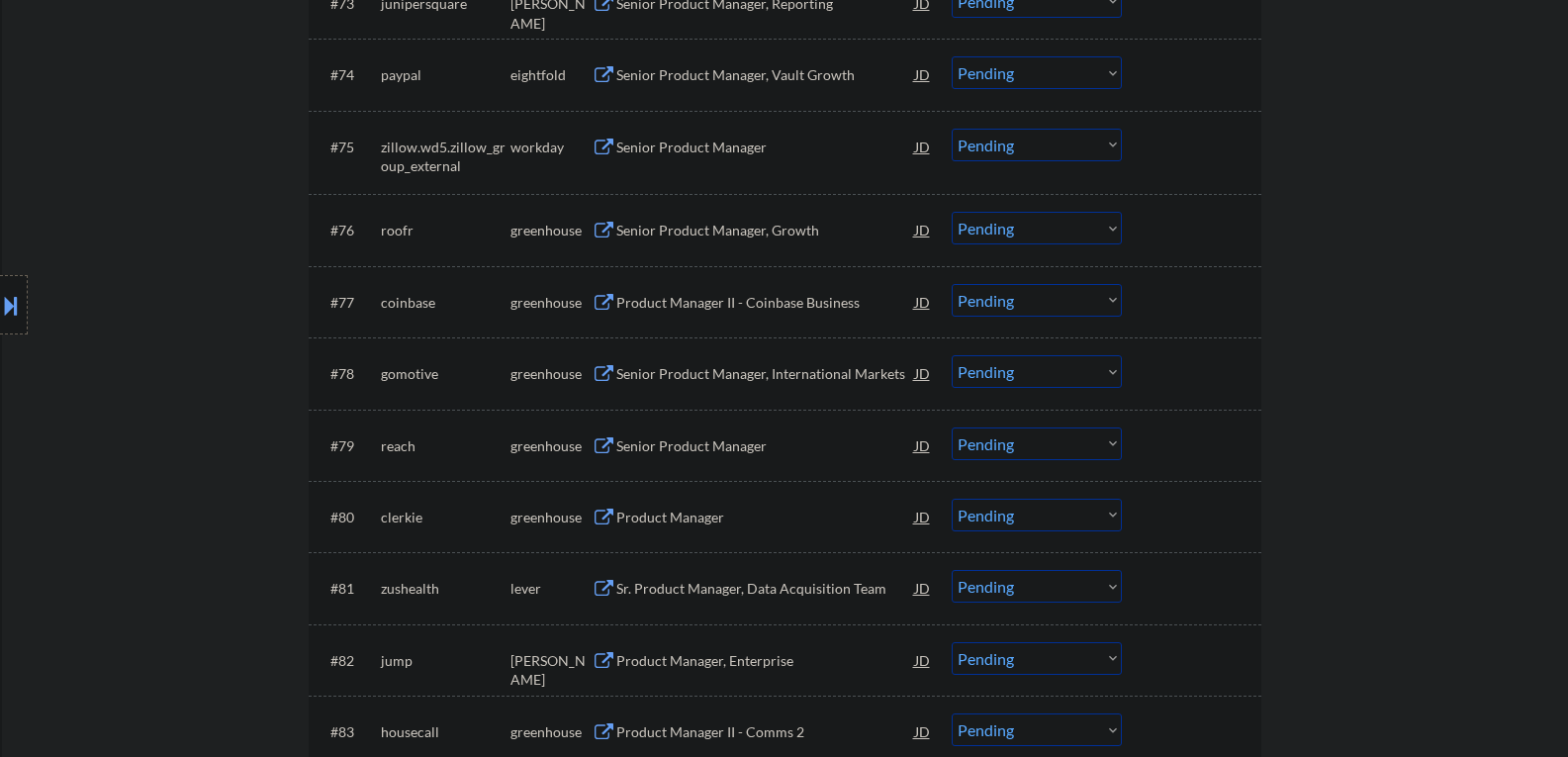
click at [1110, 229] on select "Choose an option... Pending Applied Excluded (Questions) Excluded (Expired) Exc…" at bounding box center [1037, 227] width 170 height 33
click at [952, 211] on select "Choose an option... Pending Applied Excluded (Questions) Excluded (Expired) Exc…" at bounding box center [1037, 227] width 170 height 33
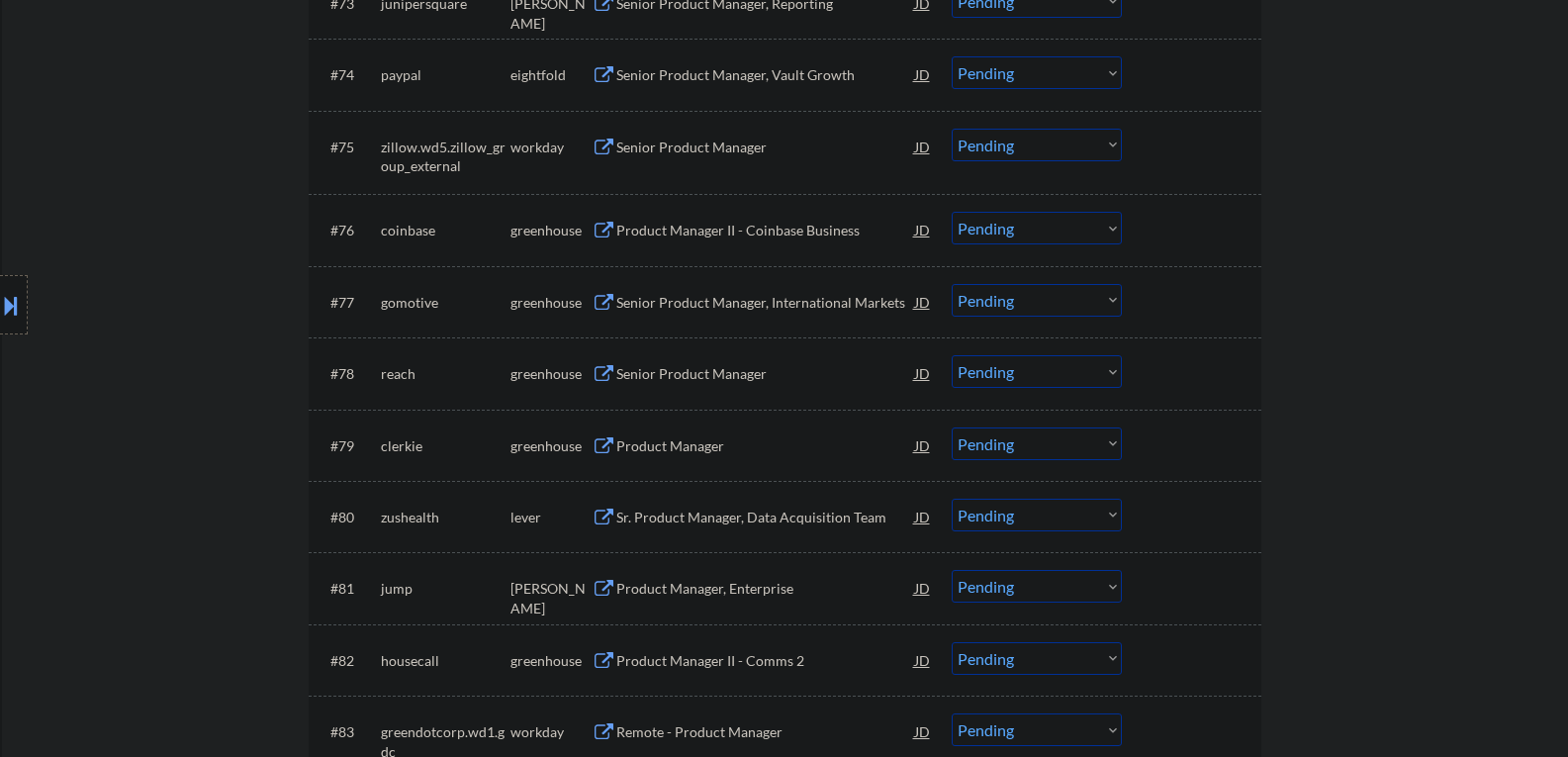
click at [603, 231] on button at bounding box center [604, 230] width 25 height 19
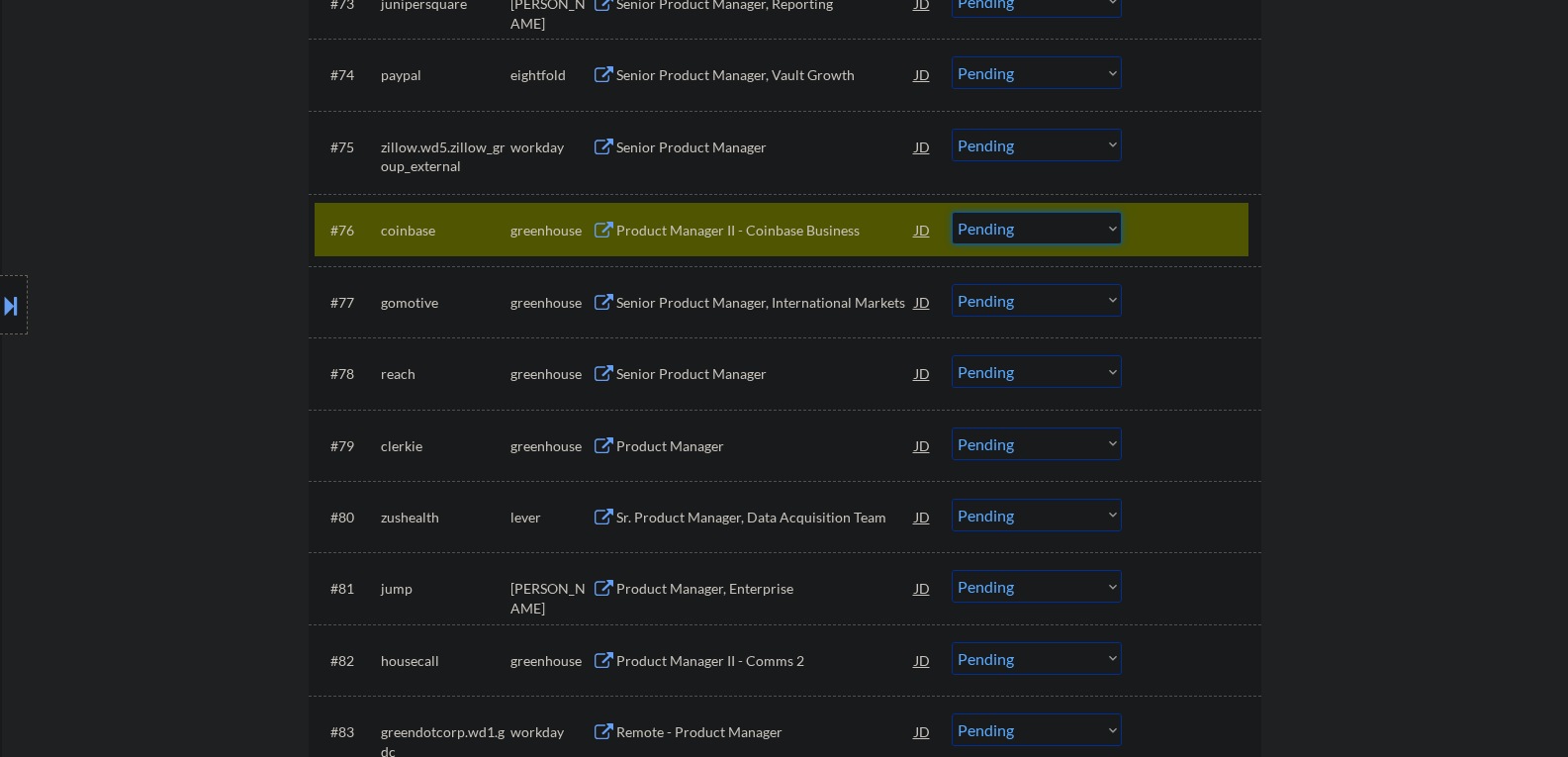
click at [1108, 228] on select "Choose an option... Pending Applied Excluded (Questions) Excluded (Expired) Exc…" at bounding box center [1037, 227] width 170 height 33
click at [952, 211] on select "Choose an option... Pending Applied Excluded (Questions) Excluded (Expired) Exc…" at bounding box center [1037, 227] width 170 height 33
select select ""pending""
